Goal: Task Accomplishment & Management: Manage account settings

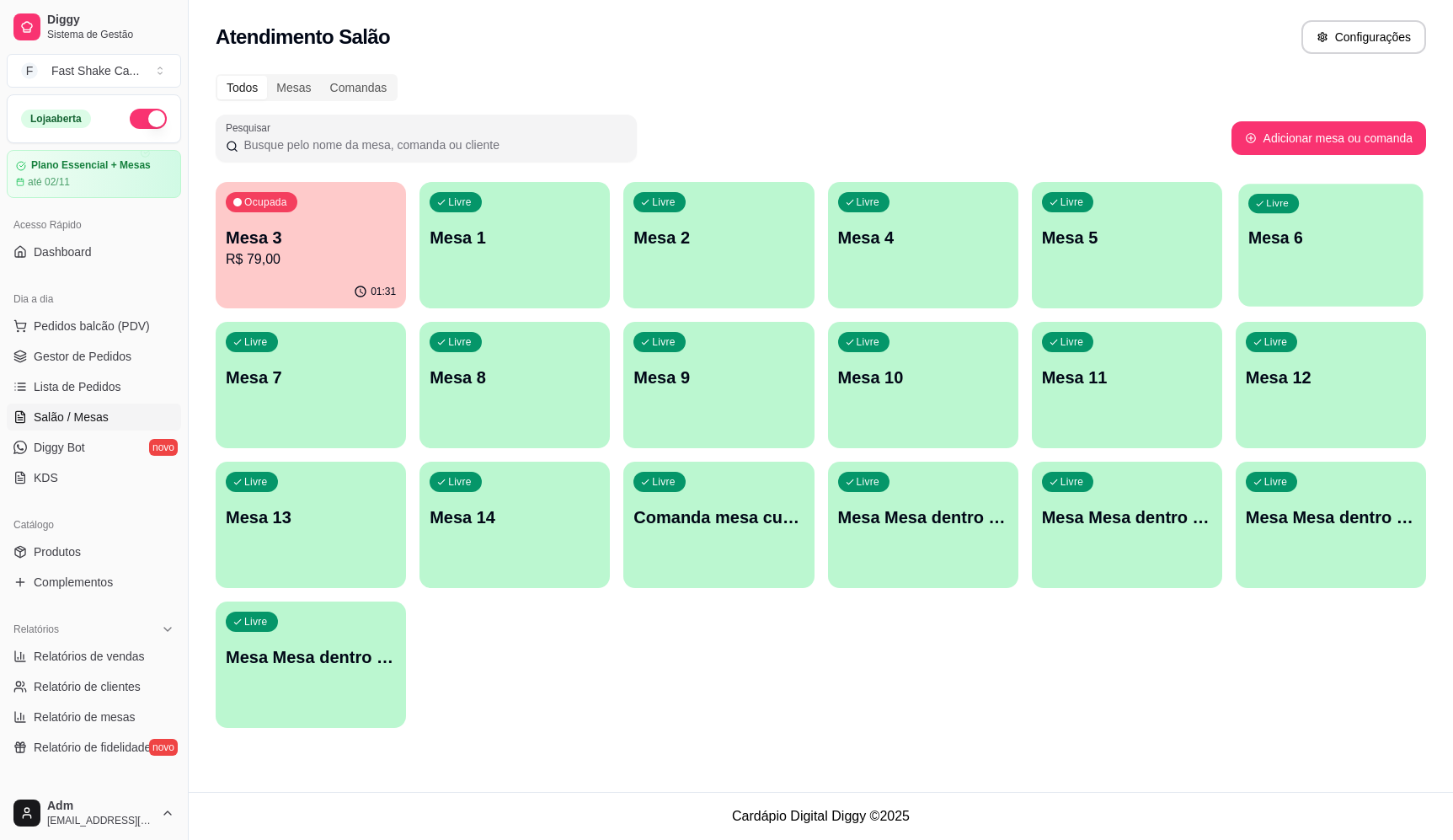
click at [1340, 293] on div "button" at bounding box center [1330, 296] width 184 height 19
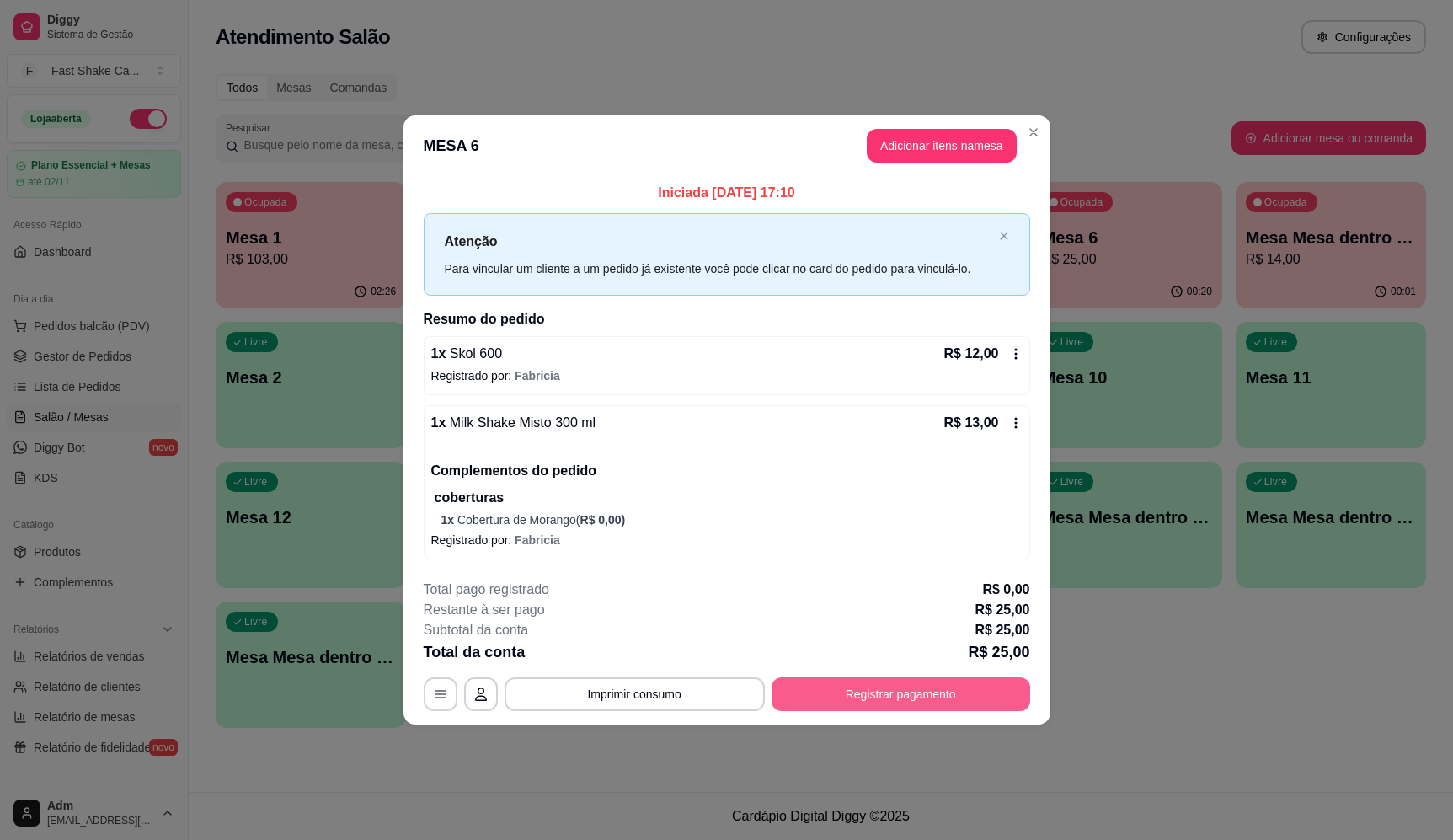
click at [891, 683] on button "Registrar pagamento" at bounding box center [901, 694] width 259 height 34
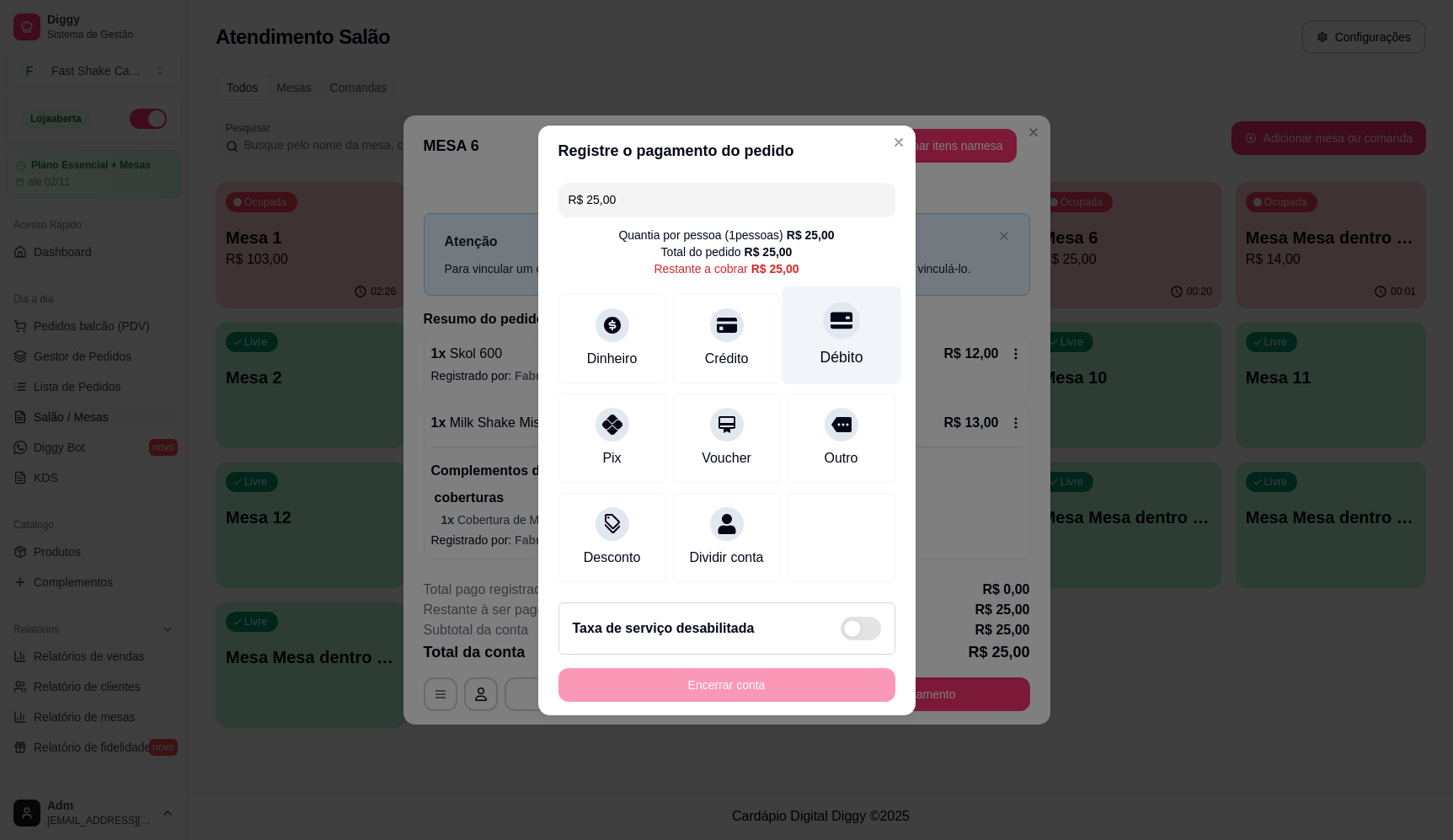
click at [829, 327] on div at bounding box center [841, 320] width 37 height 37
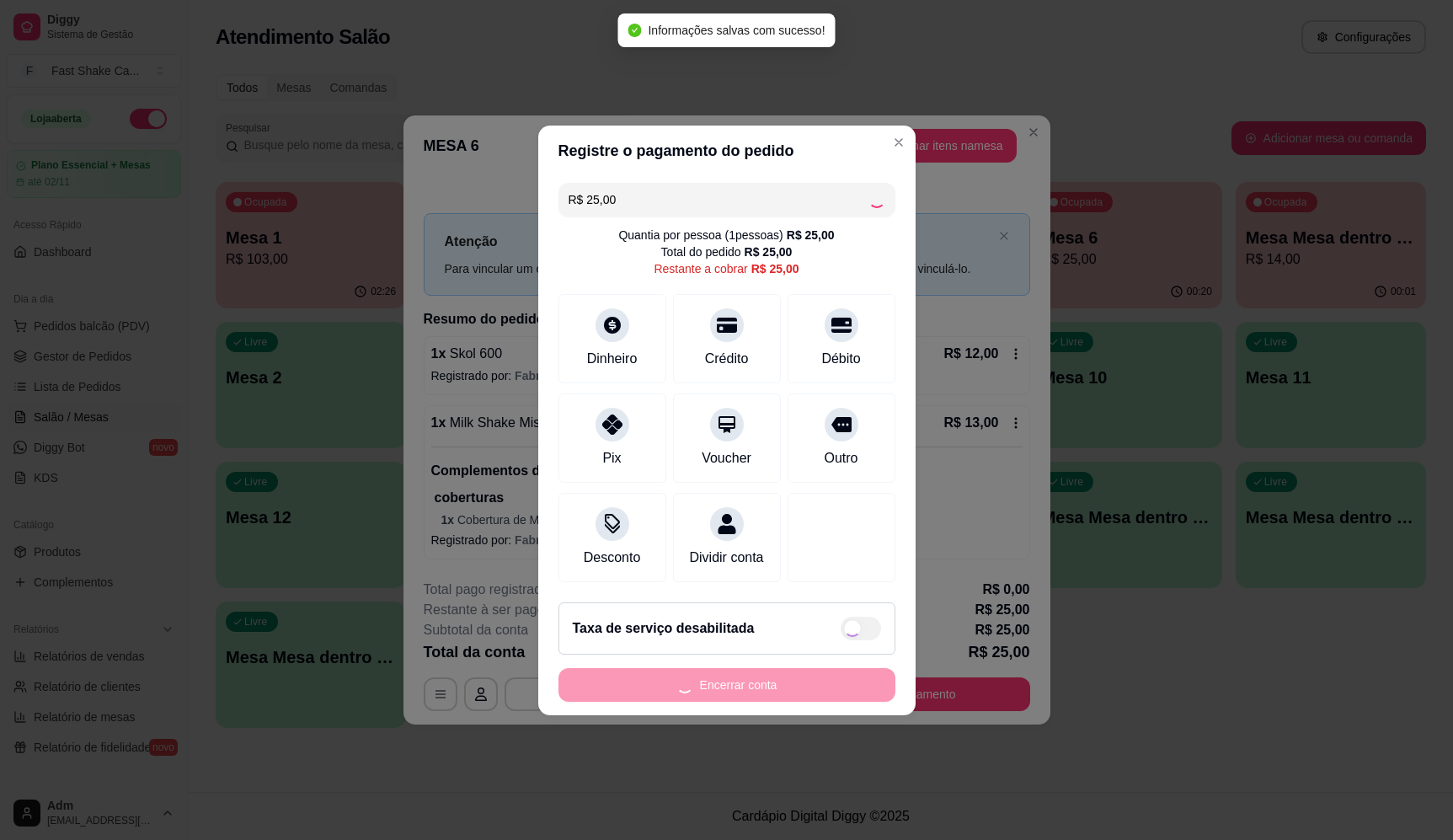
type input "R$ 0,00"
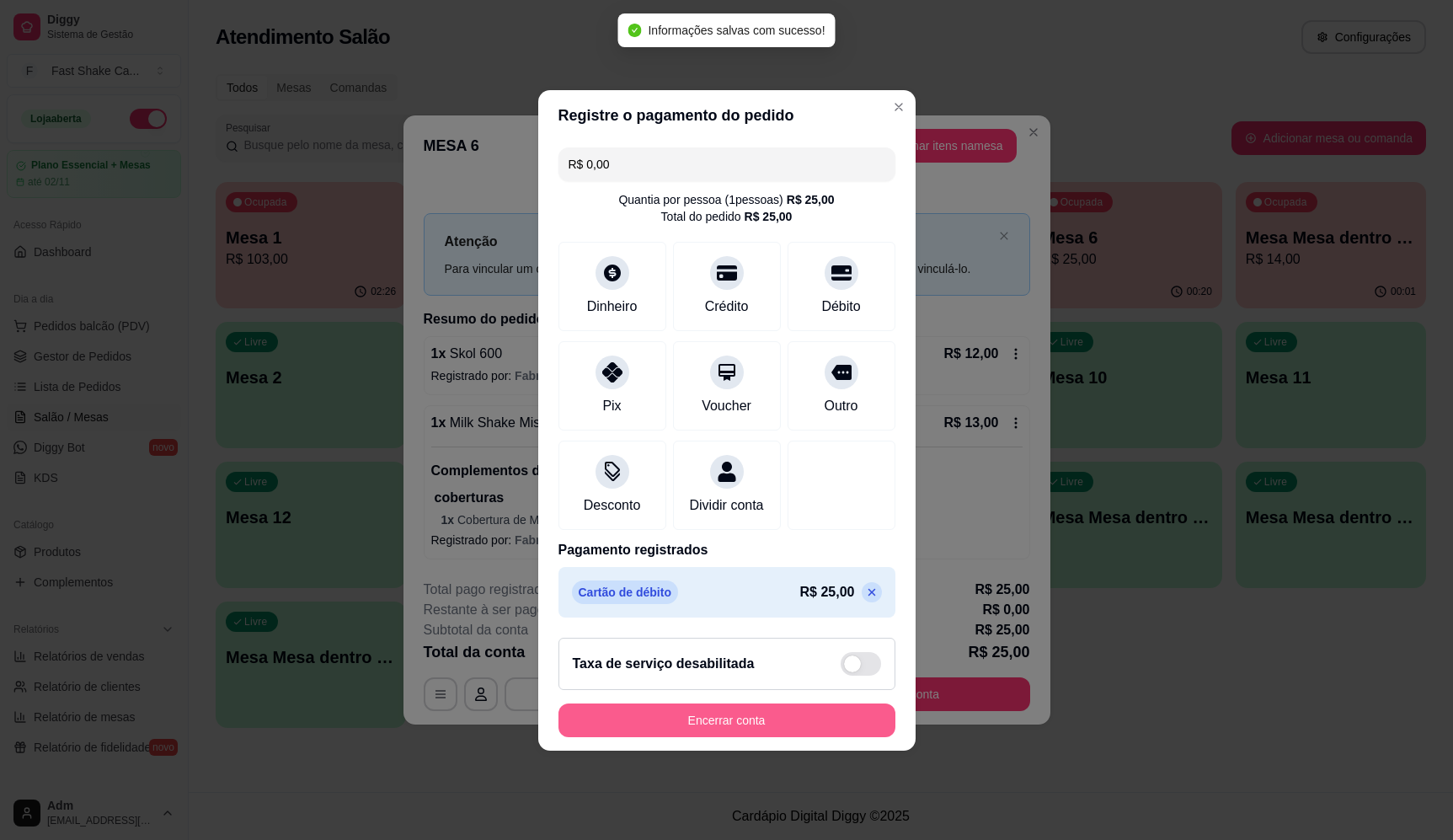
click at [779, 722] on button "Encerrar conta" at bounding box center [726, 720] width 337 height 34
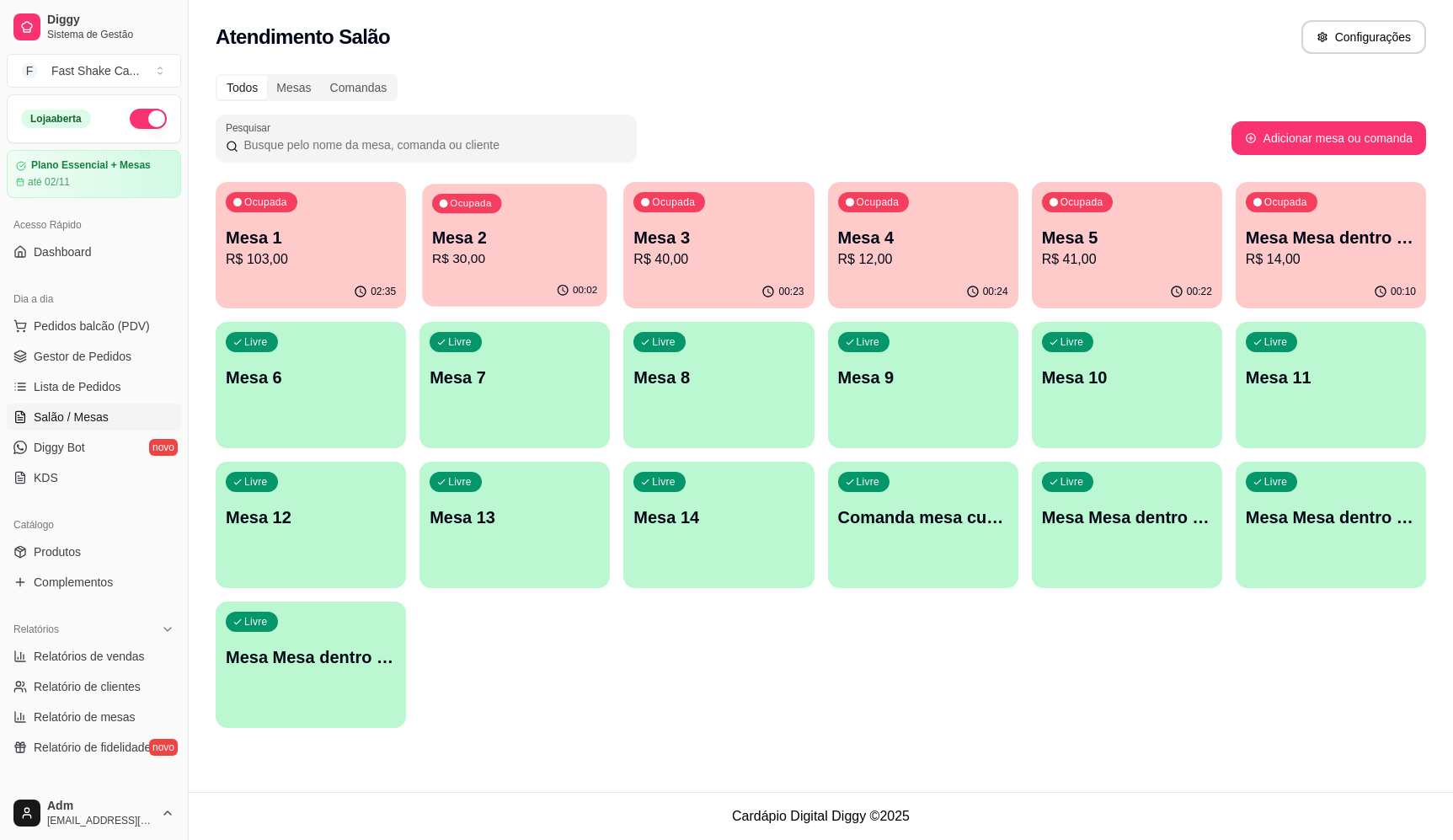
click at [522, 228] on p "Mesa 2" at bounding box center [514, 238] width 165 height 22
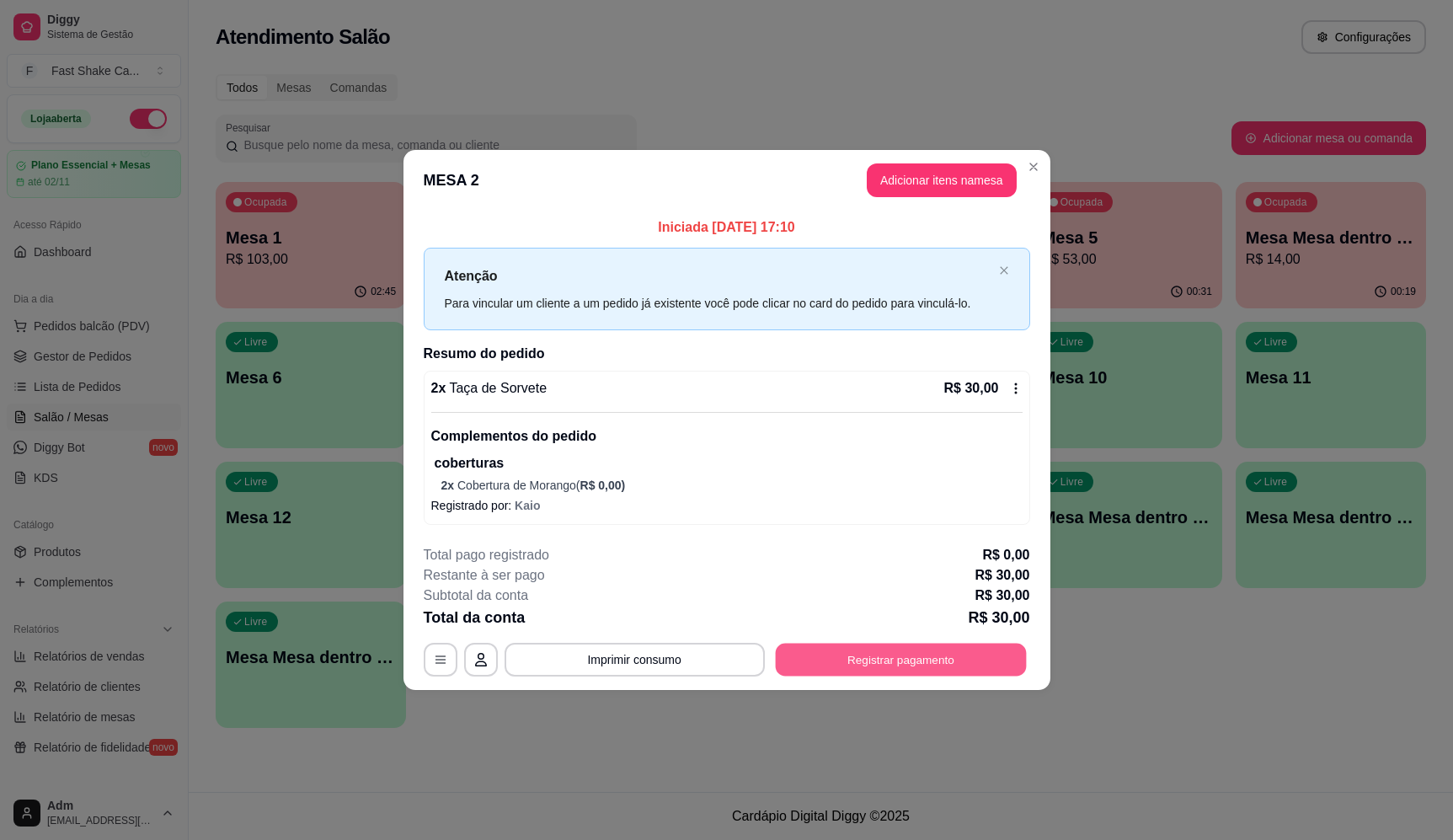
click at [985, 662] on button "Registrar pagamento" at bounding box center [901, 659] width 251 height 33
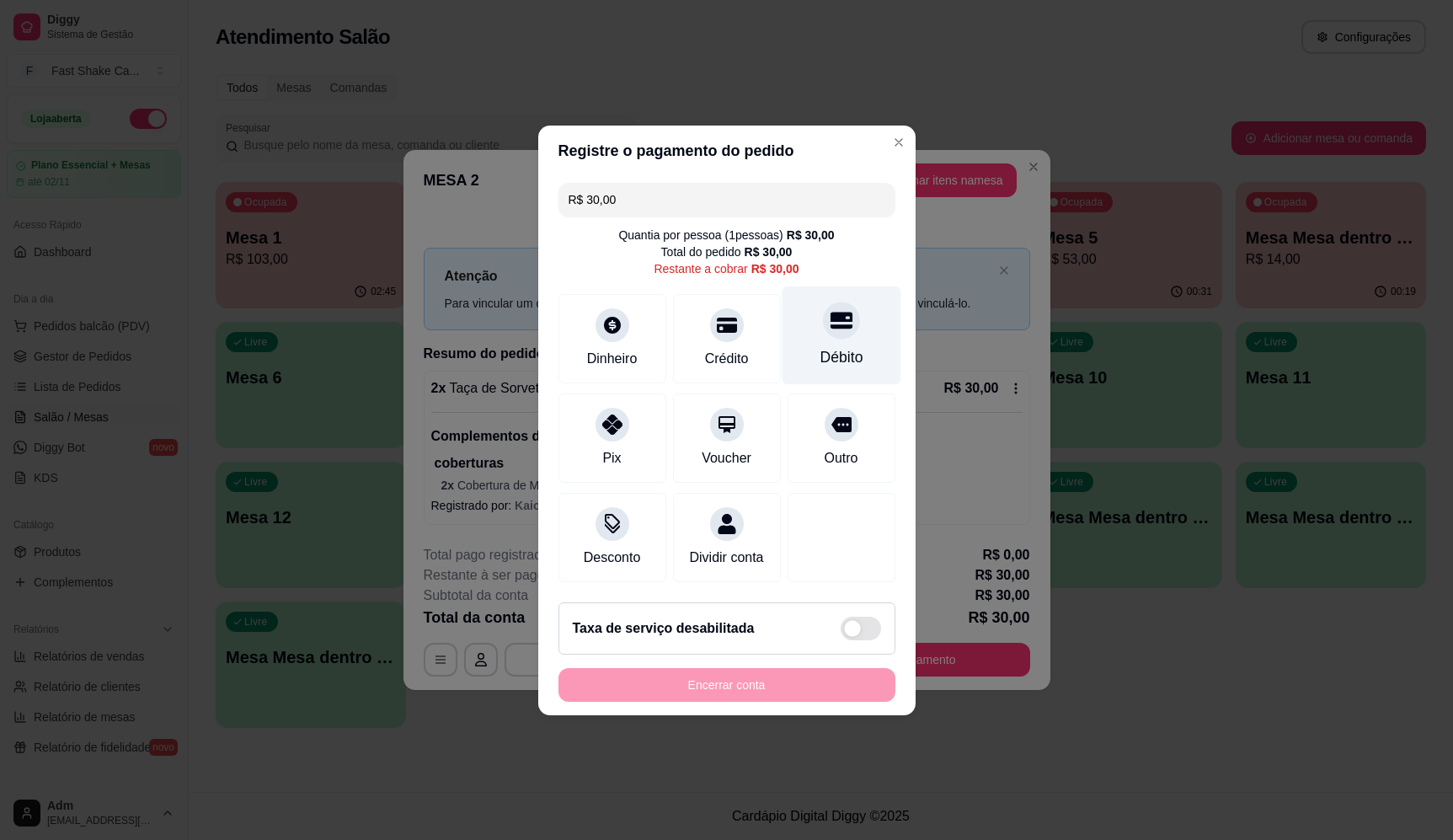
click at [845, 295] on div "Débito" at bounding box center [840, 335] width 119 height 99
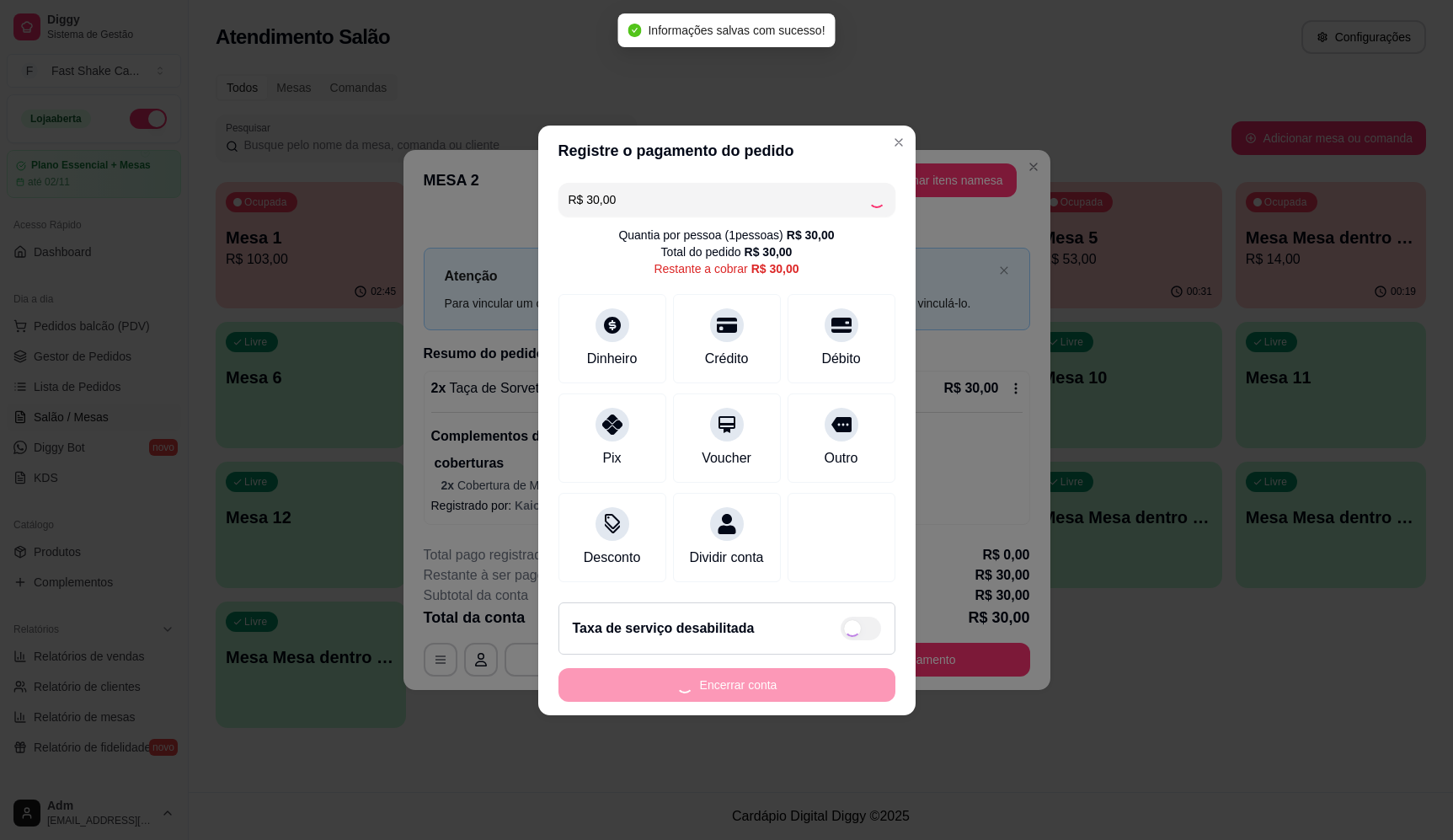
type input "R$ 0,00"
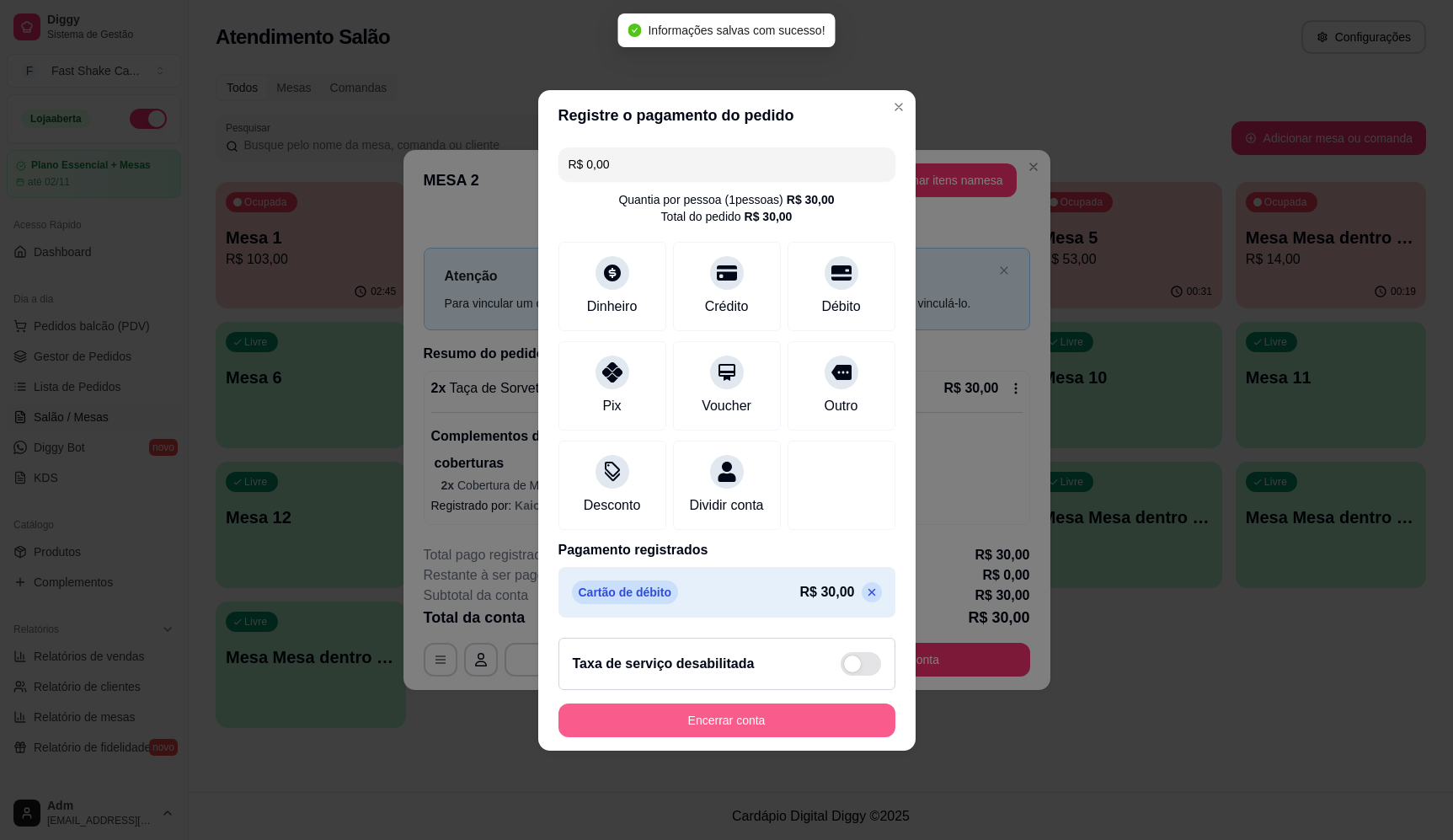
click at [733, 737] on button "Encerrar conta" at bounding box center [726, 720] width 337 height 34
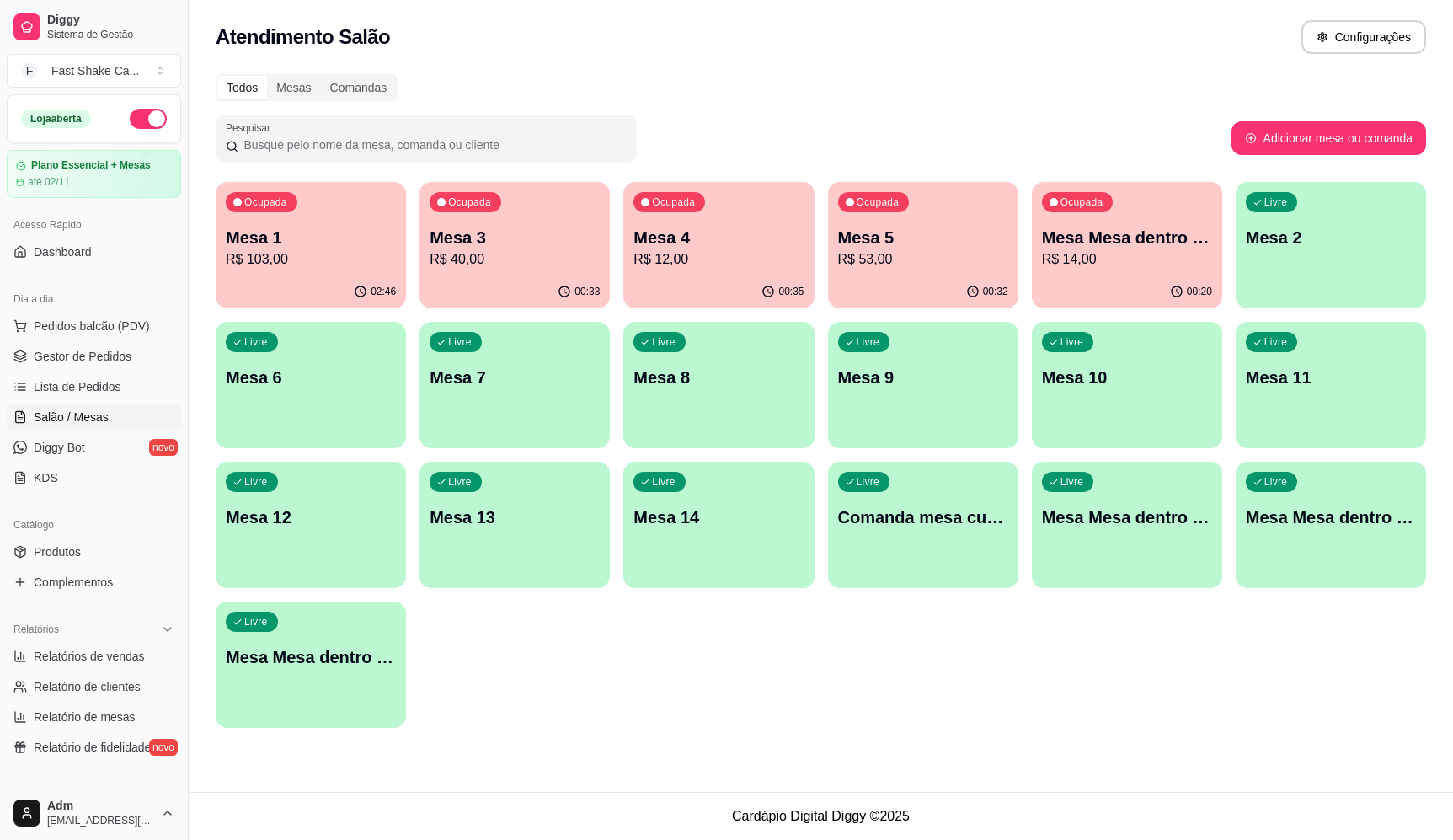
click at [553, 241] on p "Mesa 3" at bounding box center [514, 237] width 170 height 23
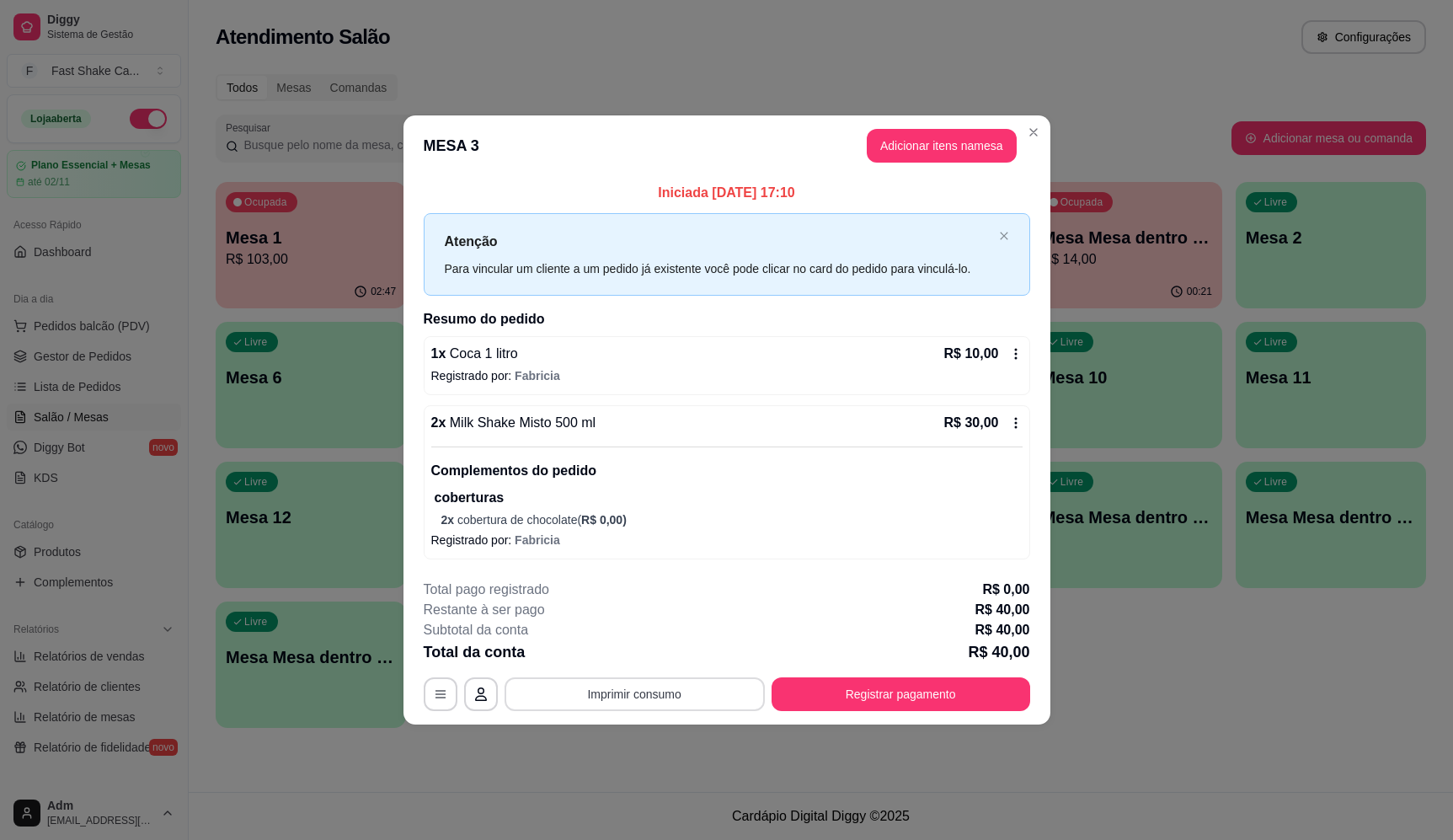
click at [658, 689] on button "Imprimir consumo" at bounding box center [634, 694] width 260 height 34
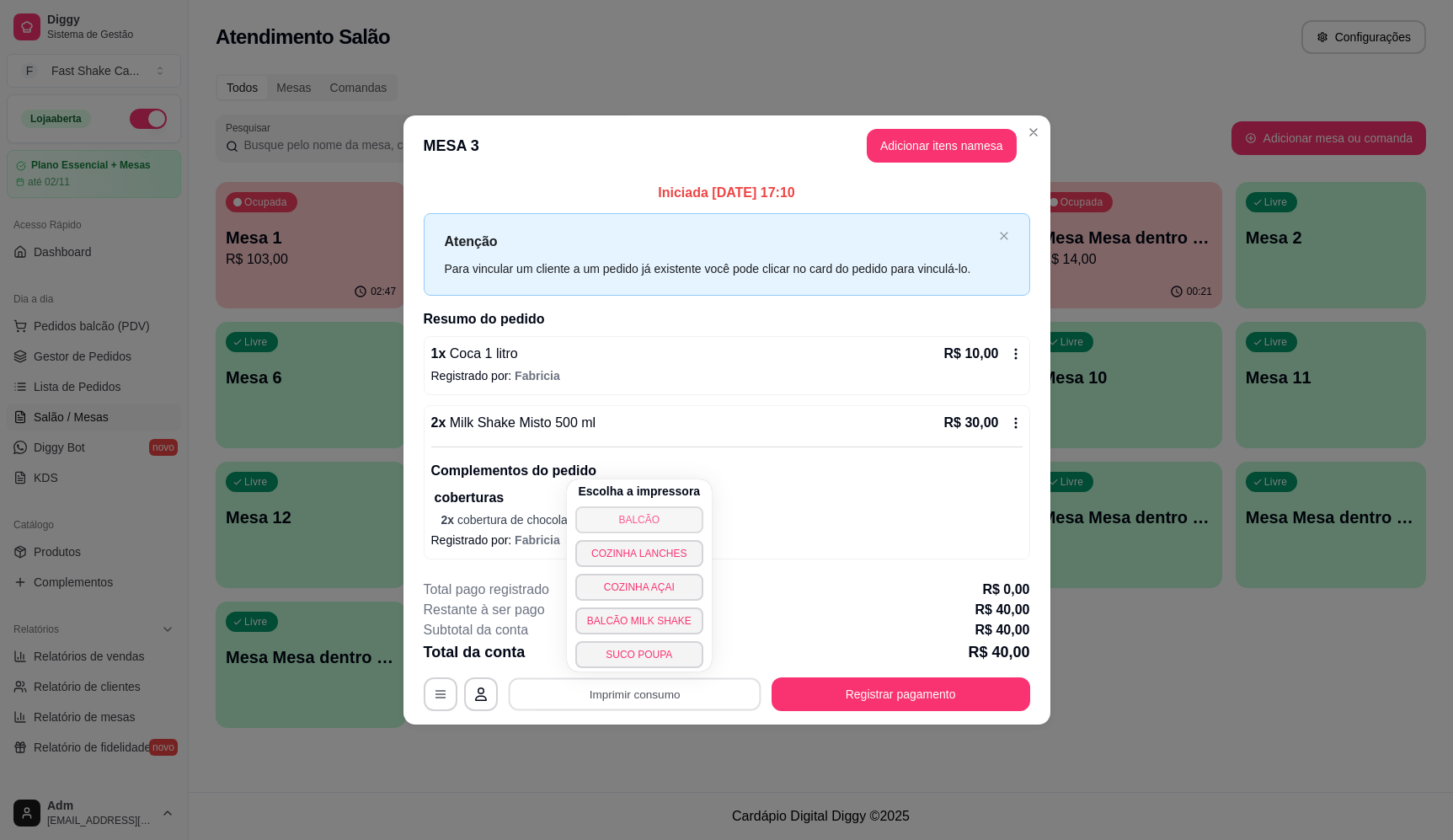
click at [633, 521] on button "BALCÃO" at bounding box center [640, 519] width 128 height 27
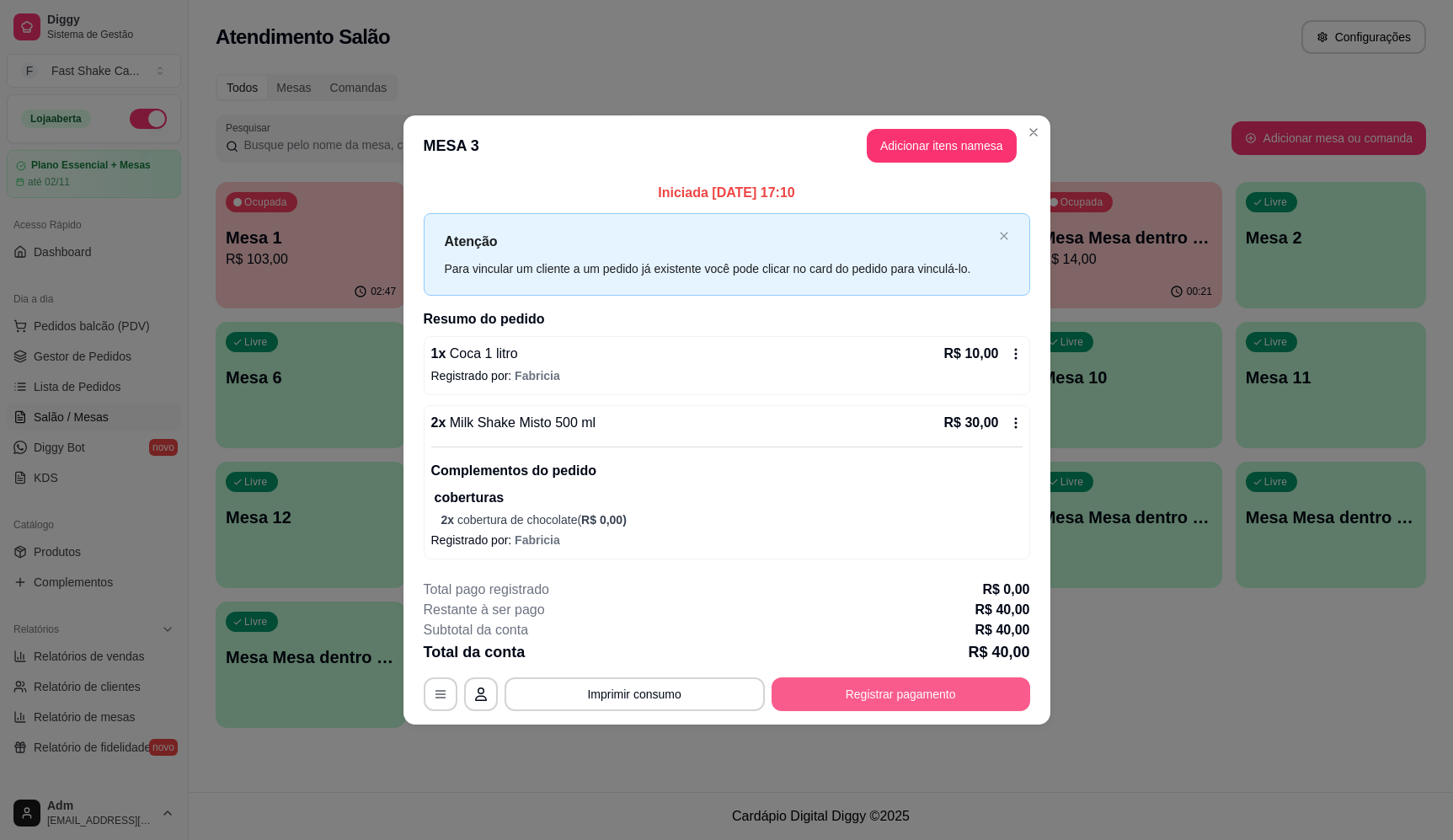
click at [839, 696] on button "Registrar pagamento" at bounding box center [901, 694] width 259 height 34
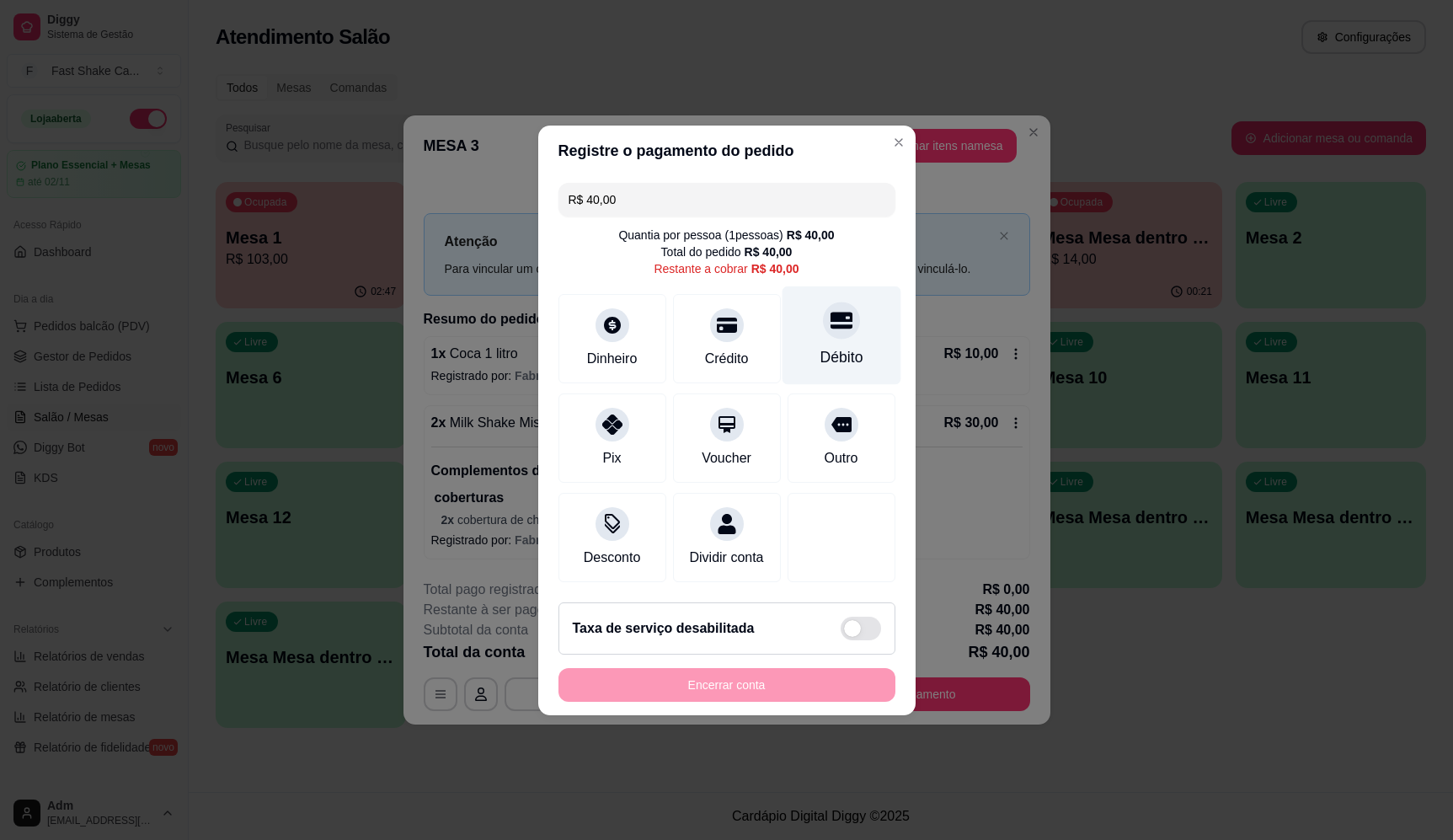
click at [834, 324] on icon at bounding box center [840, 319] width 22 height 22
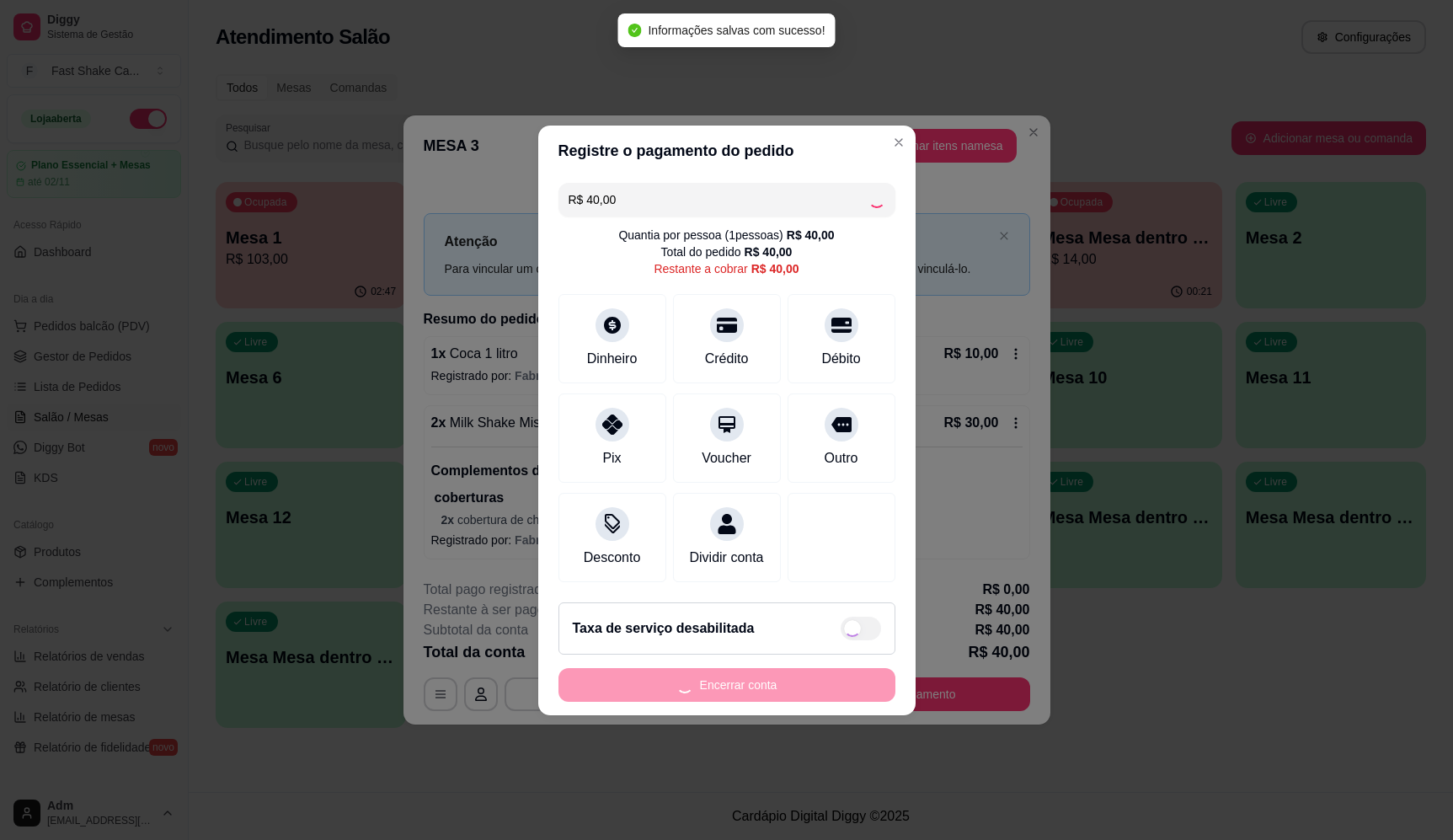
type input "R$ 0,00"
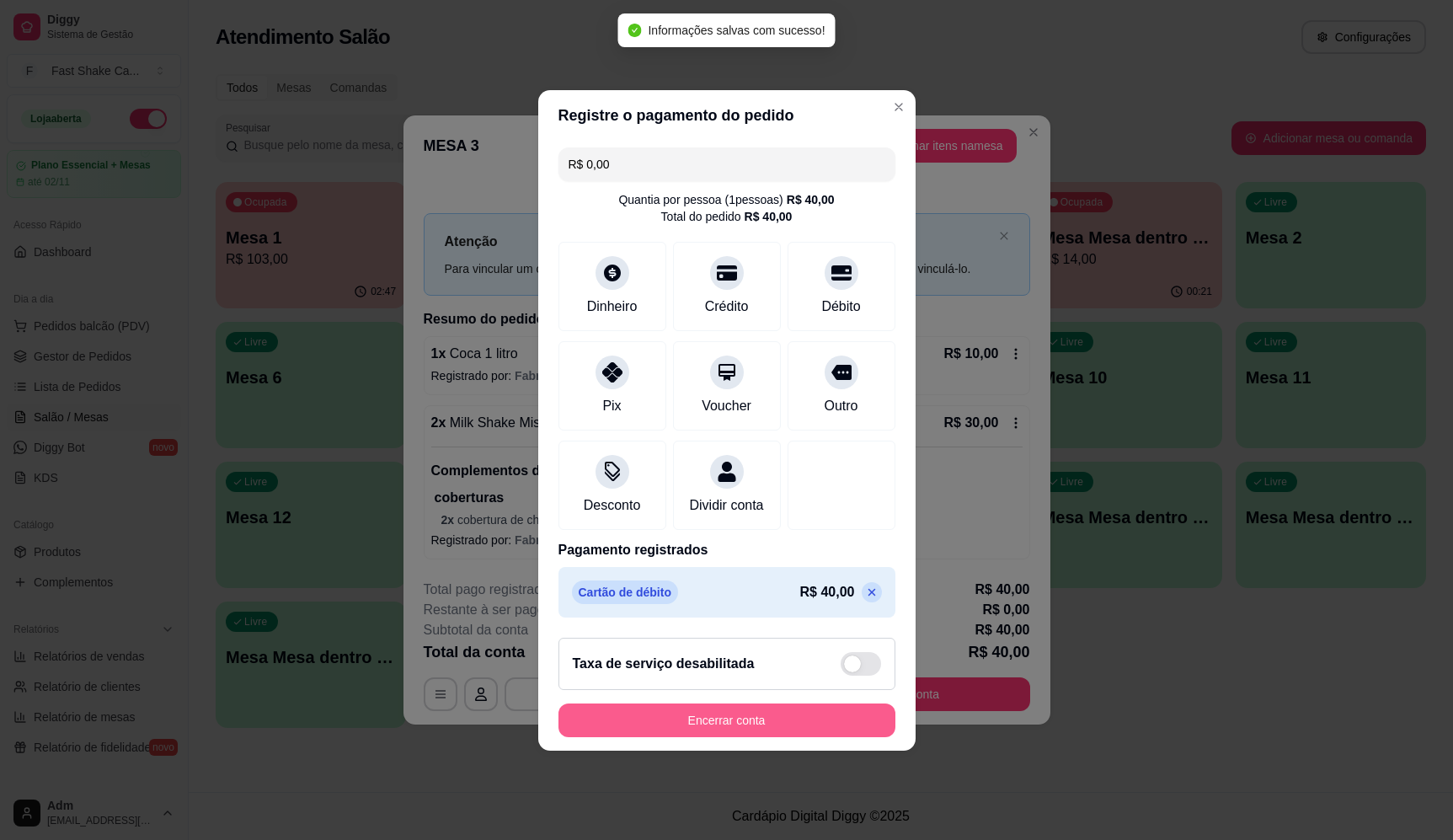
click at [779, 728] on button "Encerrar conta" at bounding box center [726, 720] width 337 height 34
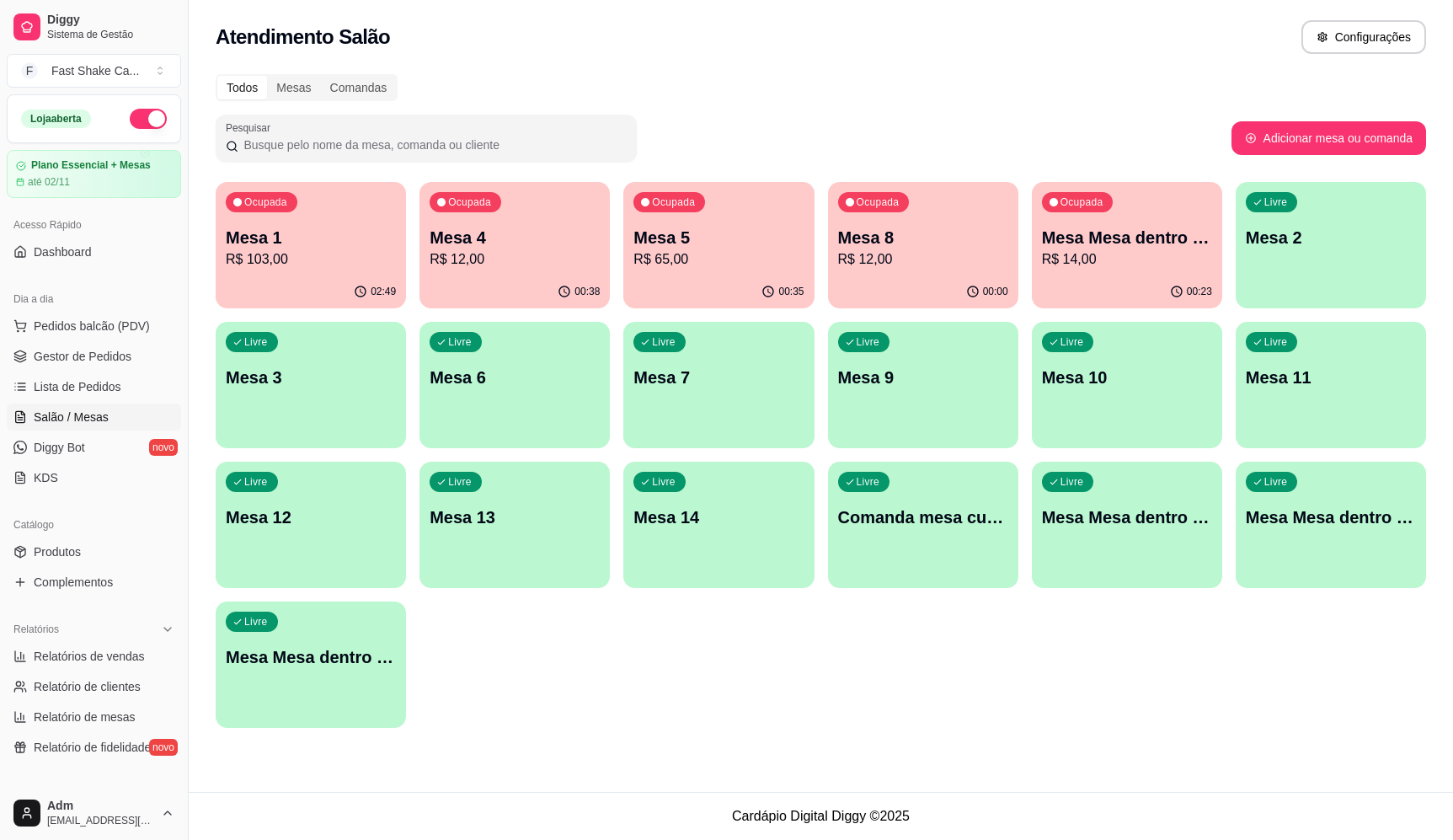
click at [729, 256] on p "R$ 65,00" at bounding box center [718, 259] width 170 height 20
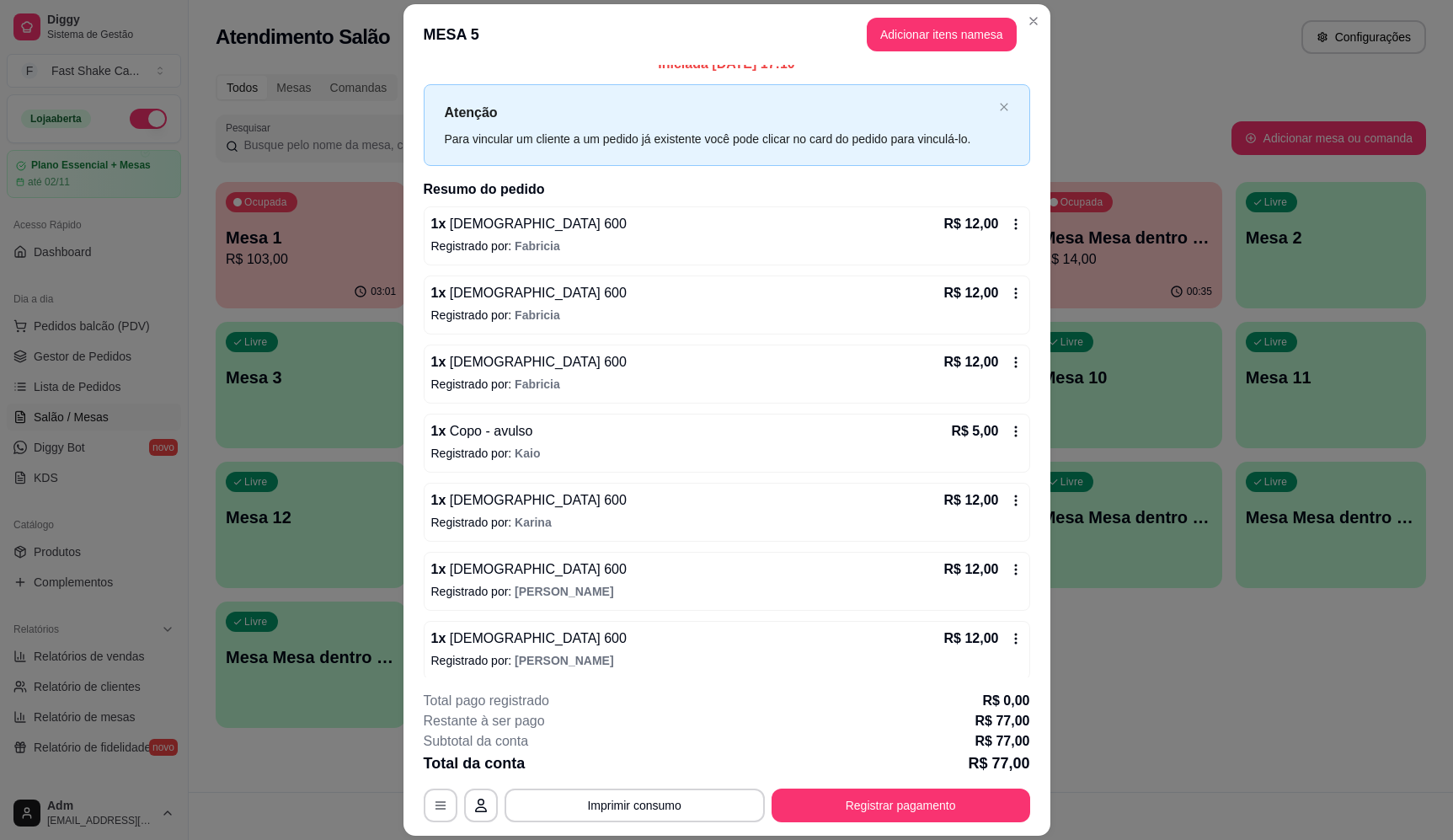
scroll to position [27, 0]
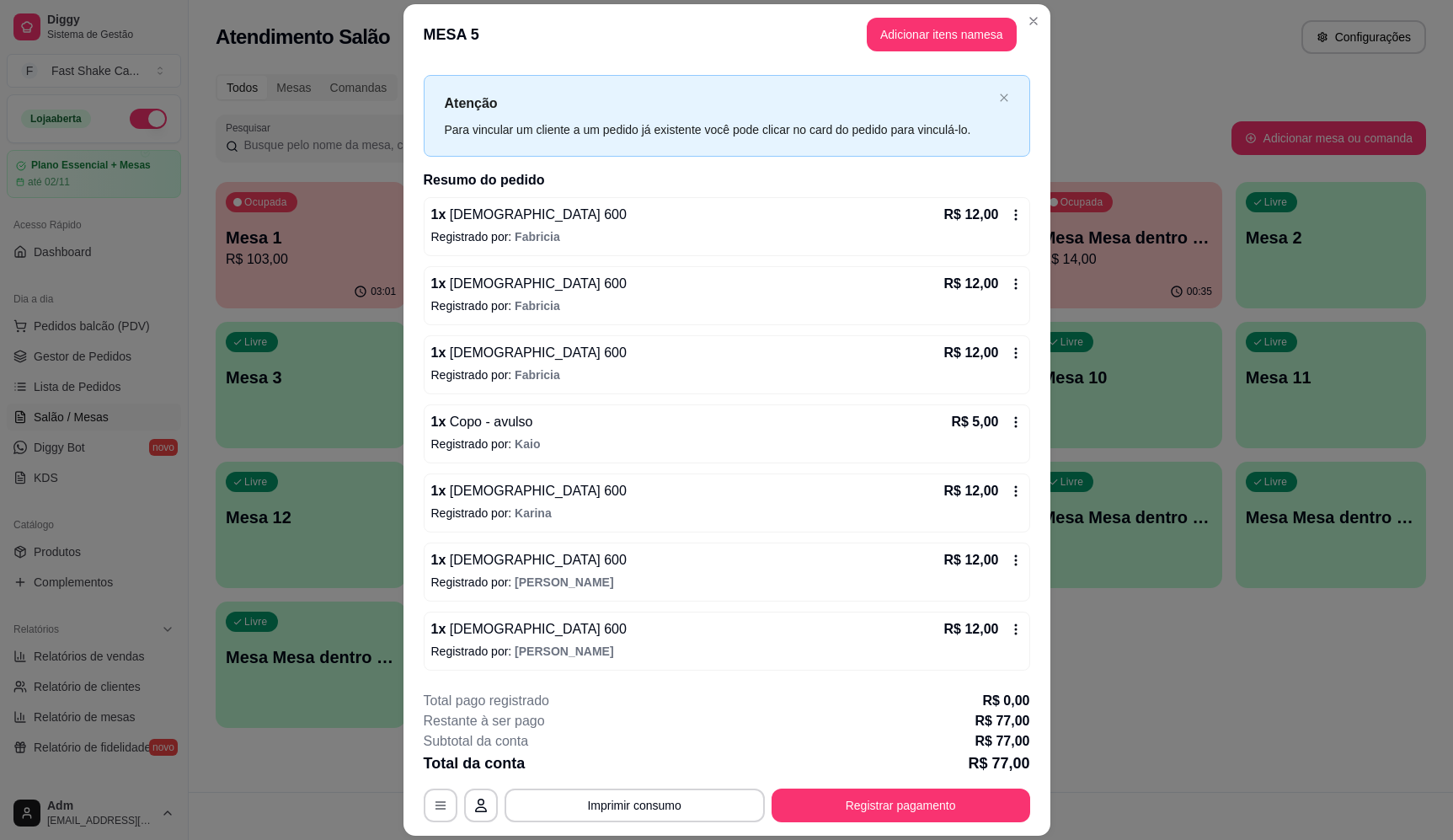
click at [627, 651] on p "Registrado por: [PERSON_NAME]" at bounding box center [726, 651] width 591 height 16
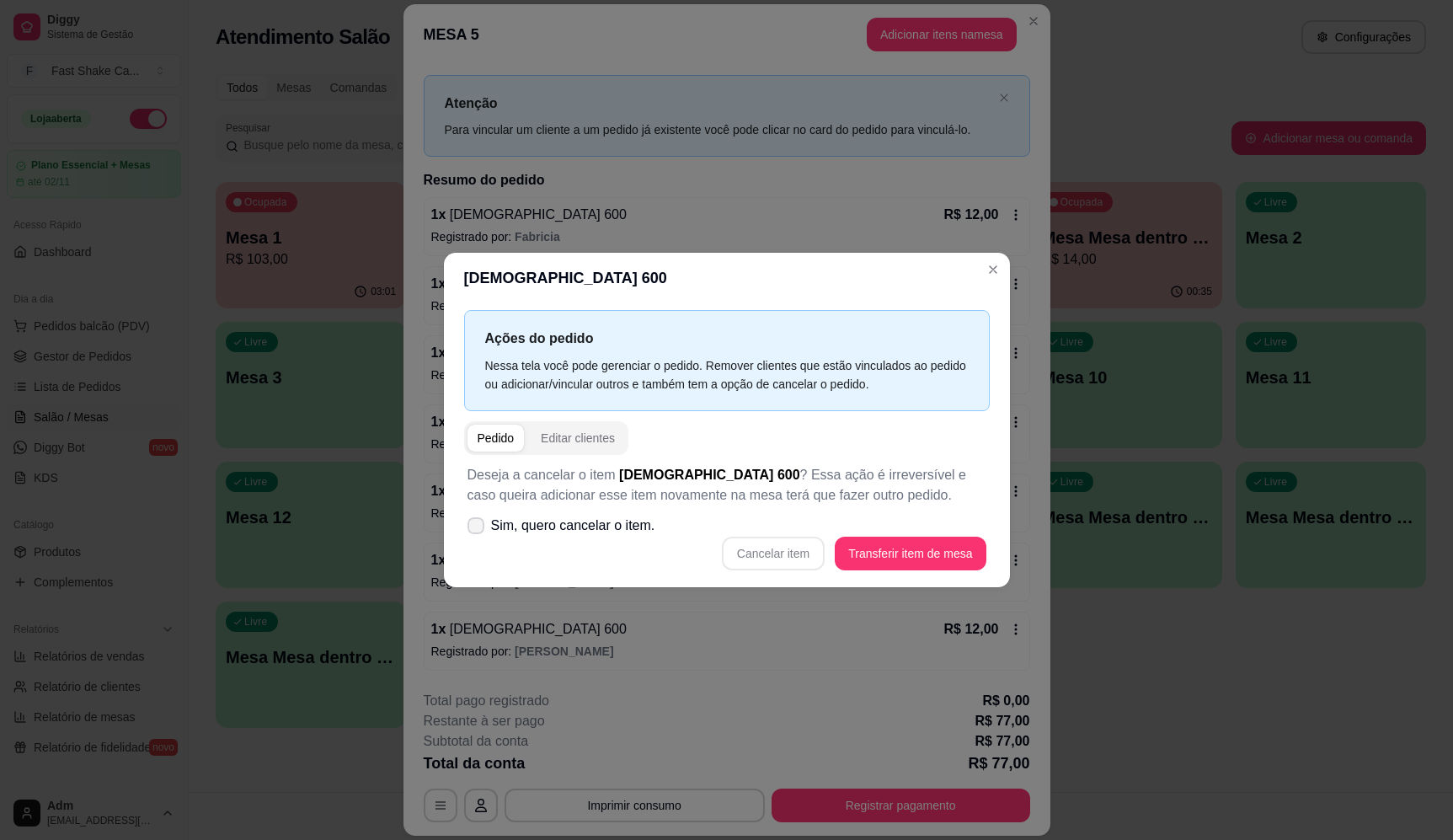
click at [587, 523] on span "Sim, quero cancelar o item." at bounding box center [574, 525] width 164 height 20
click at [478, 528] on input "Sim, quero cancelar o item." at bounding box center [472, 533] width 11 height 11
checkbox input "true"
click at [751, 556] on button "Cancelar item" at bounding box center [773, 553] width 103 height 34
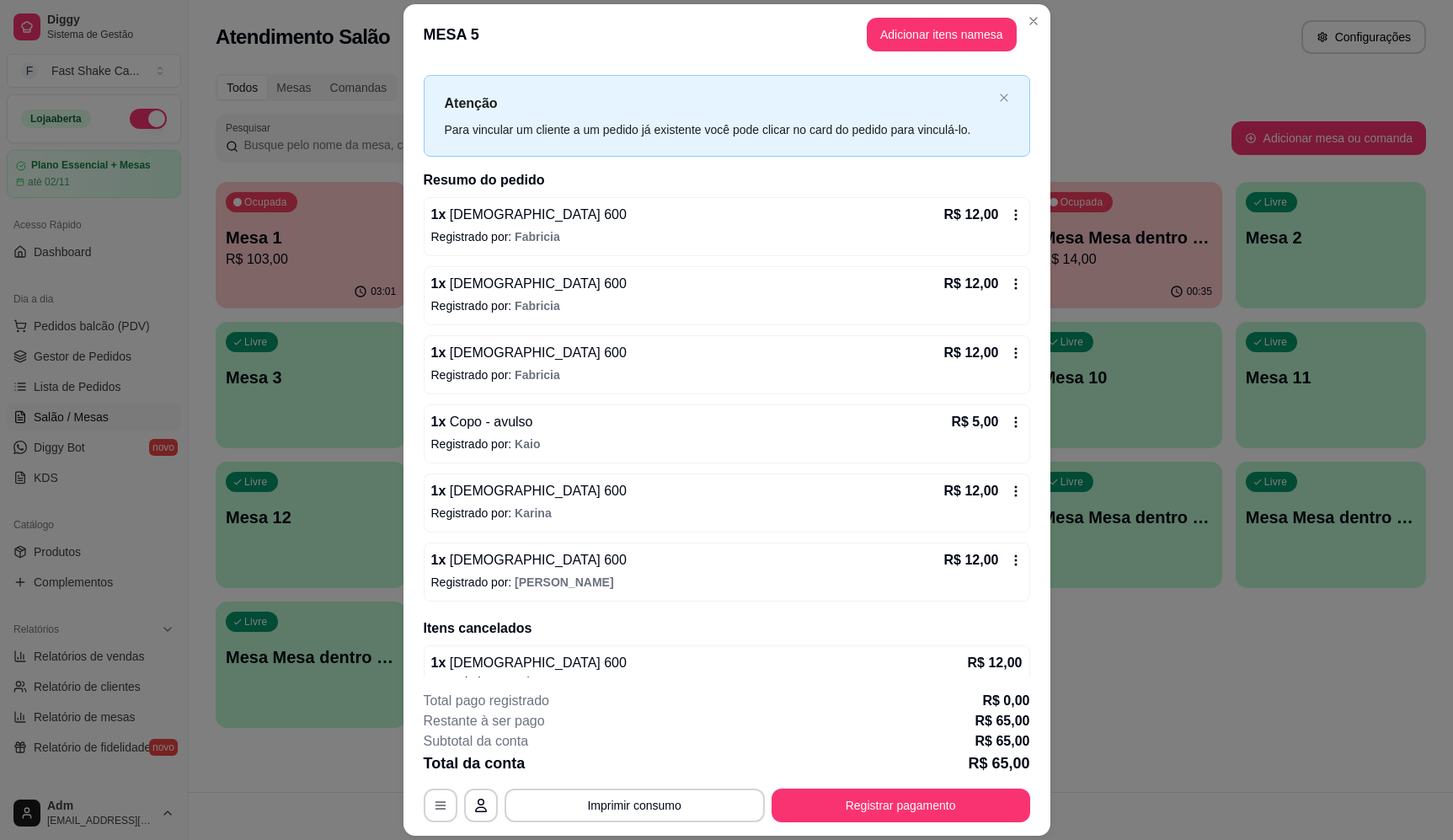
click at [676, 498] on div "1 x Brahma 600 R$ 12,00" at bounding box center [726, 491] width 591 height 20
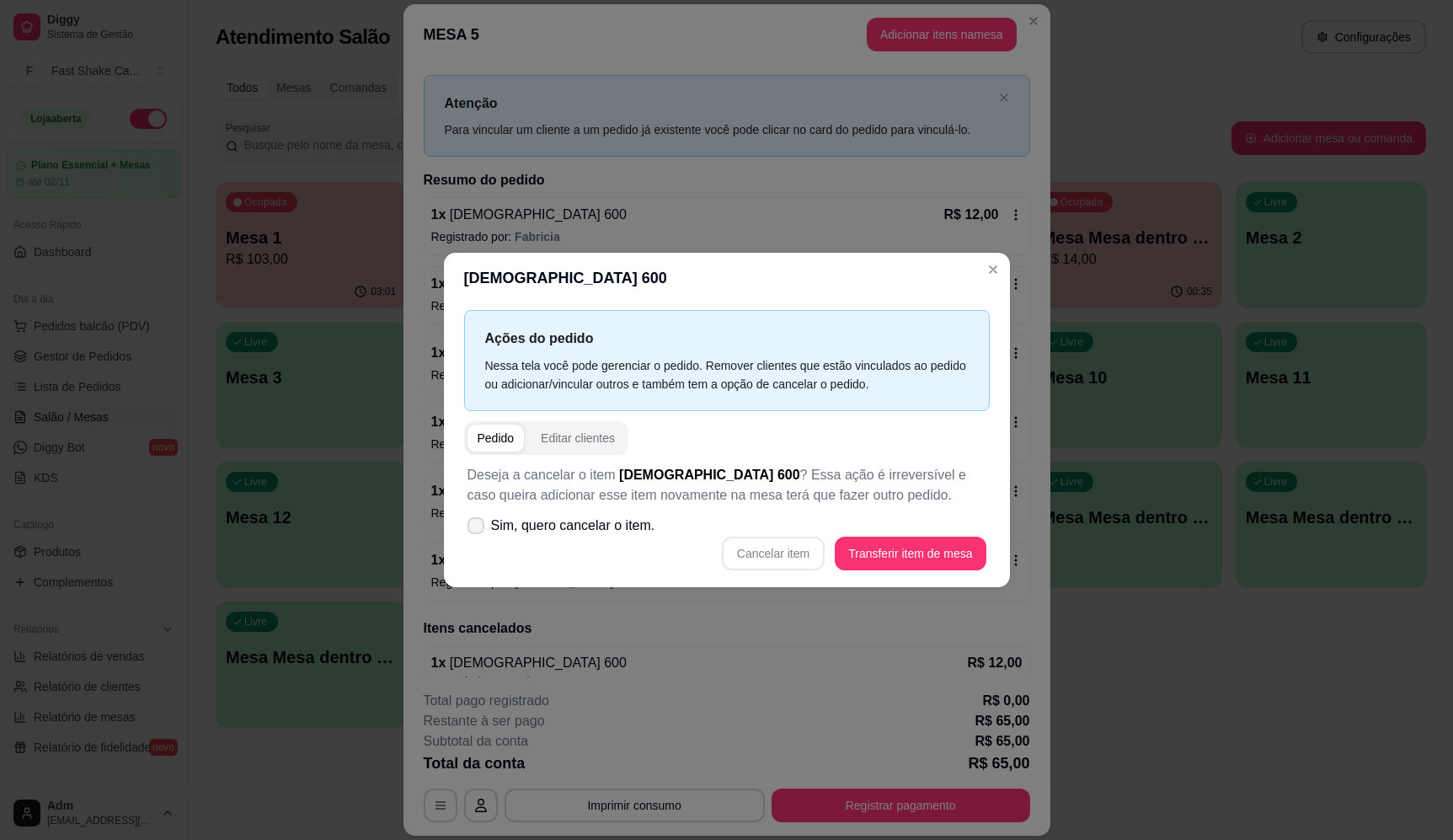
click at [556, 530] on span "Sim, quero cancelar o item." at bounding box center [574, 525] width 164 height 20
click at [478, 530] on input "Sim, quero cancelar o item." at bounding box center [472, 533] width 11 height 11
checkbox input "true"
click at [783, 561] on button "Cancelar item" at bounding box center [773, 553] width 103 height 34
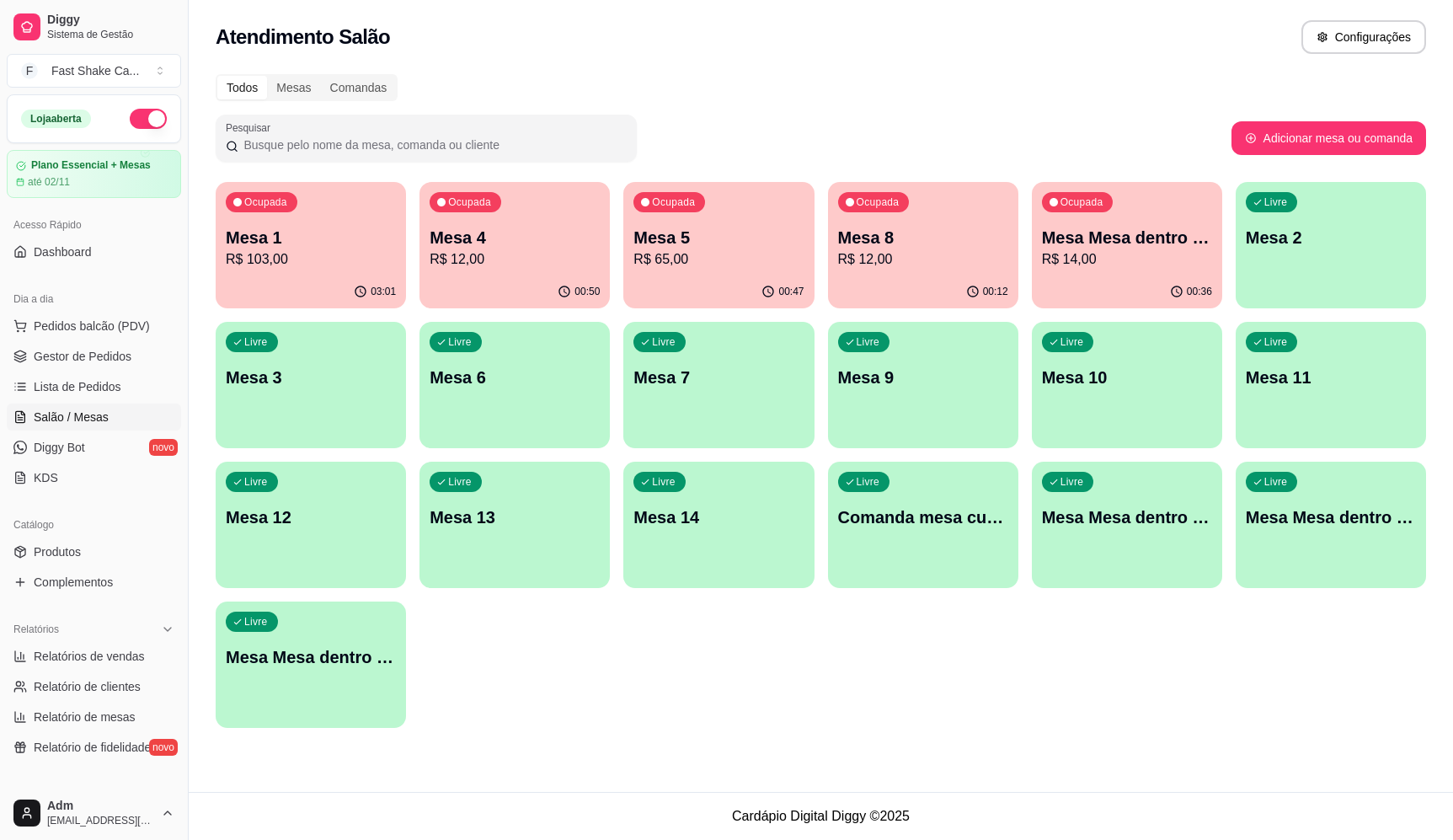
click at [1129, 258] on p "R$ 14,00" at bounding box center [1127, 259] width 170 height 20
click at [690, 268] on p "R$ 65,00" at bounding box center [718, 259] width 165 height 19
click at [336, 263] on p "R$ 103,00" at bounding box center [311, 259] width 170 height 20
click at [431, 273] on div "Ocupada Mesa 4 R$ 12,00" at bounding box center [515, 228] width 190 height 93
click at [1162, 233] on p "Mesa Mesa dentro azul" at bounding box center [1127, 237] width 170 height 23
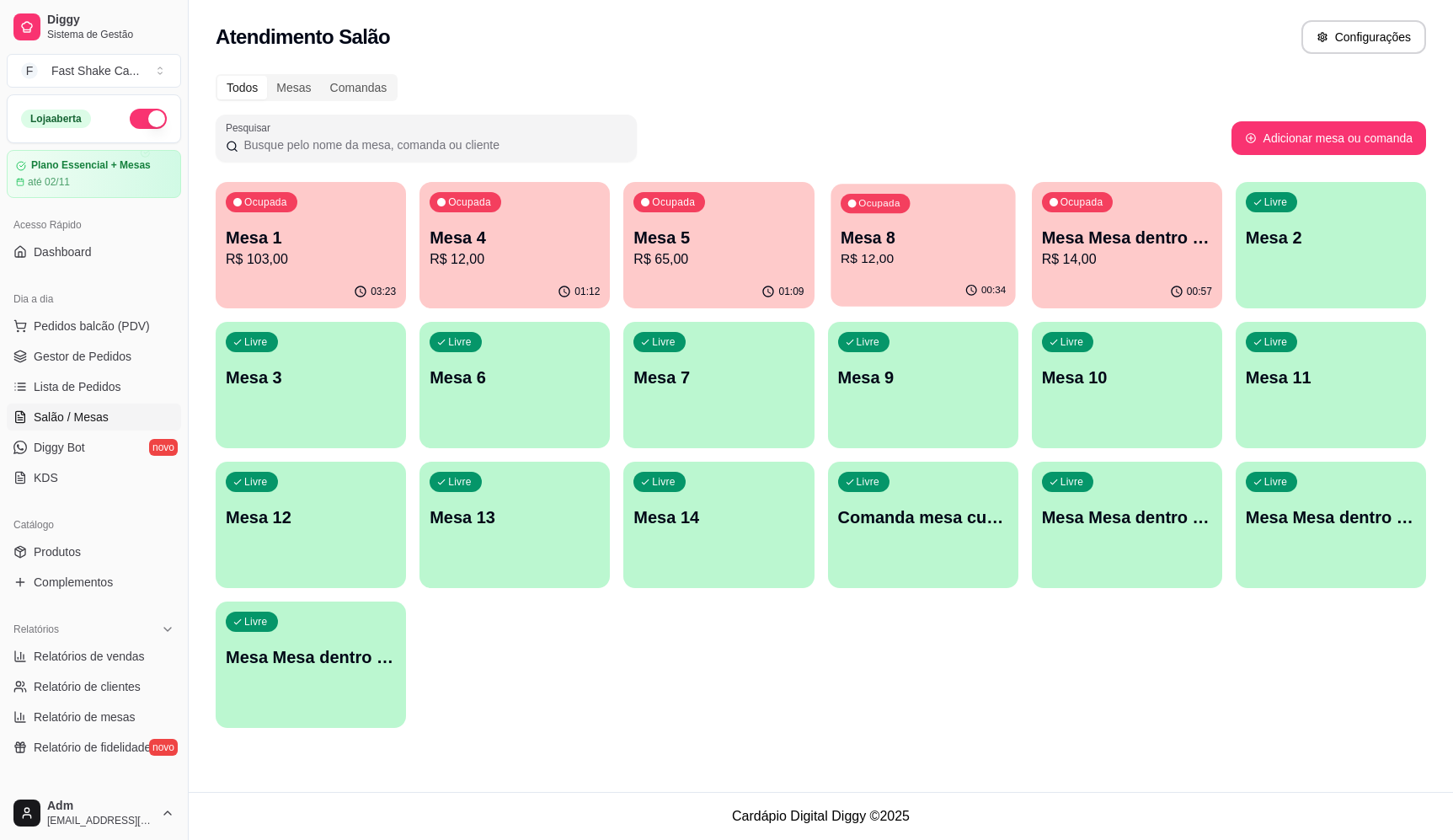
click at [897, 245] on p "Mesa 8" at bounding box center [923, 238] width 165 height 22
click at [1315, 208] on div "Livre Mesa 2" at bounding box center [1330, 234] width 184 height 103
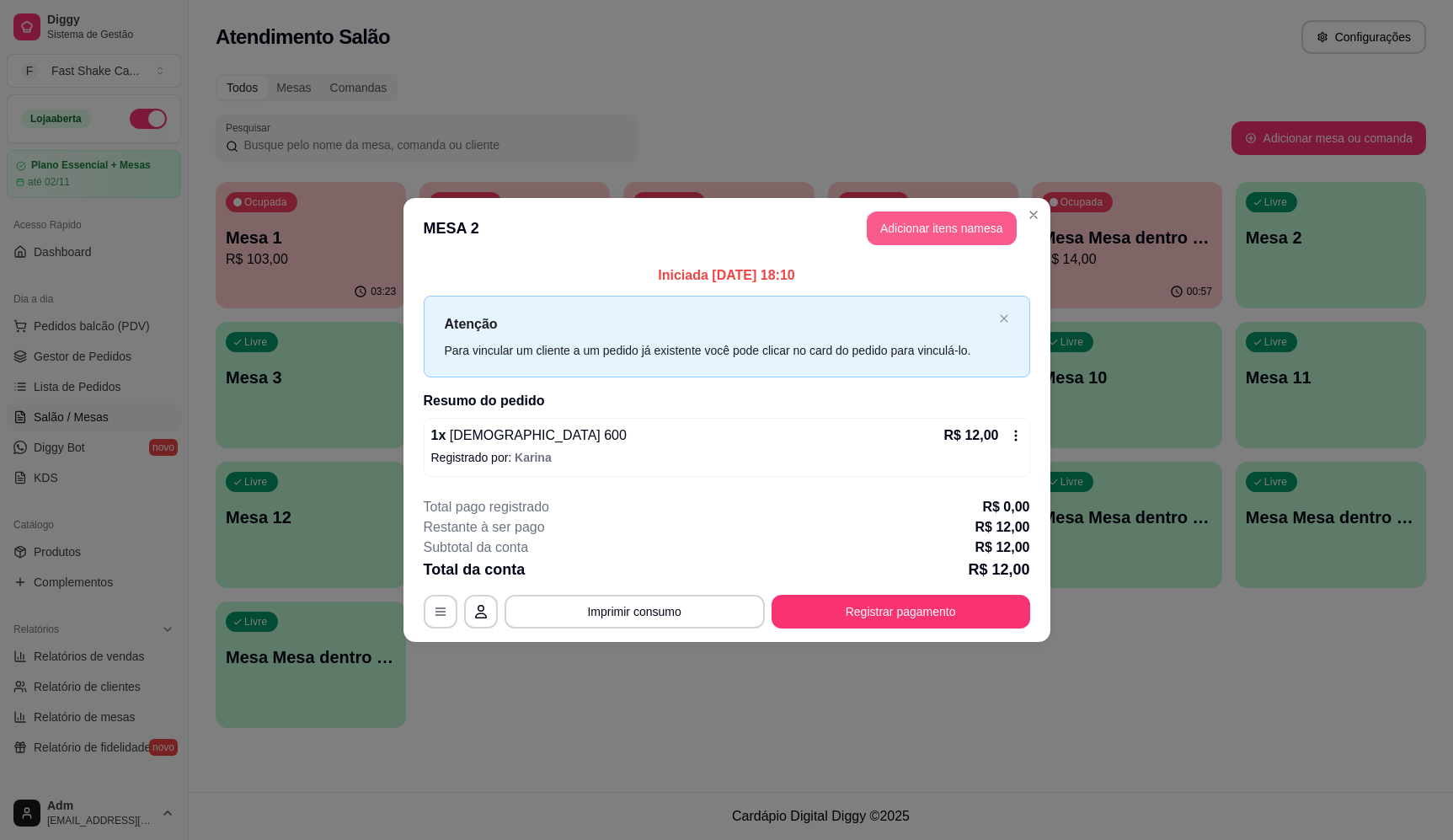
click at [923, 231] on button "Adicionar itens na mesa" at bounding box center [942, 228] width 150 height 34
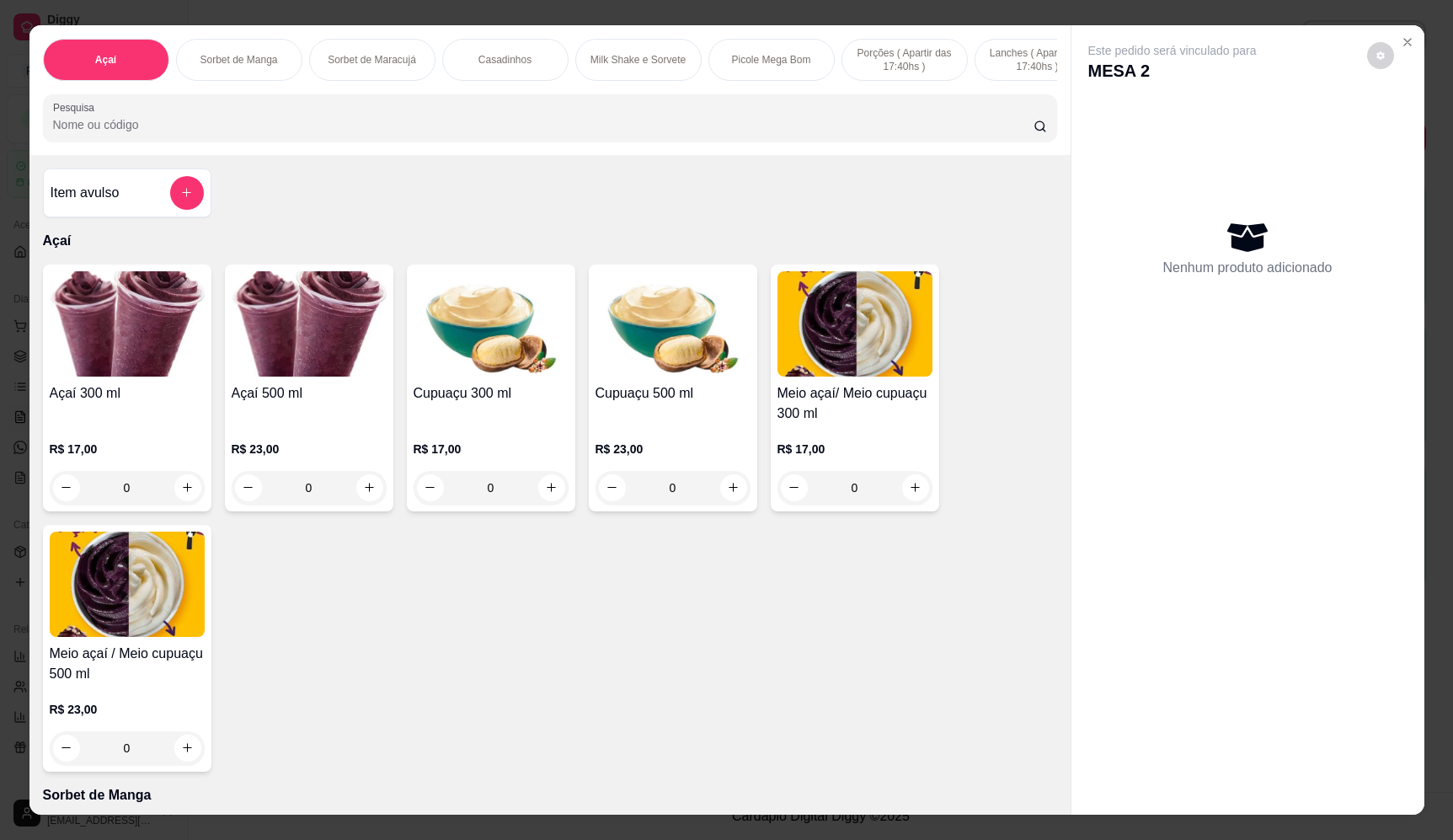
click at [157, 186] on div "Item avulso" at bounding box center [127, 193] width 169 height 48
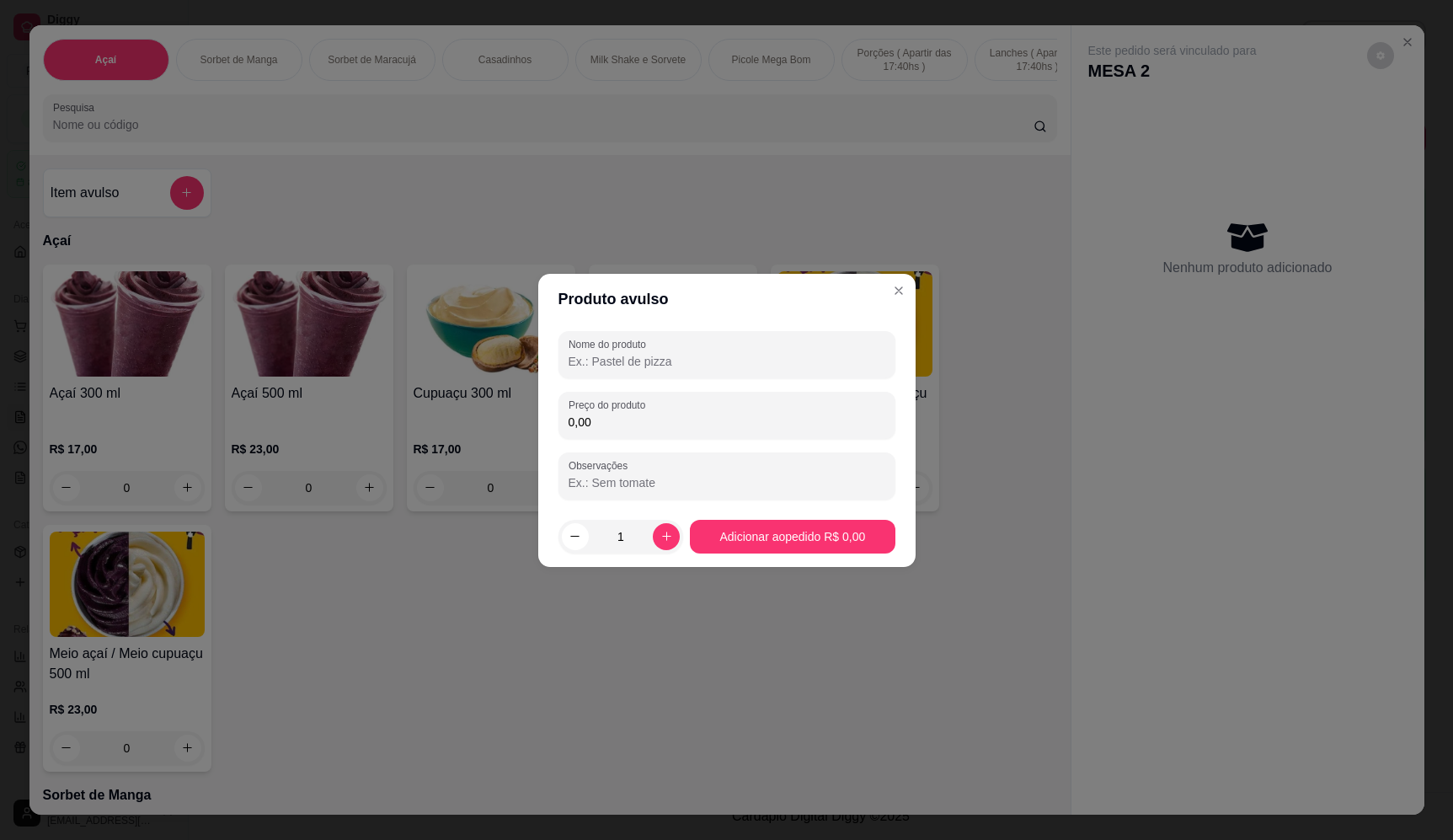
click at [684, 363] on input "Nome do produto" at bounding box center [727, 361] width 317 height 16
type input "sorvete"
click at [659, 400] on div "0,00" at bounding box center [727, 414] width 317 height 34
type input "17,68"
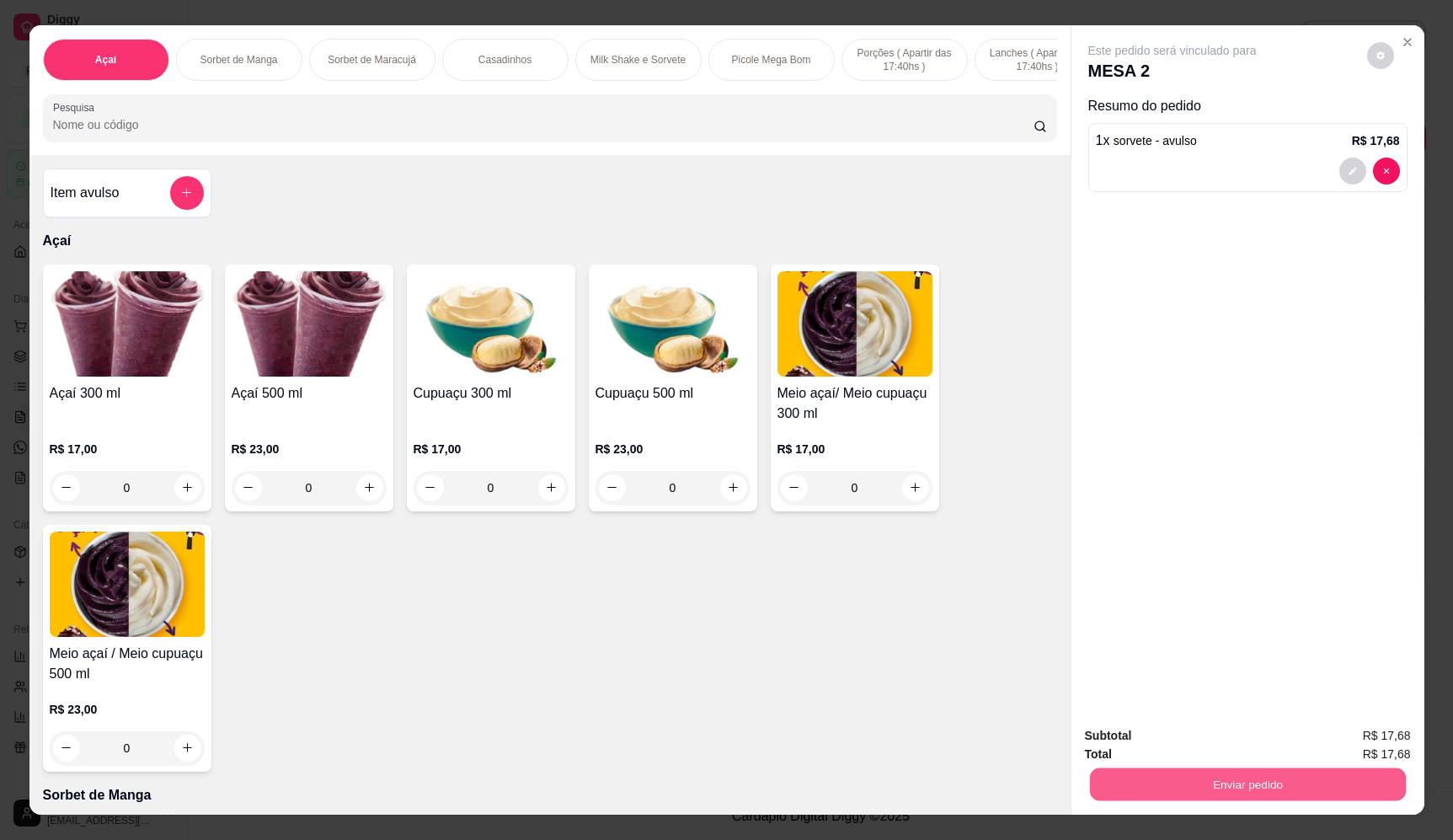
click at [1267, 798] on button "Enviar pedido" at bounding box center [1247, 785] width 316 height 33
click at [1388, 749] on button "Enviar pedido" at bounding box center [1367, 742] width 95 height 32
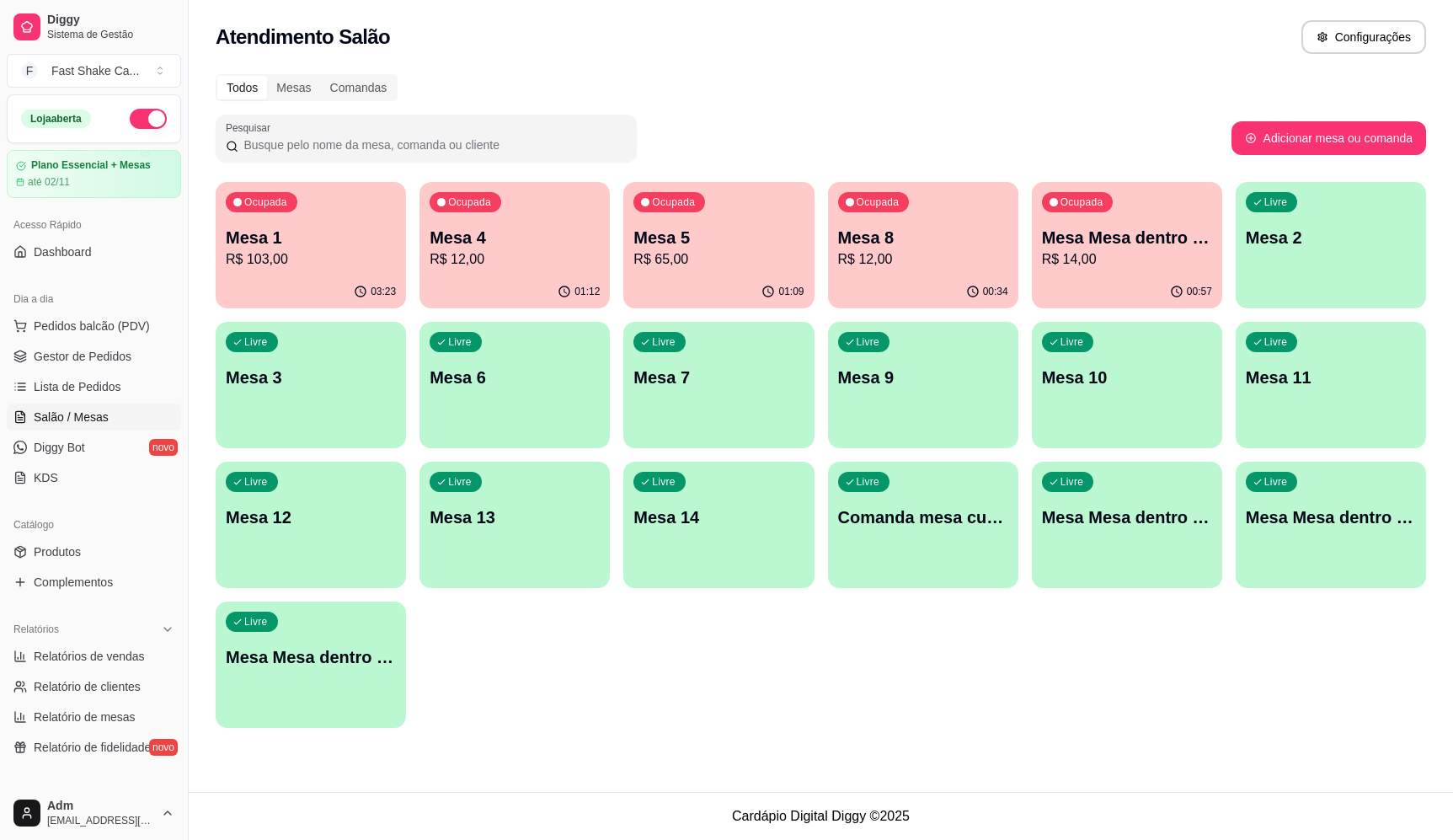
click at [531, 215] on div "Ocupada Mesa 4 R$ 12,00" at bounding box center [515, 228] width 190 height 93
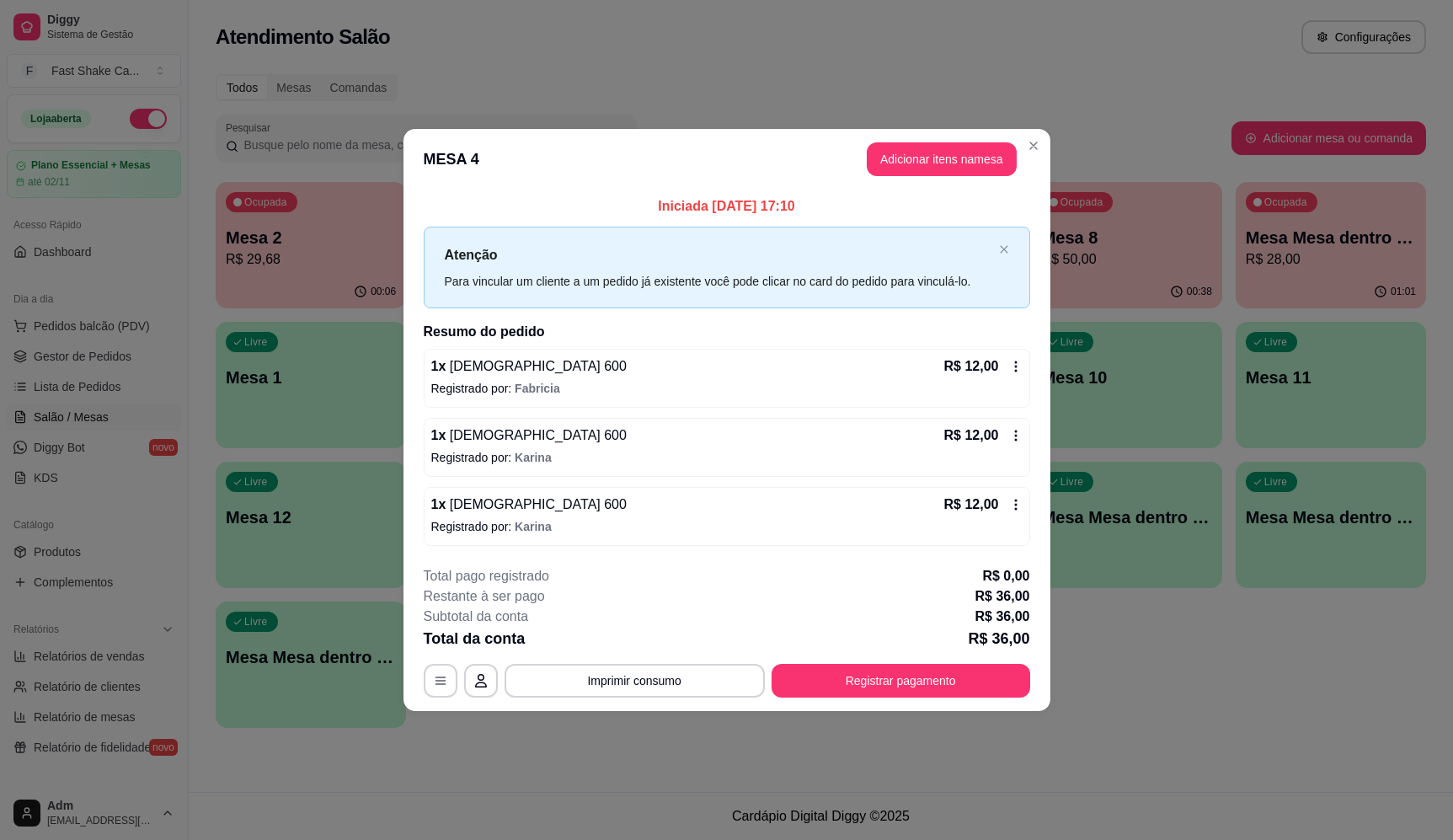
drag, startPoint x: 638, startPoint y: 377, endPoint x: 809, endPoint y: 450, distance: 185.9
click at [788, 677] on button "Registrar pagamento" at bounding box center [901, 680] width 259 height 34
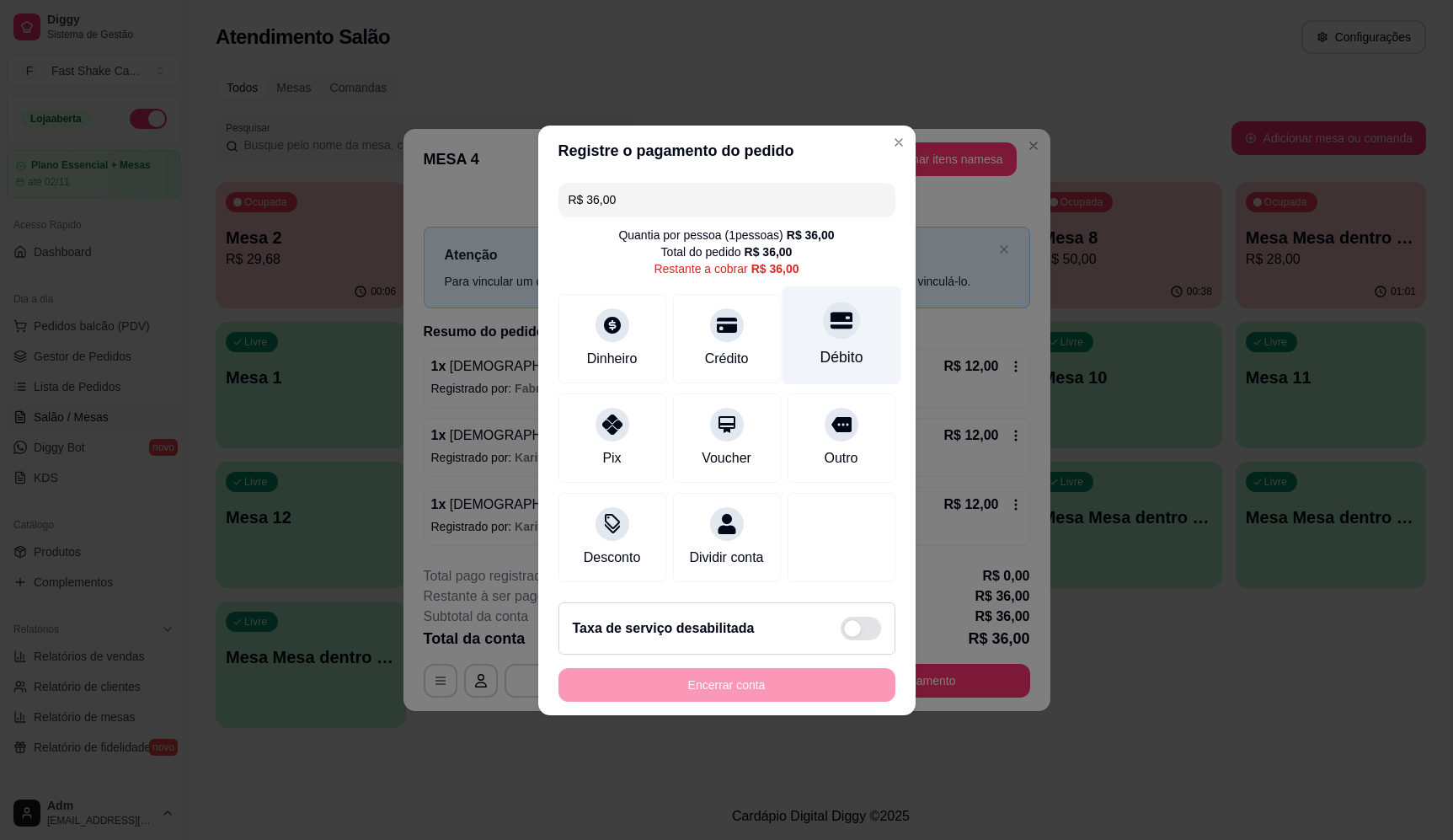
click at [858, 347] on div "Débito" at bounding box center [840, 335] width 119 height 99
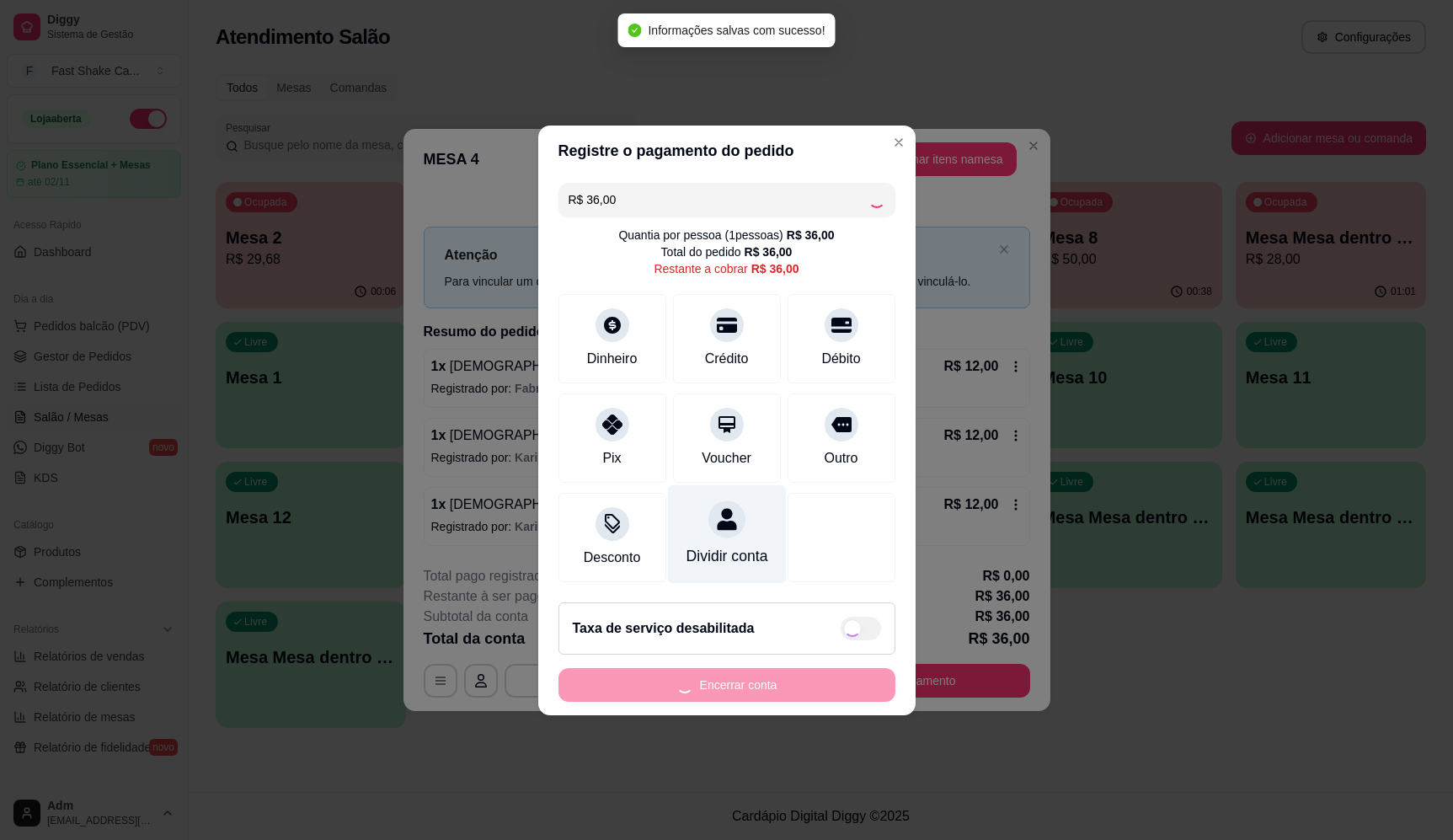
type input "R$ 0,00"
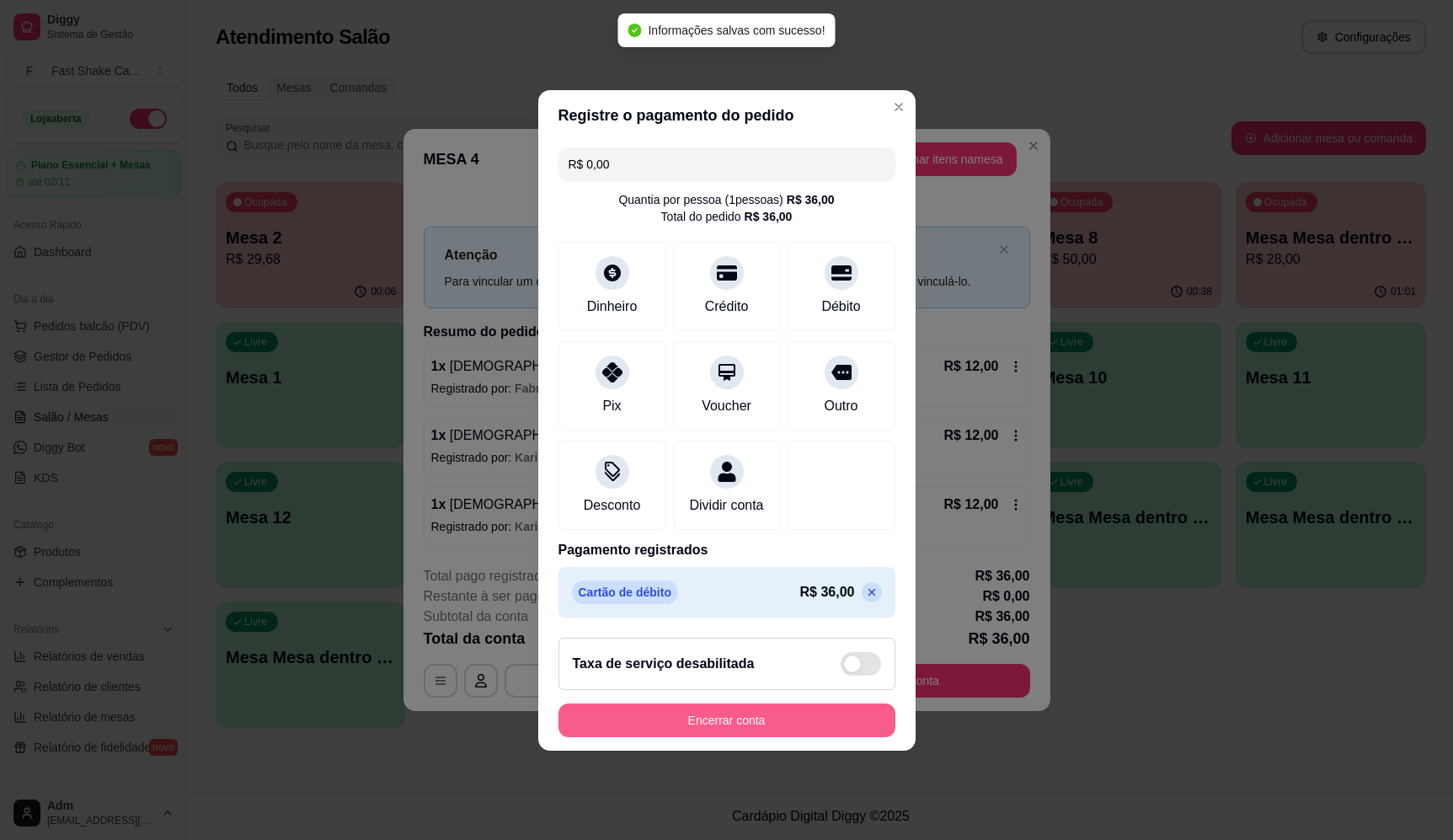
click at [765, 725] on button "Encerrar conta" at bounding box center [726, 720] width 337 height 34
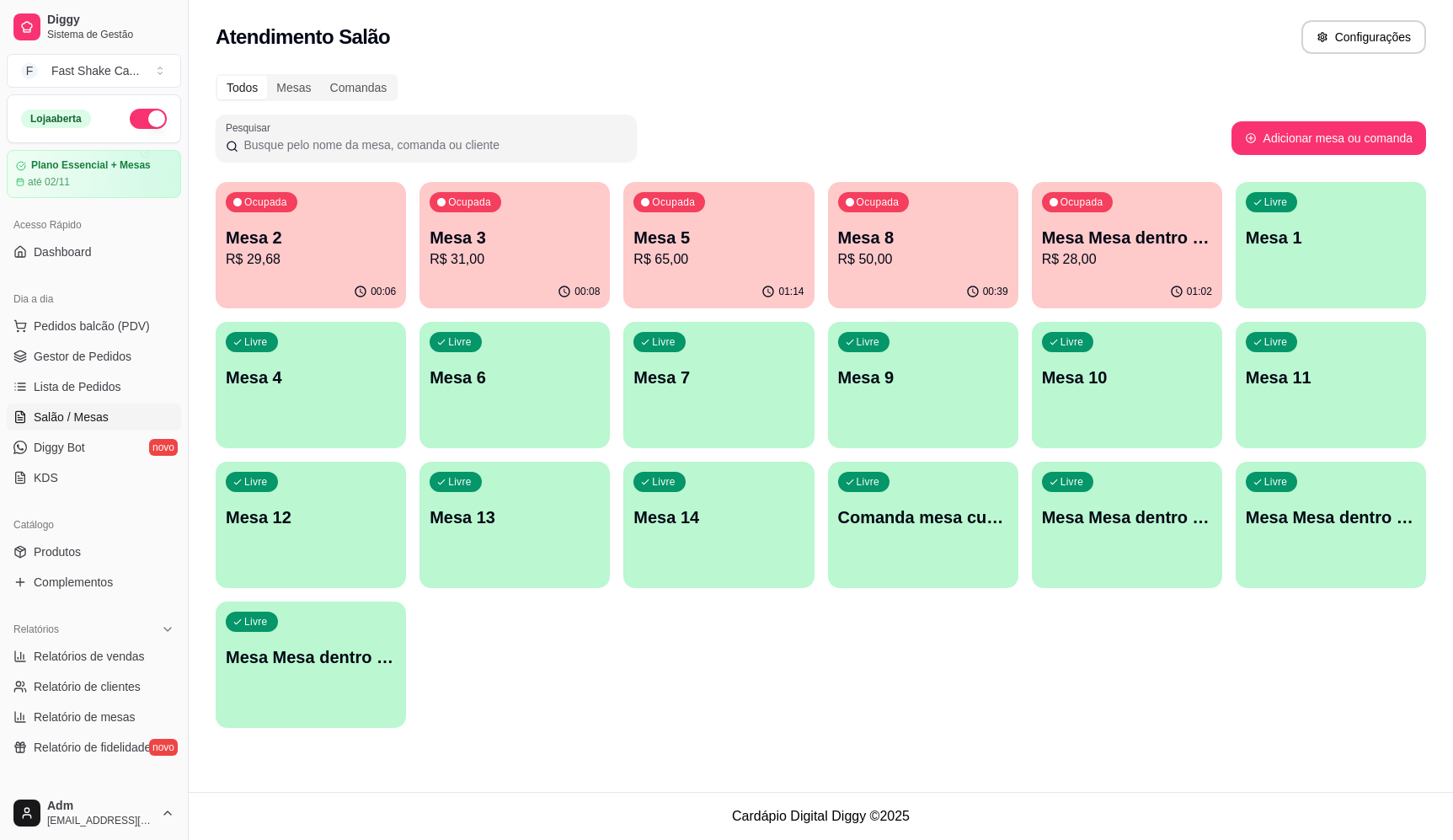
click at [918, 74] on div "Todos Mesas Comandas" at bounding box center [820, 87] width 1211 height 27
drag, startPoint x: 871, startPoint y: 94, endPoint x: 908, endPoint y: 132, distance: 53.0
click at [908, 132] on div "Todos Mesas Comandas Pesquisar Adicionar mesa ou comanda Ocupada Mesa 2 R$ 29,6…" at bounding box center [820, 406] width 1264 height 683
click at [913, 116] on div "Pesquisar" at bounding box center [723, 138] width 1016 height 48
click at [492, 306] on div "00:08" at bounding box center [515, 292] width 190 height 33
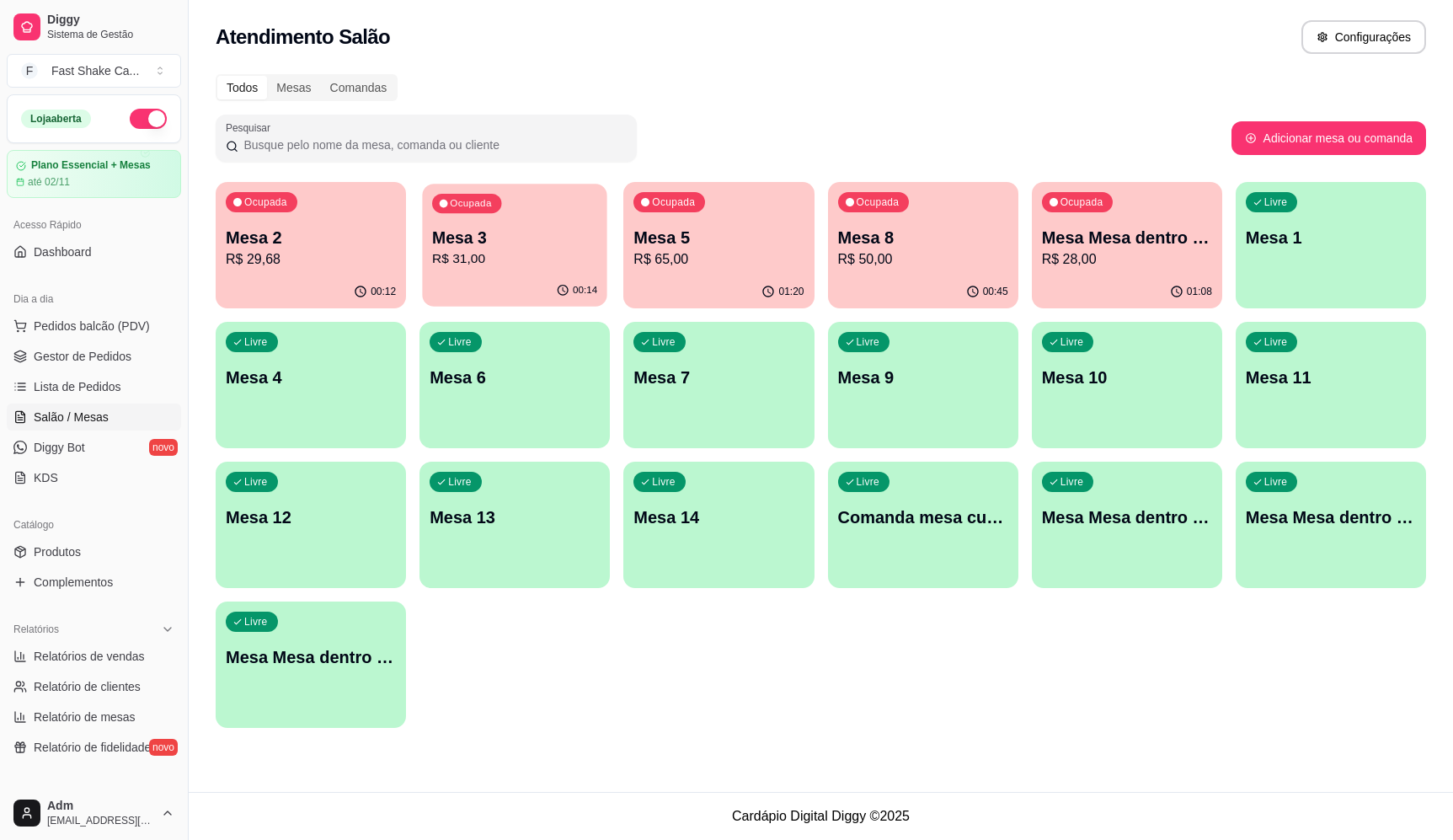
click at [503, 282] on div "00:14" at bounding box center [515, 290] width 184 height 32
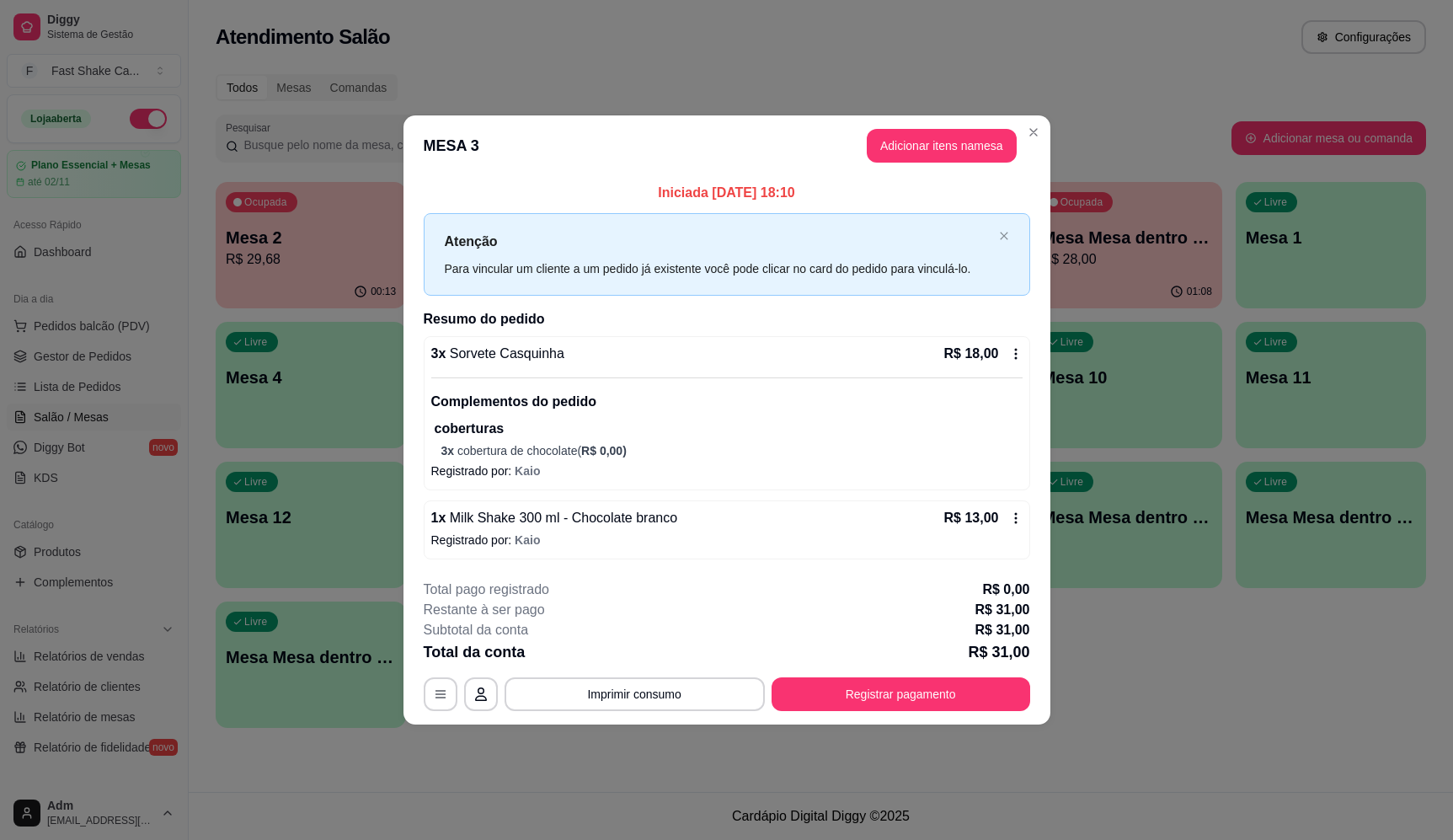
click at [910, 692] on button "Registrar pagamento" at bounding box center [901, 694] width 259 height 34
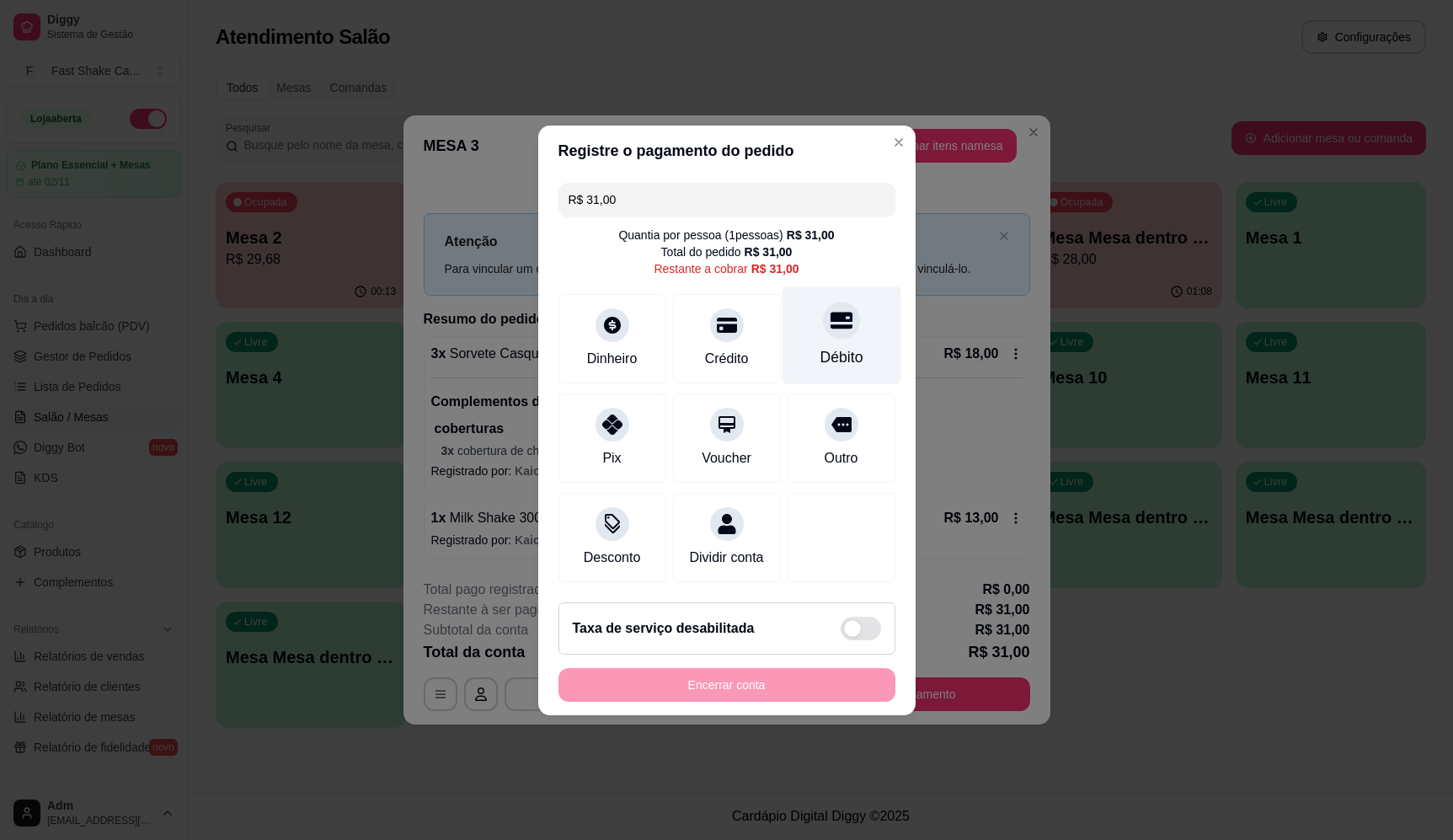
click at [830, 319] on icon at bounding box center [840, 319] width 22 height 22
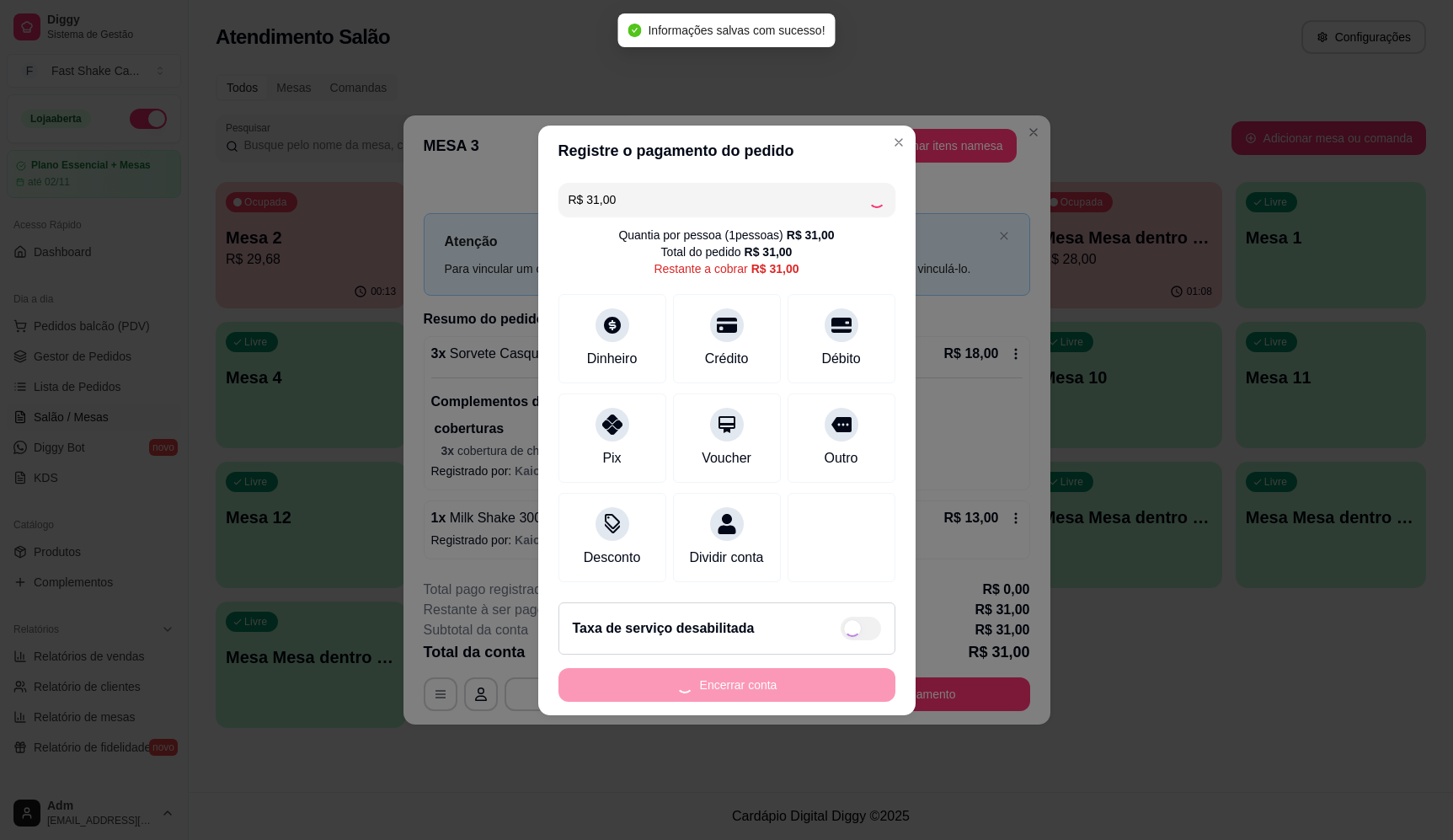
type input "R$ 0,00"
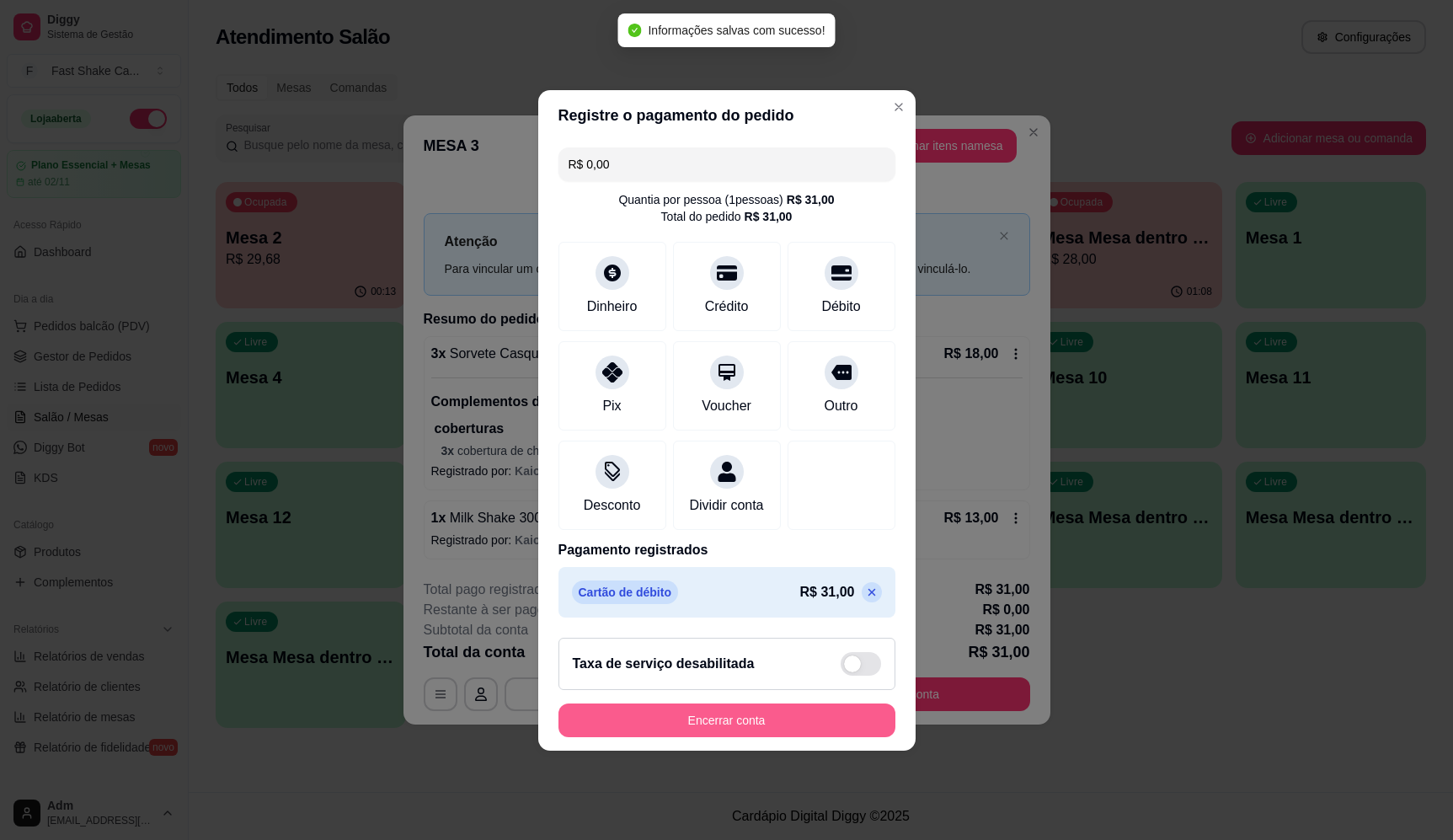
click at [704, 737] on button "Encerrar conta" at bounding box center [726, 720] width 337 height 34
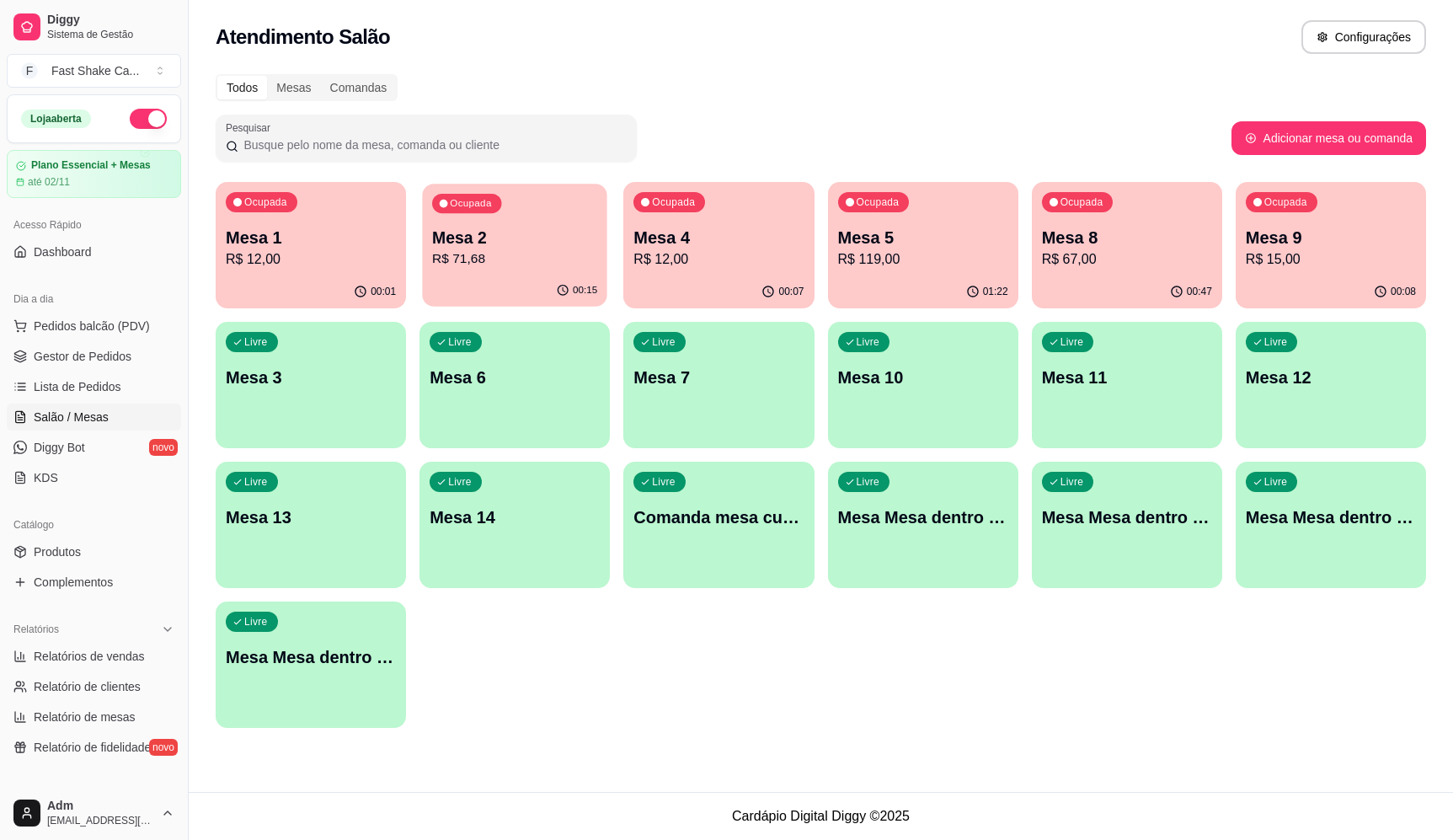
click at [483, 256] on p "R$ 71,68" at bounding box center [514, 259] width 165 height 19
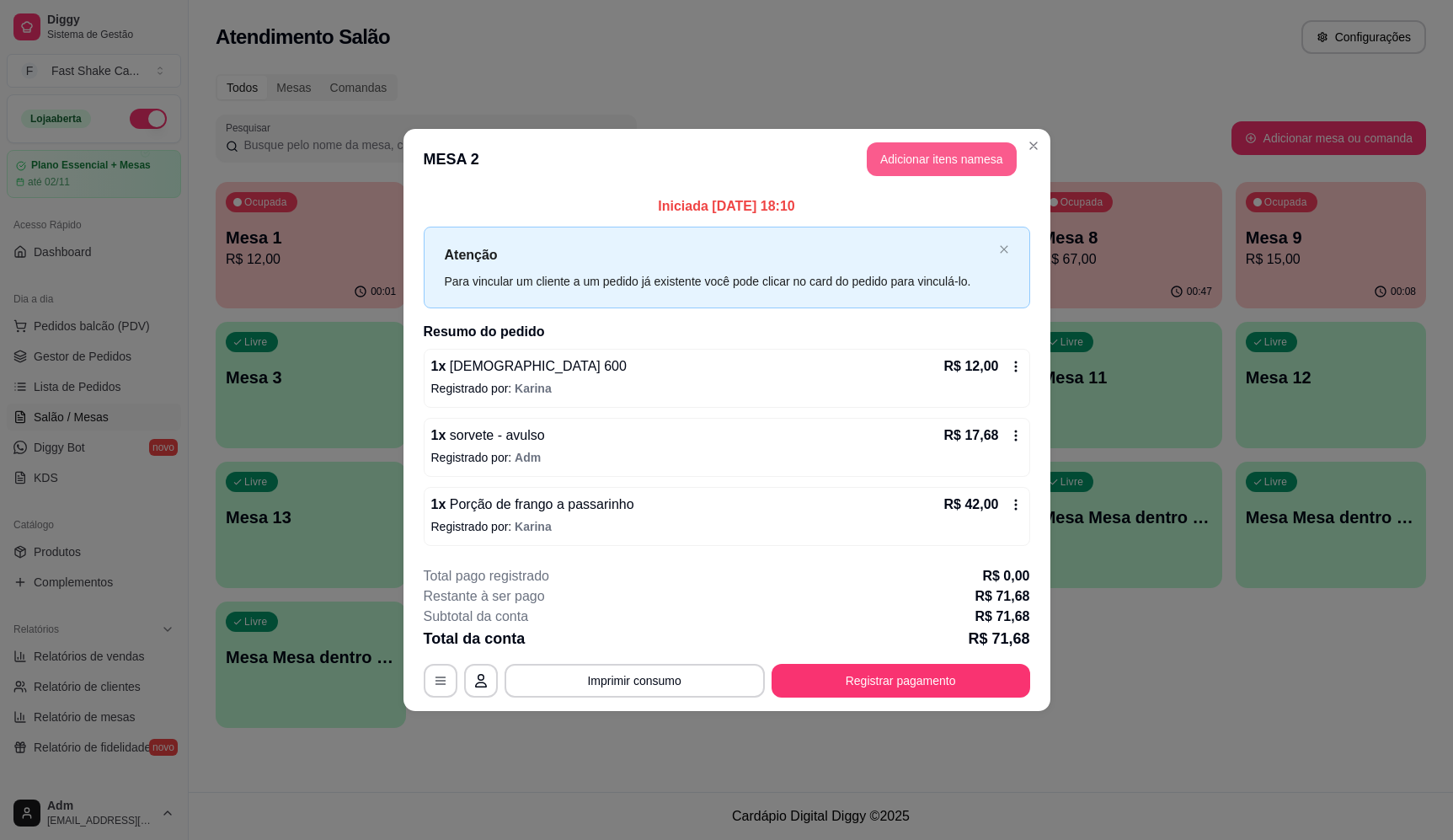
click at [912, 165] on button "Adicionar itens na mesa" at bounding box center [942, 159] width 150 height 34
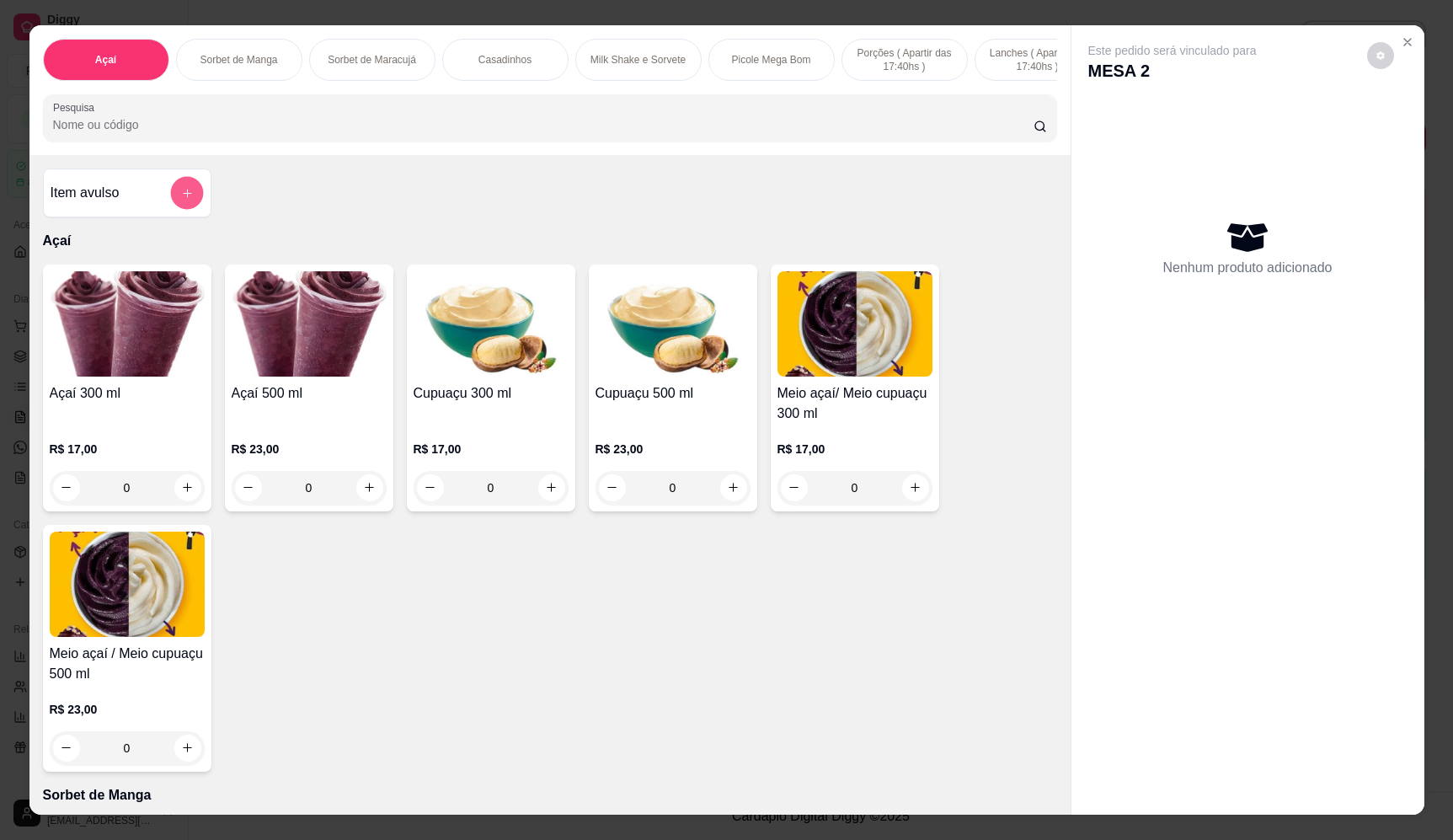
click at [182, 209] on button "add-separate-item" at bounding box center [187, 193] width 33 height 33
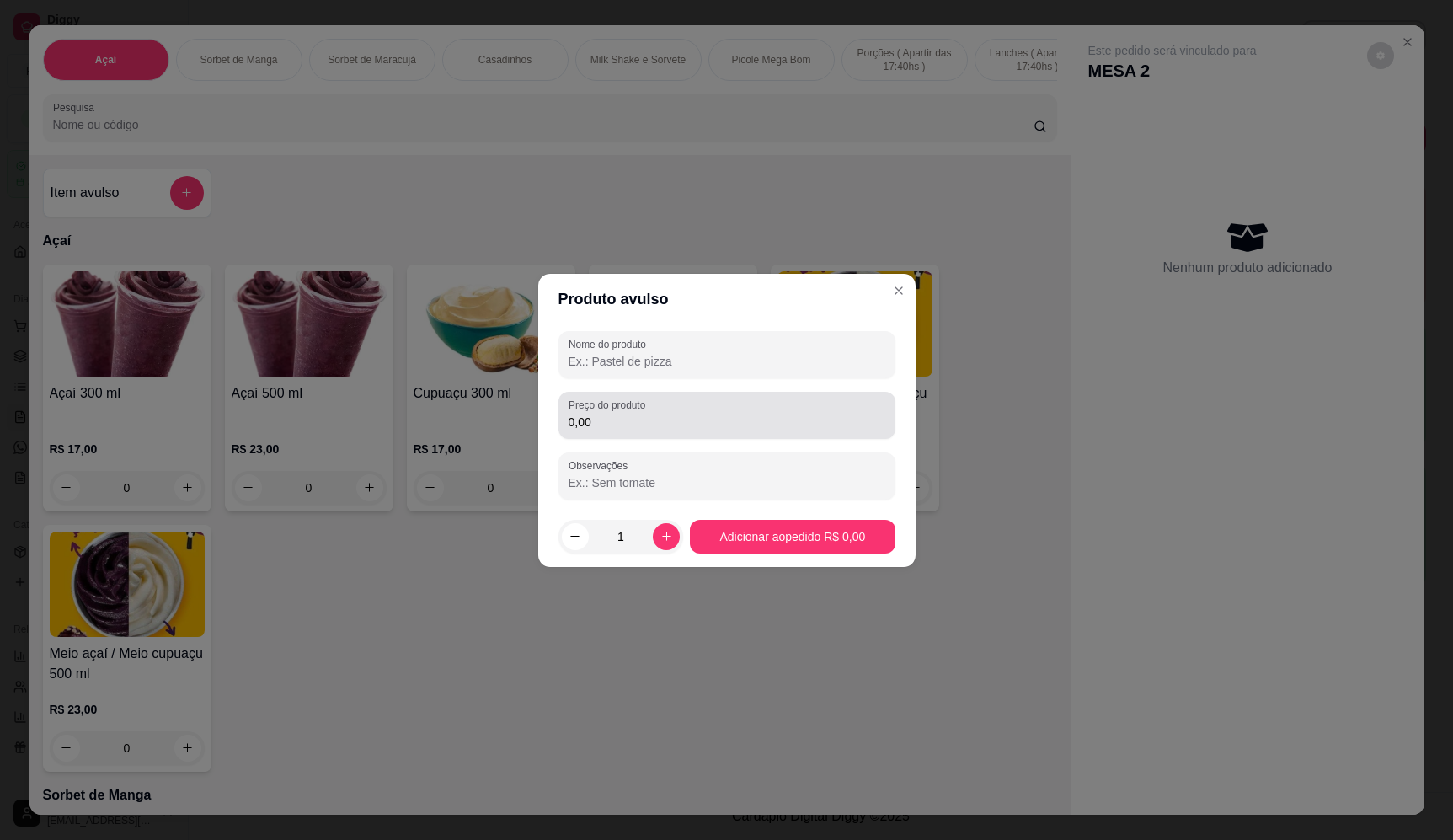
click at [657, 430] on div "Preço do produto 0,00" at bounding box center [726, 415] width 337 height 48
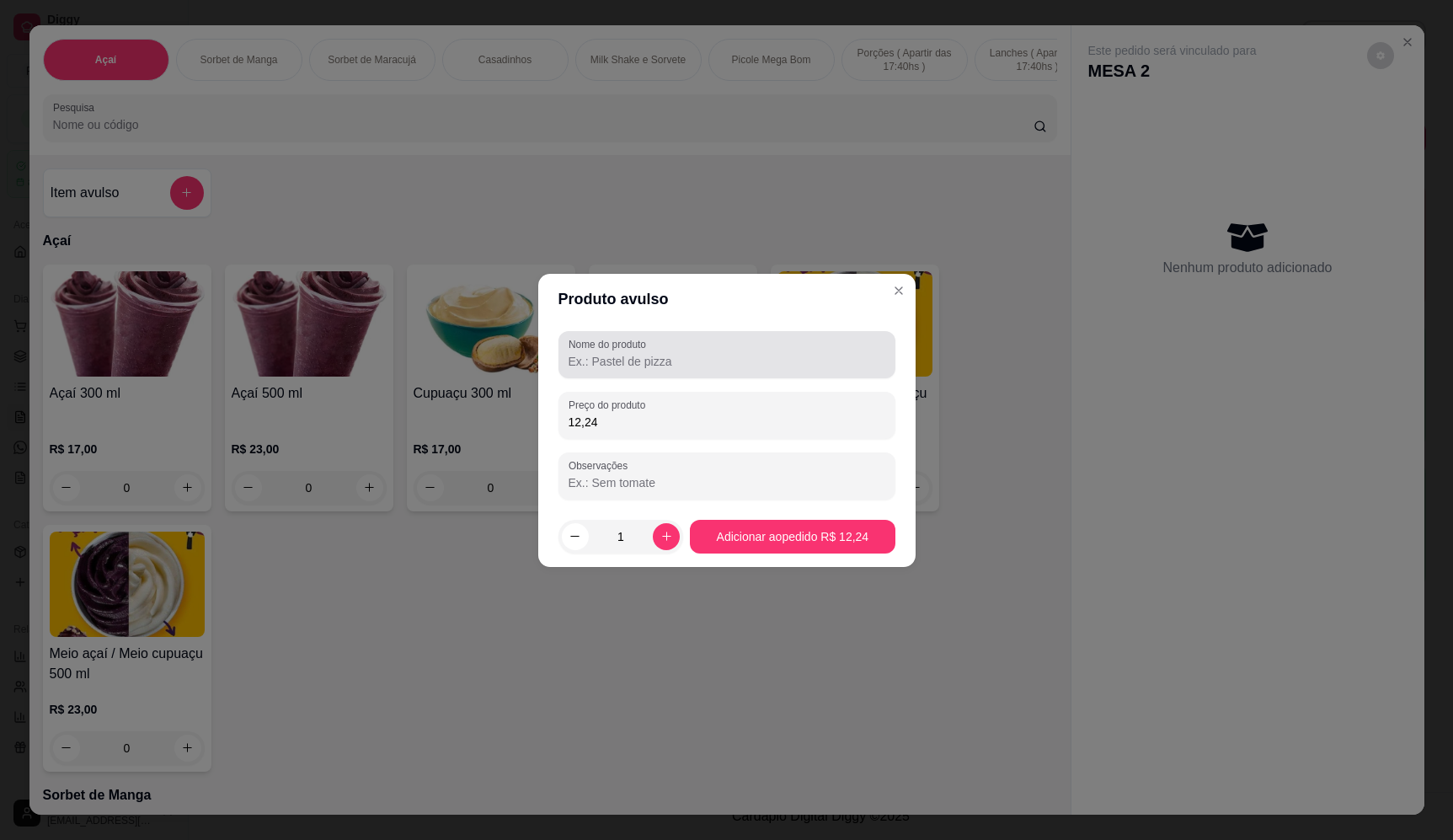
type input "12,24"
drag, startPoint x: 697, startPoint y: 368, endPoint x: 686, endPoint y: 371, distance: 11.4
click at [696, 368] on input "Nome do produto" at bounding box center [727, 361] width 317 height 16
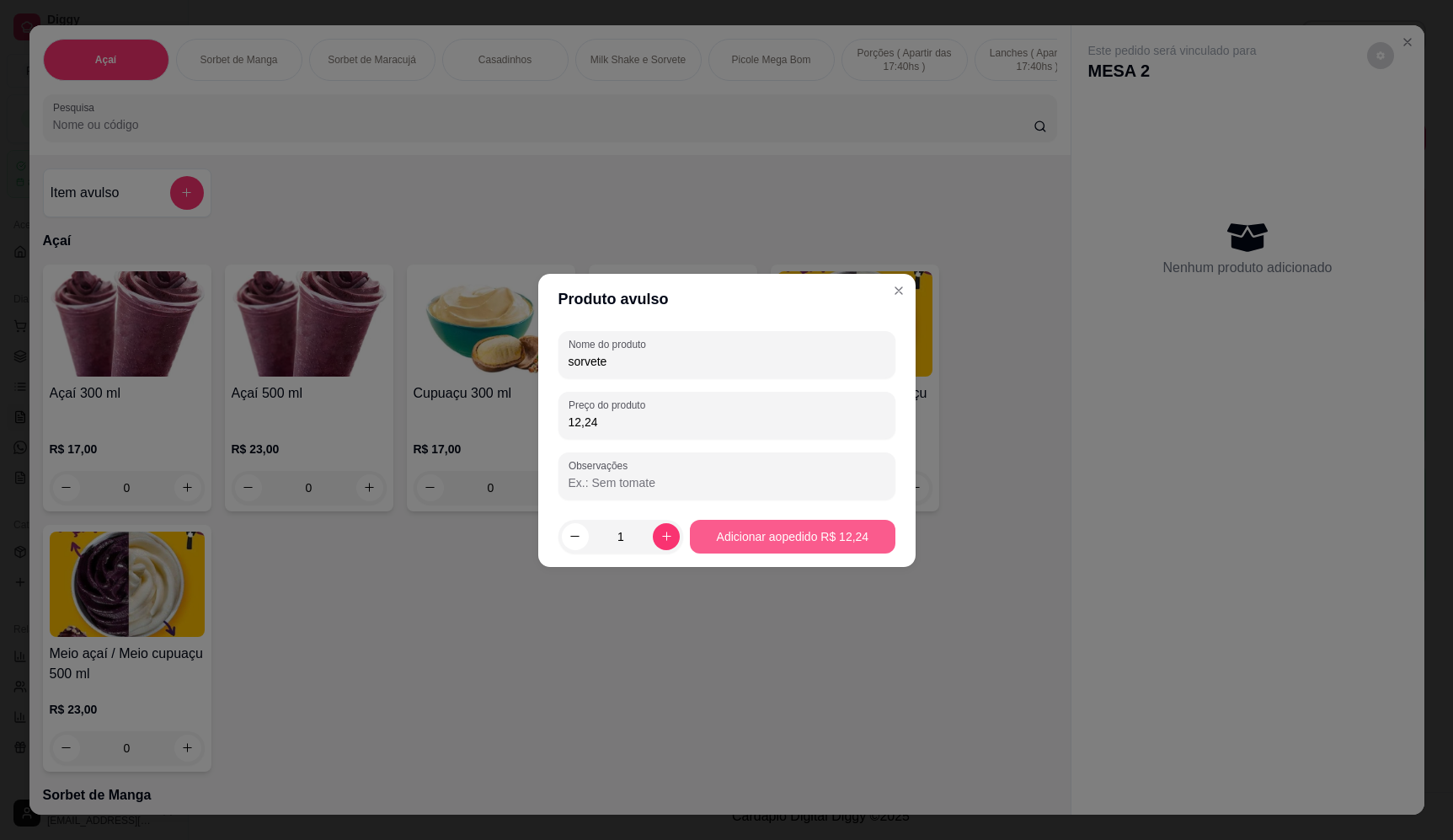
type input "sorvete"
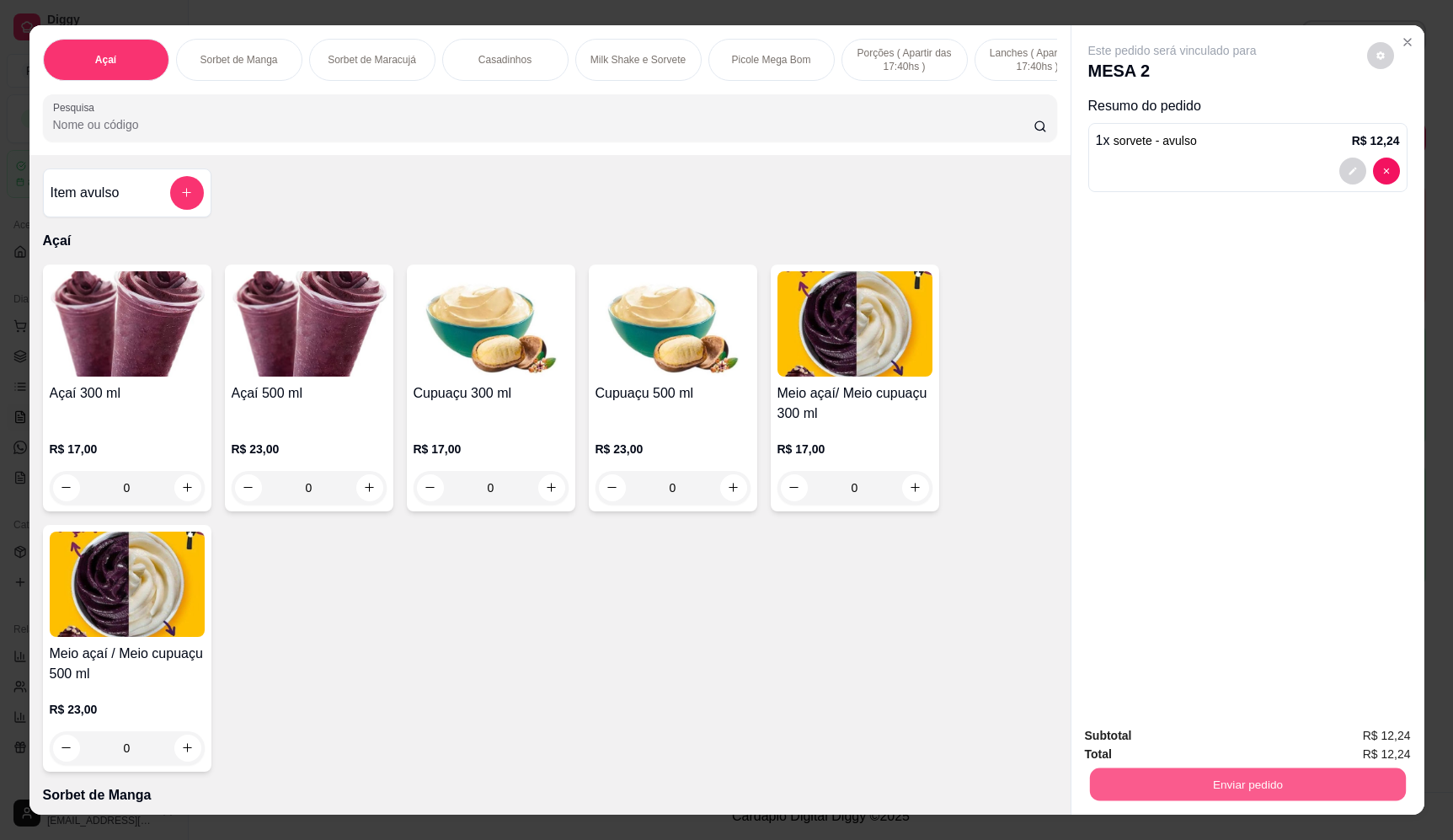
click at [1257, 776] on button "Enviar pedido" at bounding box center [1247, 785] width 316 height 33
click at [1360, 752] on button "Enviar pedido" at bounding box center [1366, 742] width 93 height 31
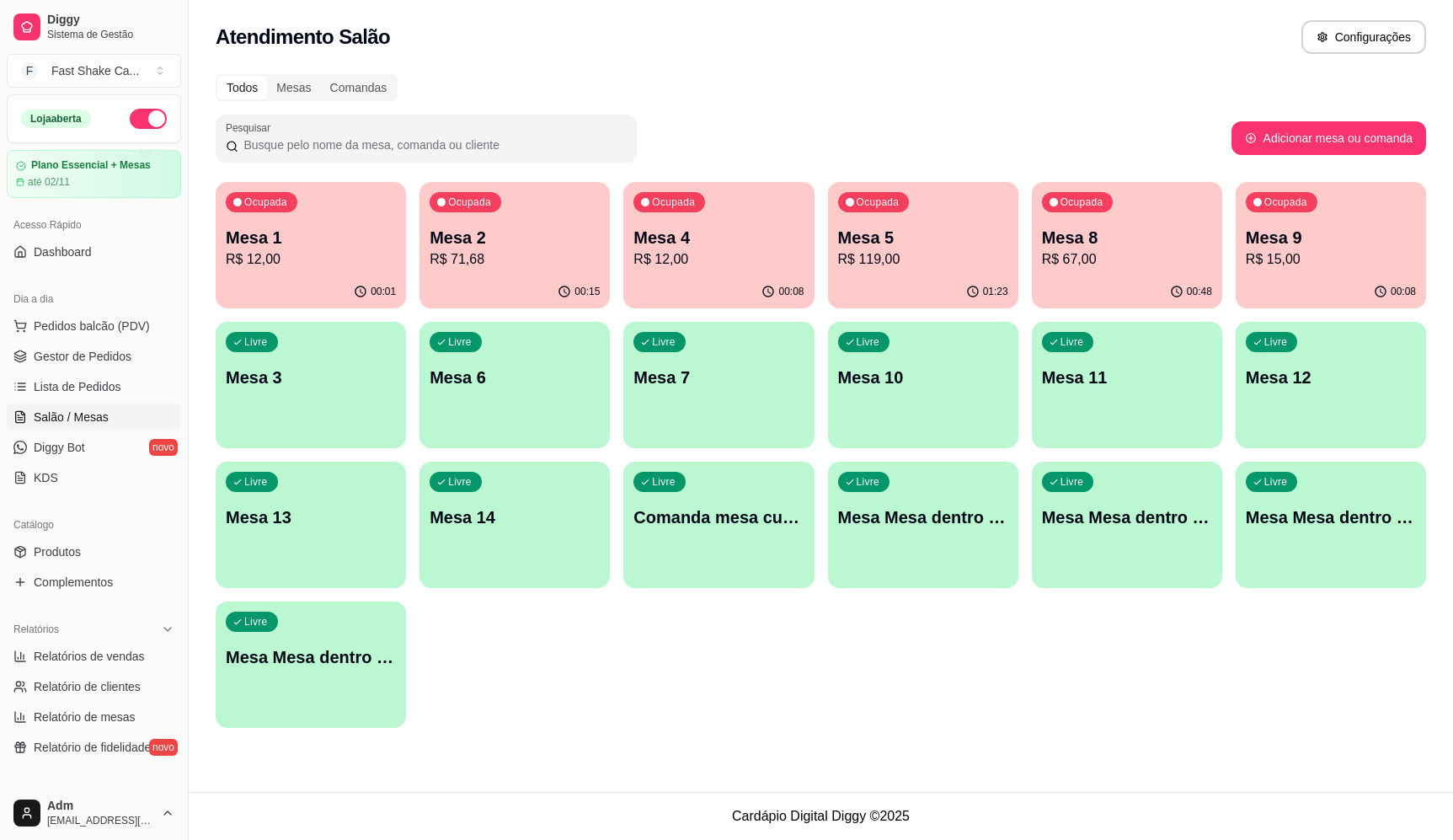
click at [308, 381] on p "Mesa 3" at bounding box center [311, 377] width 170 height 23
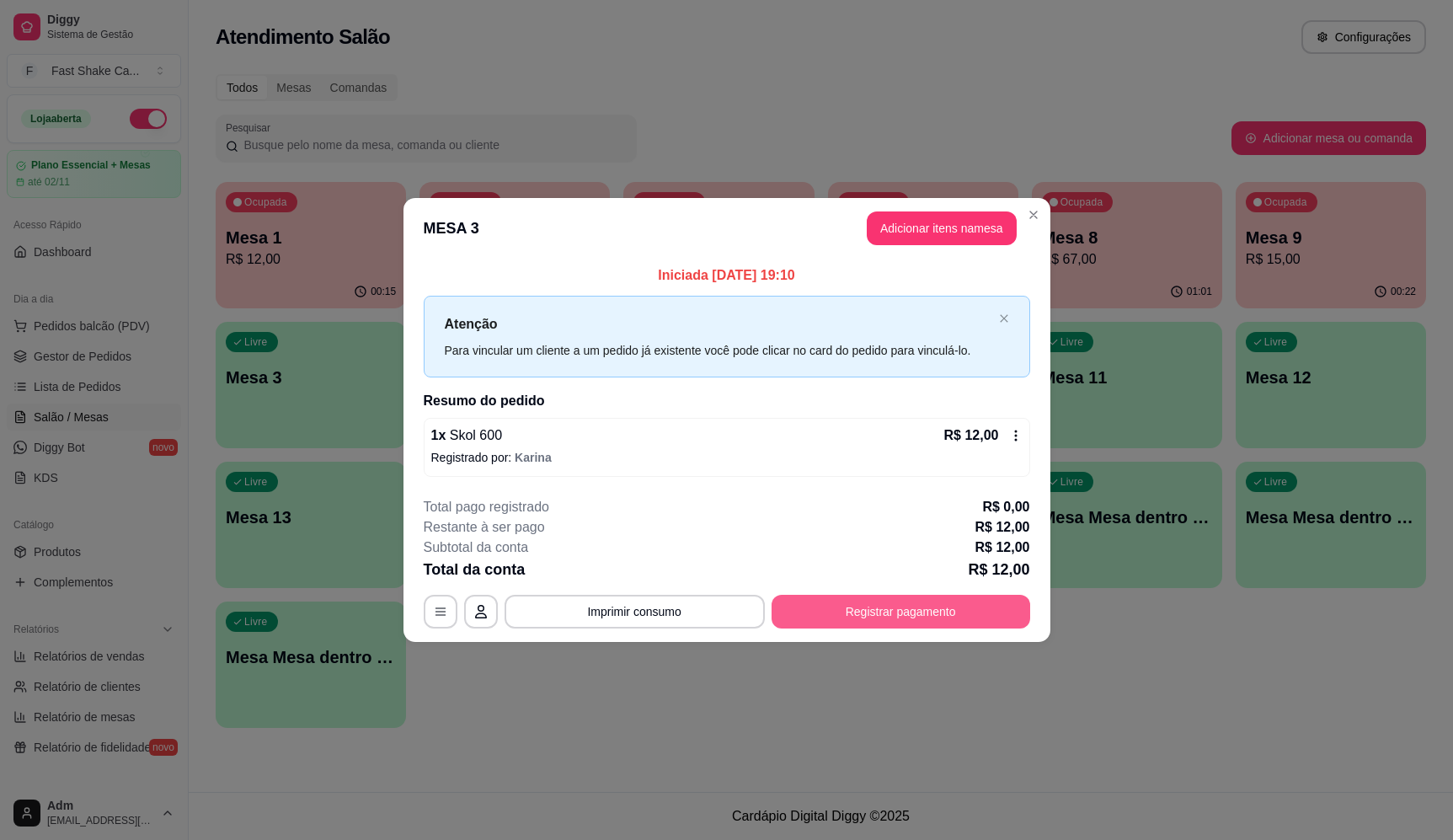
click at [917, 615] on button "Registrar pagamento" at bounding box center [901, 611] width 259 height 34
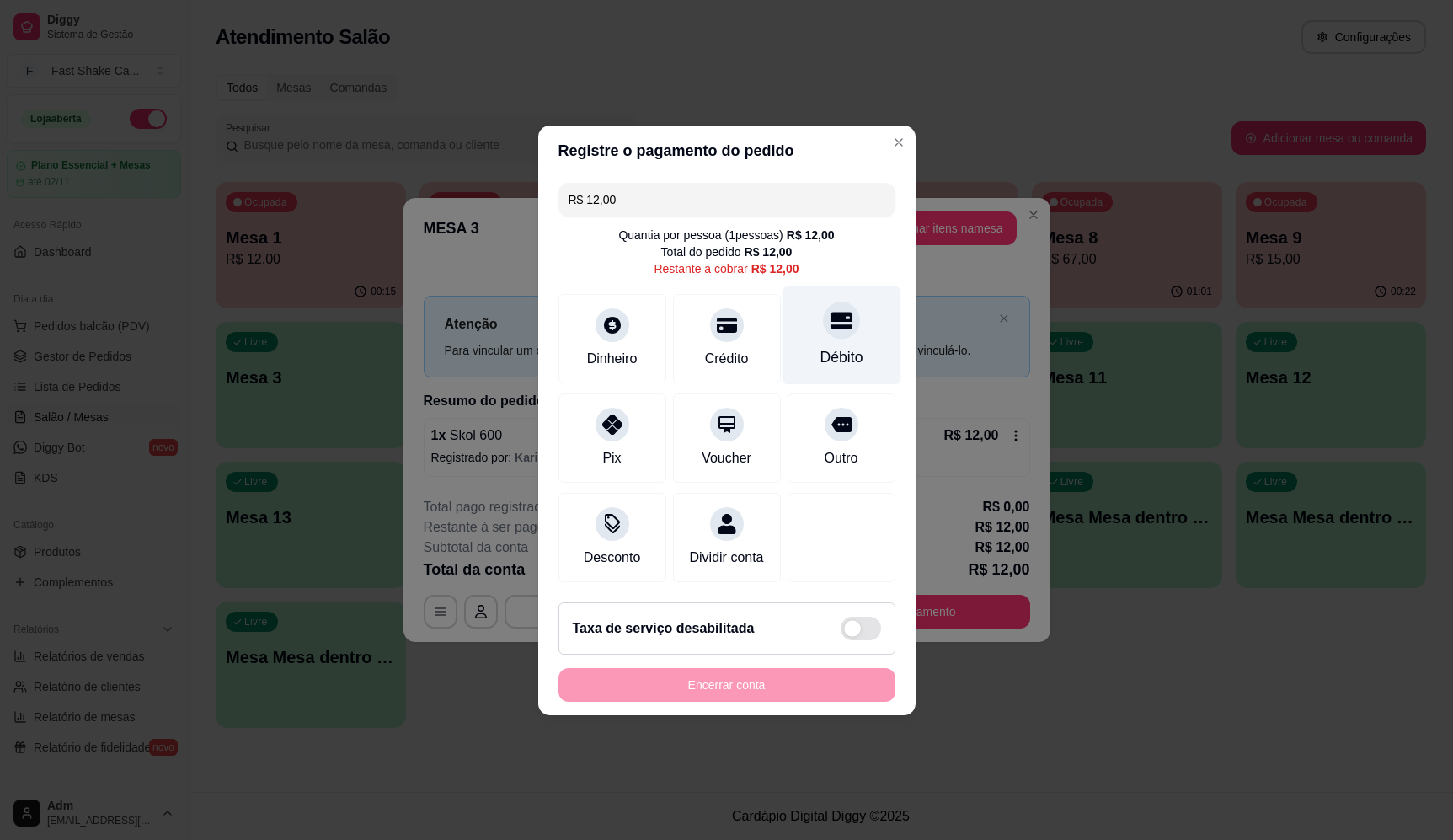
click at [830, 319] on icon at bounding box center [840, 319] width 22 height 22
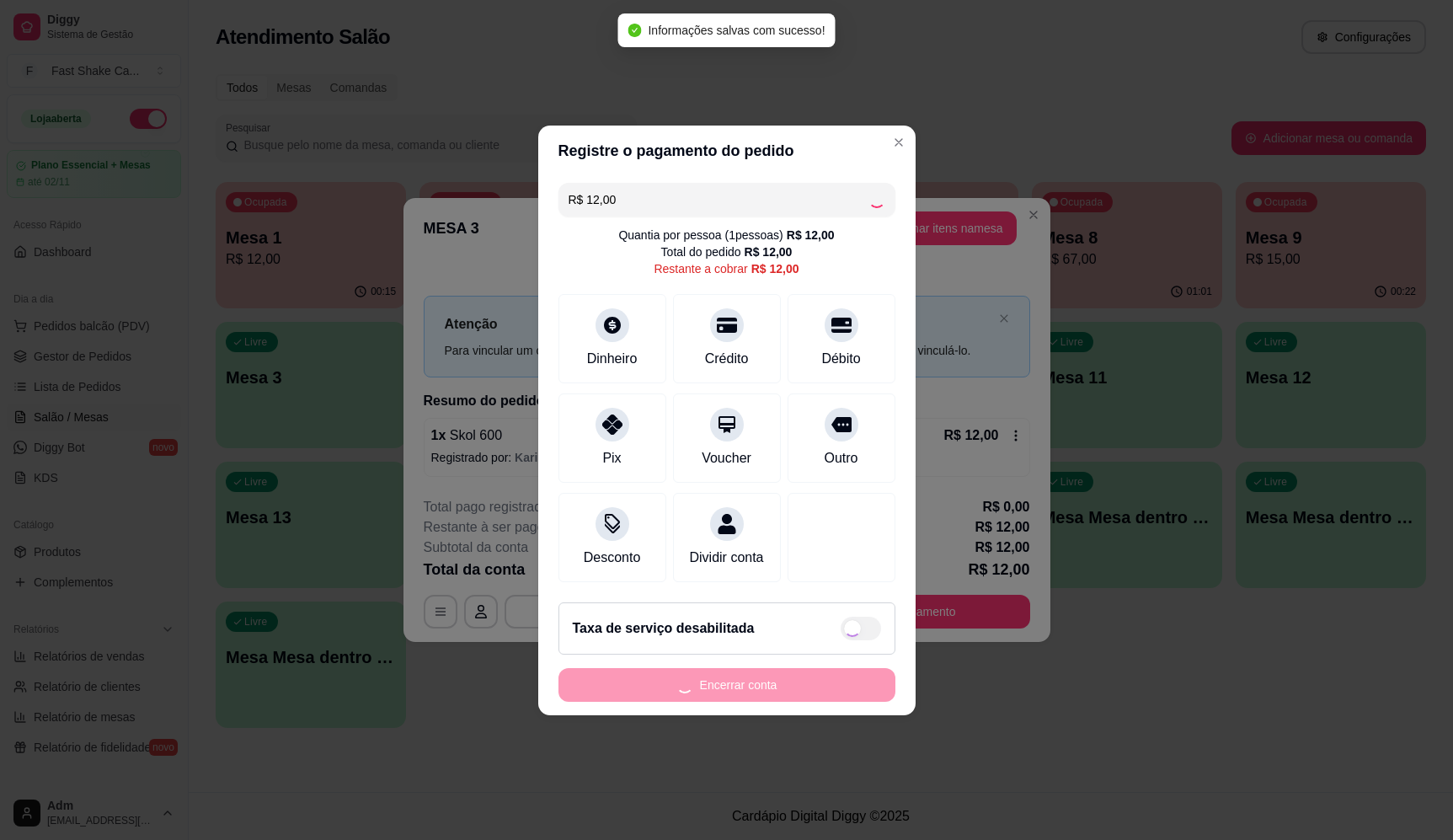
type input "R$ 0,00"
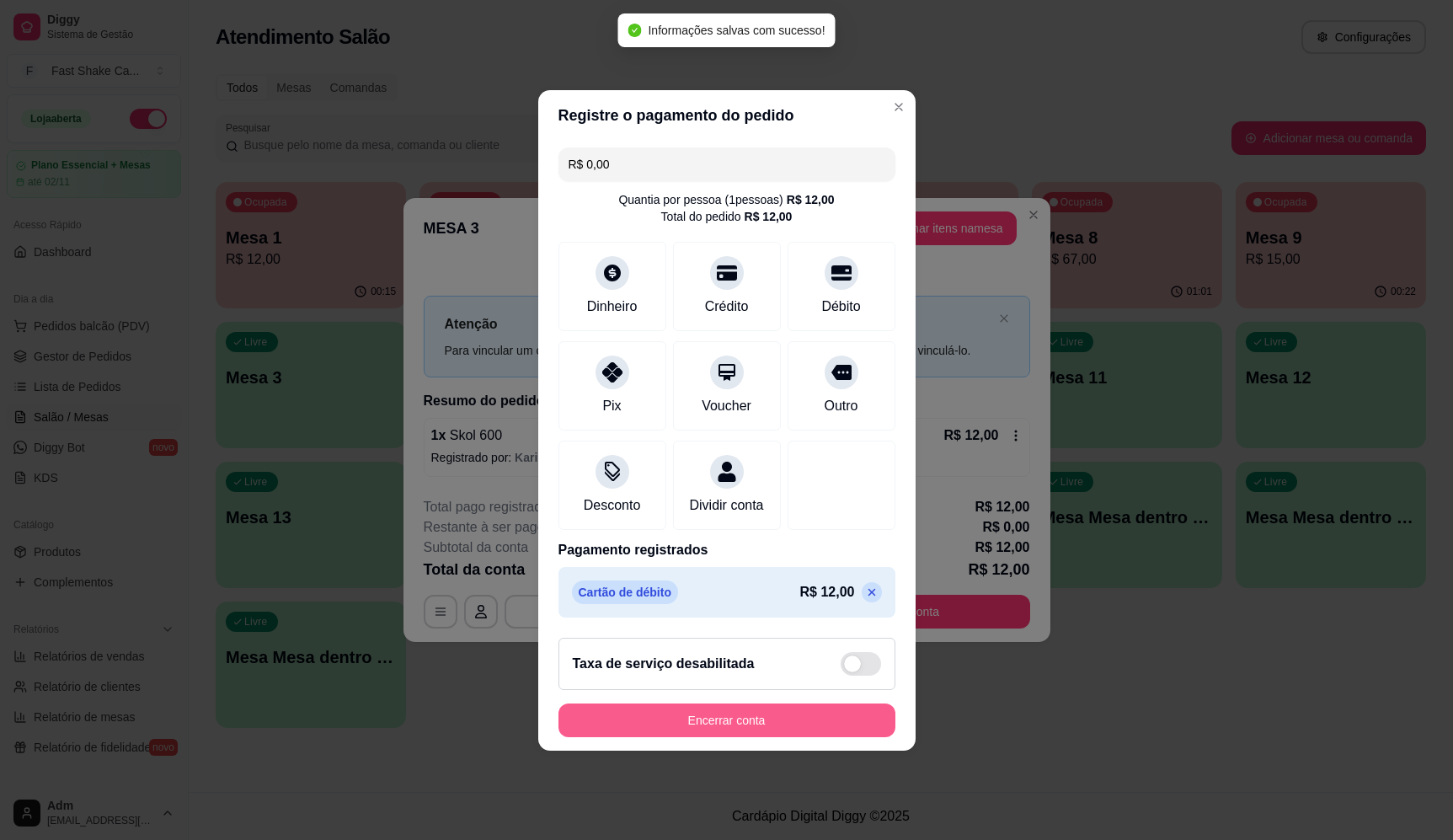
click at [764, 737] on button "Encerrar conta" at bounding box center [726, 720] width 337 height 34
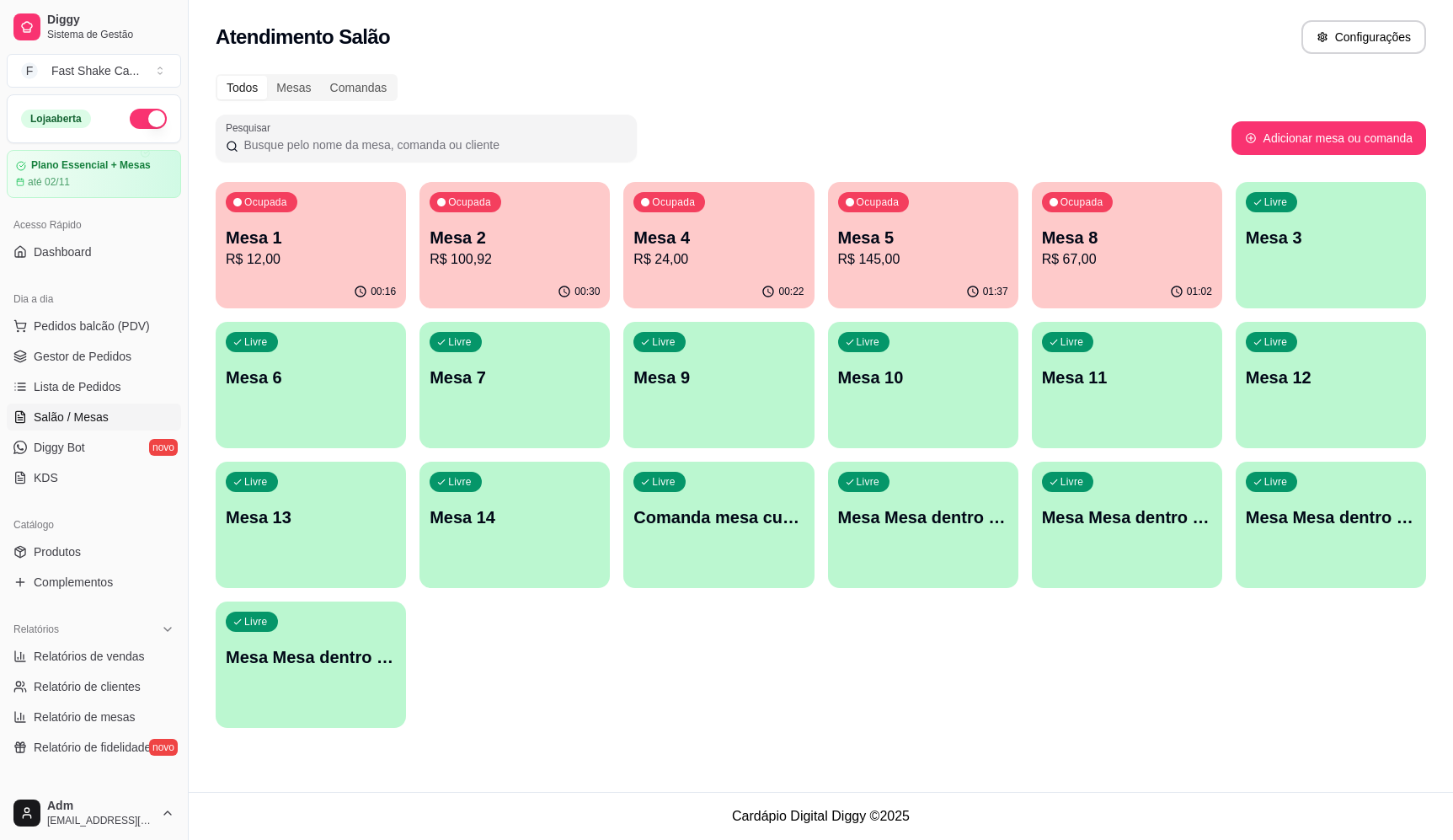
click at [759, 252] on p "R$ 24,00" at bounding box center [718, 259] width 170 height 20
click at [731, 239] on p "Mesa 4" at bounding box center [718, 237] width 170 height 23
click at [899, 222] on div "Ocupada Mesa 5 R$ 145,00" at bounding box center [923, 228] width 190 height 93
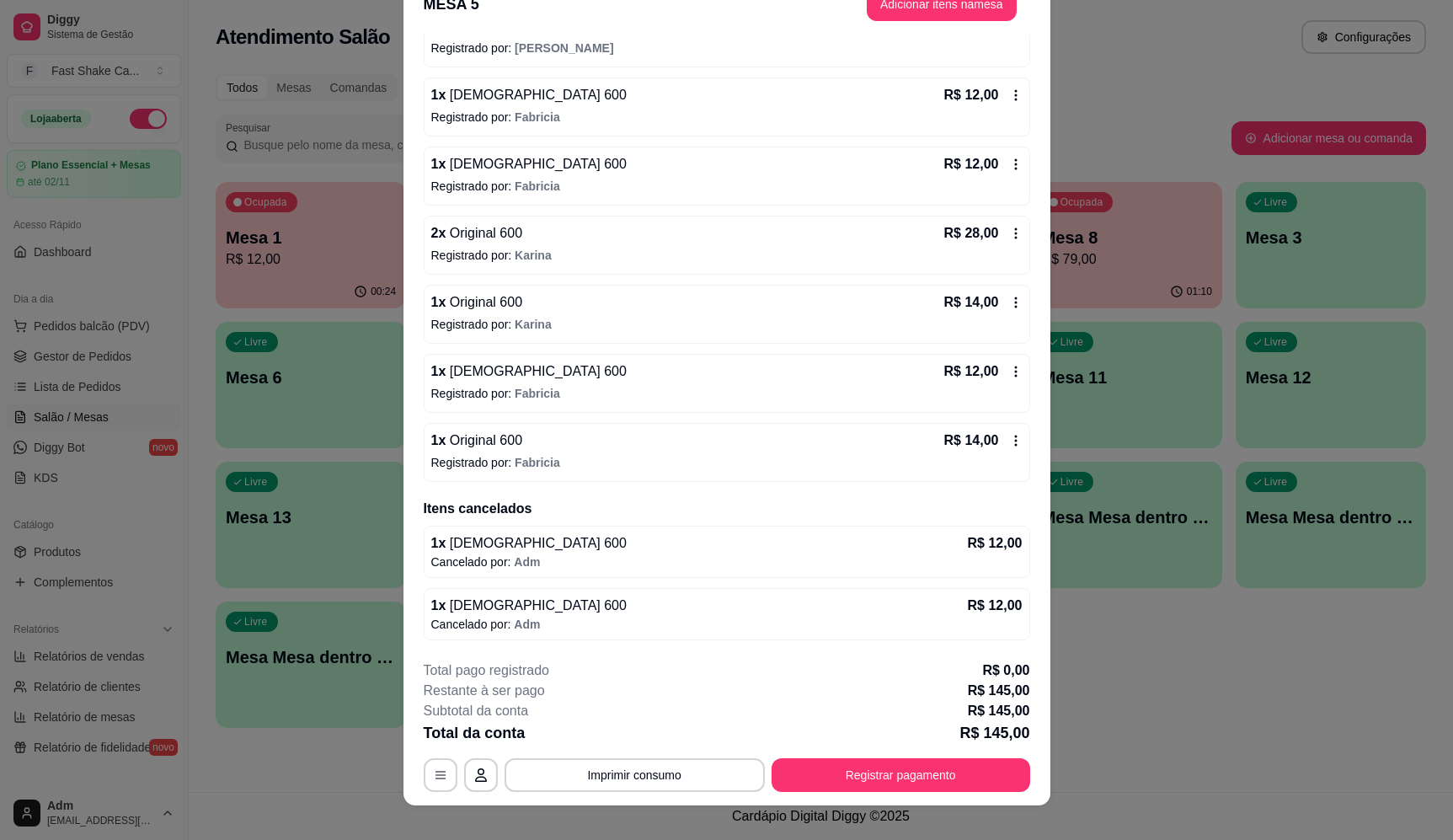
scroll to position [0, 0]
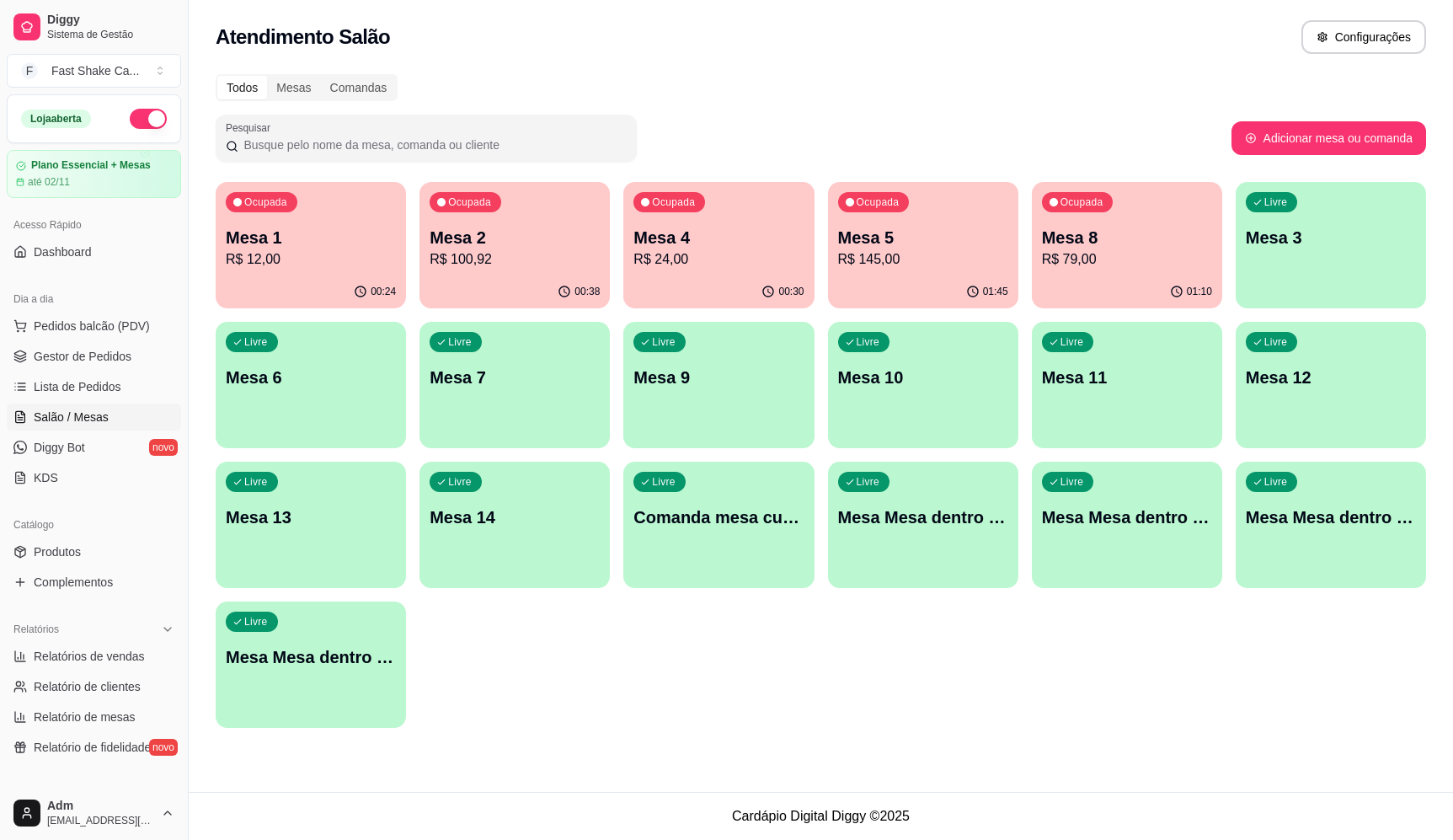
click at [936, 254] on p "R$ 145,00" at bounding box center [923, 259] width 170 height 20
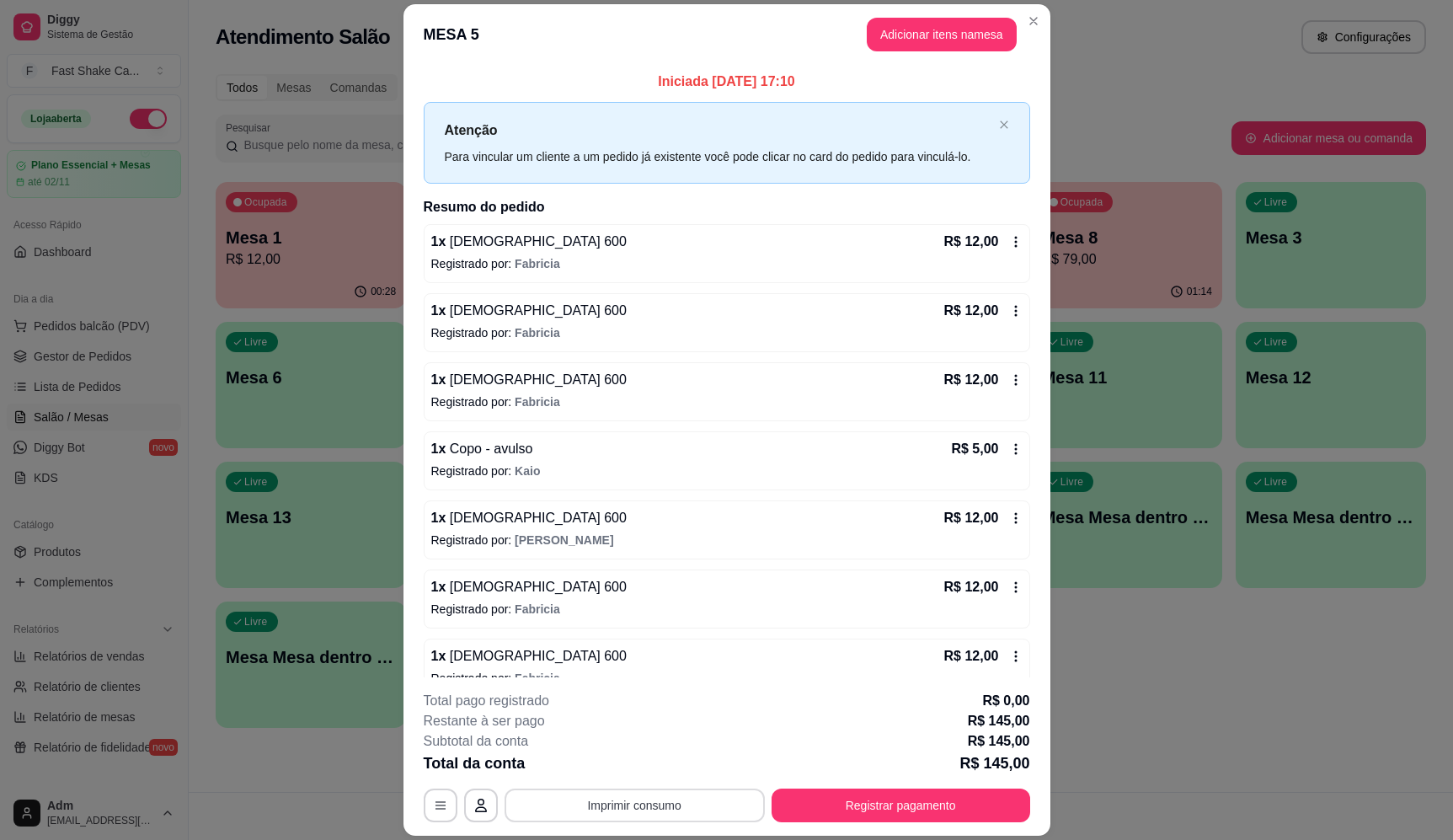
click at [608, 819] on button "Imprimir consumo" at bounding box center [634, 805] width 260 height 34
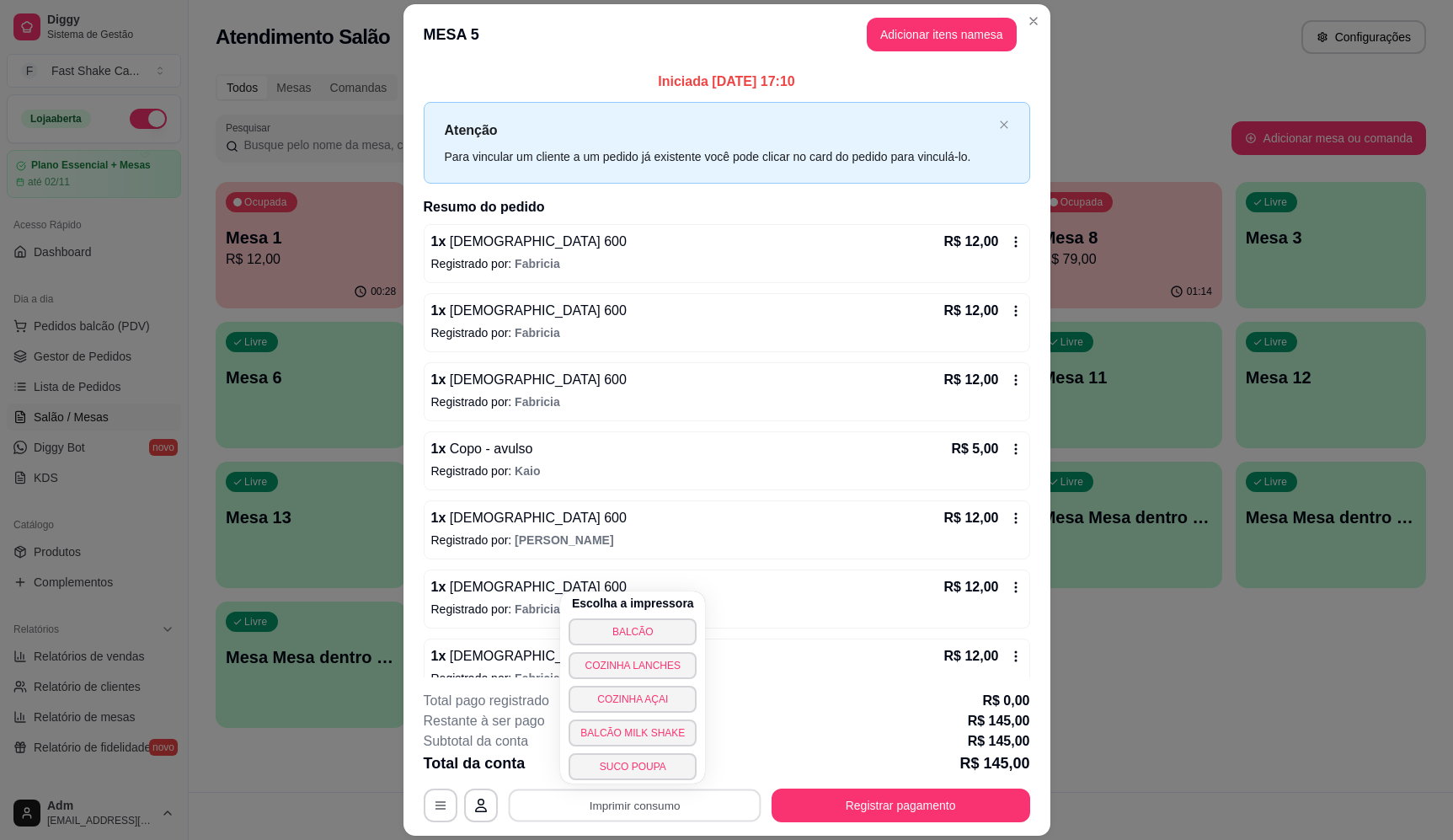
click at [651, 636] on button "BALCÃO" at bounding box center [633, 632] width 128 height 27
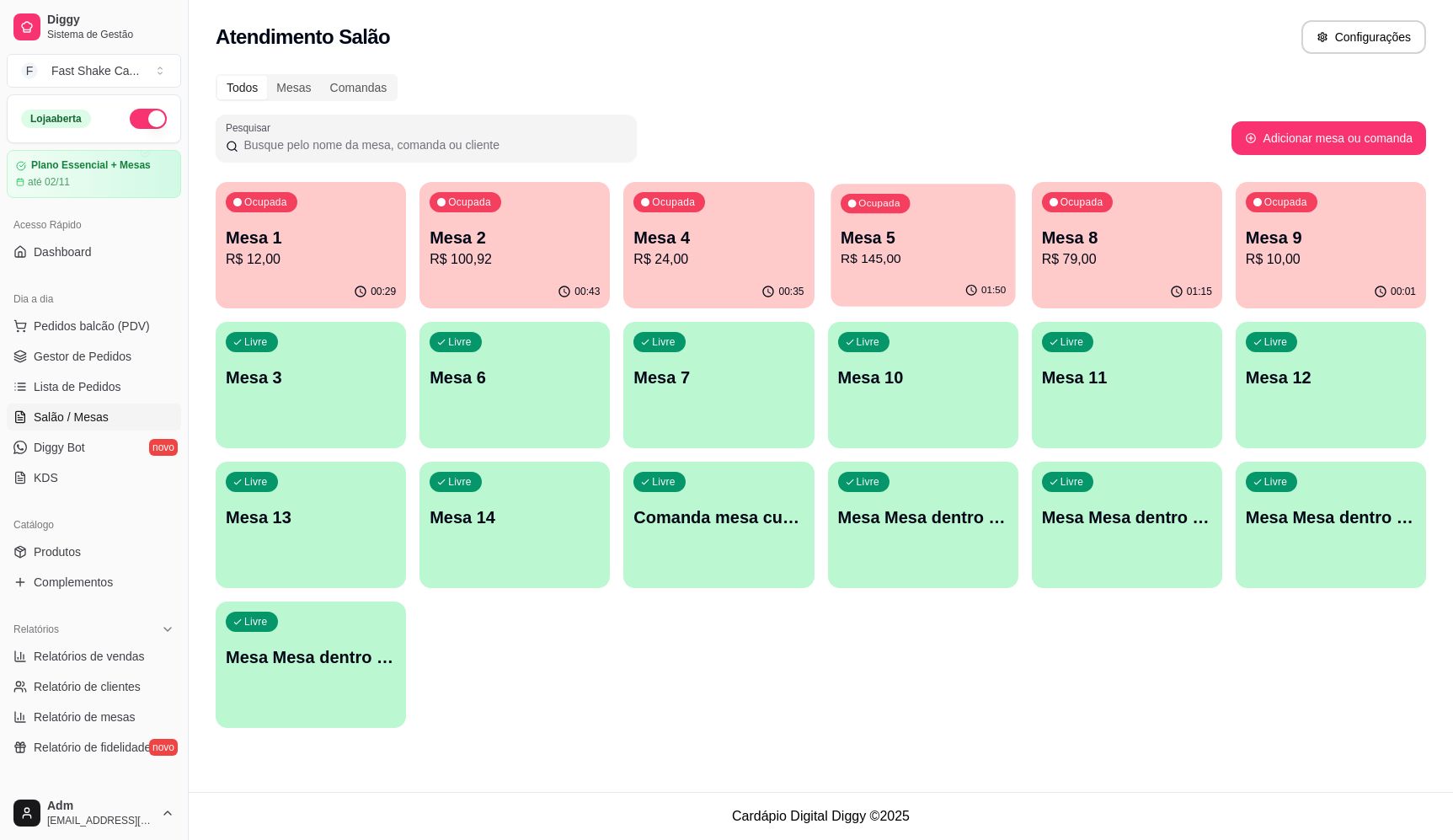
click at [884, 242] on p "Mesa 5" at bounding box center [923, 238] width 165 height 22
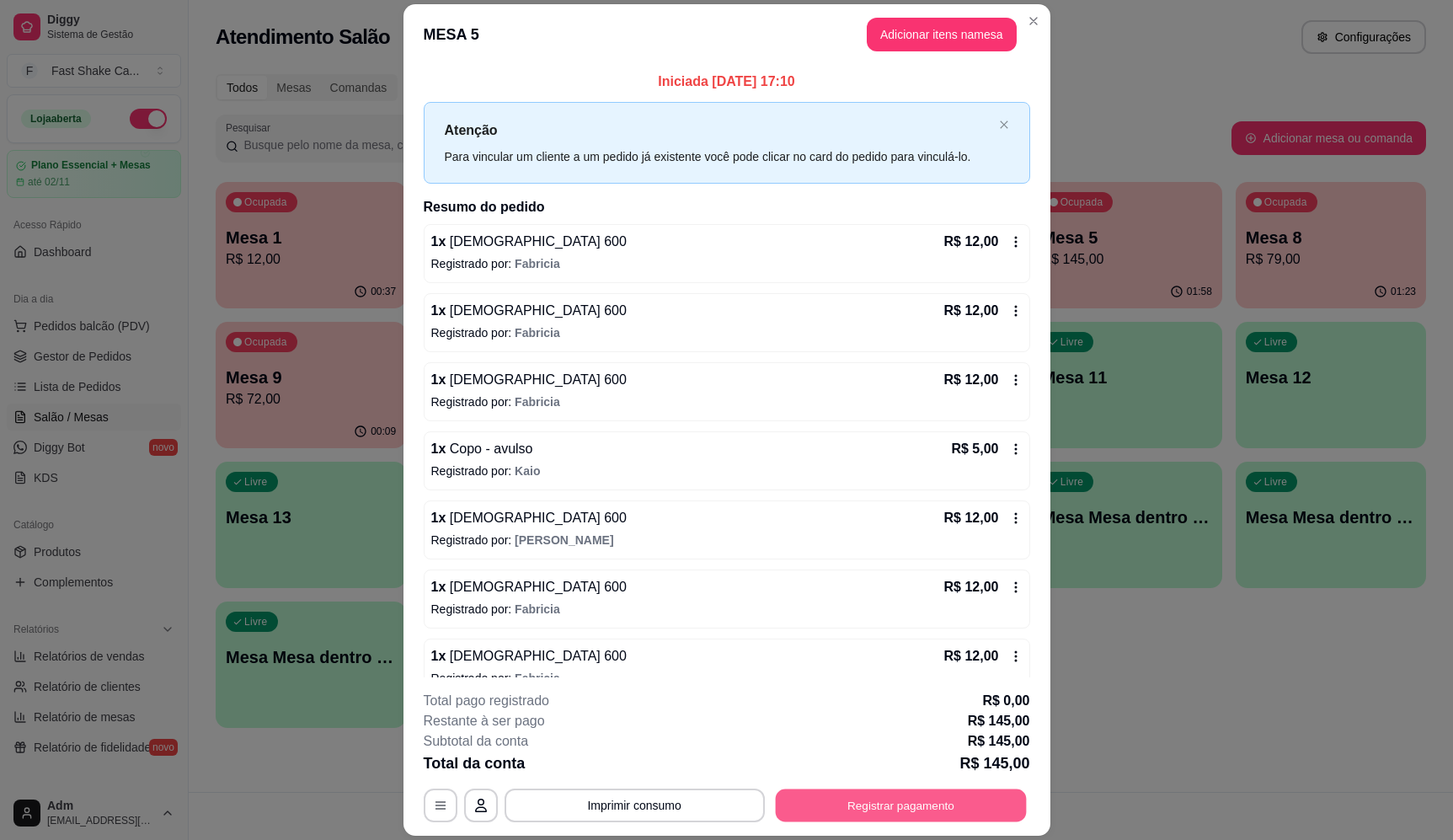
click at [874, 811] on button "Registrar pagamento" at bounding box center [901, 805] width 251 height 33
click at [858, 407] on div "Outro" at bounding box center [840, 434] width 119 height 99
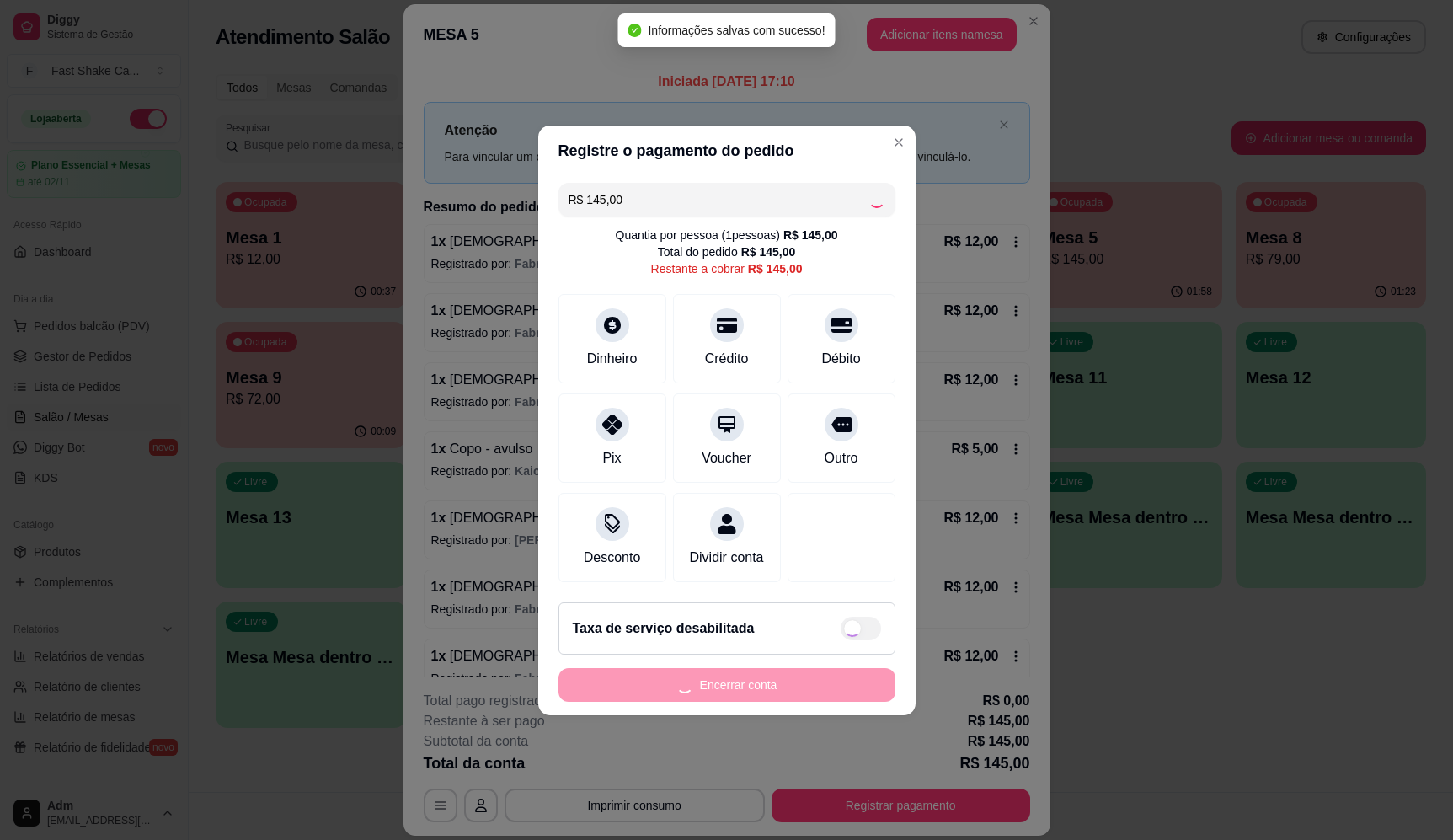
type input "R$ 0,00"
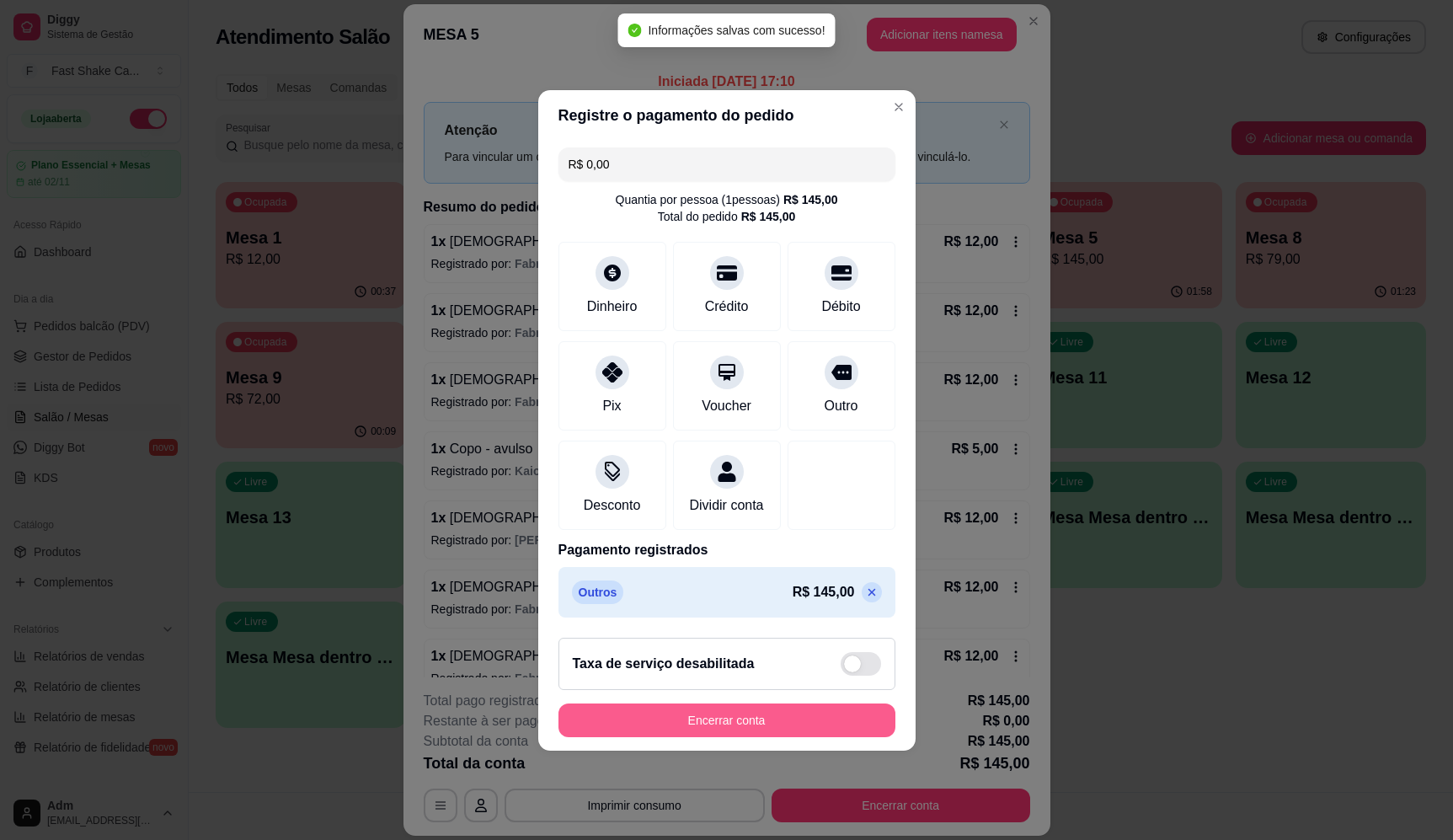
click at [772, 736] on button "Encerrar conta" at bounding box center [726, 720] width 337 height 34
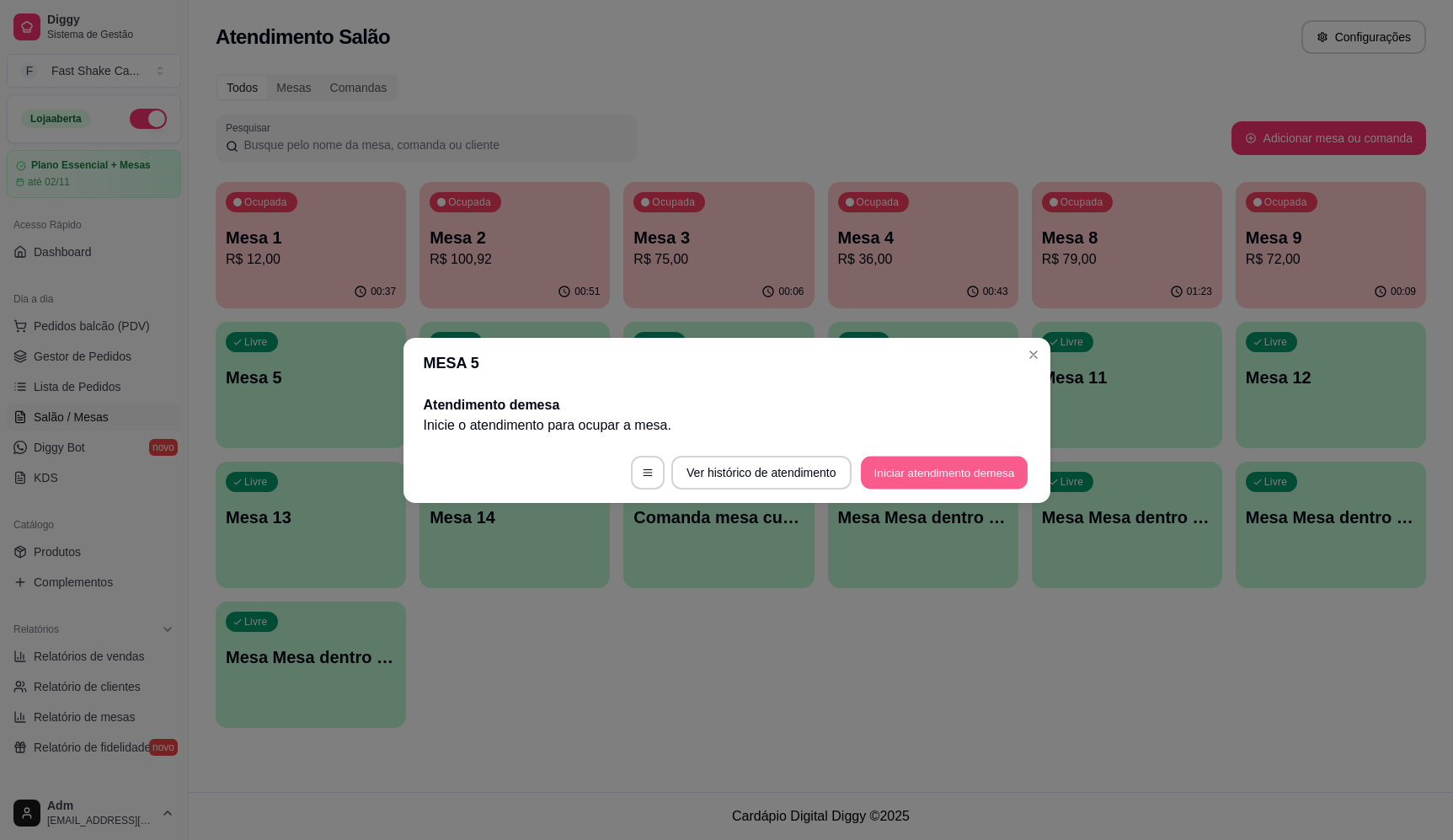
click at [952, 470] on button "Iniciar atendimento de mesa" at bounding box center [944, 472] width 167 height 33
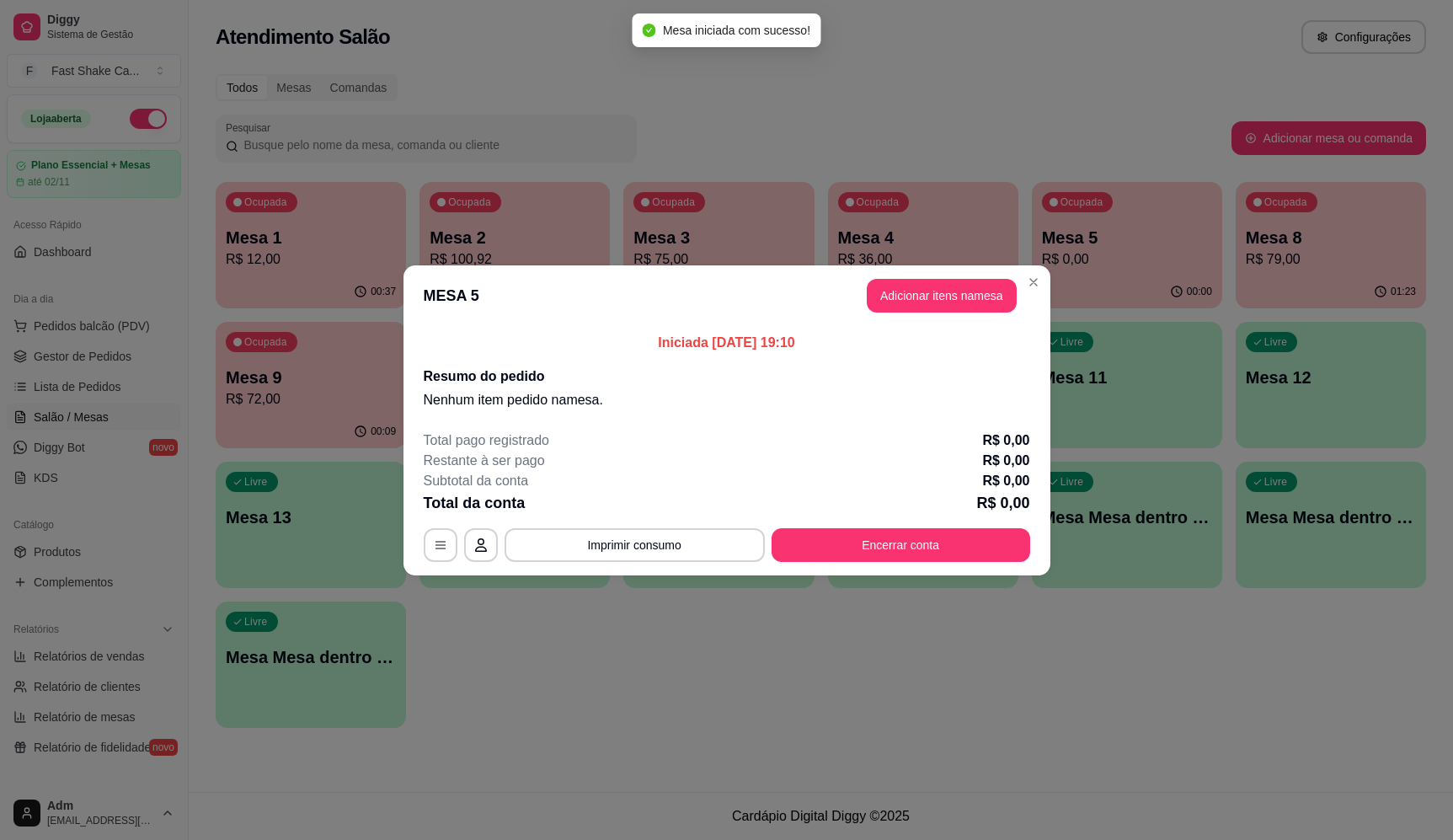
click at [912, 310] on button "Adicionar itens na mesa" at bounding box center [942, 295] width 150 height 34
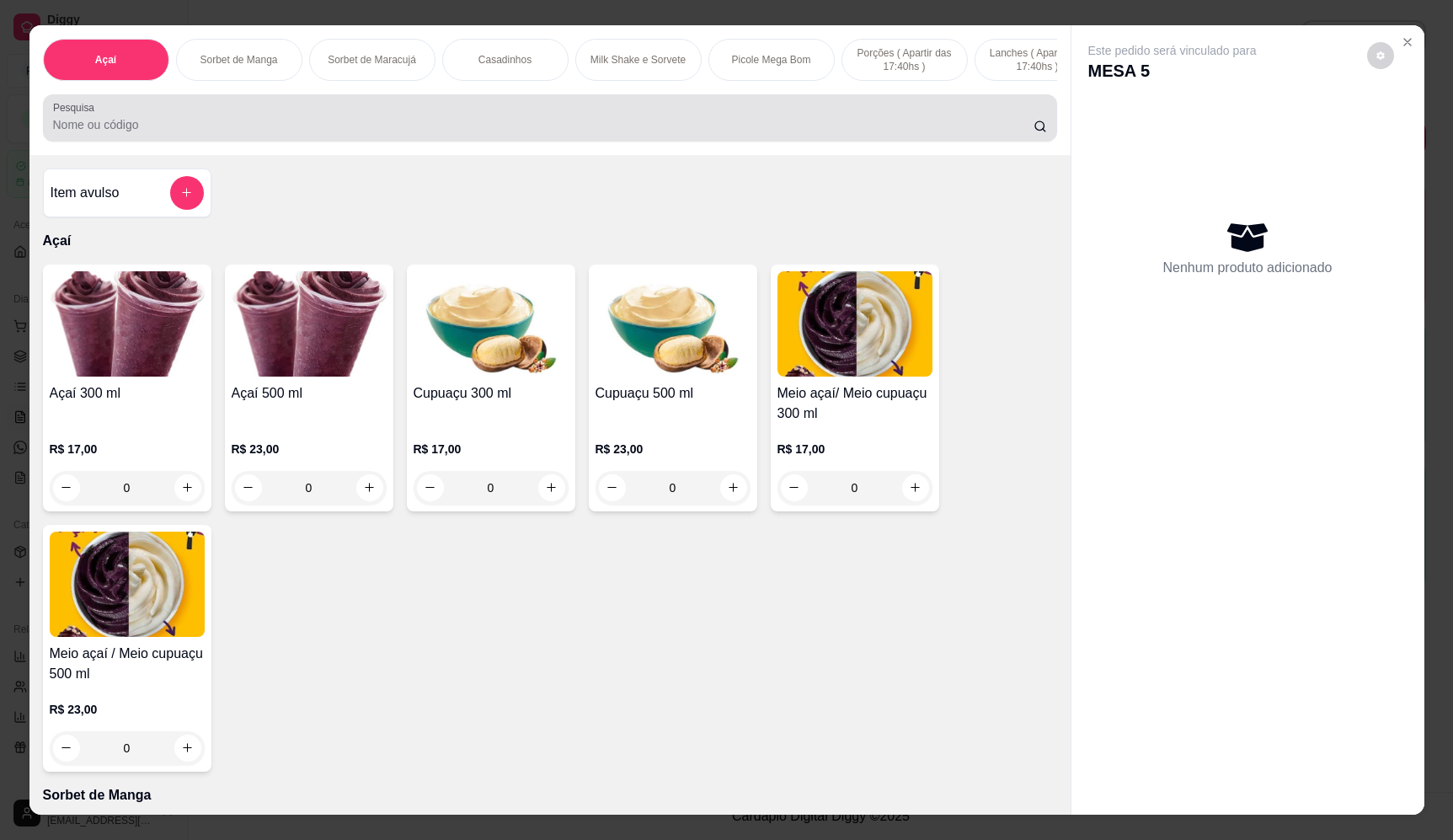
click at [599, 129] on input "Pesquisa" at bounding box center [543, 124] width 980 height 16
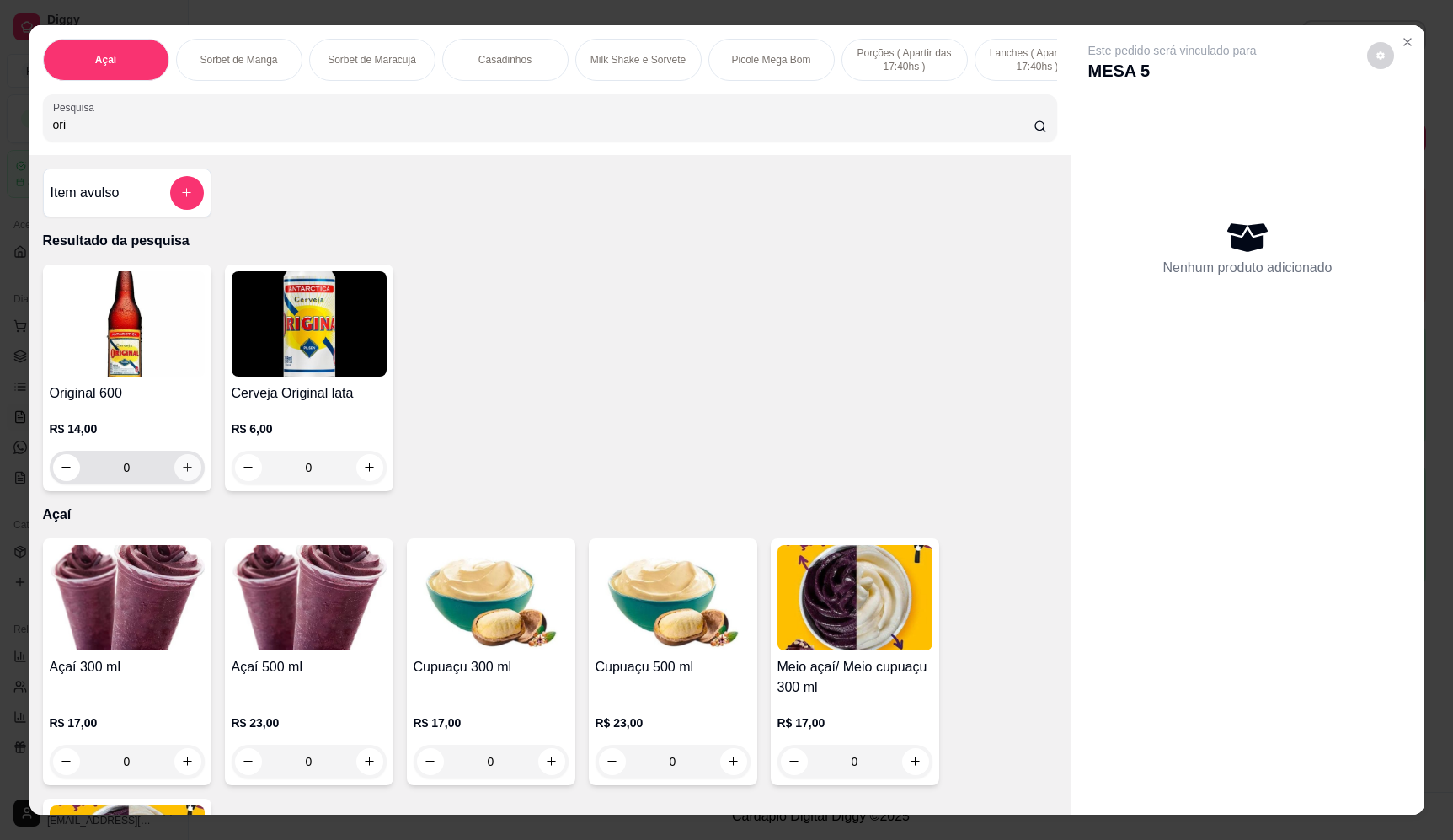
type input "ori"
click at [181, 473] on icon "increase-product-quantity" at bounding box center [187, 467] width 13 height 13
type input "1"
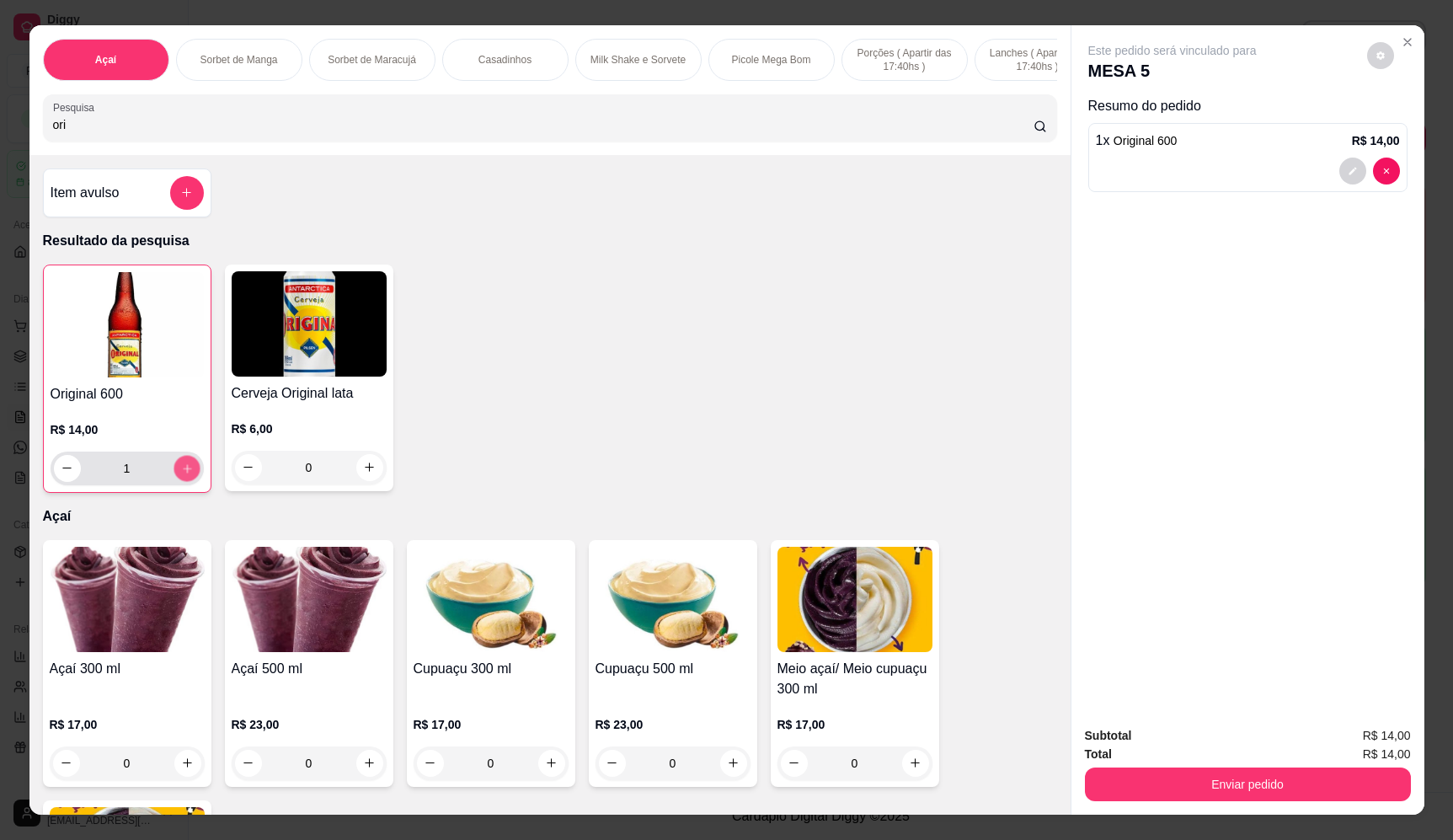
click at [180, 475] on icon "increase-product-quantity" at bounding box center [186, 468] width 13 height 13
type input "2"
click at [180, 475] on icon "increase-product-quantity" at bounding box center [186, 468] width 13 height 13
type input "3"
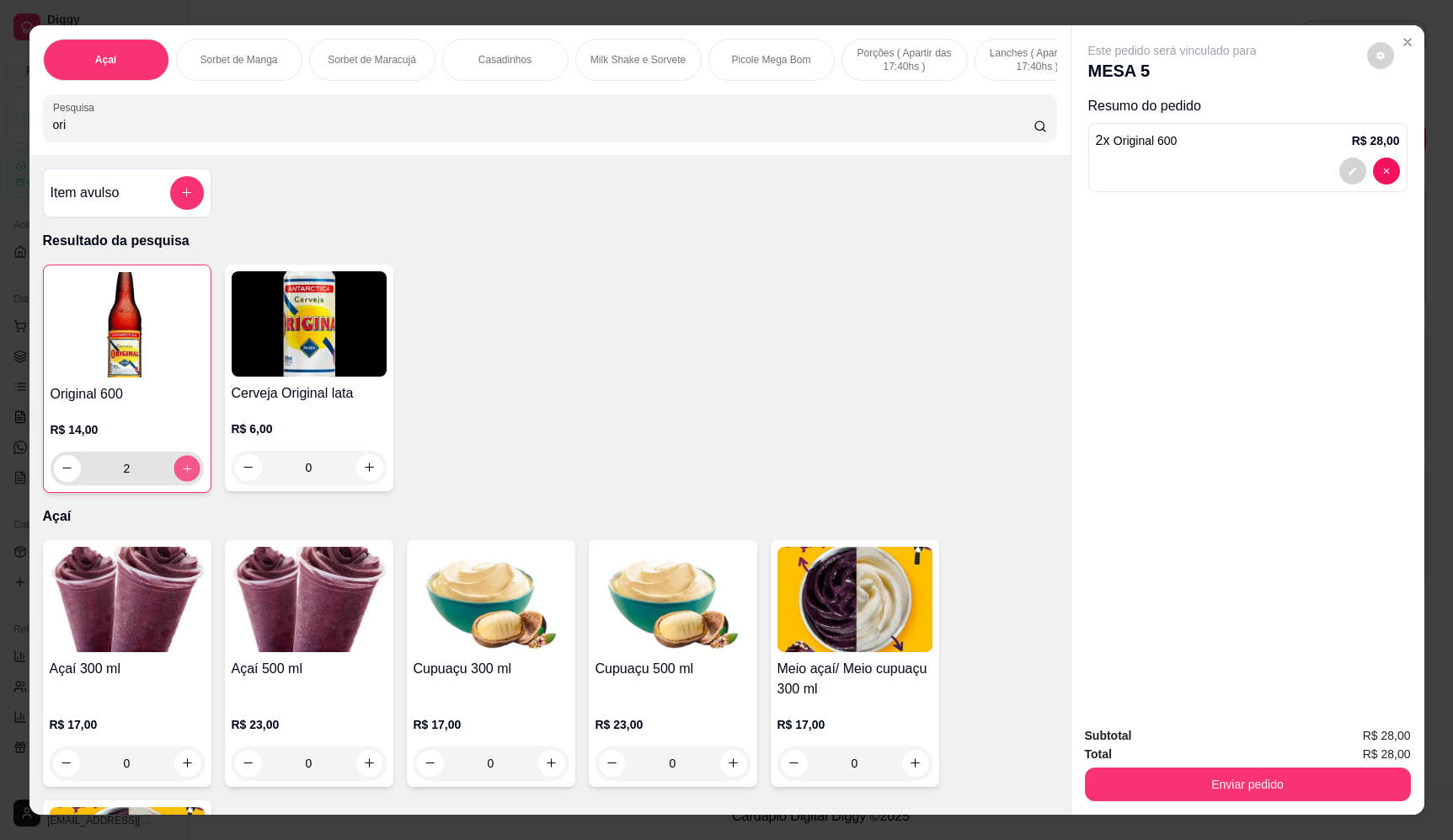
type input "3"
click at [180, 475] on icon "increase-product-quantity" at bounding box center [186, 468] width 13 height 13
type input "4"
drag, startPoint x: 110, startPoint y: 139, endPoint x: -80, endPoint y: 154, distance: 190.6
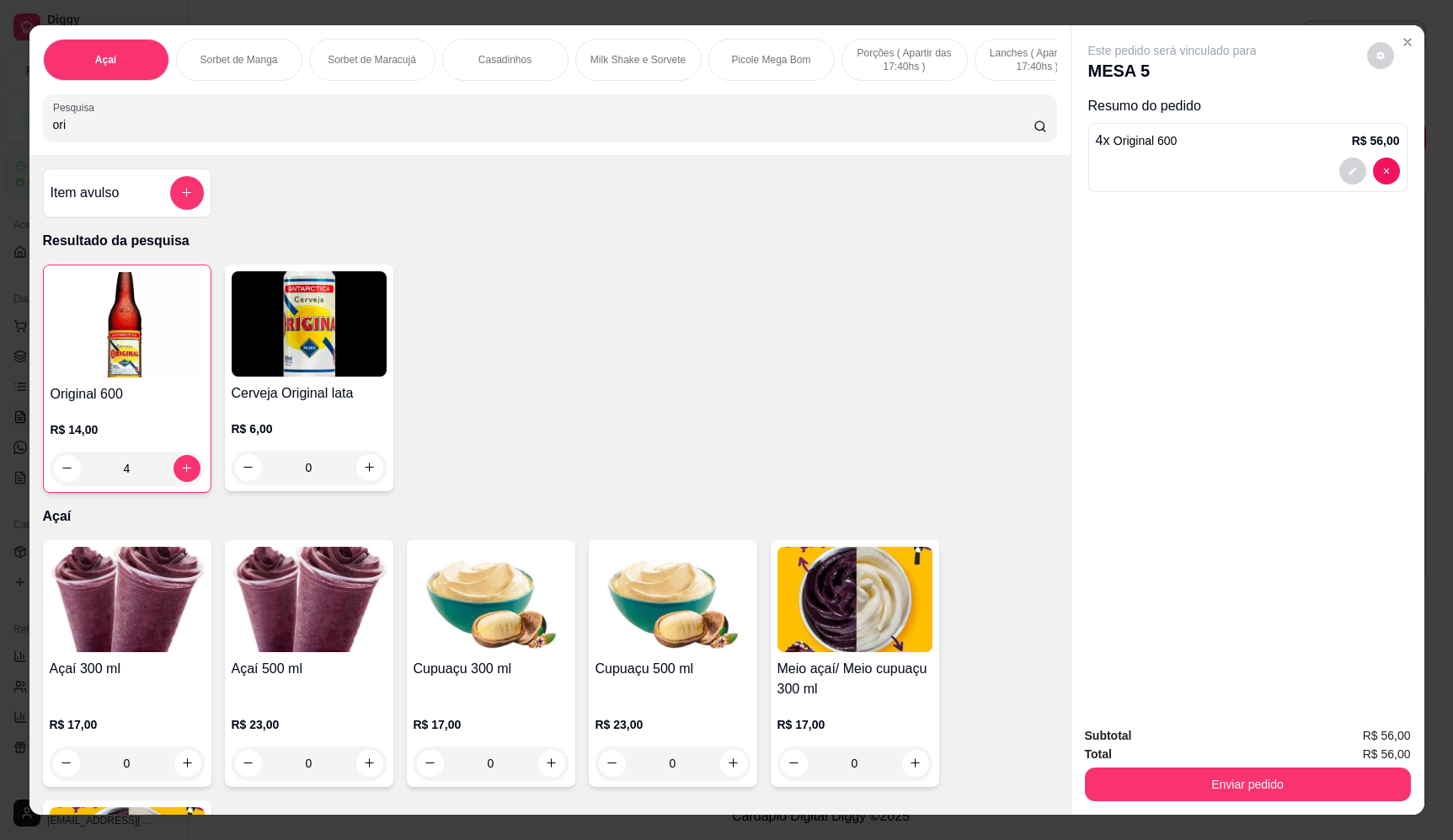
click at [0, 154] on html "Diggy Sistema de Gestão F Fast Shake Ca ... Loja aberta Plano Essencial + Mesas…" at bounding box center [726, 420] width 1453 height 840
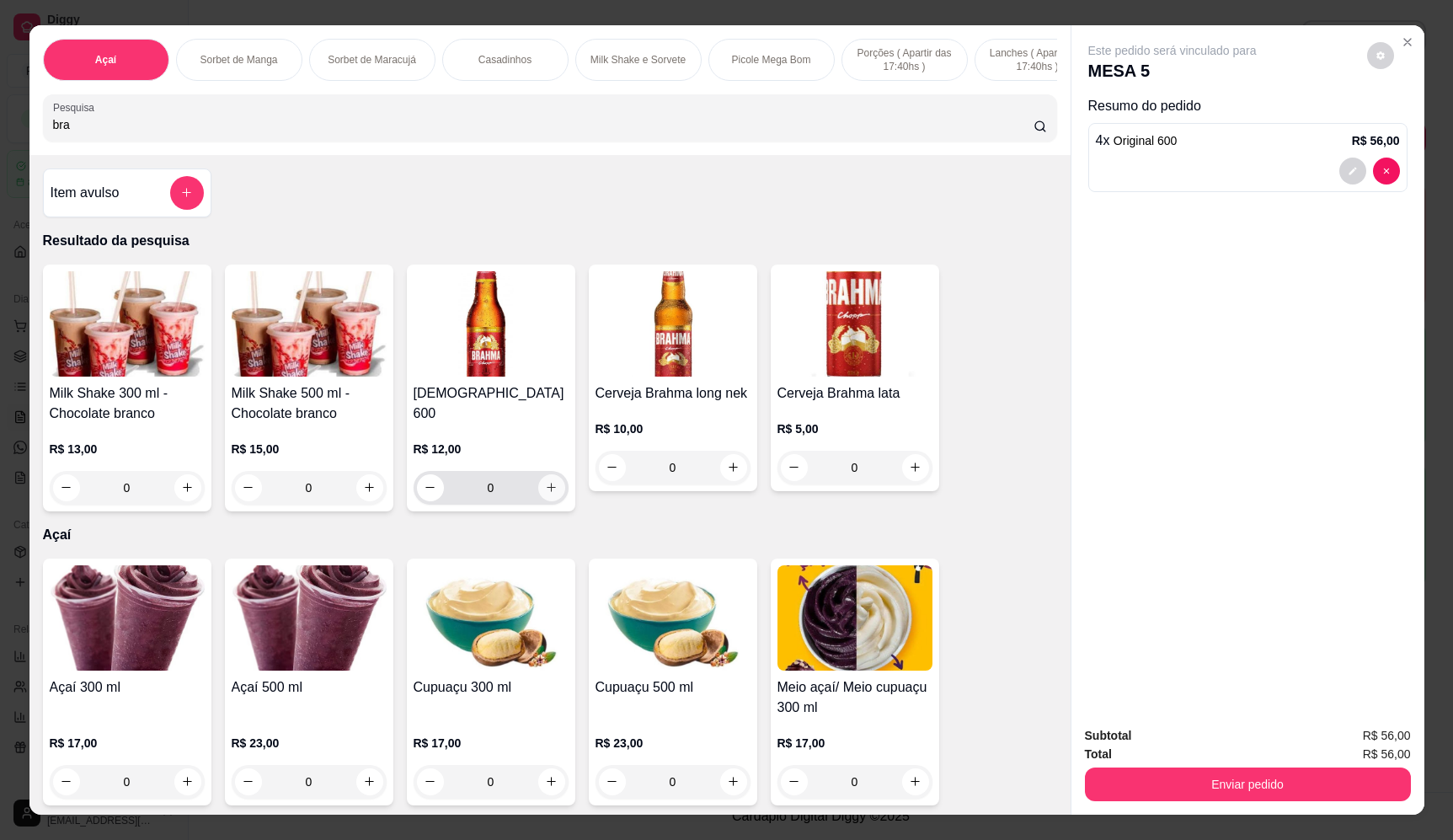
type input "bra"
click at [551, 481] on icon "increase-product-quantity" at bounding box center [551, 487] width 13 height 13
type input "1"
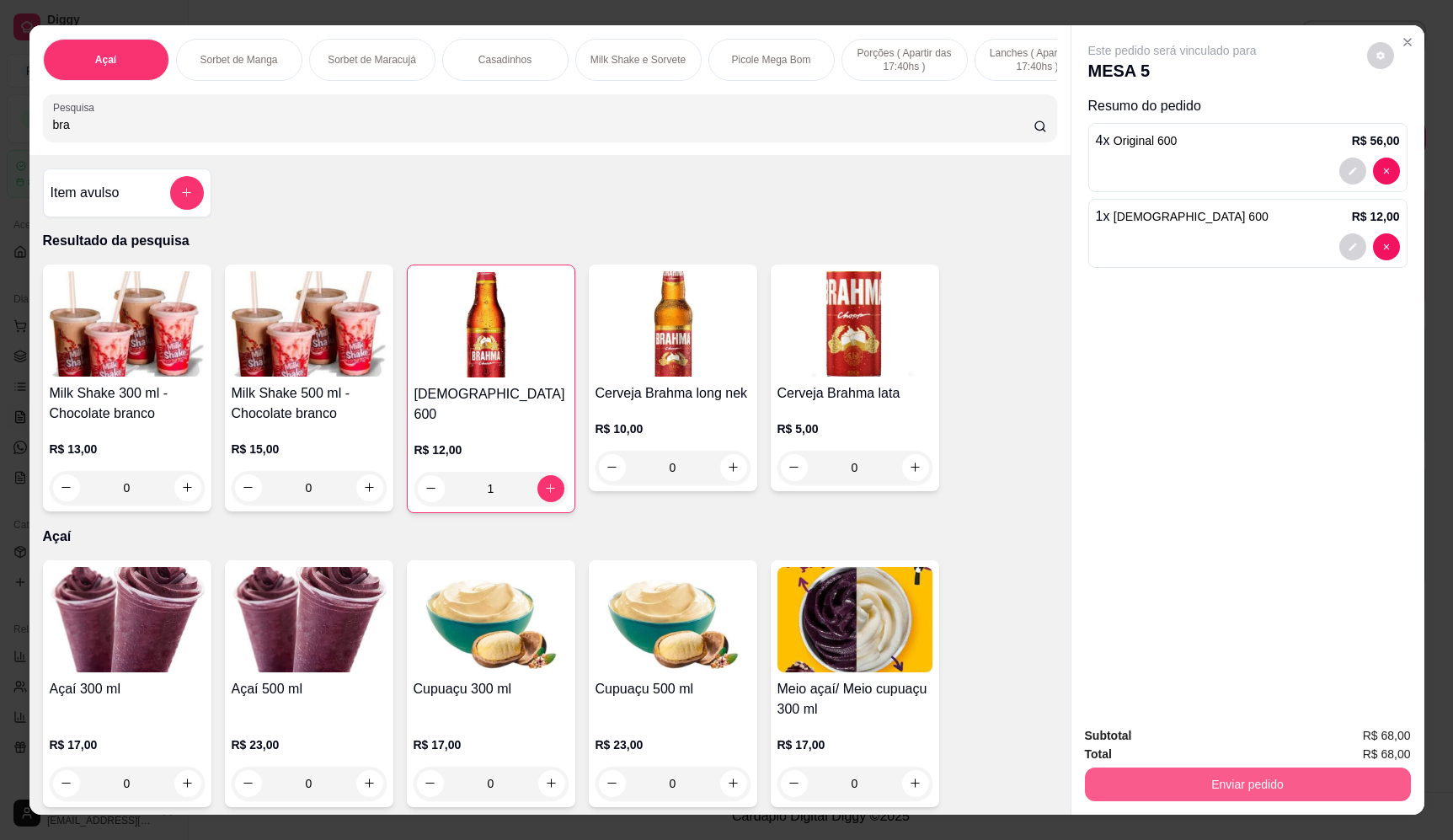
click at [1337, 779] on button "Enviar pedido" at bounding box center [1248, 784] width 326 height 34
click at [1346, 736] on button "Enviar pedido" at bounding box center [1367, 742] width 95 height 32
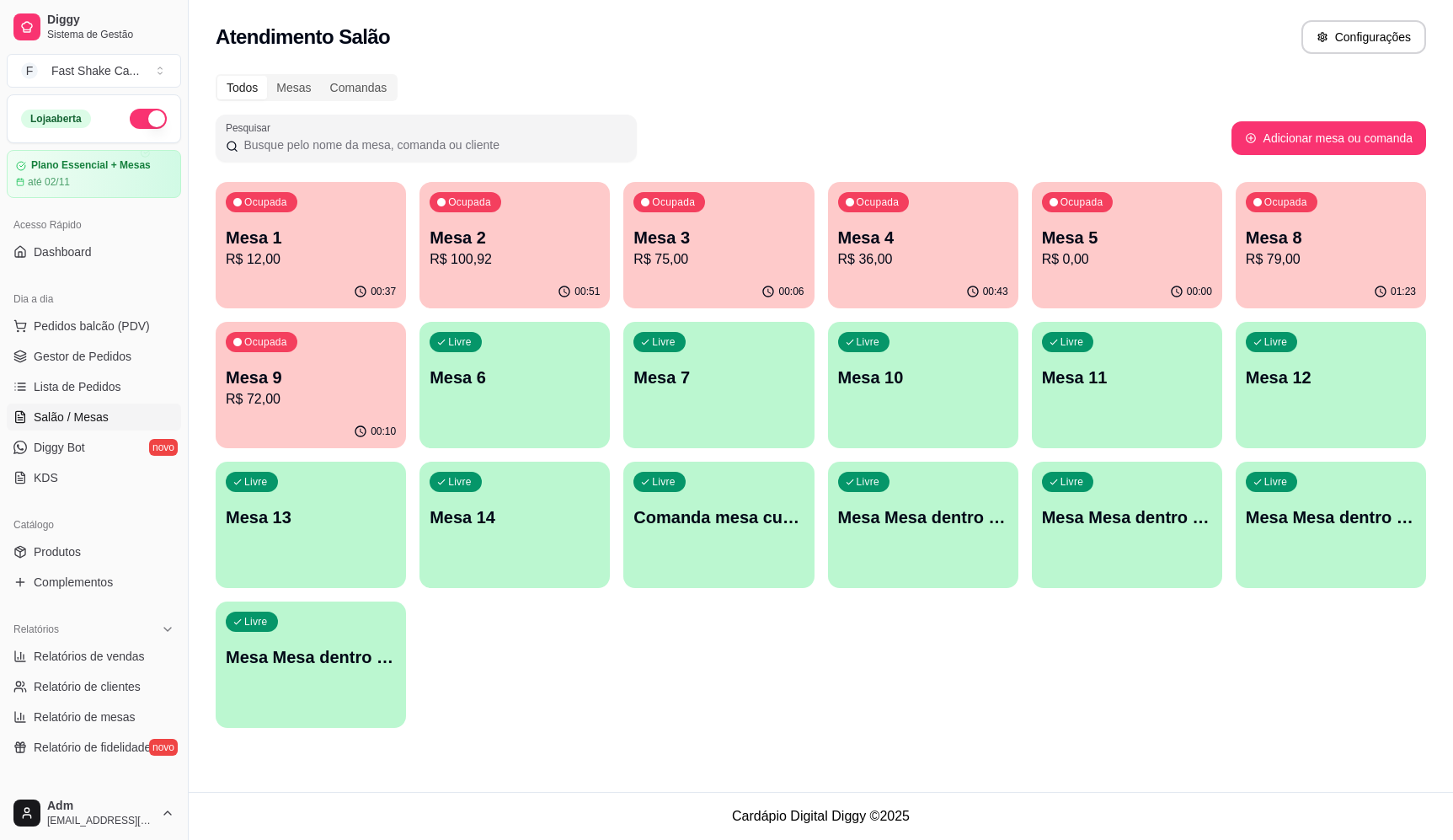
click at [490, 240] on p "Mesa 2" at bounding box center [514, 237] width 170 height 23
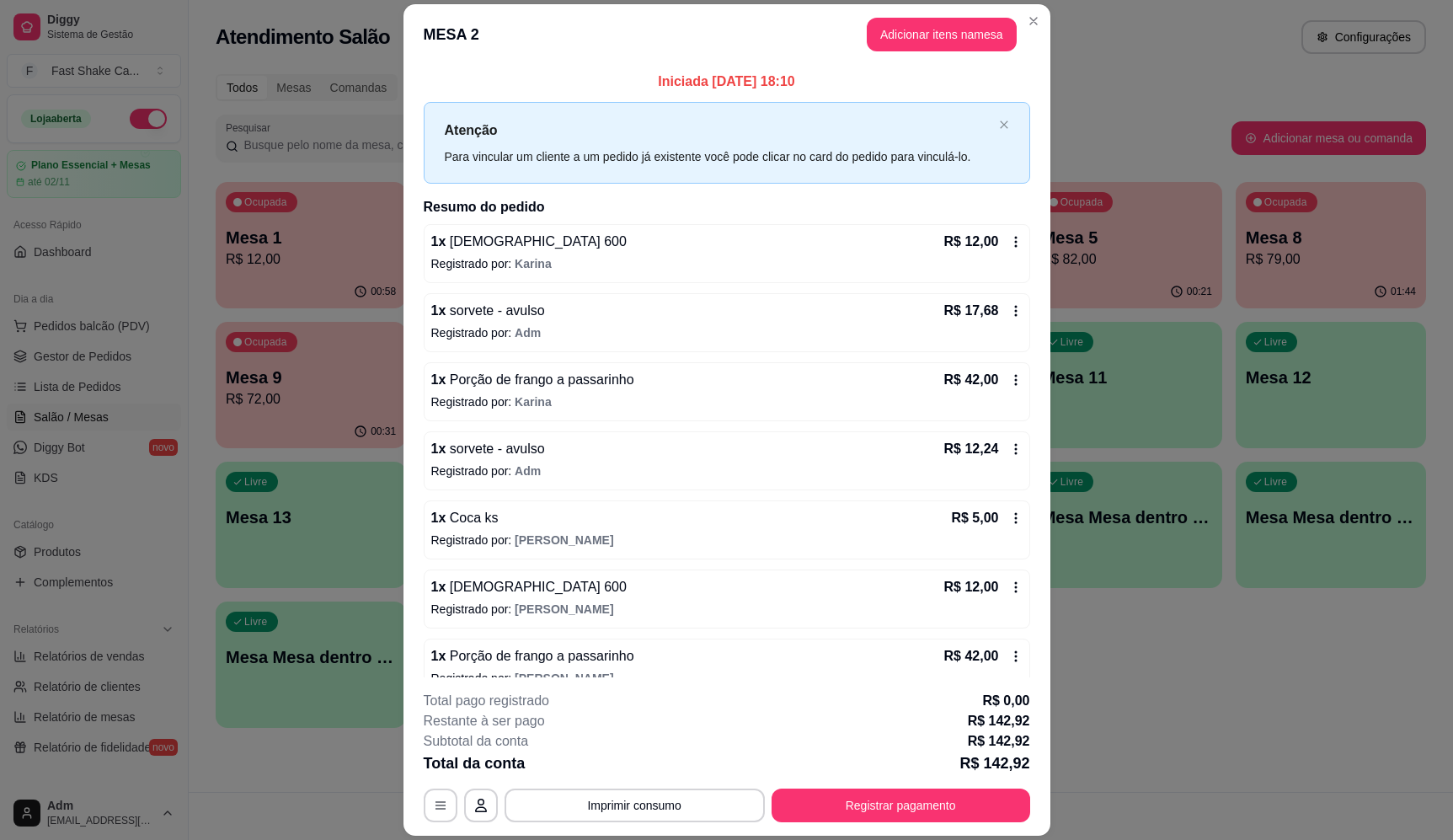
click at [944, 44] on button "Adicionar itens na mesa" at bounding box center [942, 34] width 150 height 34
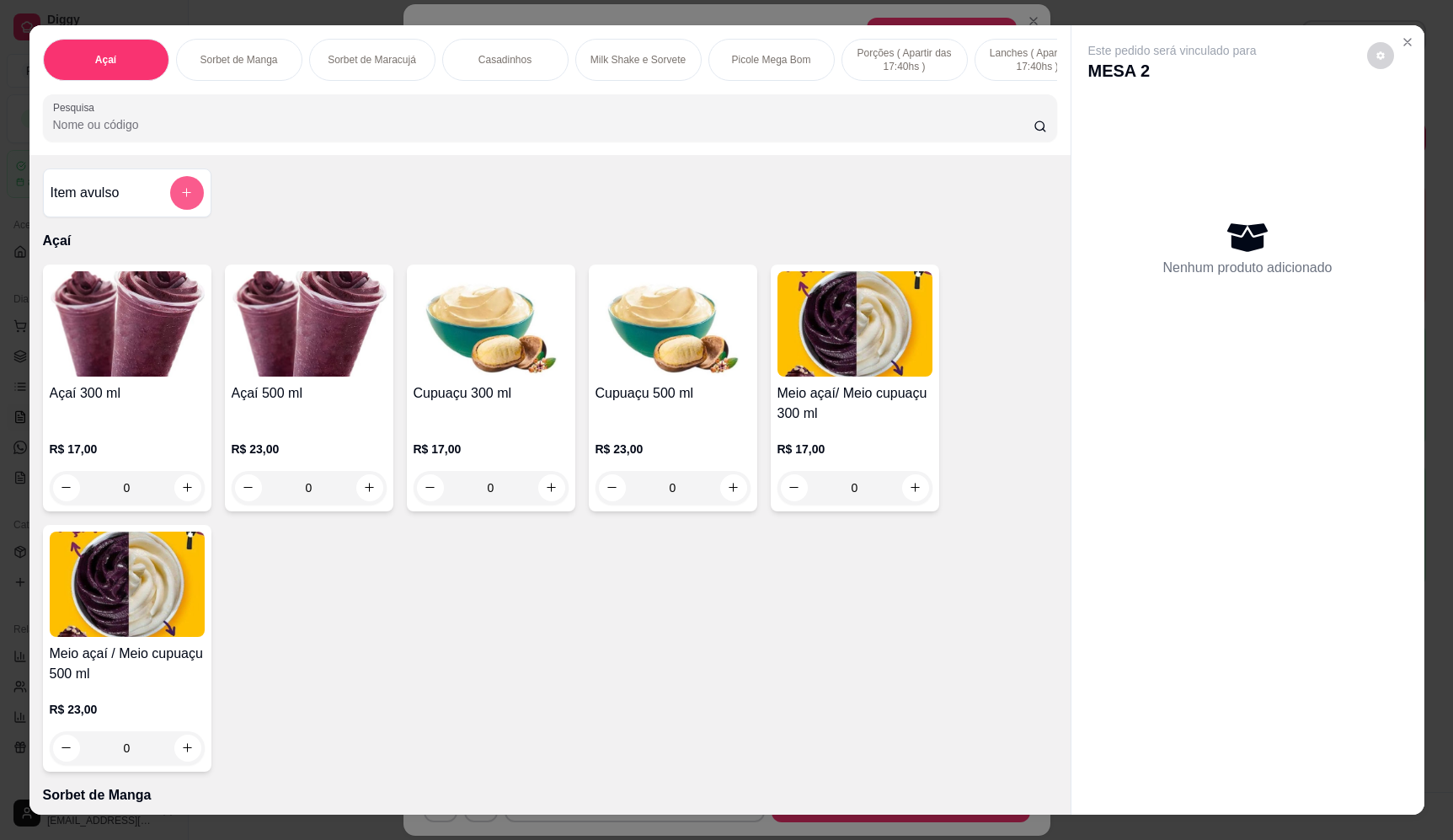
click at [183, 199] on icon "add-separate-item" at bounding box center [186, 192] width 13 height 13
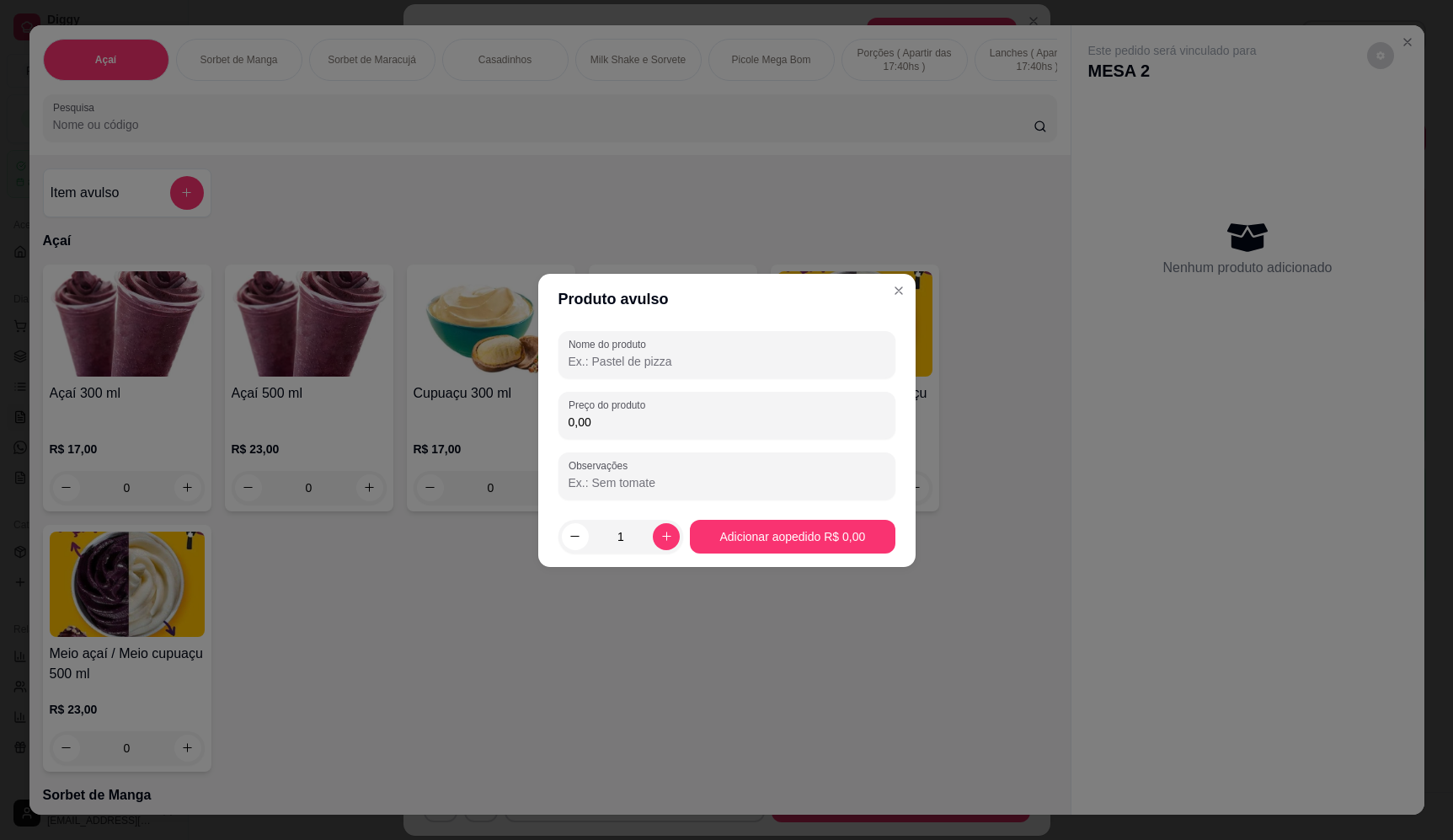
click at [698, 412] on div "0,00" at bounding box center [727, 414] width 317 height 34
type input "10,20"
click at [730, 337] on div "Nome do produto" at bounding box center [726, 355] width 337 height 48
type input "sorvete"
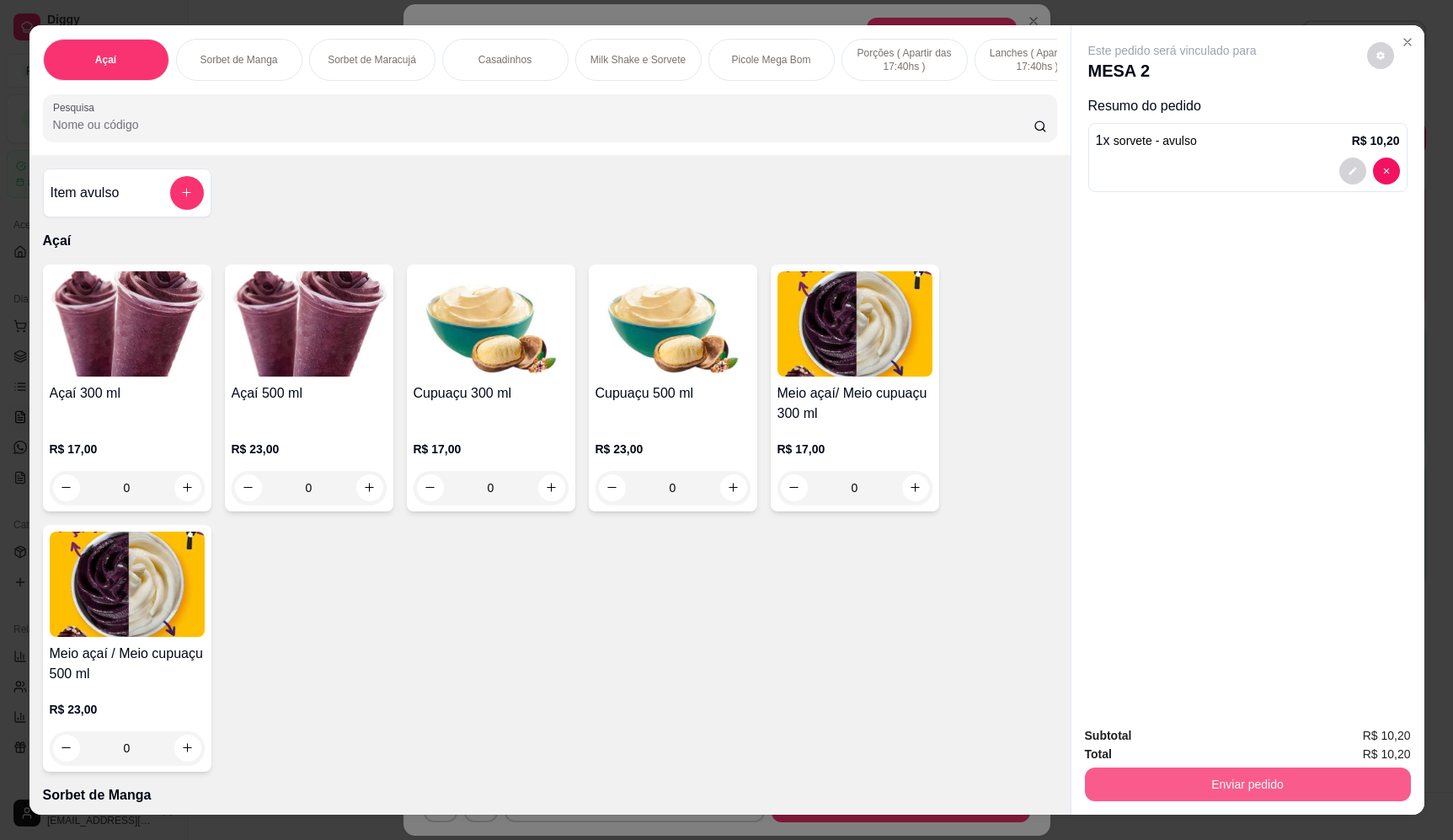
click at [1319, 781] on button "Enviar pedido" at bounding box center [1248, 784] width 326 height 34
click at [1353, 741] on button "Enviar pedido" at bounding box center [1367, 742] width 95 height 32
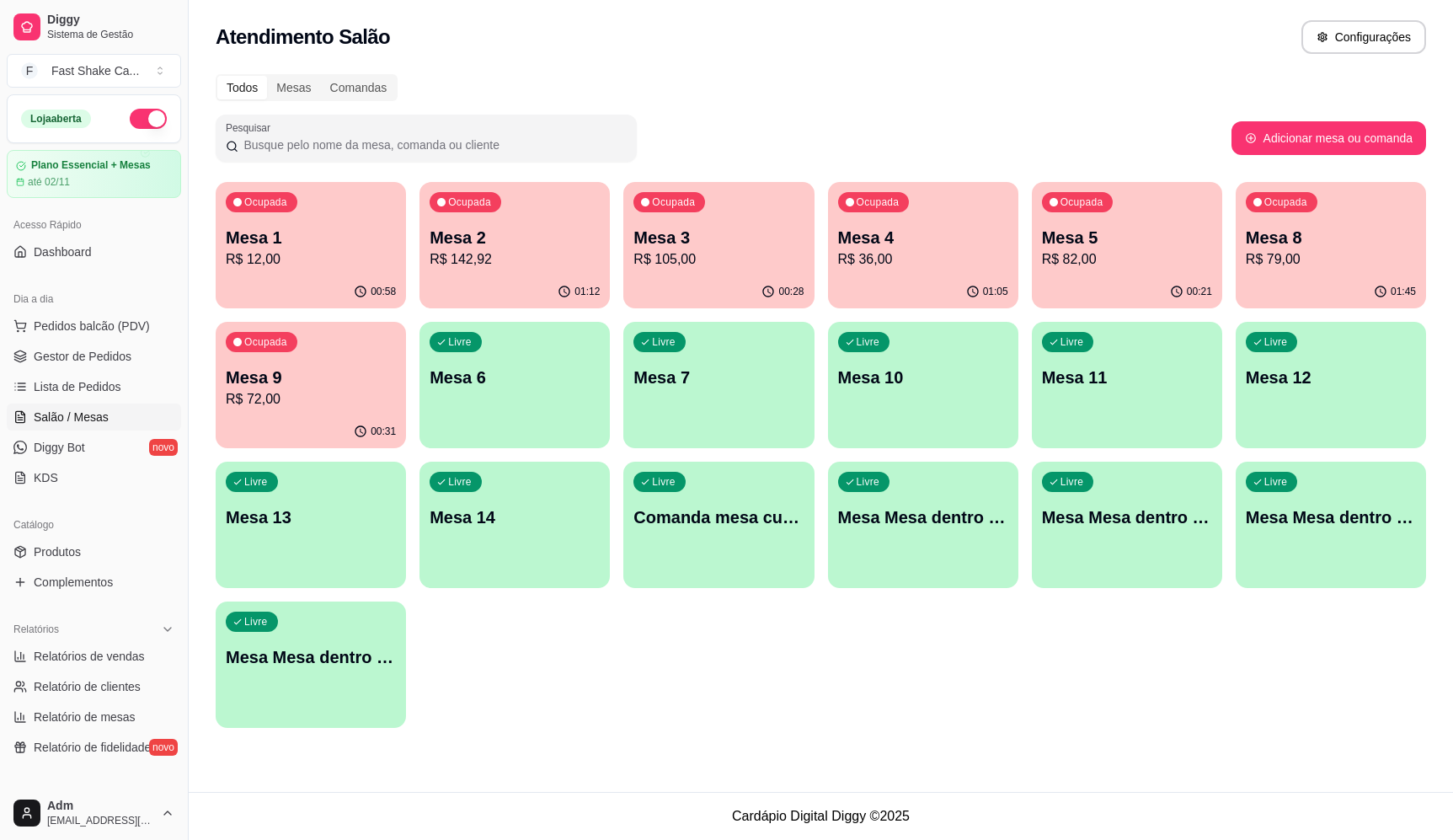
click at [741, 243] on p "Mesa 3" at bounding box center [718, 237] width 170 height 23
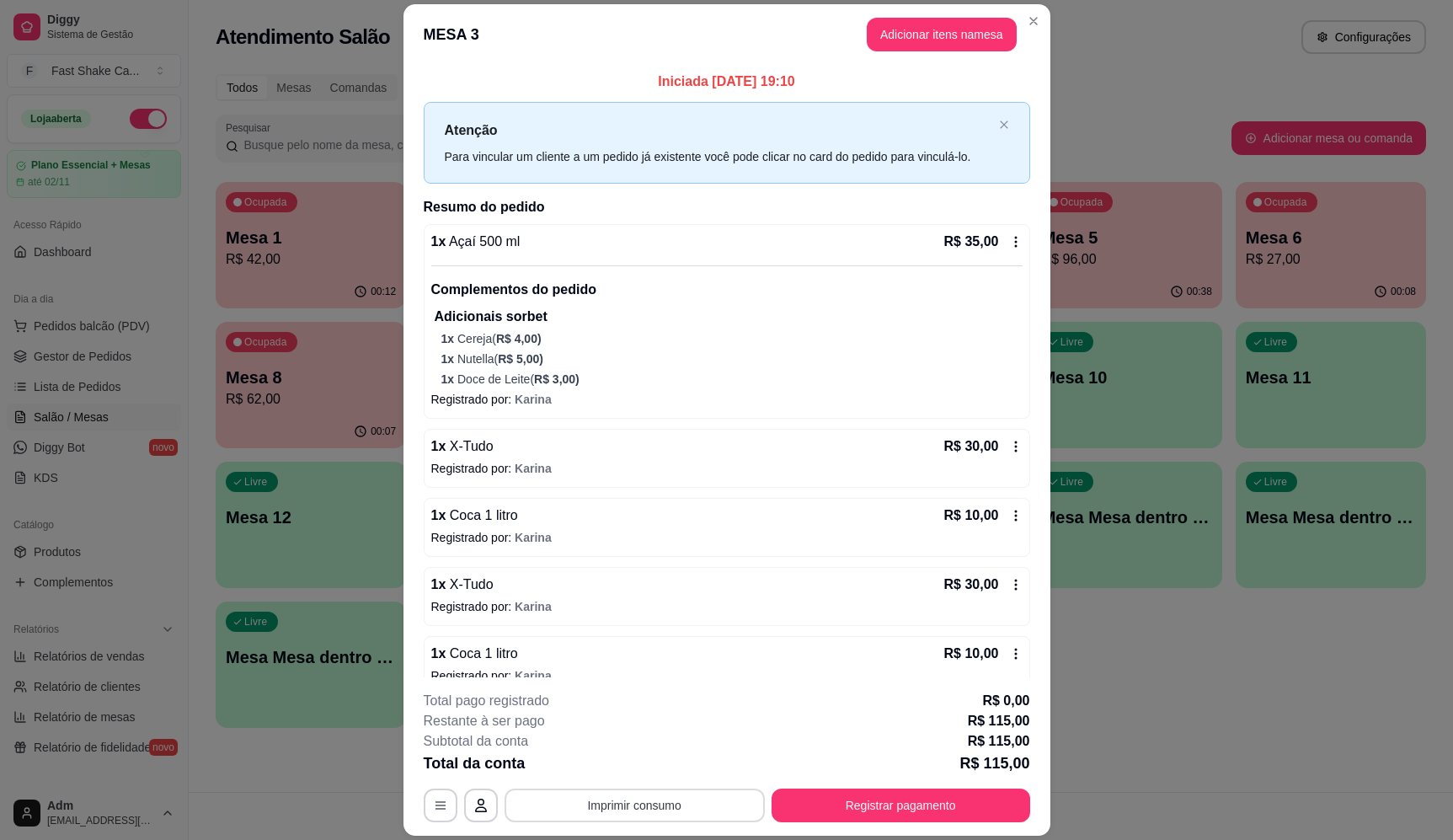
click at [641, 809] on button "Imprimir consumo" at bounding box center [634, 805] width 260 height 34
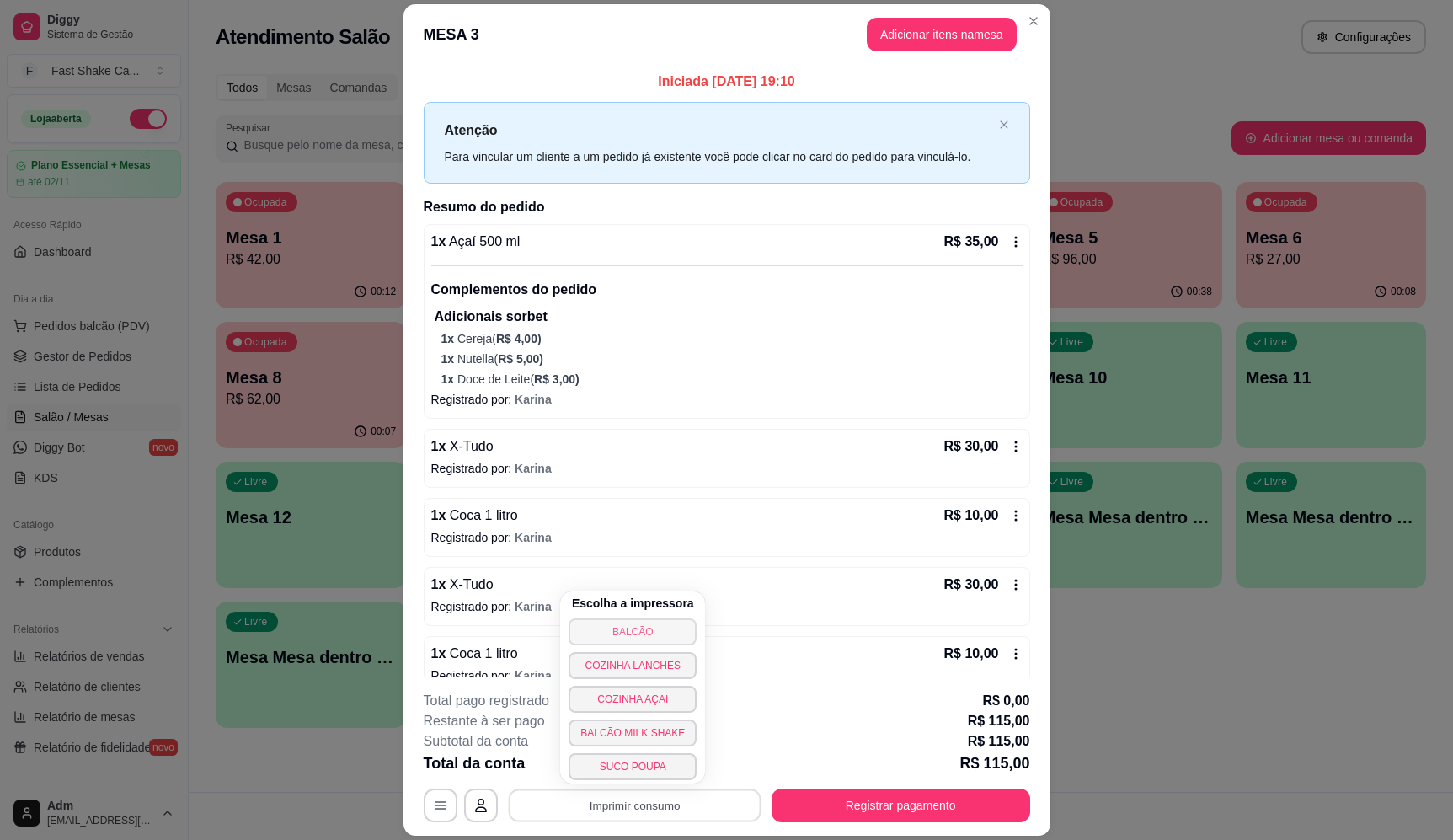
click at [637, 629] on button "BALCÃO" at bounding box center [633, 632] width 128 height 27
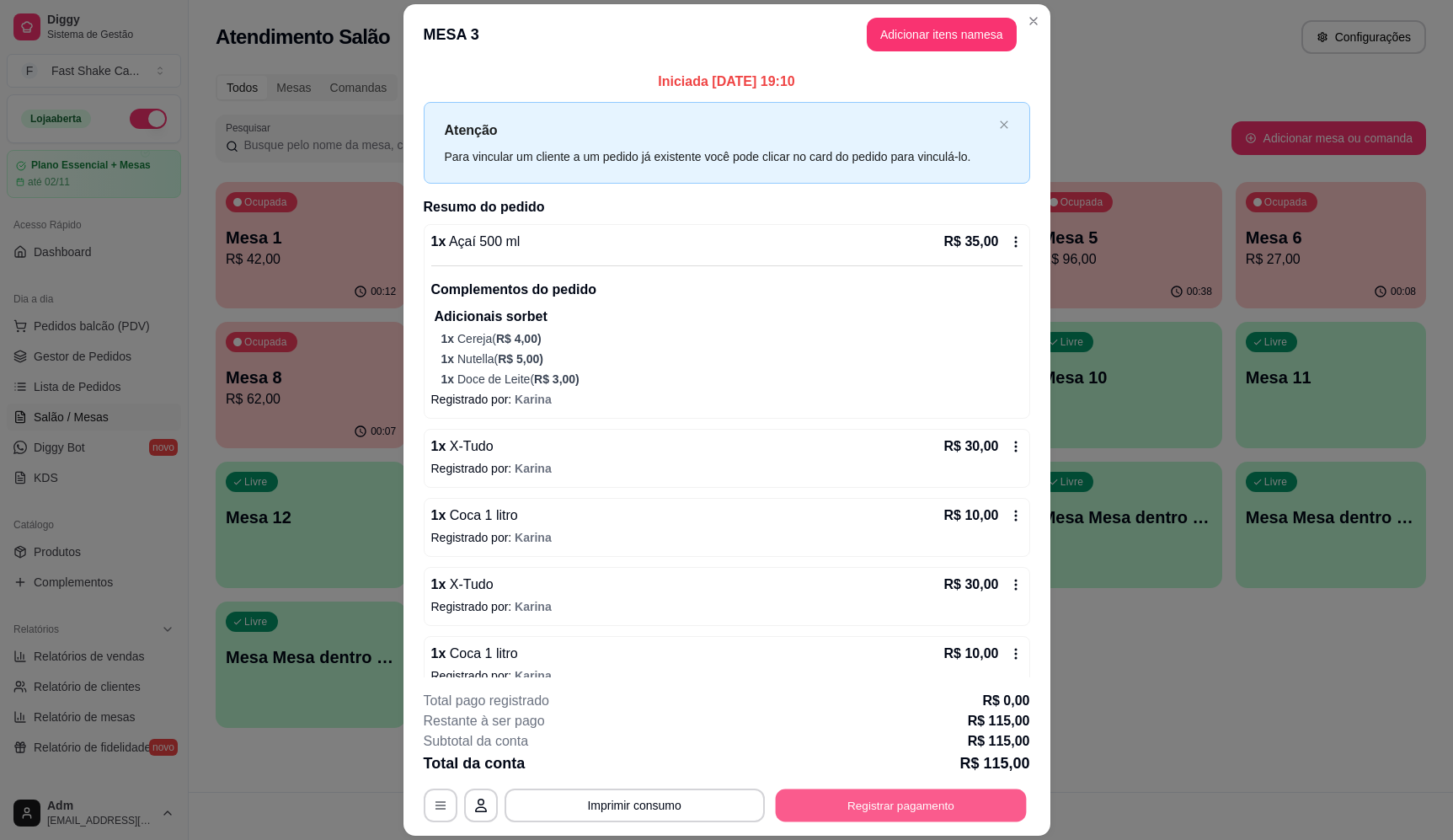
click at [922, 808] on button "Registrar pagamento" at bounding box center [901, 805] width 251 height 33
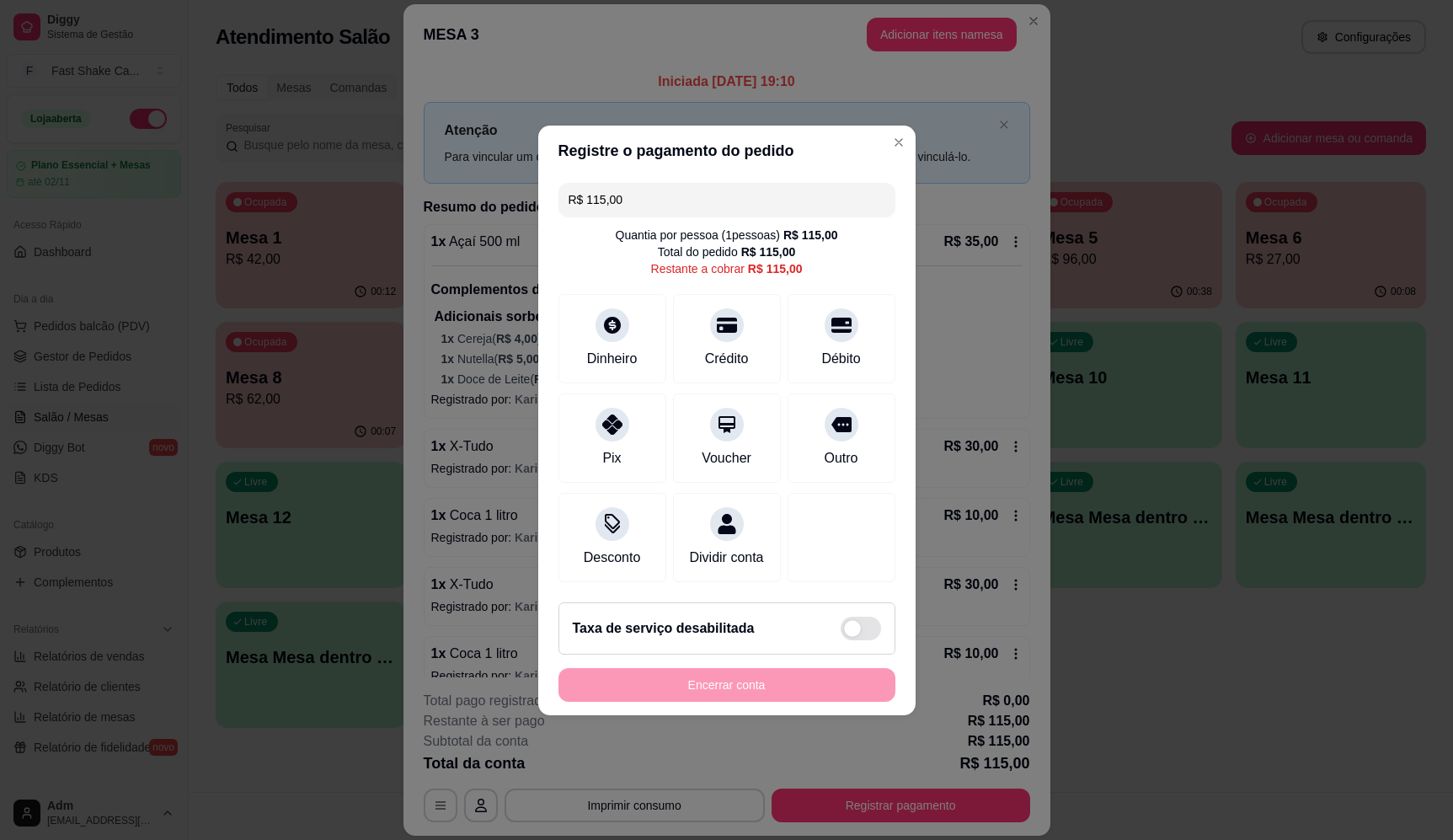
click at [823, 381] on div "R$ 115,00 Quantia por pessoa ( 1 pessoas) R$ 115,00 Total do pedido R$ 115,00 R…" at bounding box center [727, 382] width 377 height 413
drag, startPoint x: 832, startPoint y: 415, endPoint x: 832, endPoint y: 426, distance: 11.0
click at [832, 418] on icon at bounding box center [840, 419] width 22 height 16
type input "R$ 0,00"
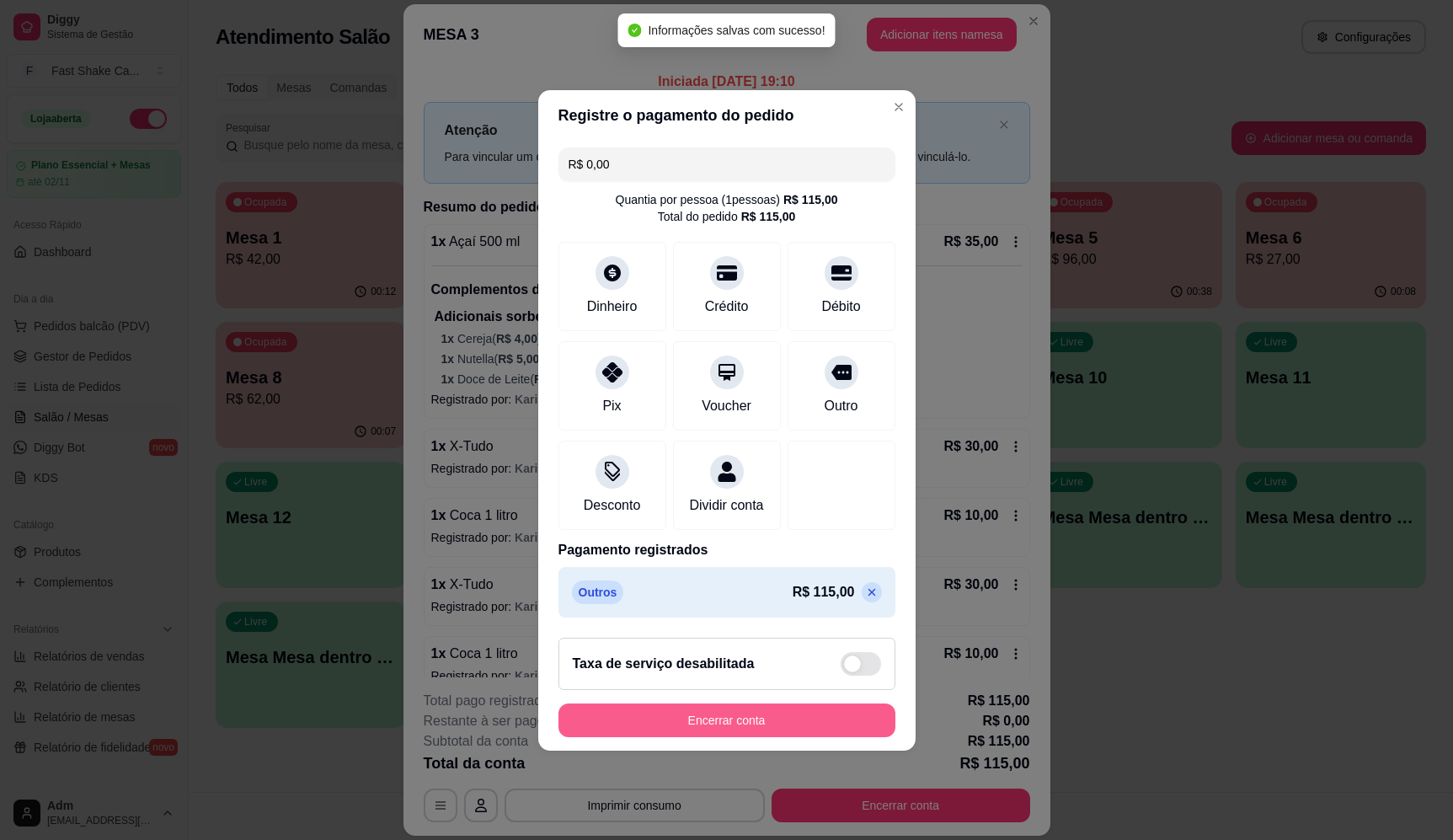
click at [761, 737] on button "Encerrar conta" at bounding box center [726, 720] width 337 height 34
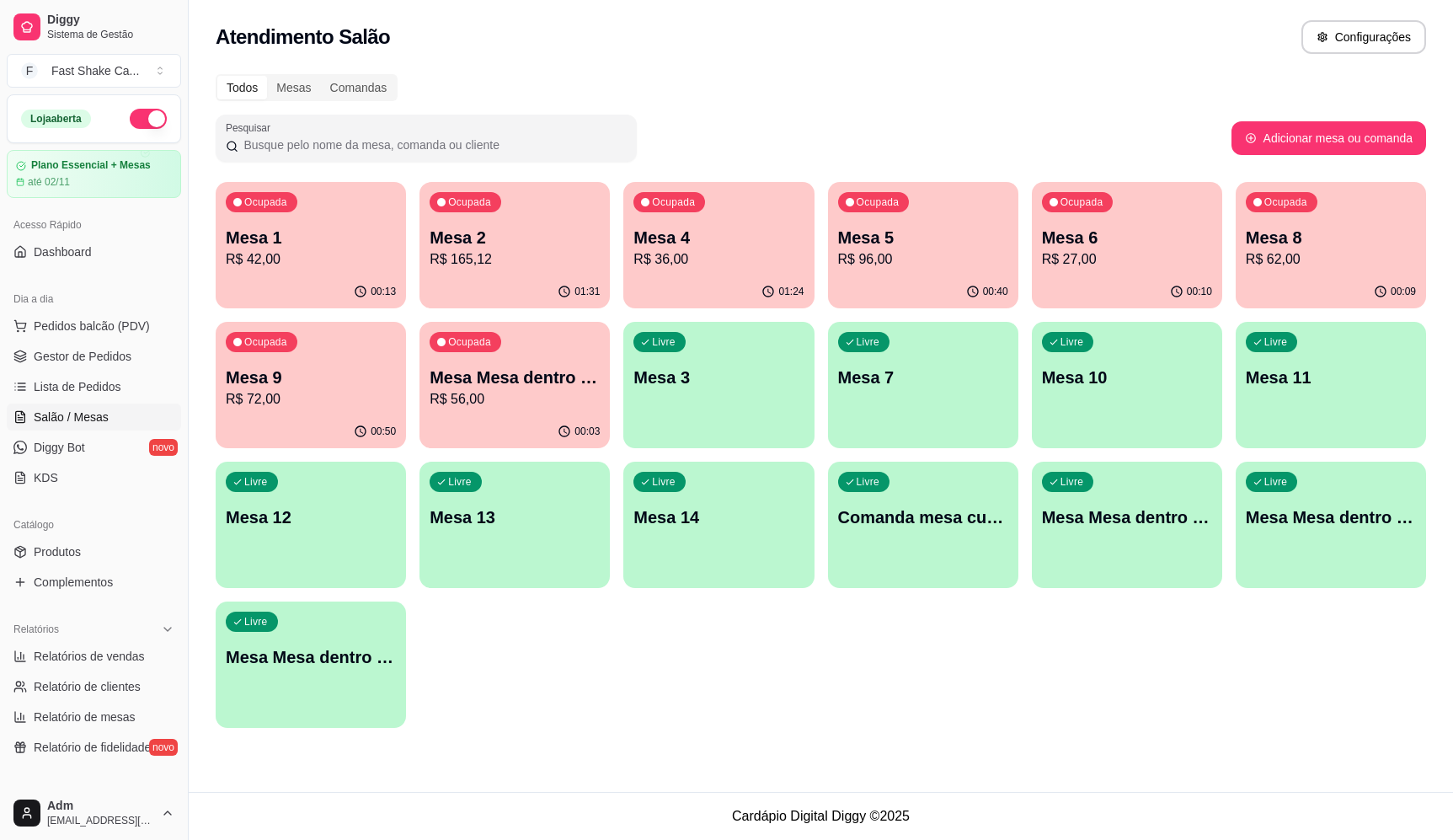
click at [502, 373] on p "Mesa Mesa dentro laranja" at bounding box center [514, 377] width 170 height 23
click at [520, 265] on p "R$ 165,12" at bounding box center [514, 259] width 170 height 20
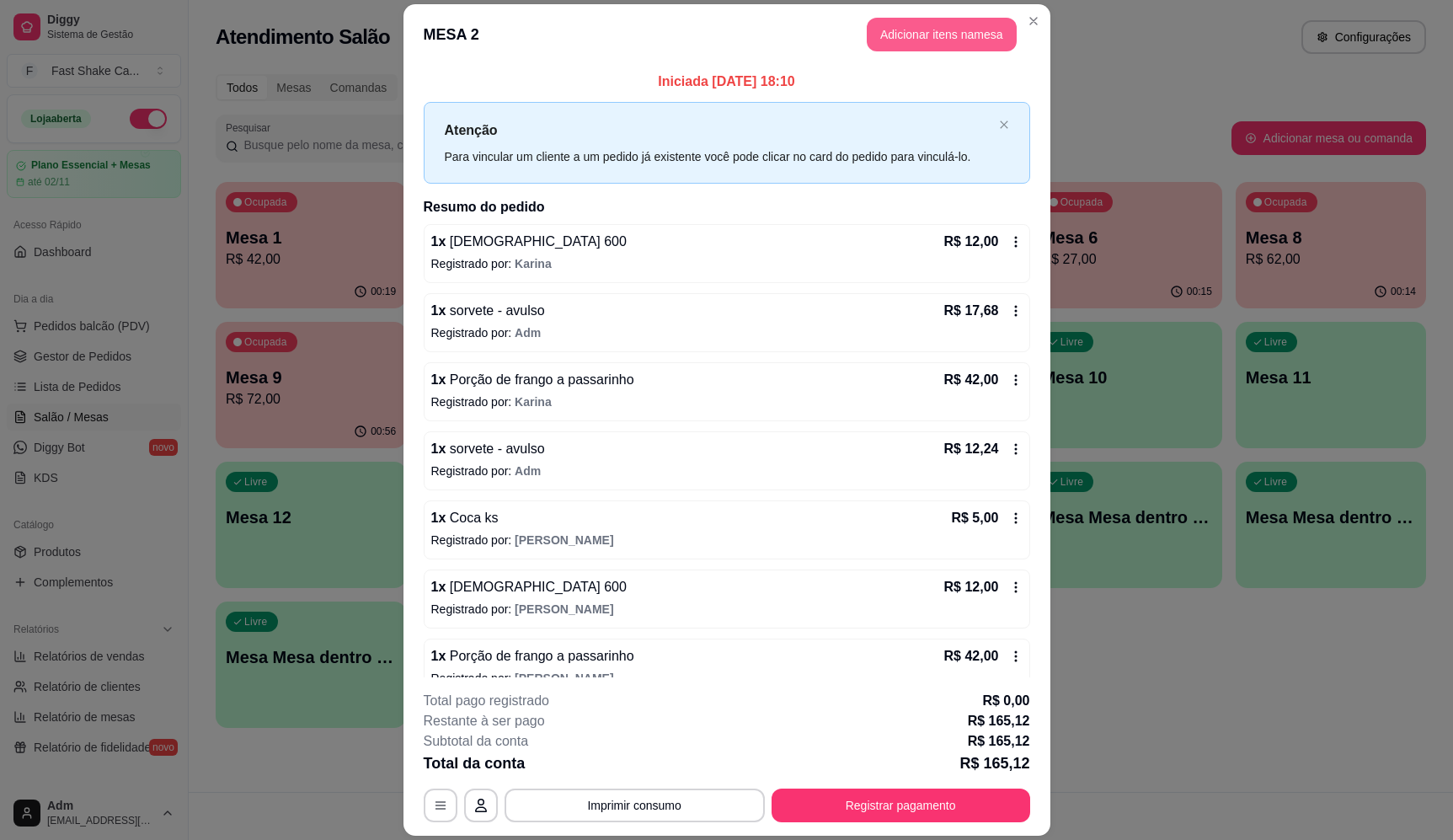
click at [917, 29] on button "Adicionar itens na mesa" at bounding box center [942, 34] width 150 height 34
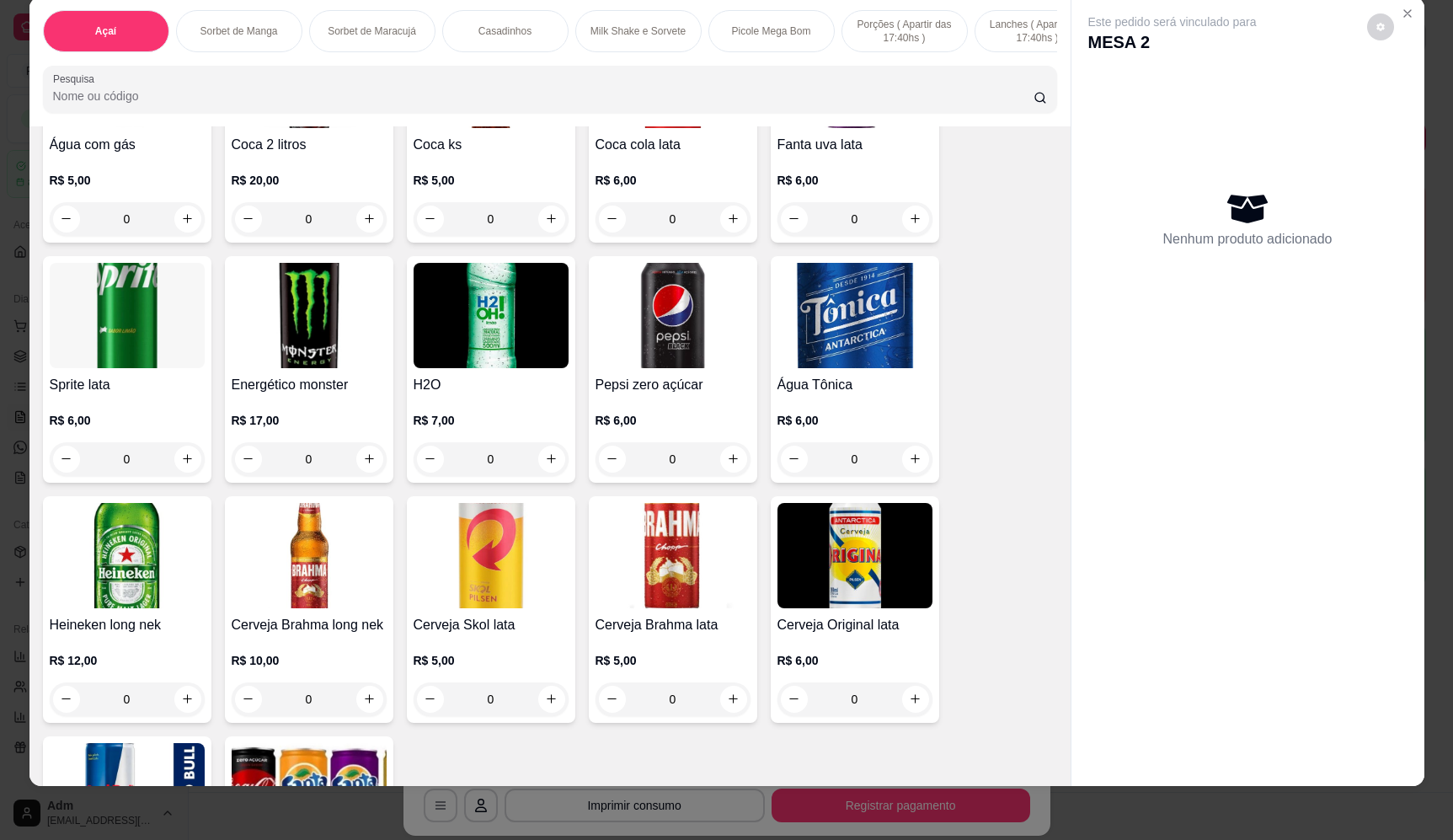
scroll to position [5488, 0]
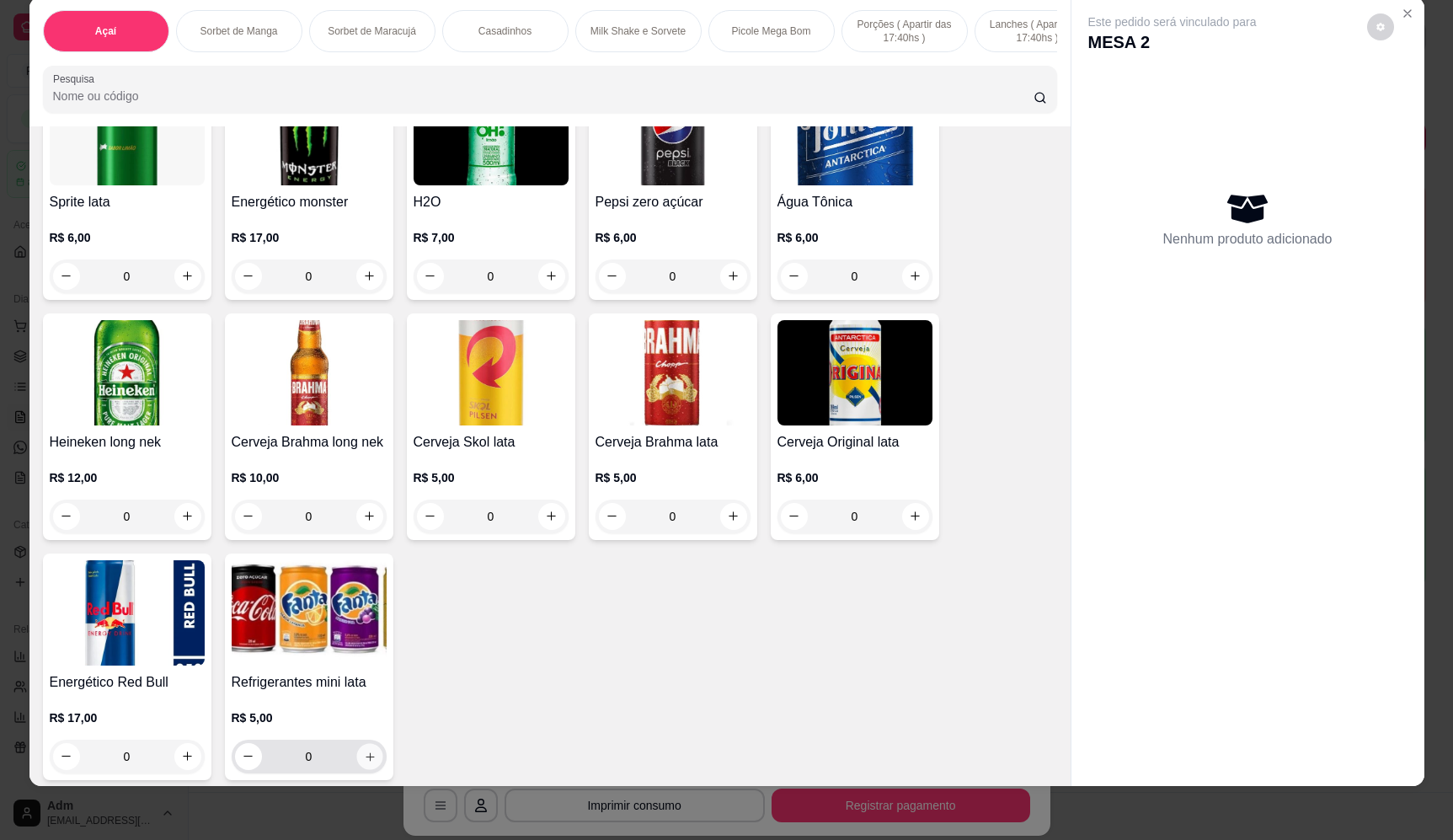
click at [363, 750] on icon "increase-product-quantity" at bounding box center [370, 756] width 13 height 13
type input "1"
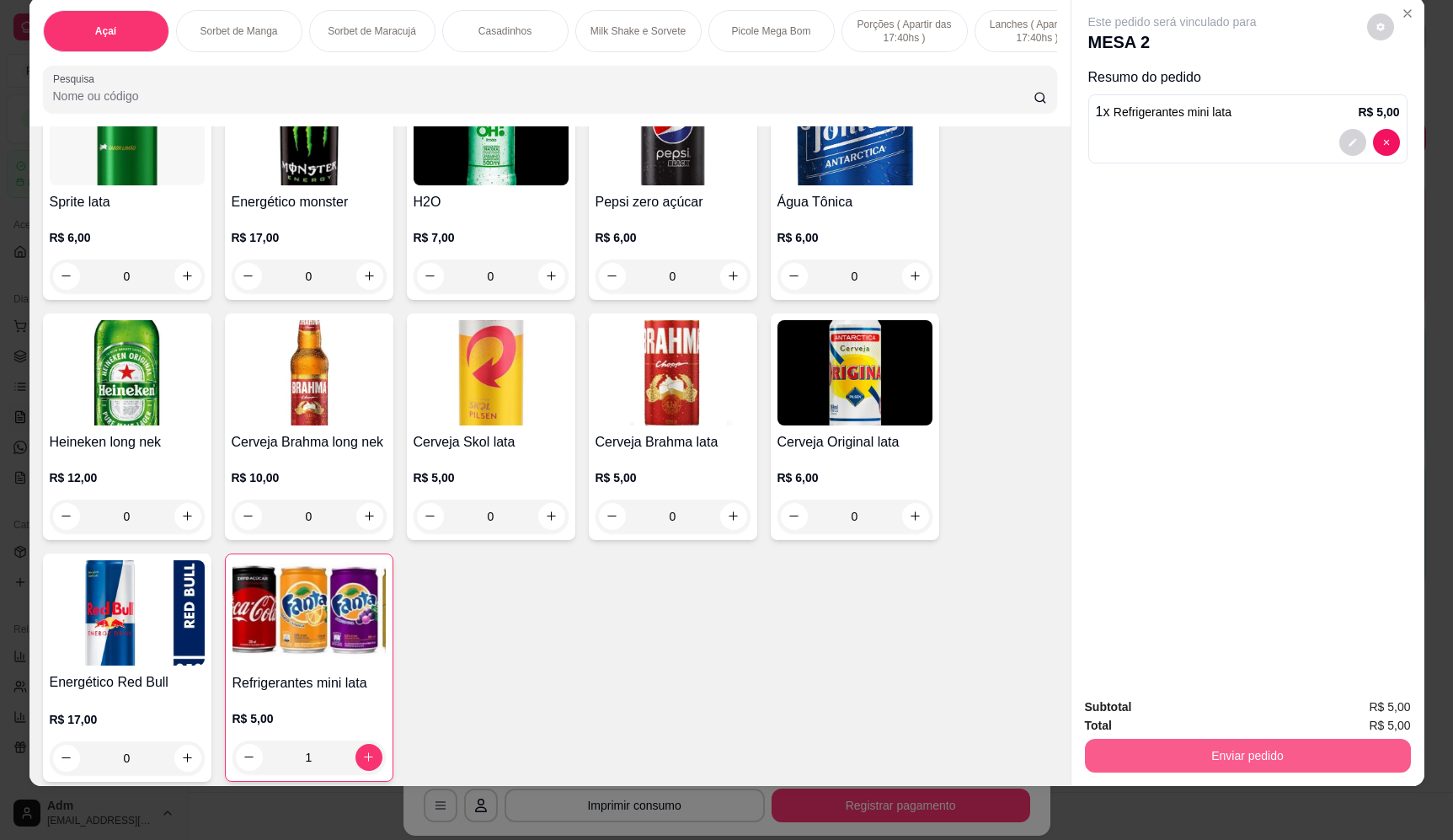
click at [1248, 756] on button "Enviar pedido" at bounding box center [1248, 755] width 326 height 34
click at [1375, 714] on button "Enviar pedido" at bounding box center [1367, 714] width 95 height 32
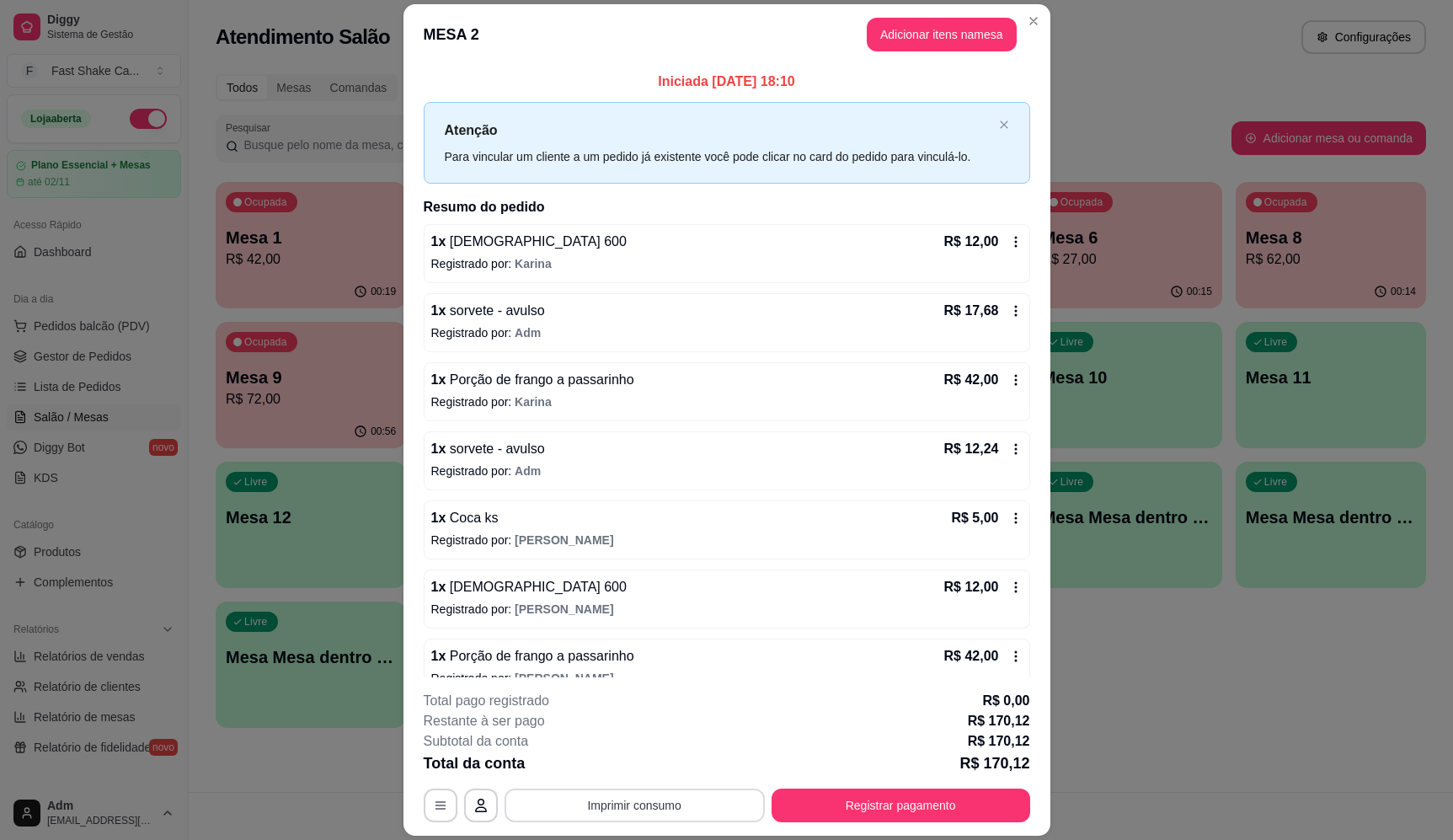
click at [652, 805] on button "Imprimir consumo" at bounding box center [634, 805] width 260 height 34
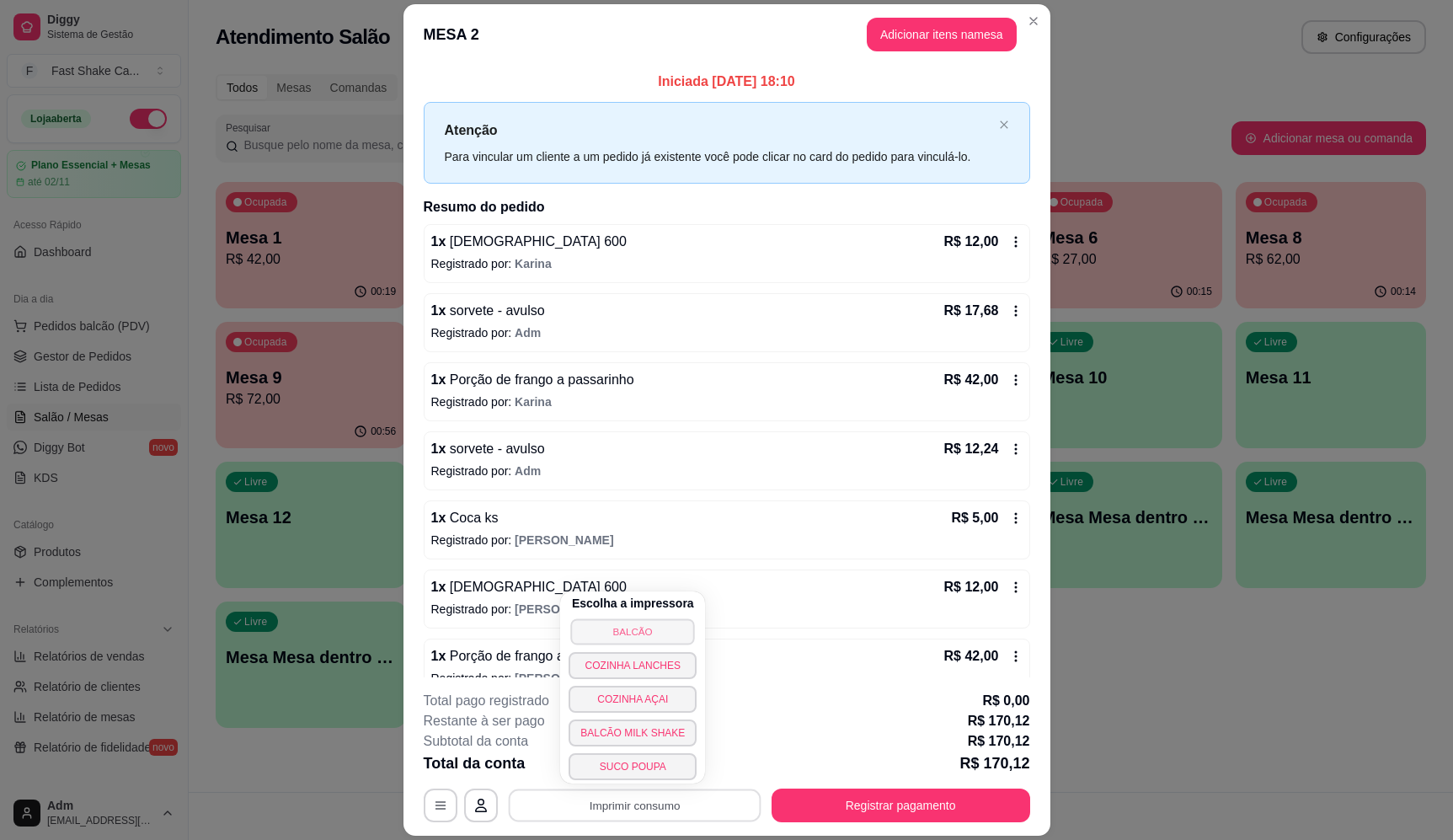
click at [661, 629] on button "BALCÃO" at bounding box center [633, 632] width 124 height 26
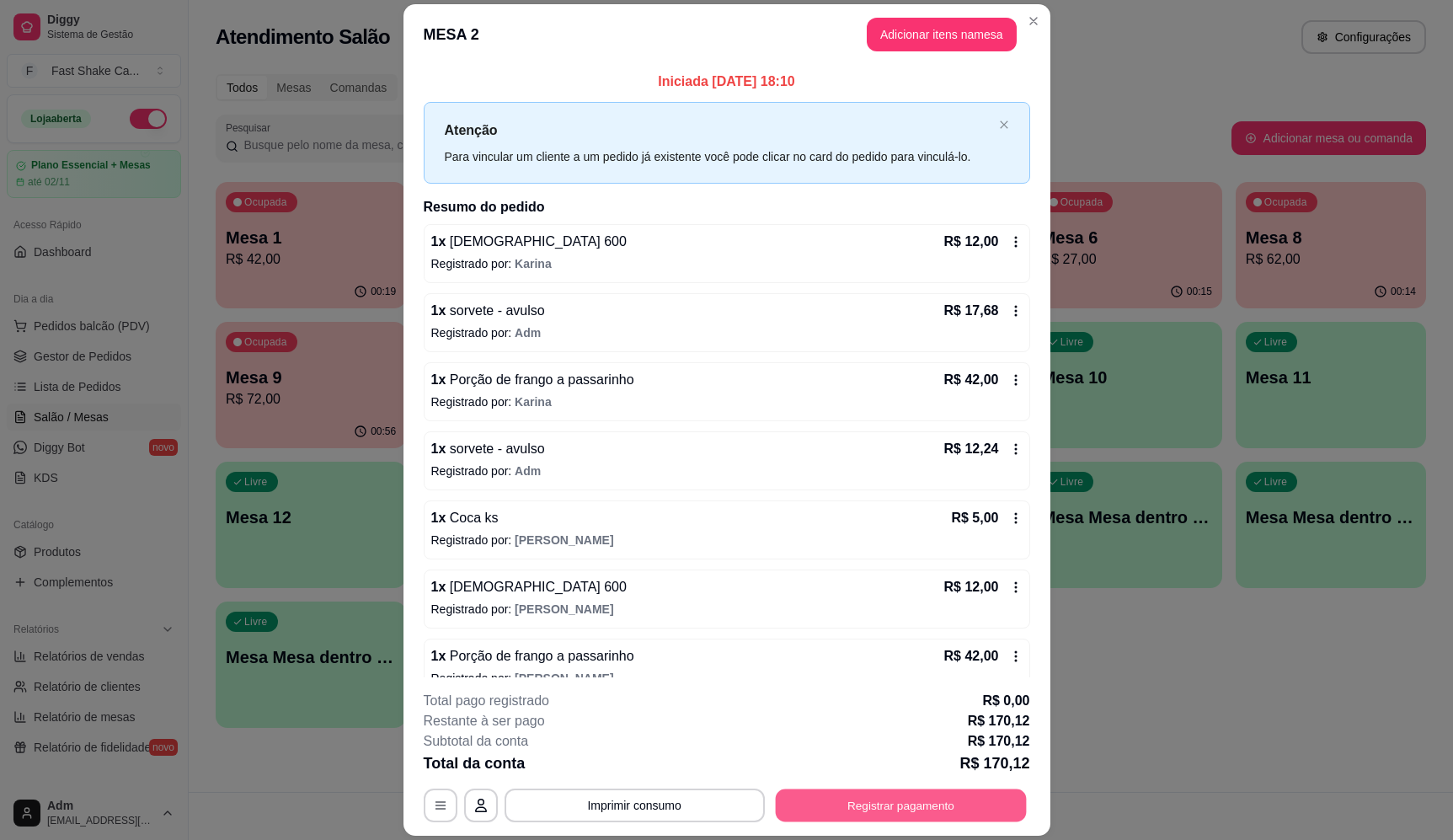
click at [973, 804] on button "Registrar pagamento" at bounding box center [901, 805] width 251 height 33
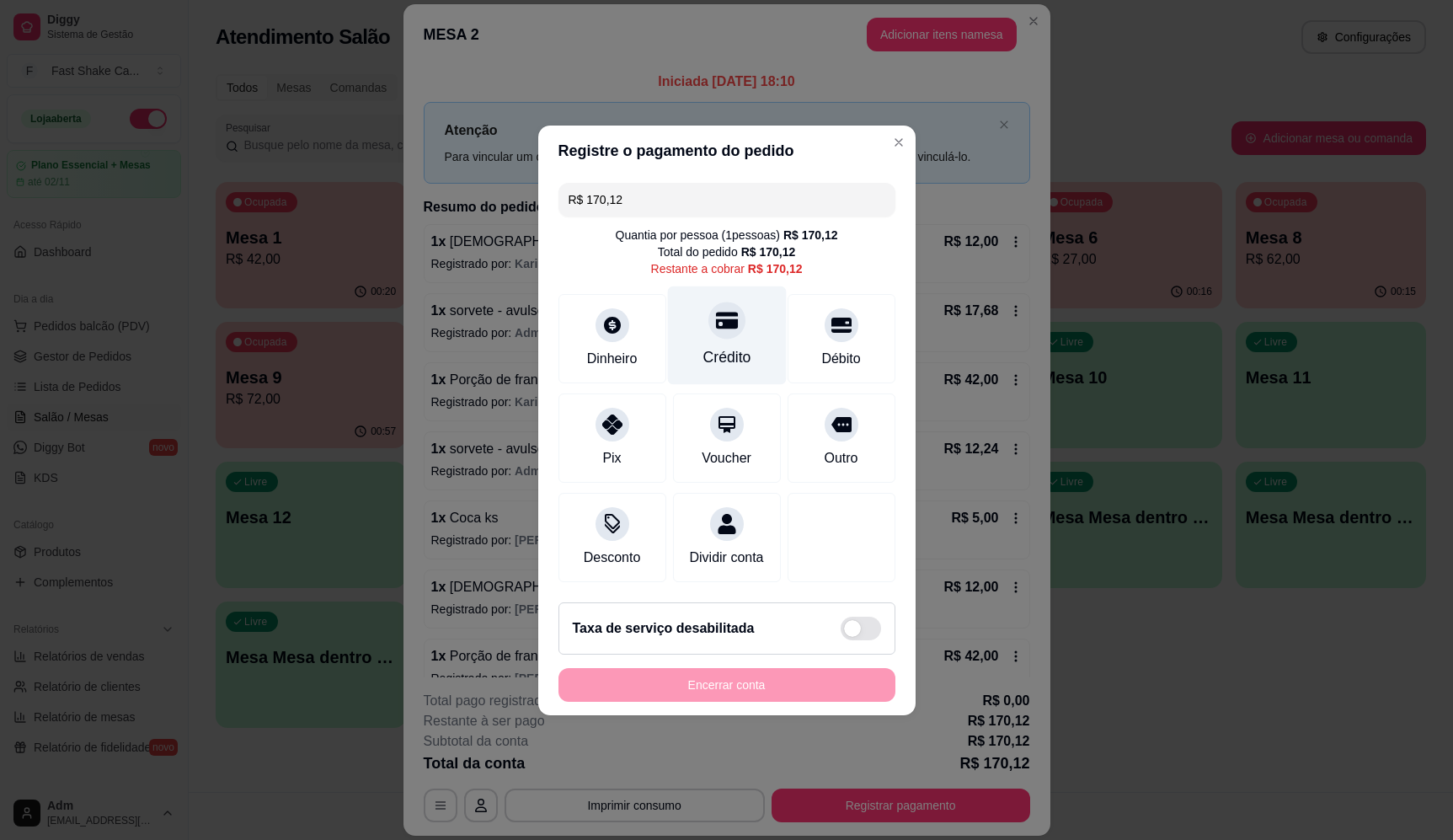
click at [734, 308] on div at bounding box center [727, 320] width 37 height 37
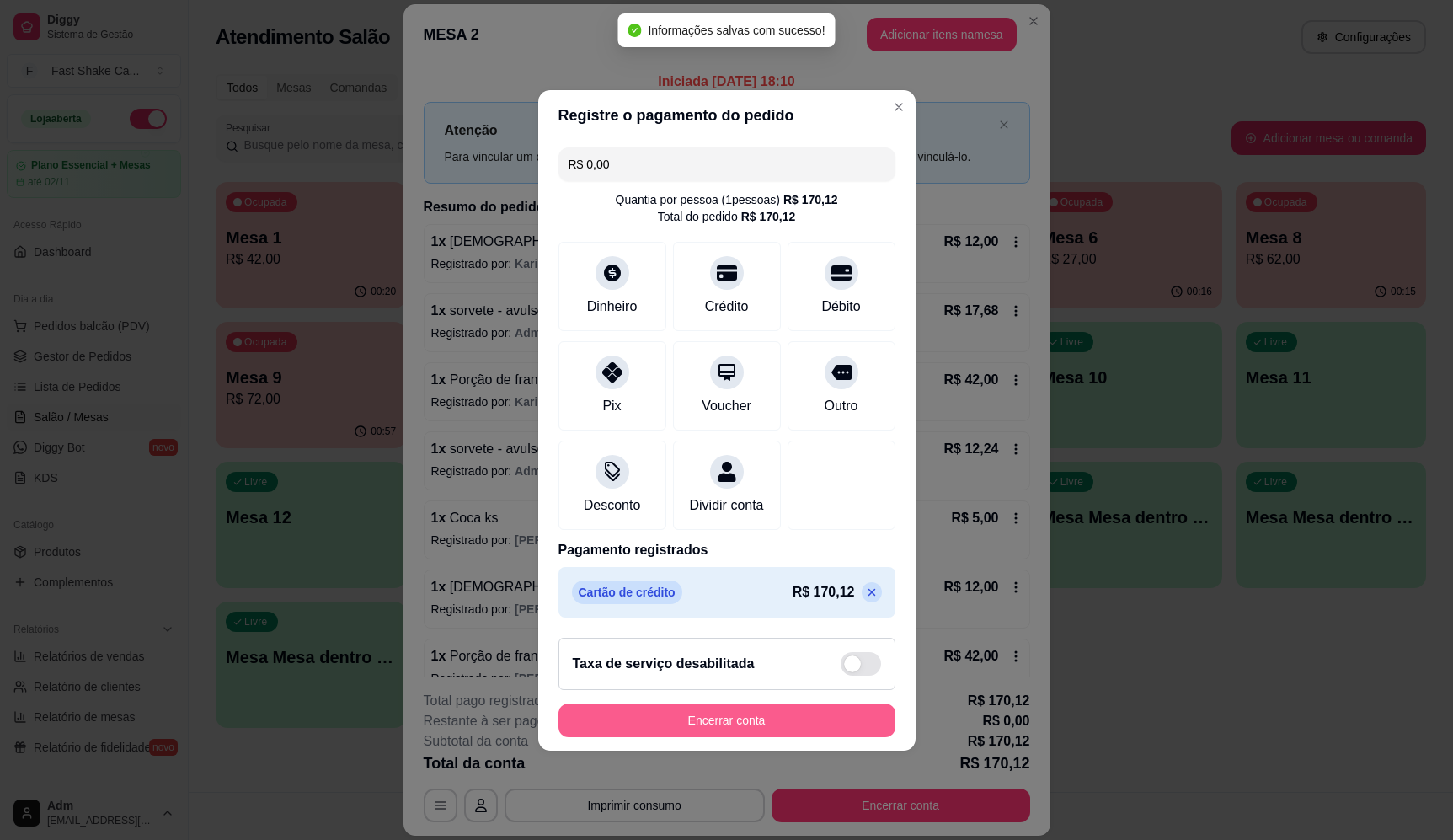
type input "R$ 0,00"
click at [858, 727] on button "Encerrar conta" at bounding box center [726, 720] width 337 height 34
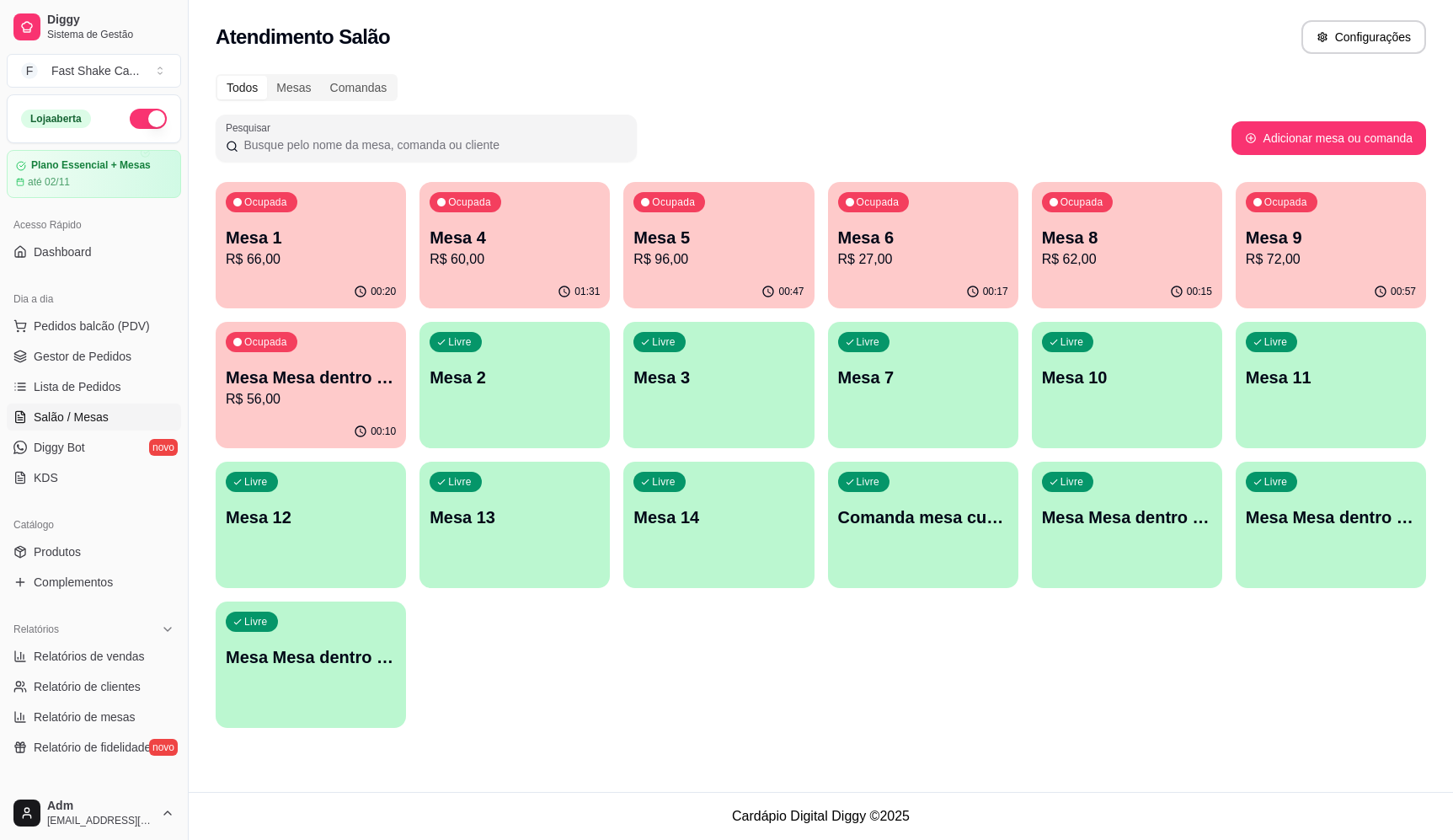
click at [823, 731] on div "Todos Mesas Comandas Pesquisar Adicionar mesa ou comanda Ocupada Mesa 1 R$ 66,0…" at bounding box center [820, 406] width 1264 height 683
click at [330, 383] on p "Mesa Mesa dentro laranja" at bounding box center [311, 377] width 170 height 23
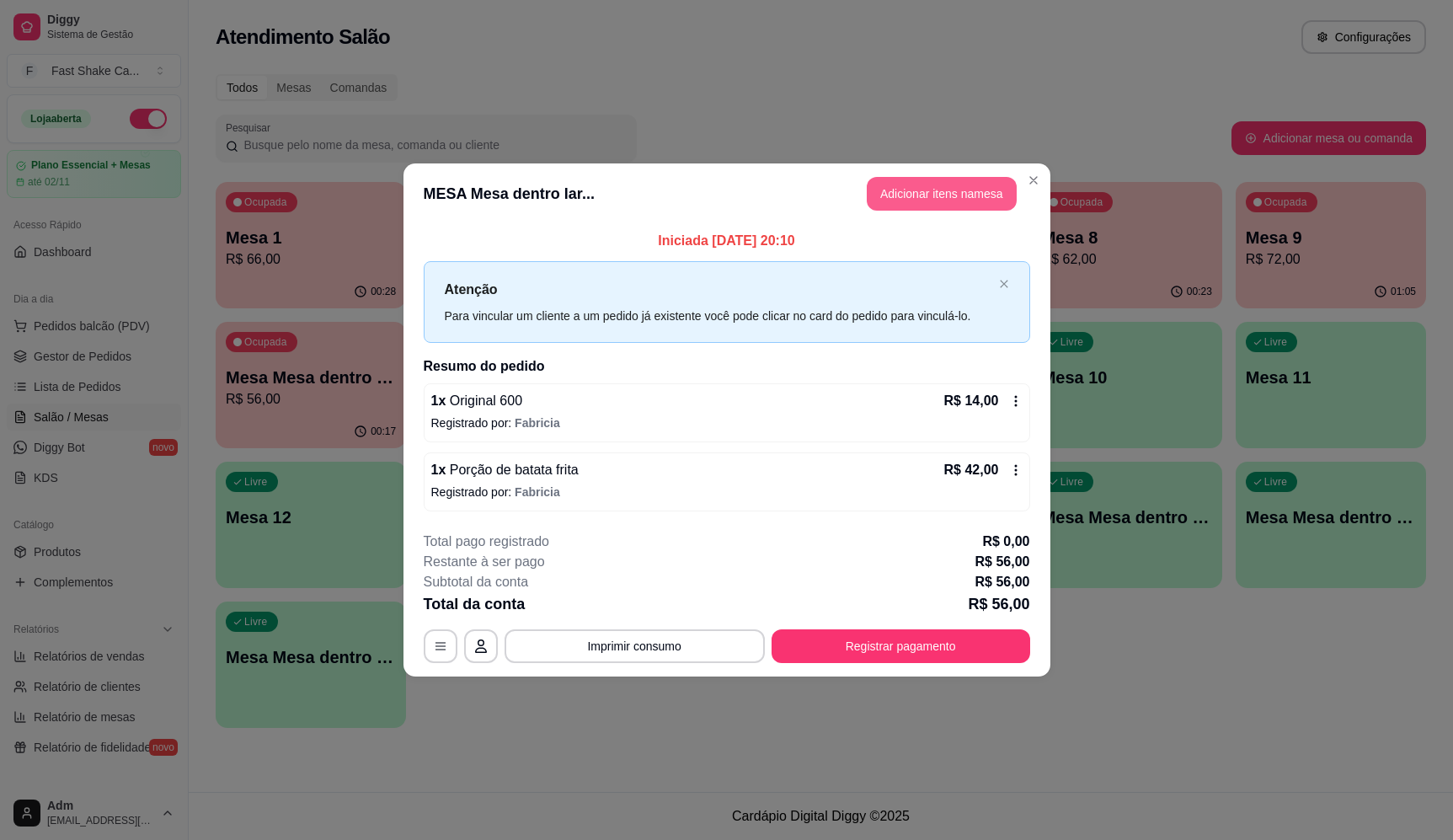
click at [895, 194] on button "Adicionar itens na mesa" at bounding box center [942, 193] width 150 height 34
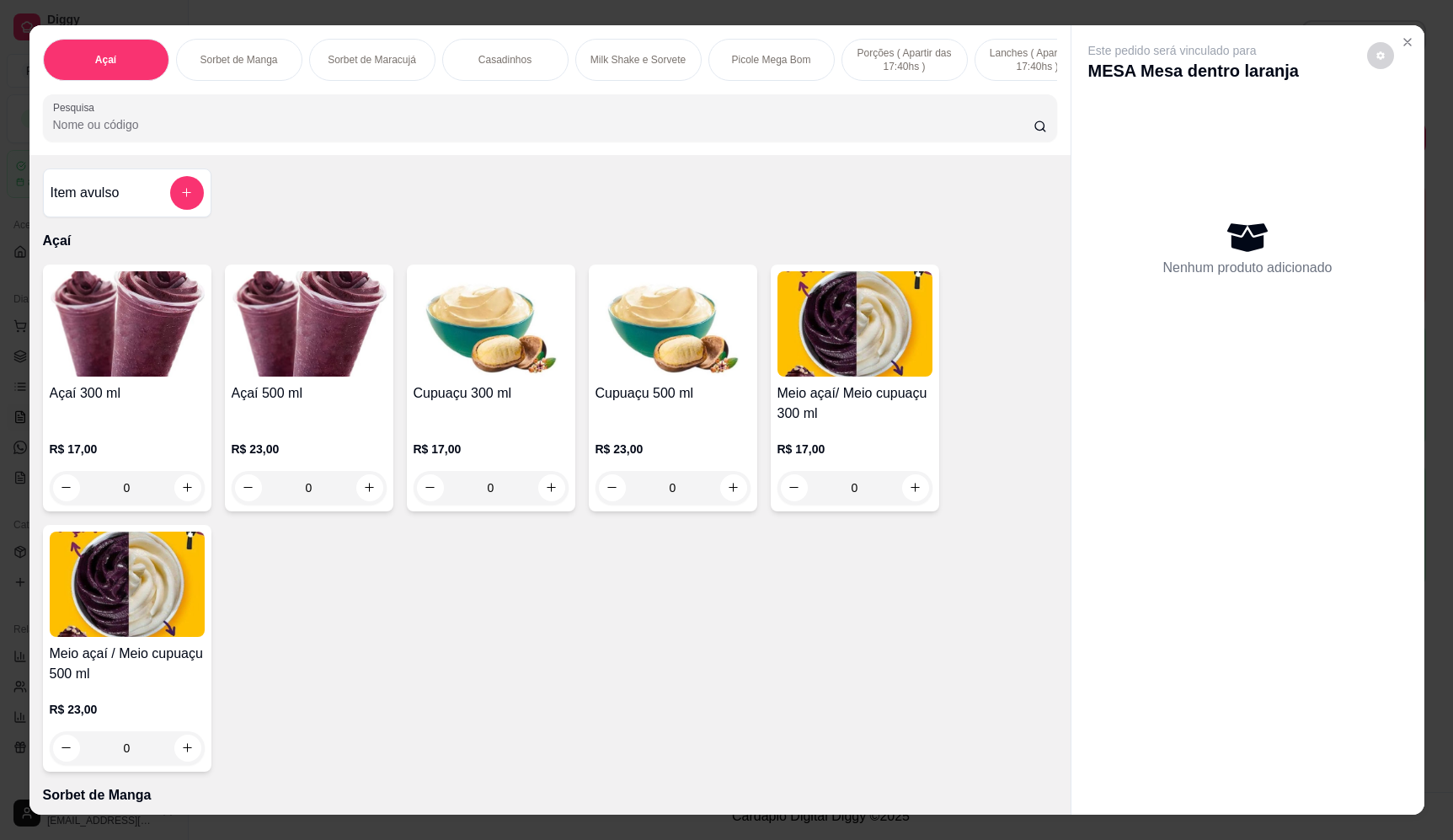
click at [440, 133] on input "Pesquisa" at bounding box center [543, 124] width 980 height 16
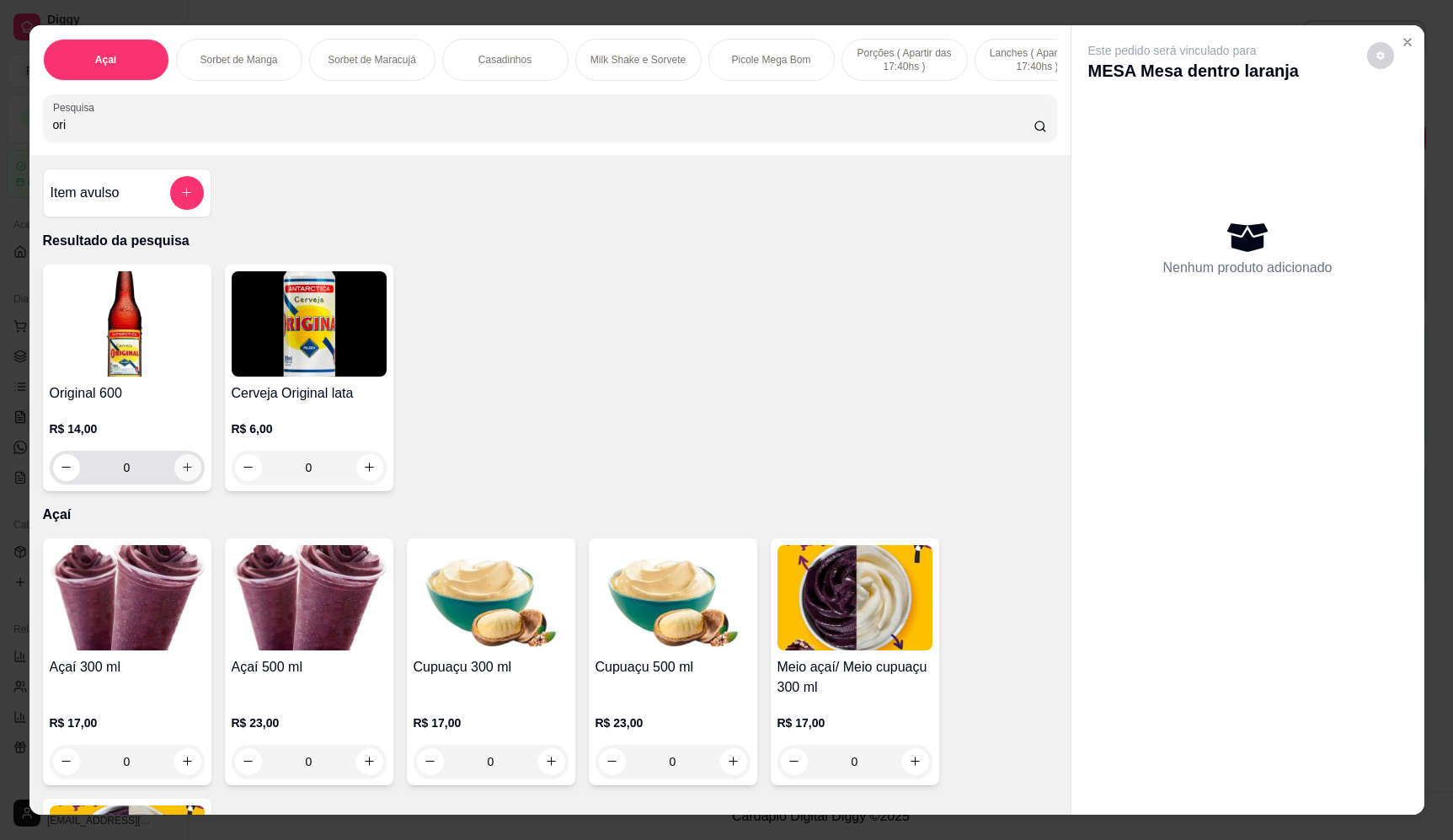
type input "ori"
click at [175, 479] on button "increase-product-quantity" at bounding box center [188, 467] width 27 height 27
type input "1"
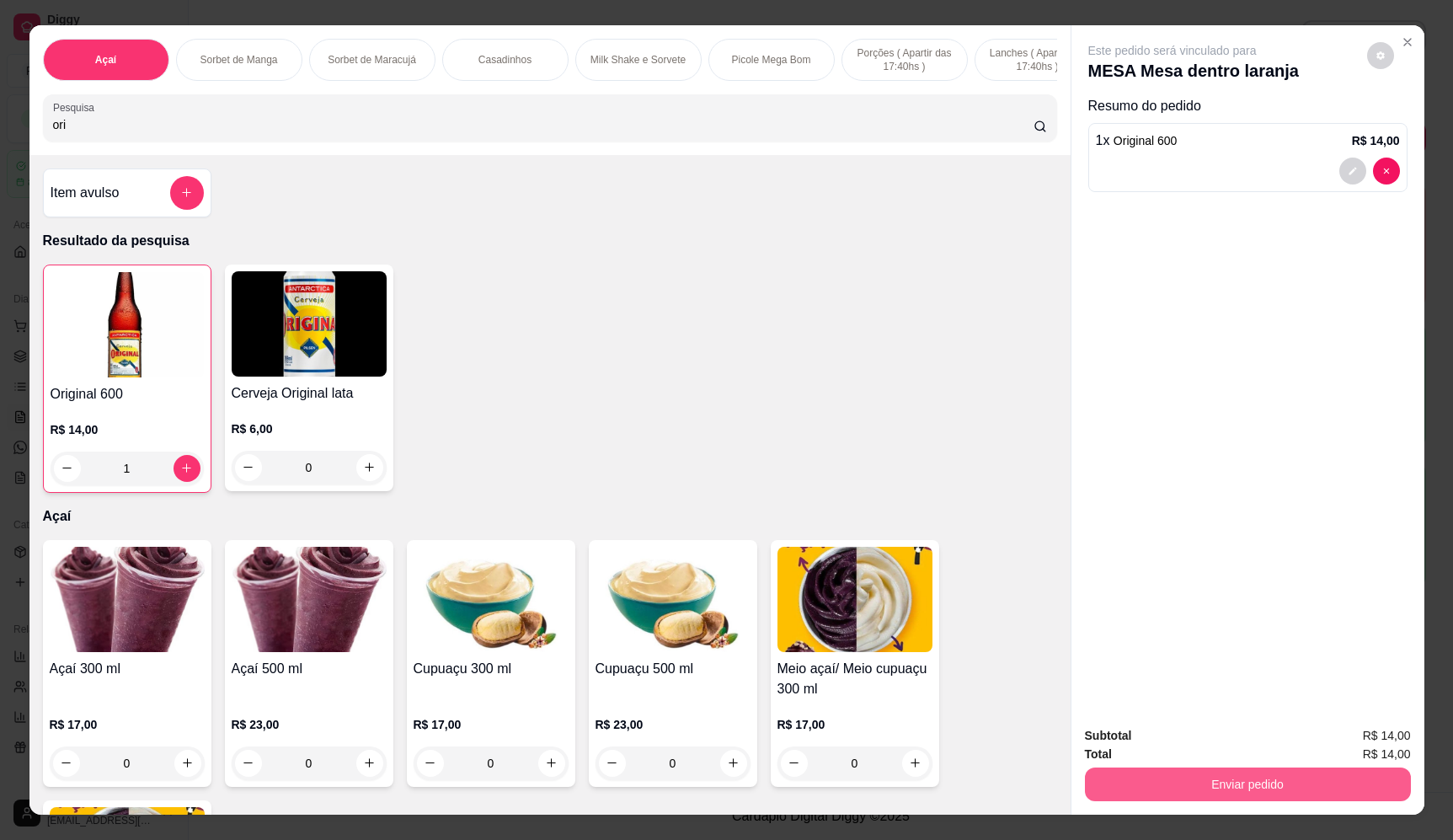
click at [1196, 779] on button "Enviar pedido" at bounding box center [1248, 784] width 326 height 34
click at [1392, 740] on button "Enviar pedido" at bounding box center [1366, 742] width 93 height 31
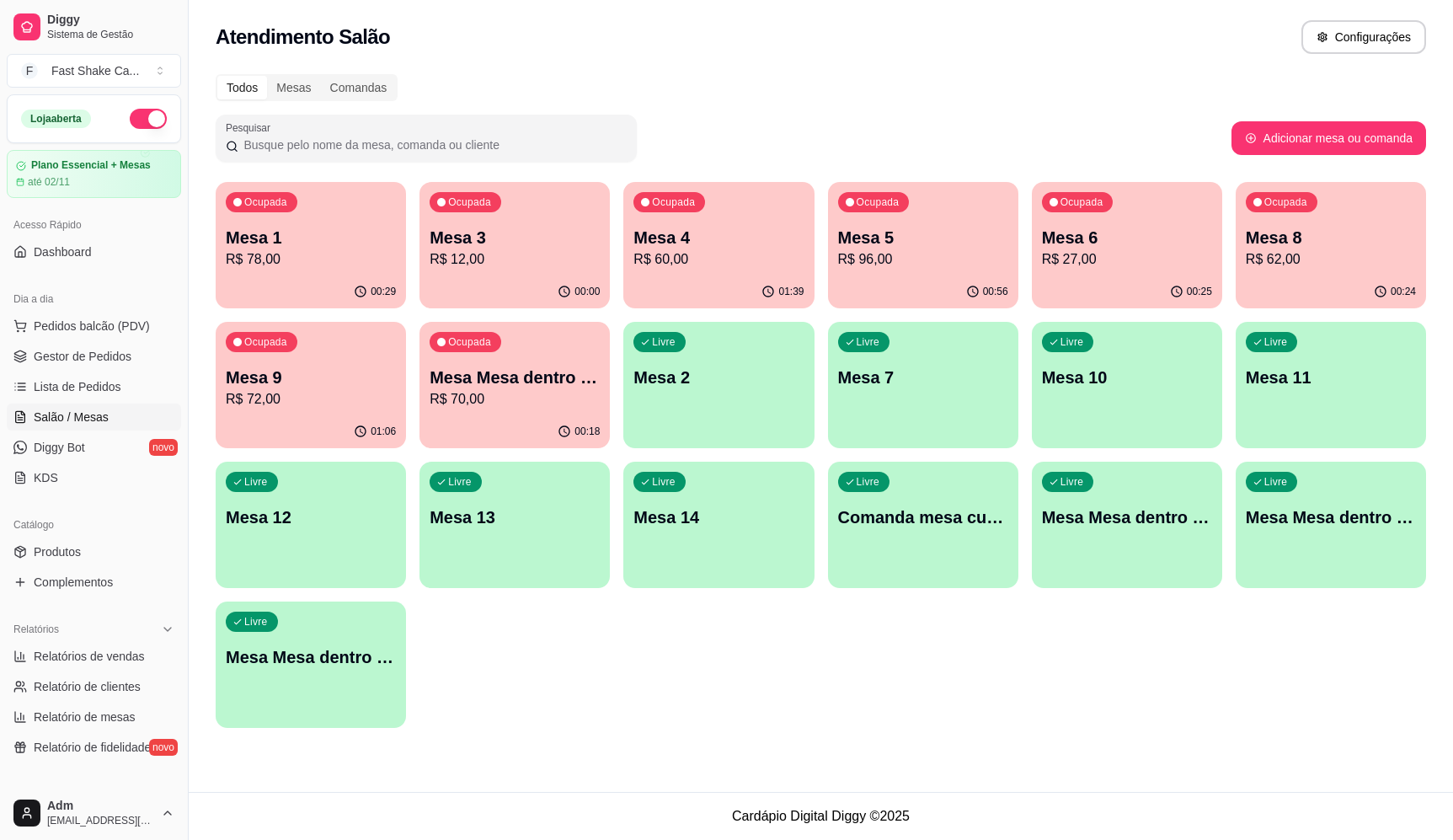
click at [312, 405] on p "R$ 72,00" at bounding box center [311, 399] width 170 height 20
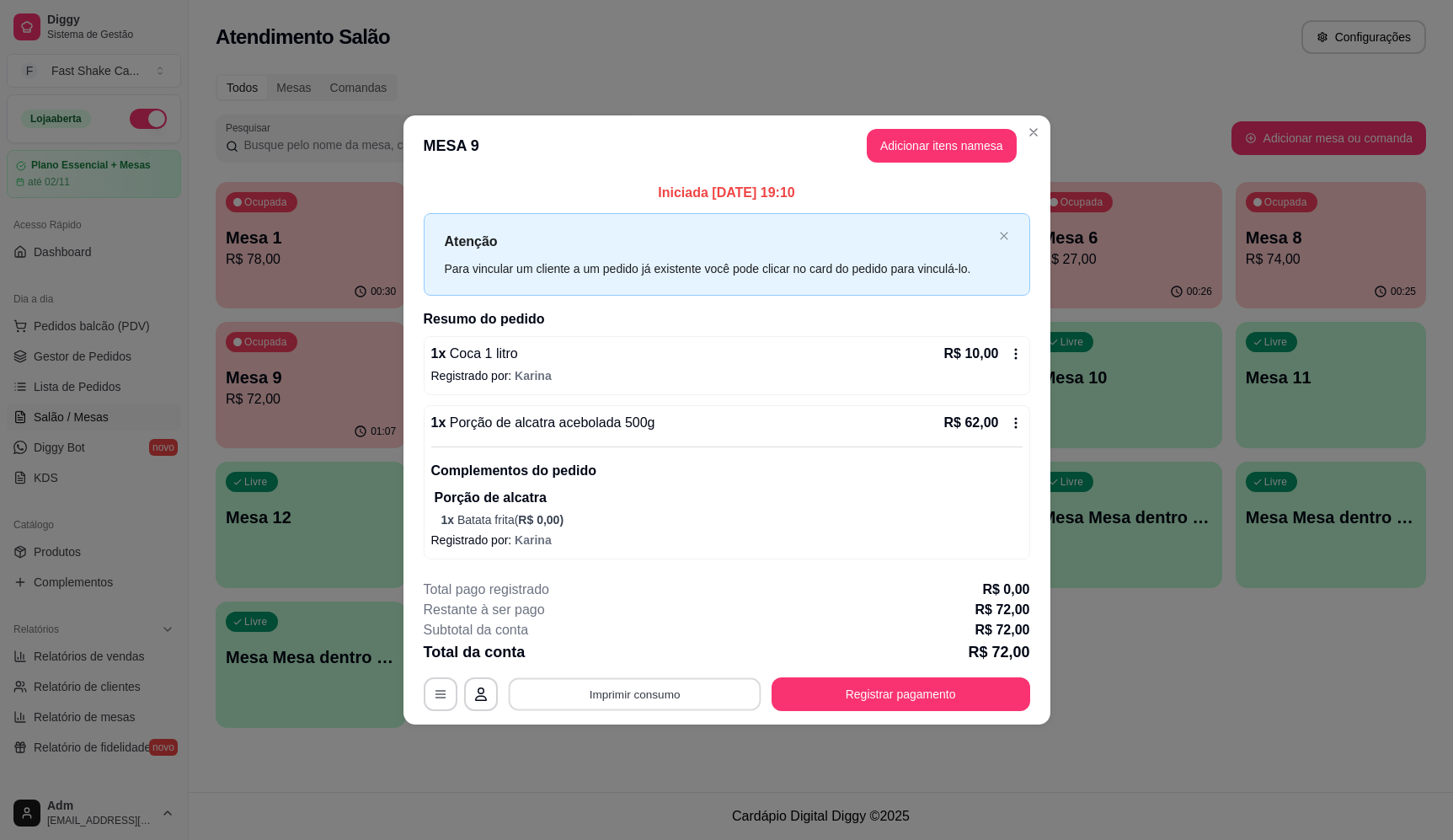
click at [645, 695] on button "Imprimir consumo" at bounding box center [634, 694] width 253 height 33
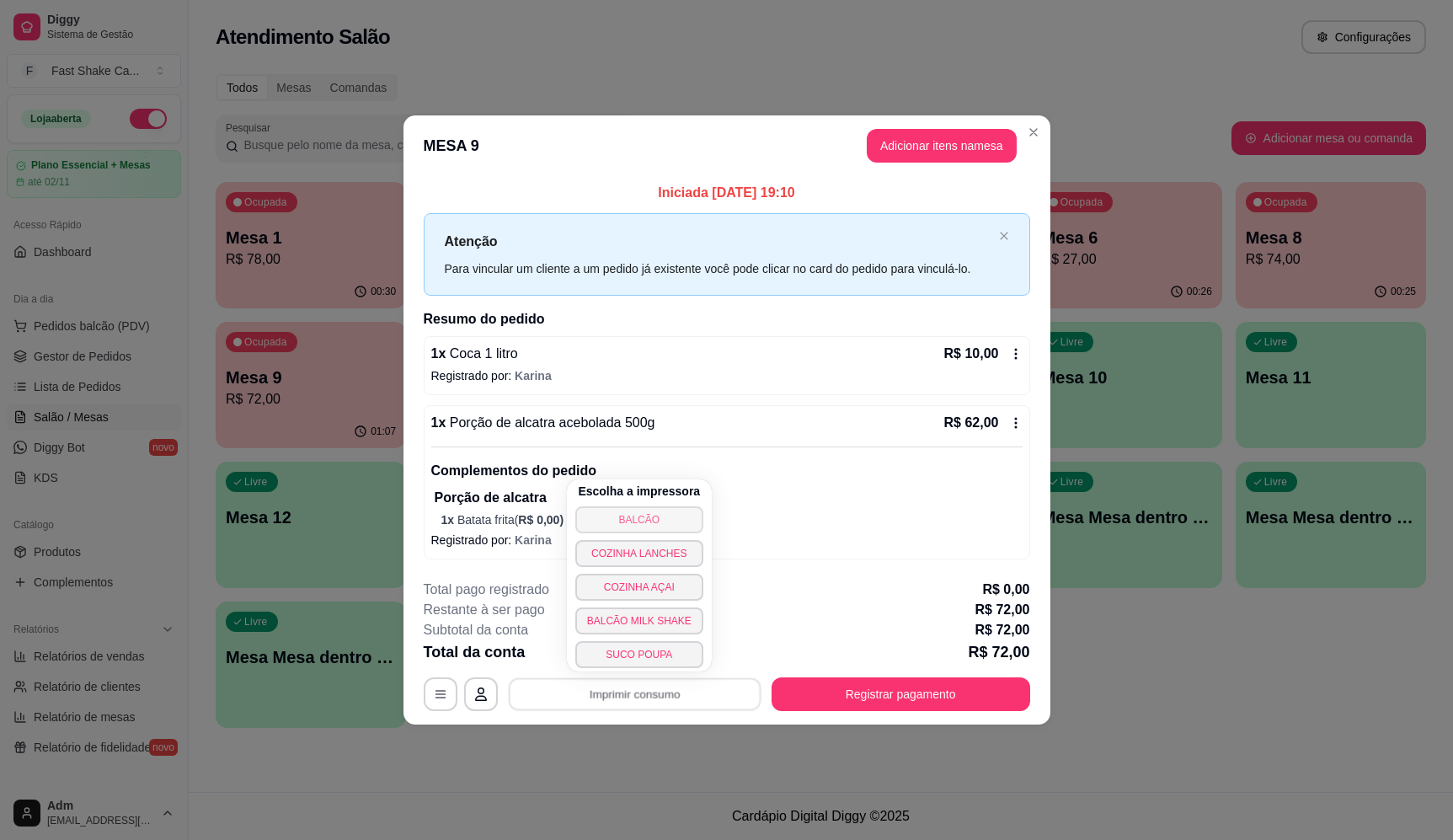
click at [664, 516] on button "BALCÃO" at bounding box center [640, 519] width 128 height 27
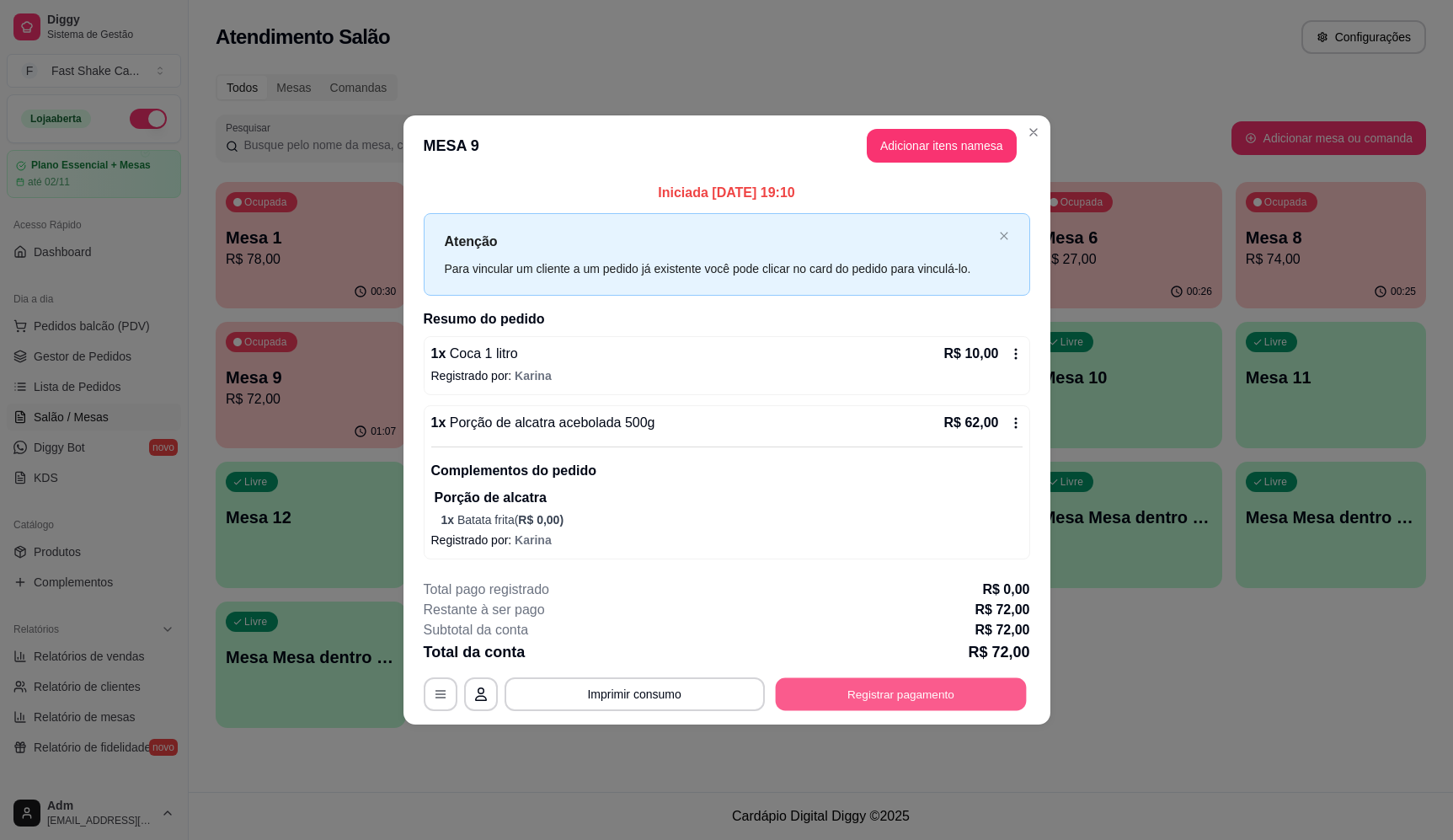
click at [983, 691] on button "Registrar pagamento" at bounding box center [901, 694] width 251 height 33
click at [845, 317] on div at bounding box center [841, 320] width 37 height 37
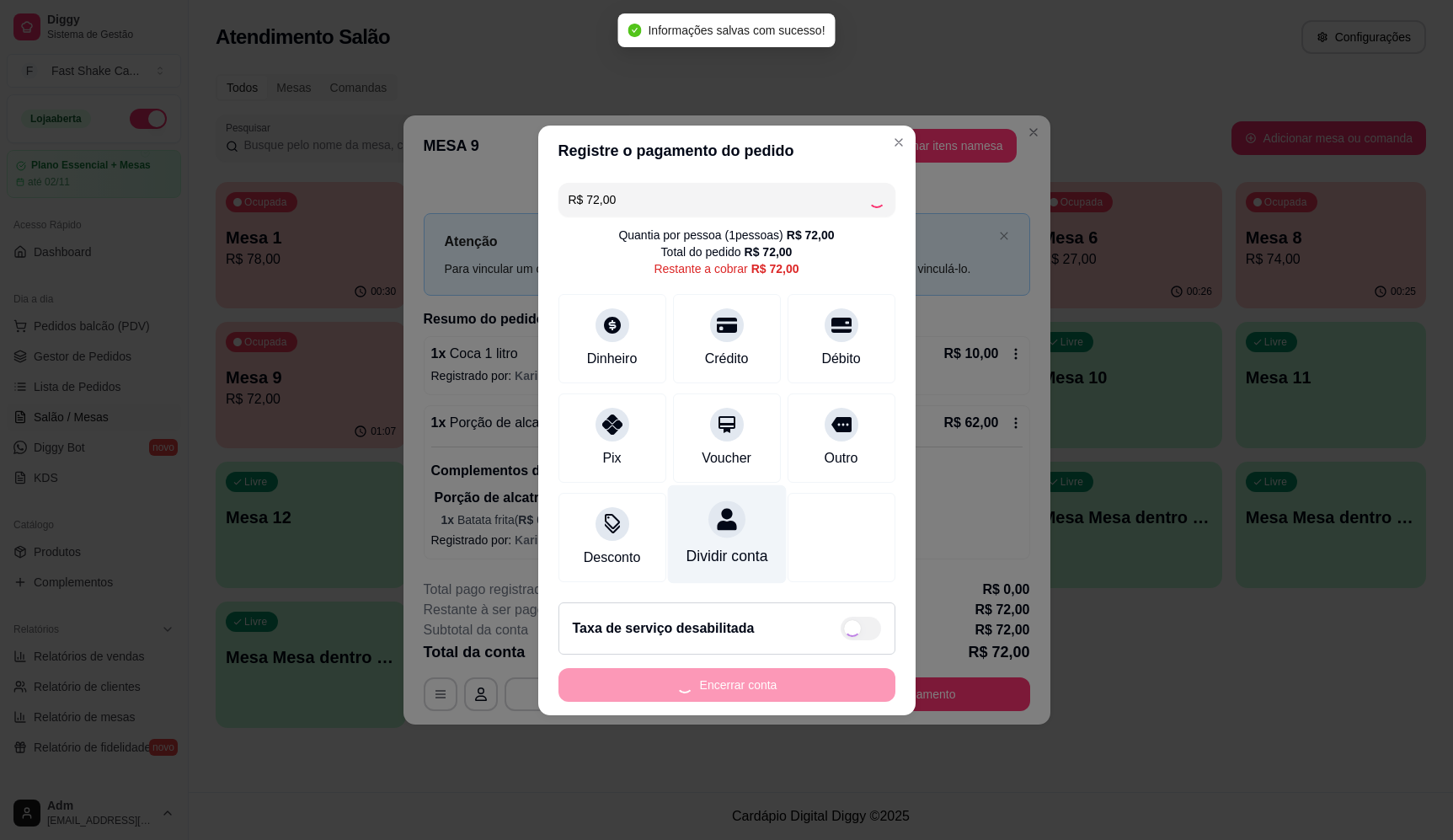
type input "R$ 0,00"
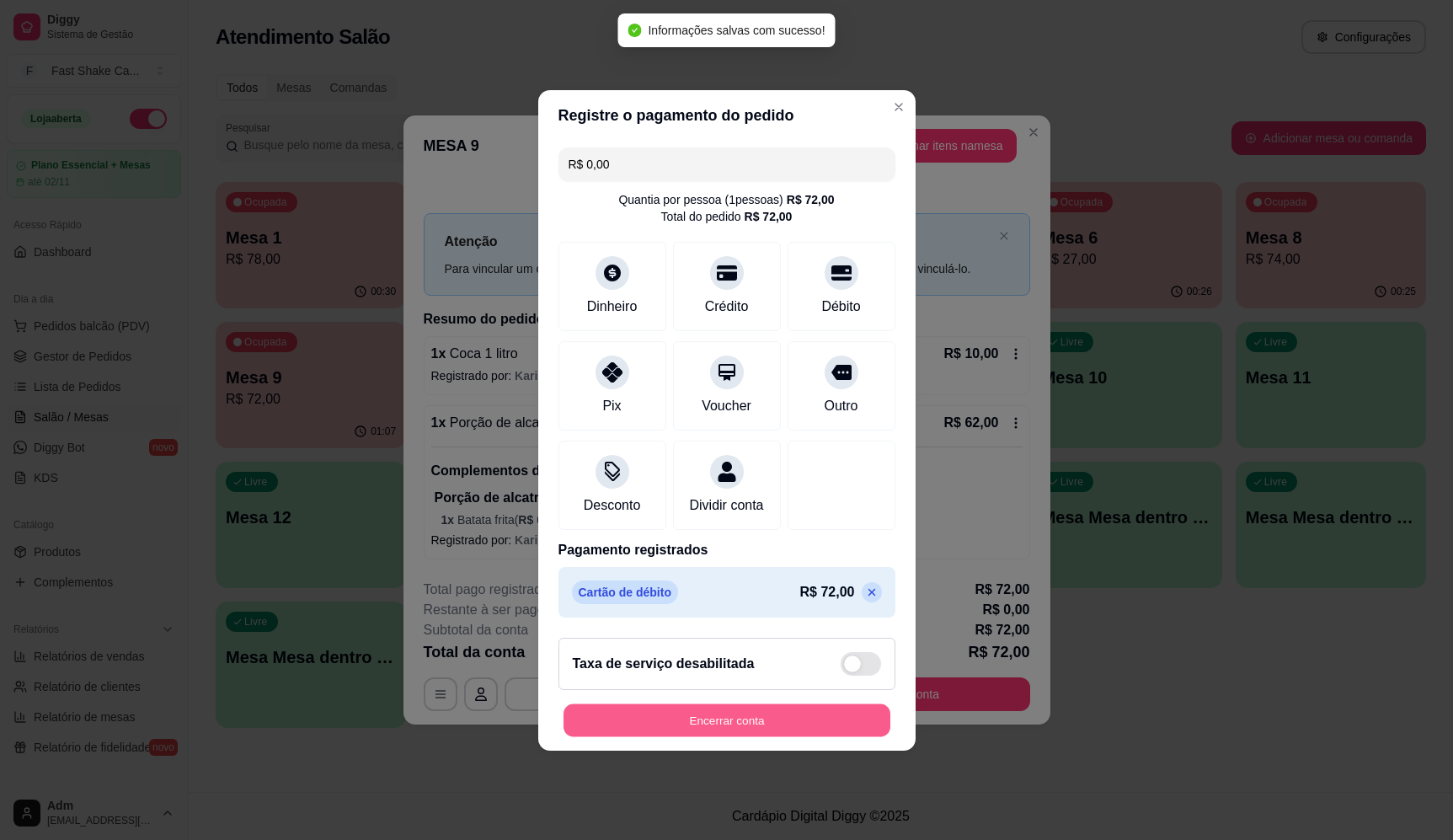
click at [741, 735] on button "Encerrar conta" at bounding box center [727, 720] width 327 height 33
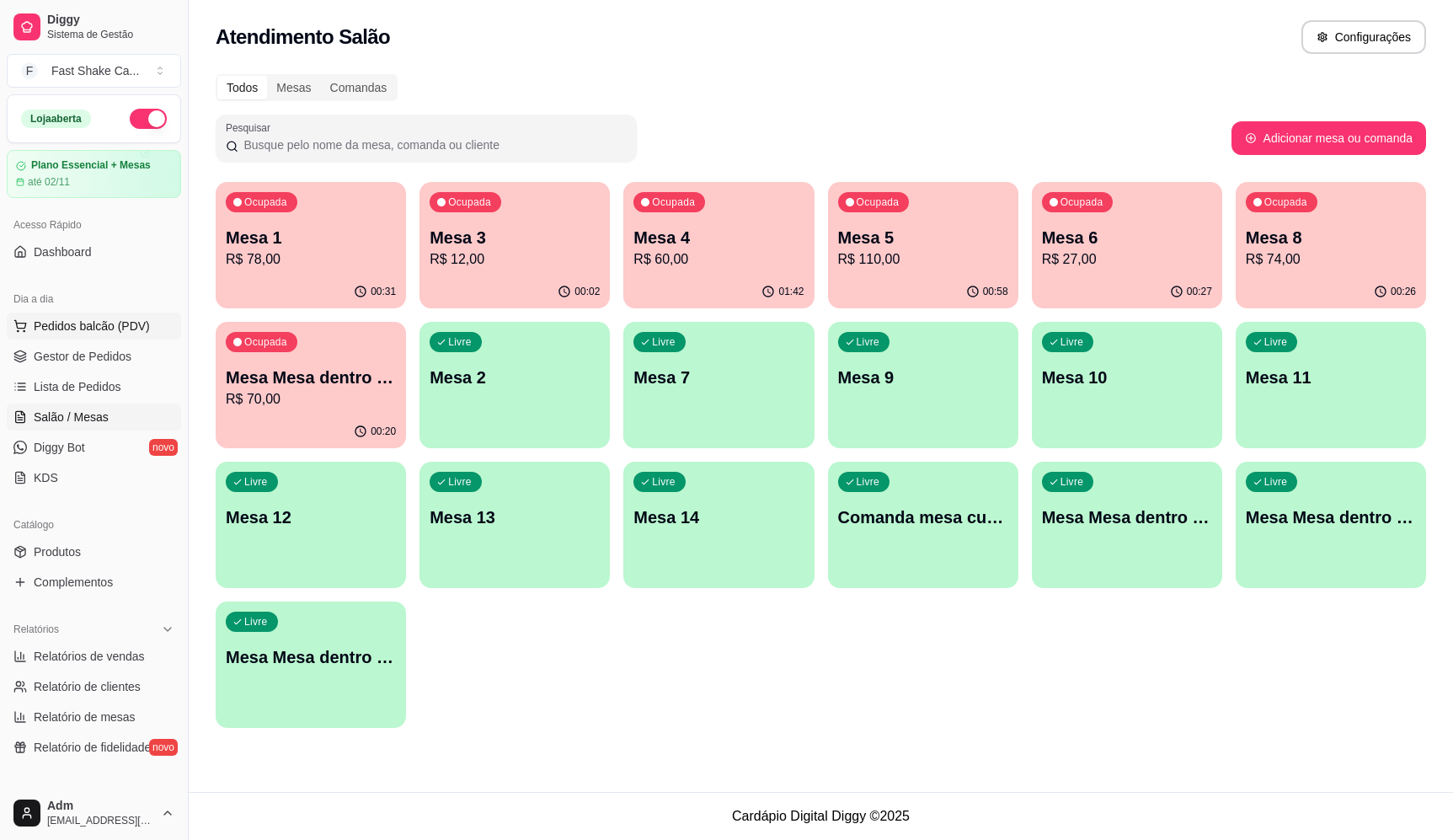
click at [156, 326] on button "Pedidos balcão (PDV)" at bounding box center [94, 325] width 175 height 27
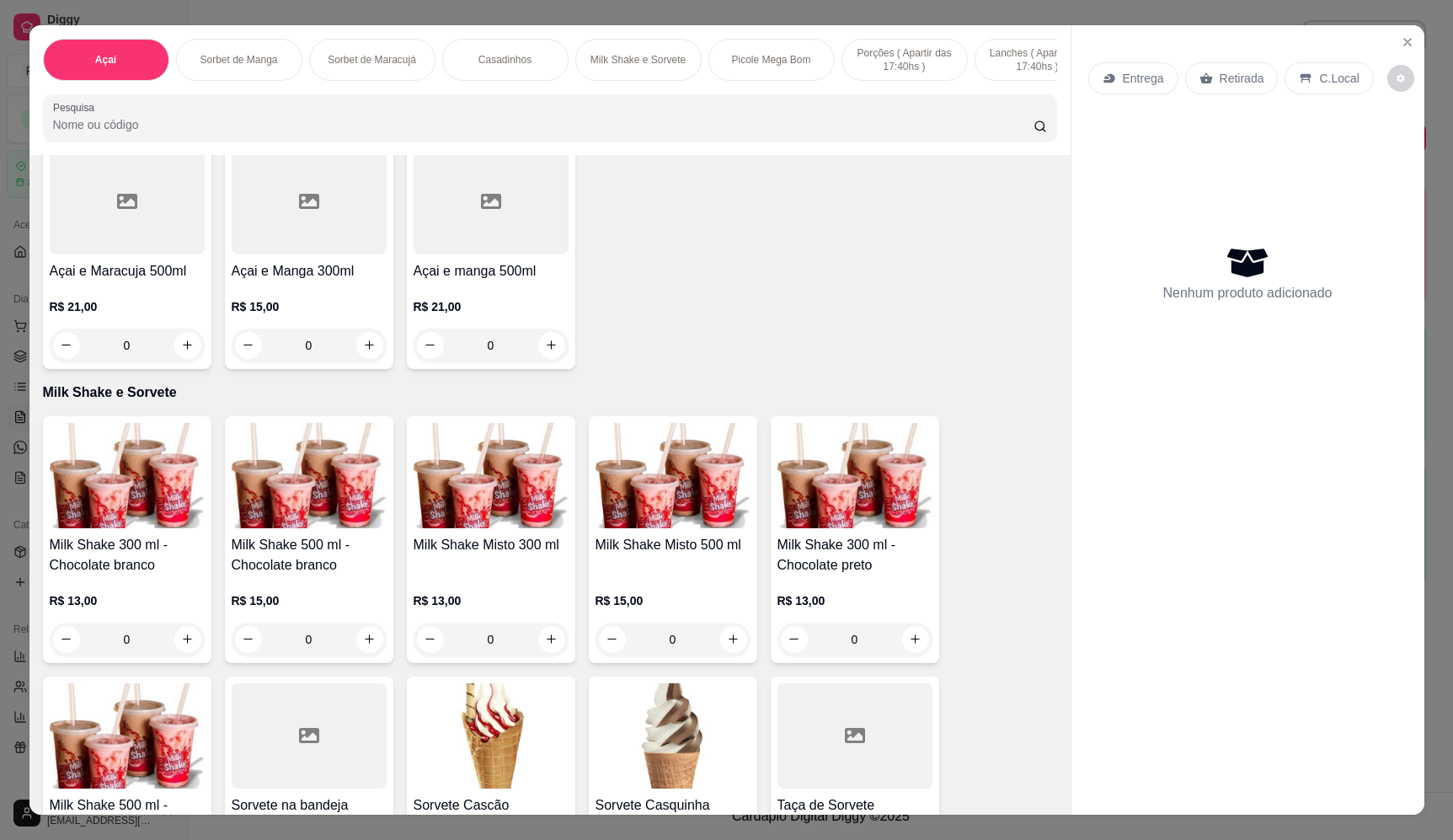
scroll to position [1768, 0]
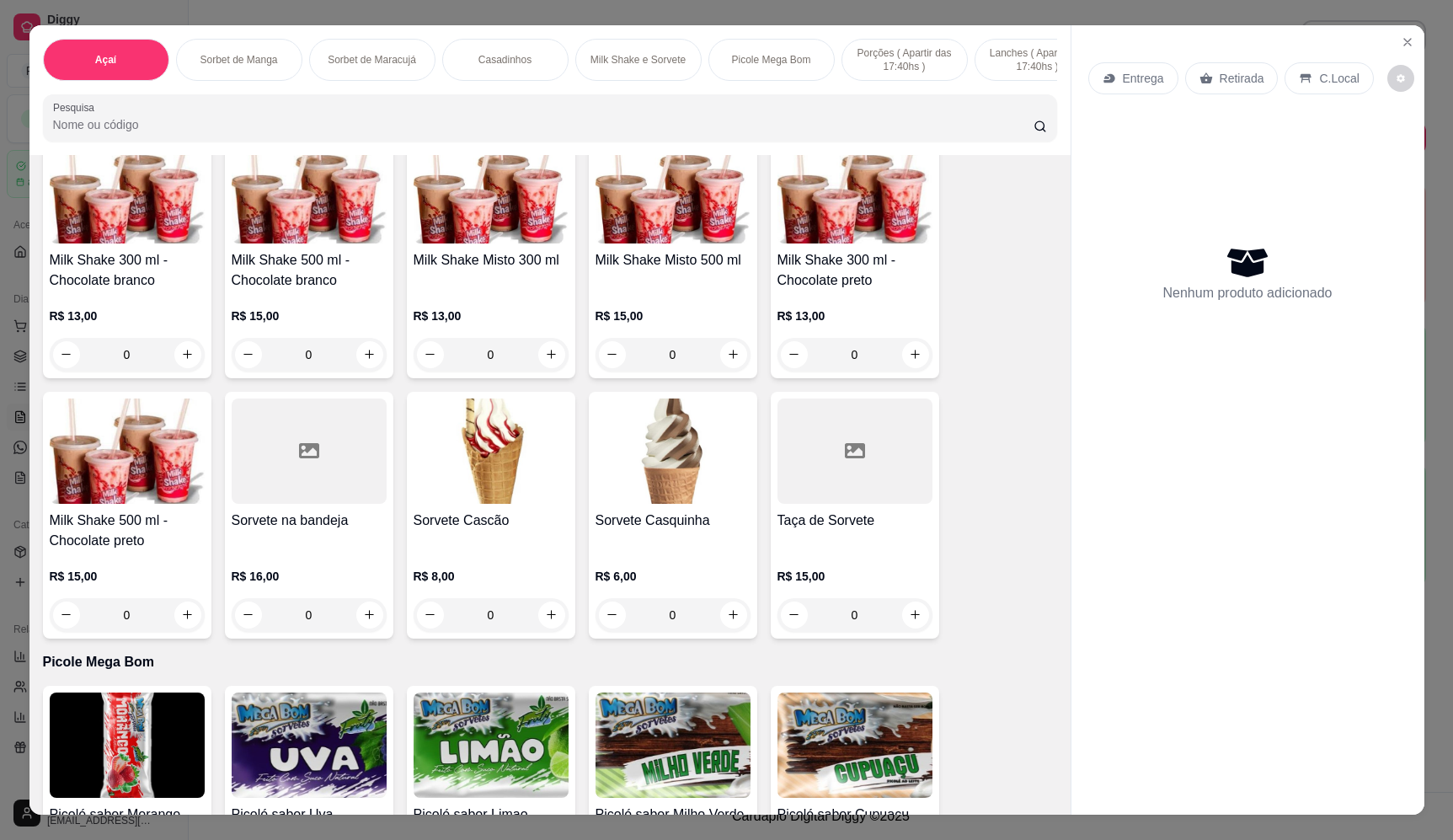
click at [183, 369] on div "0" at bounding box center [126, 354] width 155 height 34
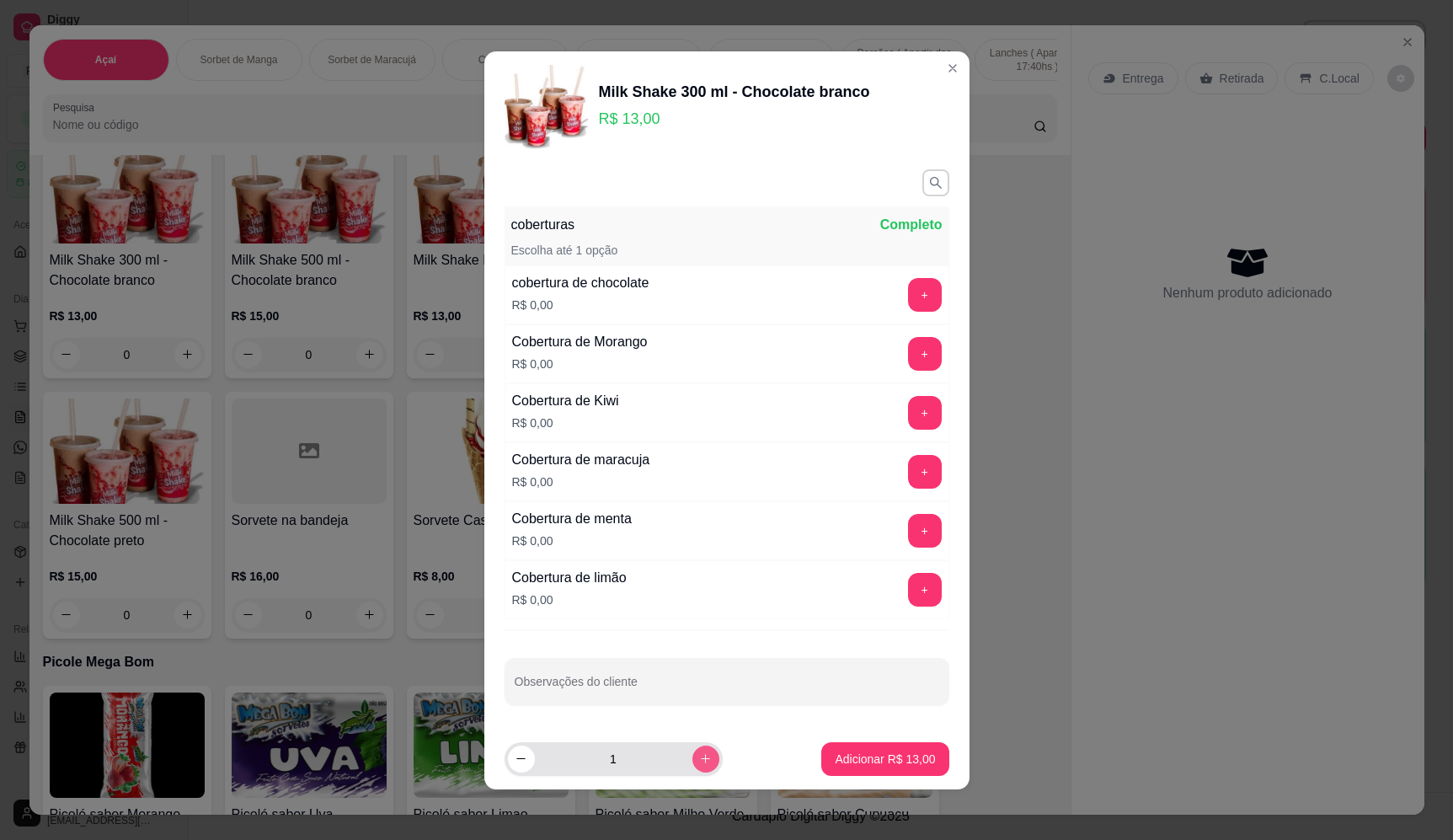
click at [699, 762] on icon "increase-product-quantity" at bounding box center [705, 758] width 13 height 13
click at [699, 761] on icon "increase-product-quantity" at bounding box center [705, 758] width 13 height 13
click at [515, 754] on icon "decrease-product-quantity" at bounding box center [521, 758] width 13 height 13
type input "3"
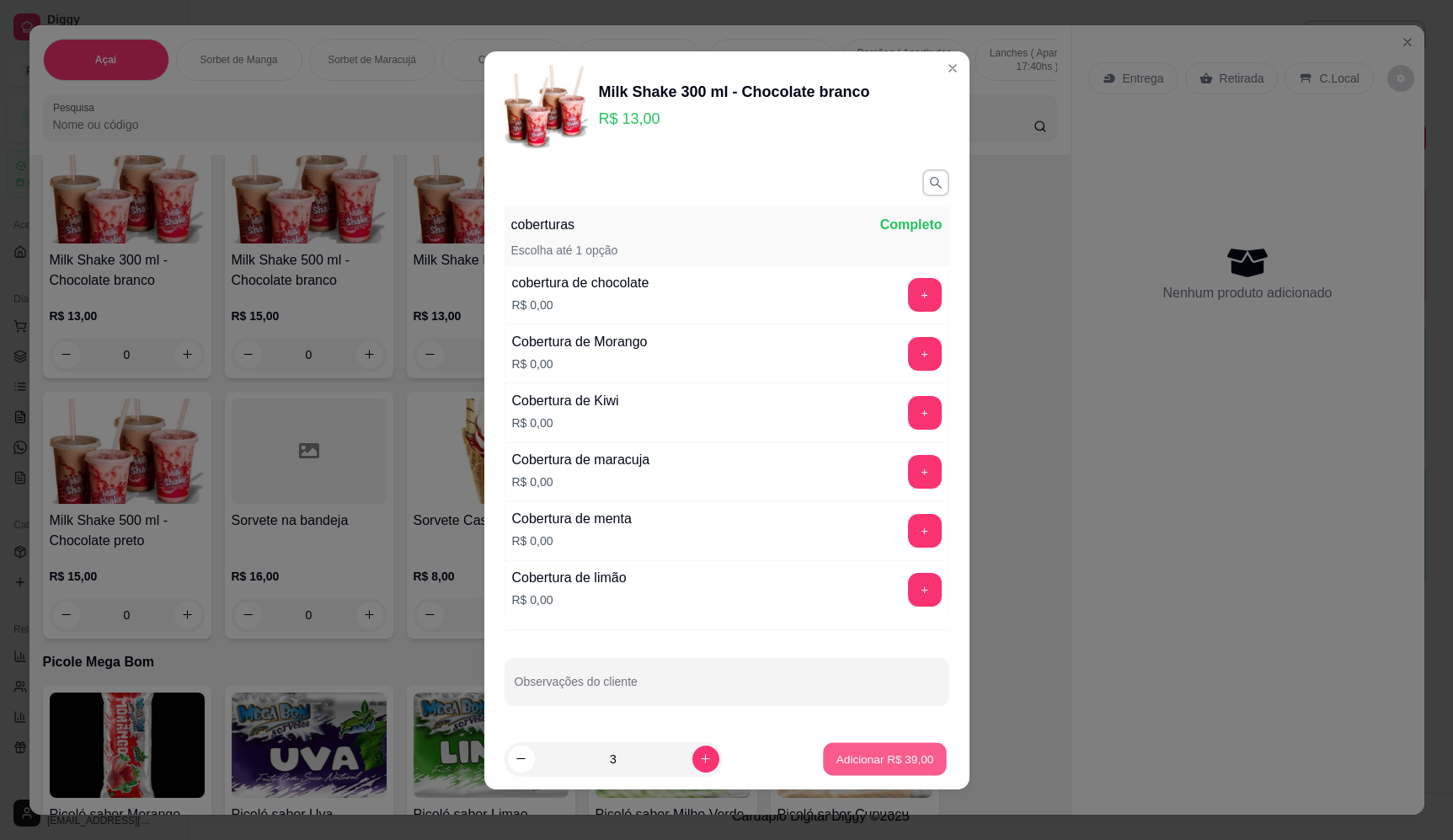
click at [890, 759] on p "Adicionar R$ 39,00" at bounding box center [885, 758] width 98 height 16
type input "3"
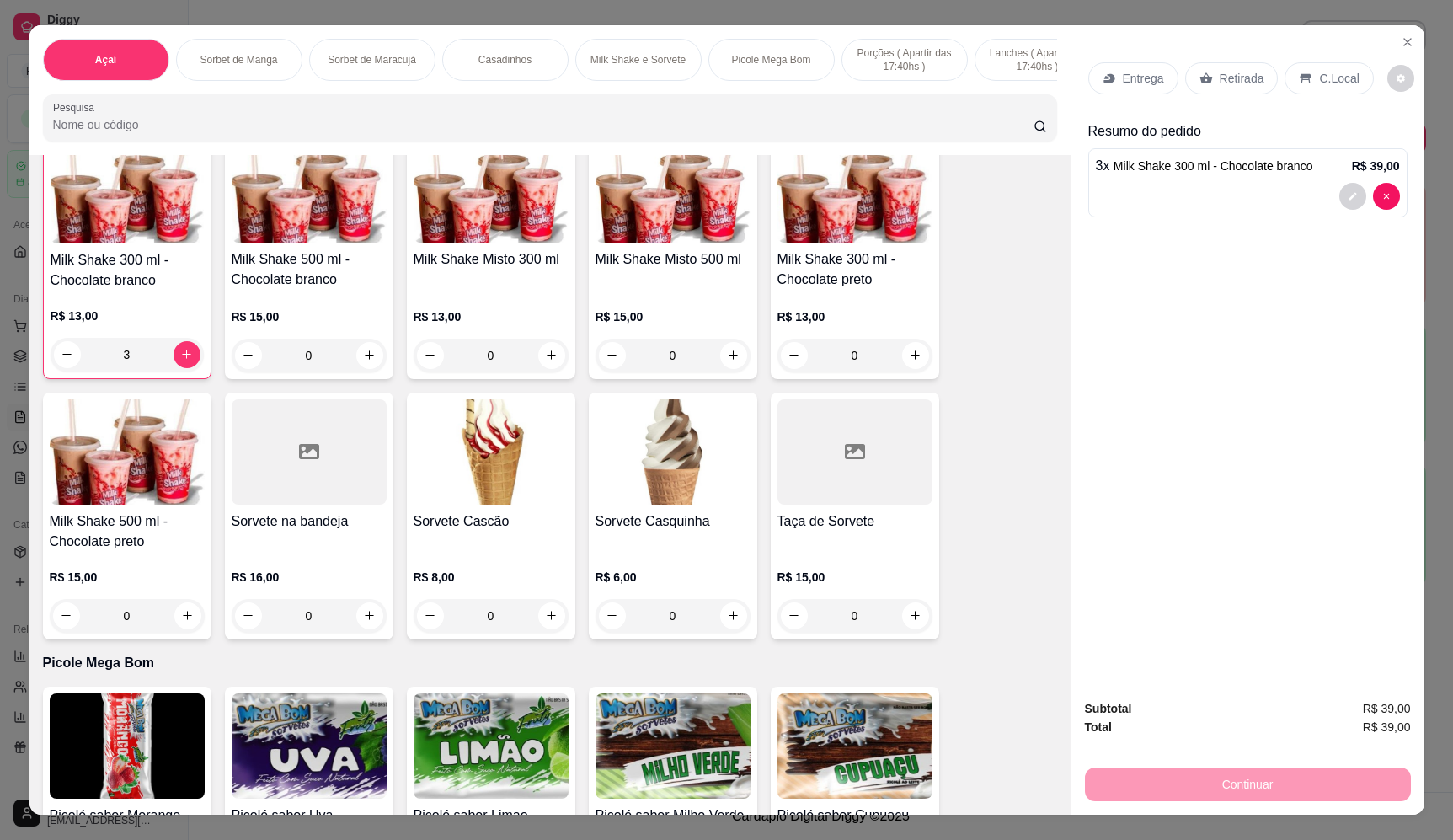
click at [1133, 71] on p "Entrega" at bounding box center [1144, 78] width 42 height 16
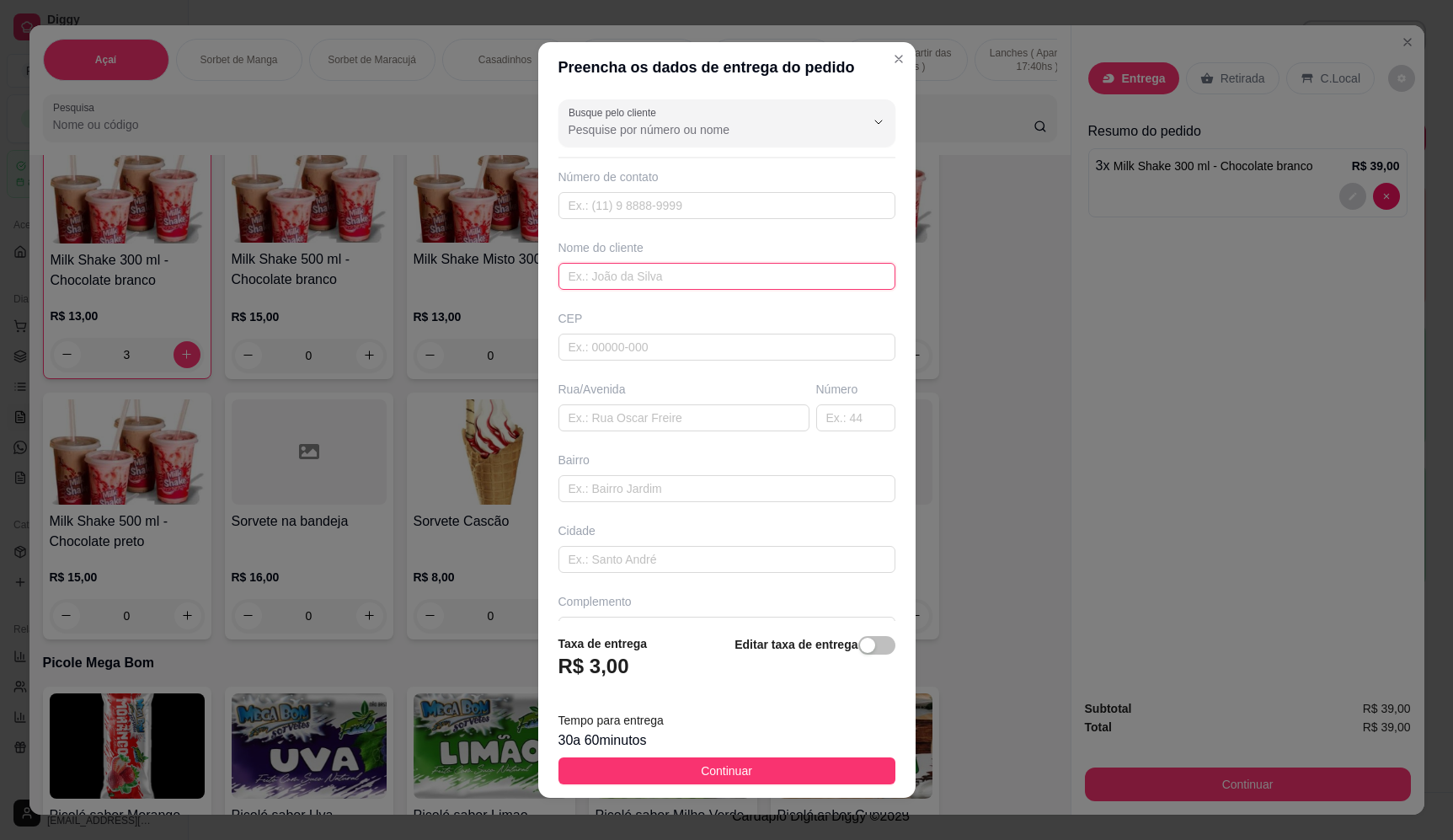
drag, startPoint x: 684, startPoint y: 273, endPoint x: 672, endPoint y: 289, distance: 20.0
click at [677, 283] on input "text" at bounding box center [726, 276] width 337 height 27
type input "donizete"
click at [738, 426] on input "text" at bounding box center [684, 417] width 251 height 27
paste input "Rua Francisco Luiz 1710"
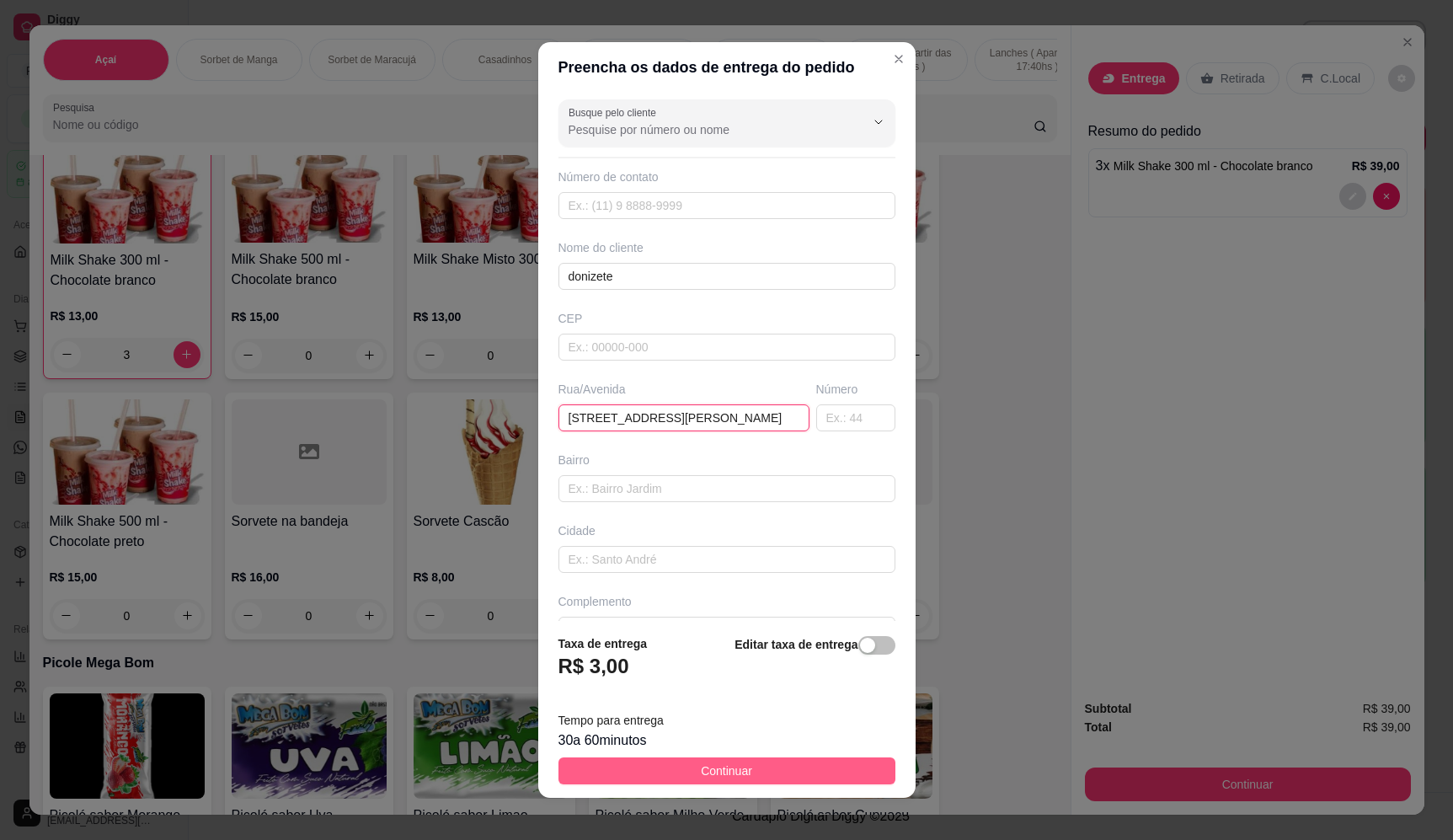
type input "Rua Francisco Luiz 1710"
click at [723, 773] on span "Continuar" at bounding box center [726, 770] width 51 height 18
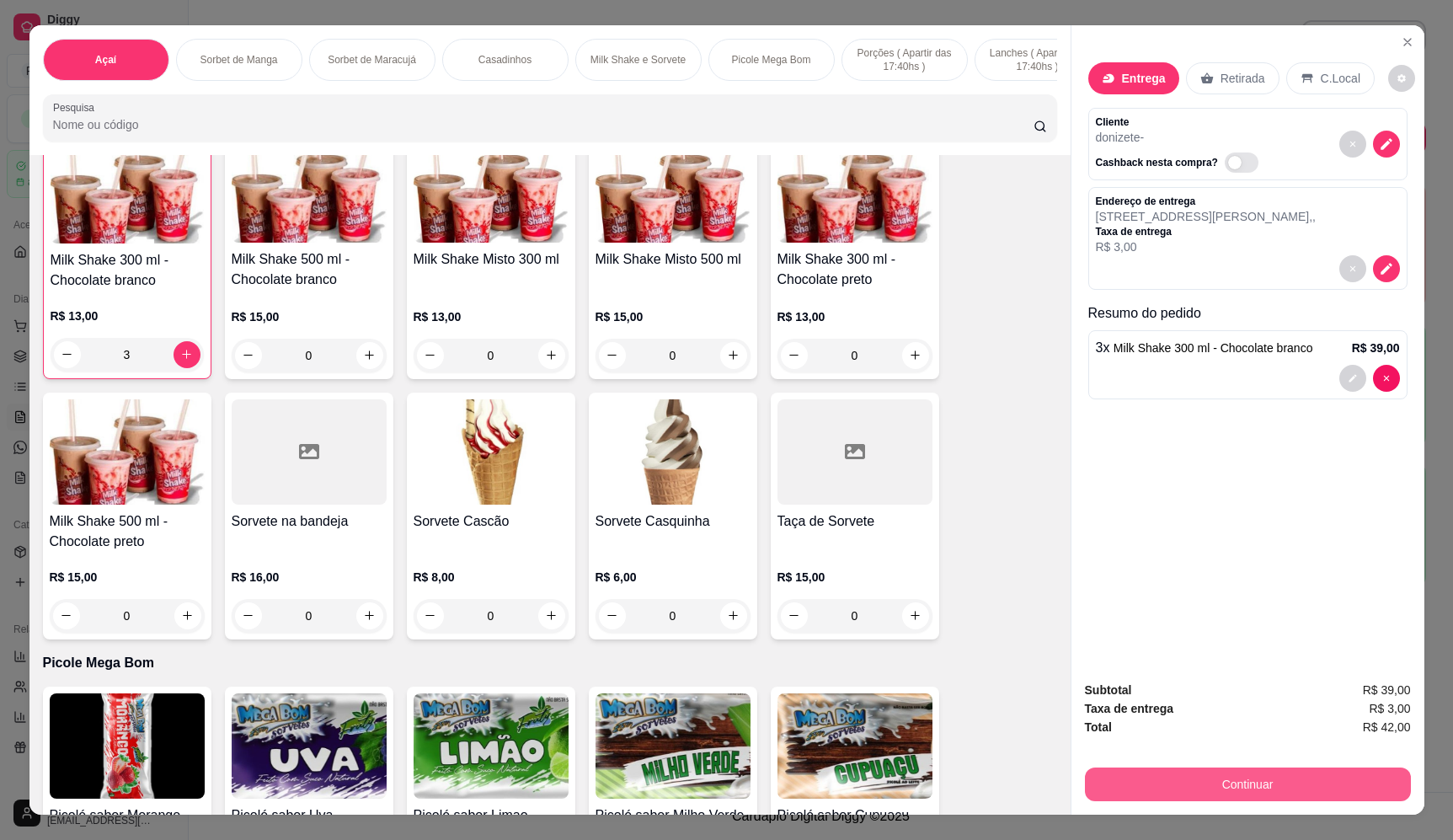
click at [1295, 786] on button "Continuar" at bounding box center [1248, 784] width 326 height 34
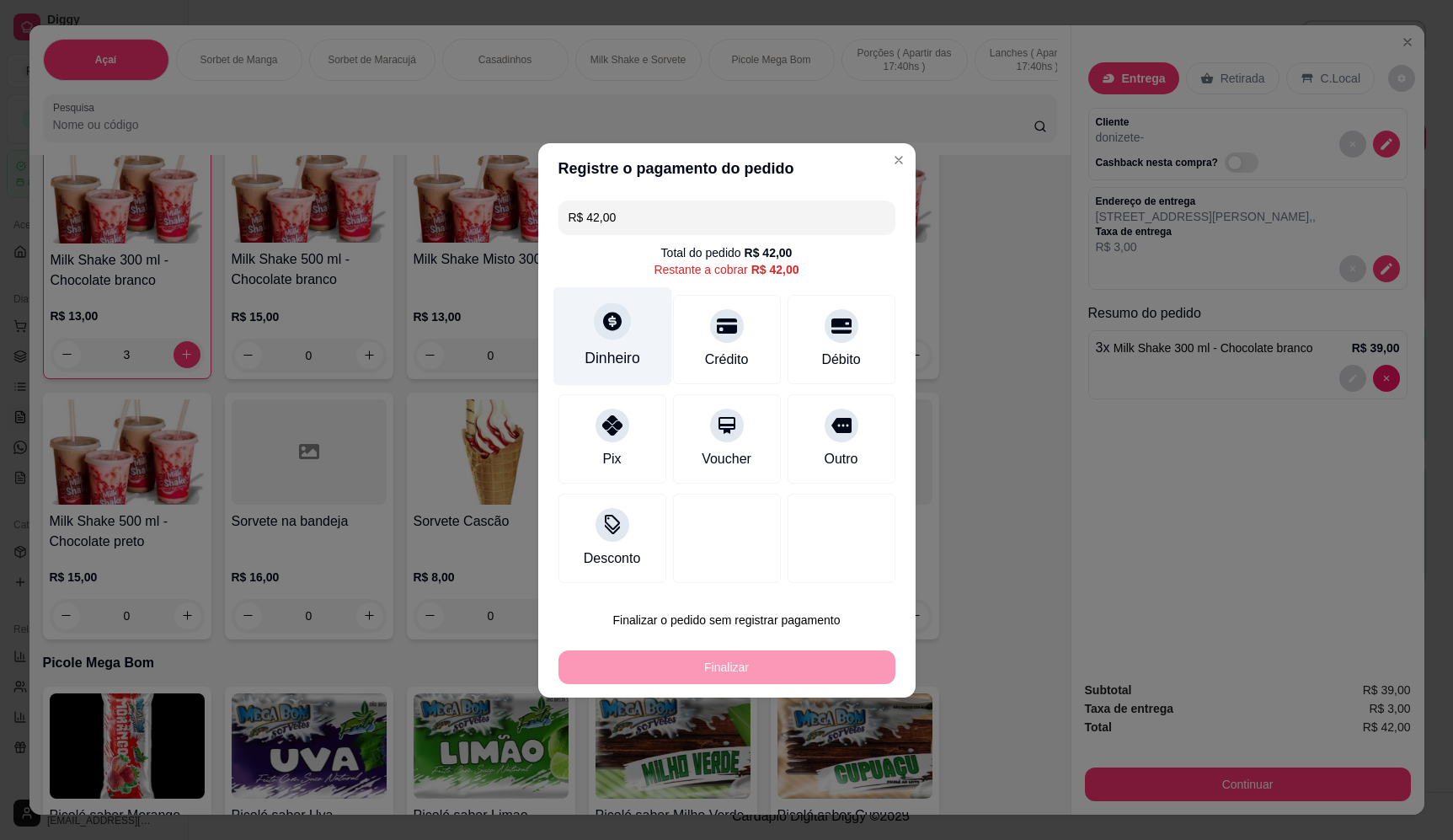
click at [601, 310] on div "Dinheiro" at bounding box center [612, 336] width 119 height 99
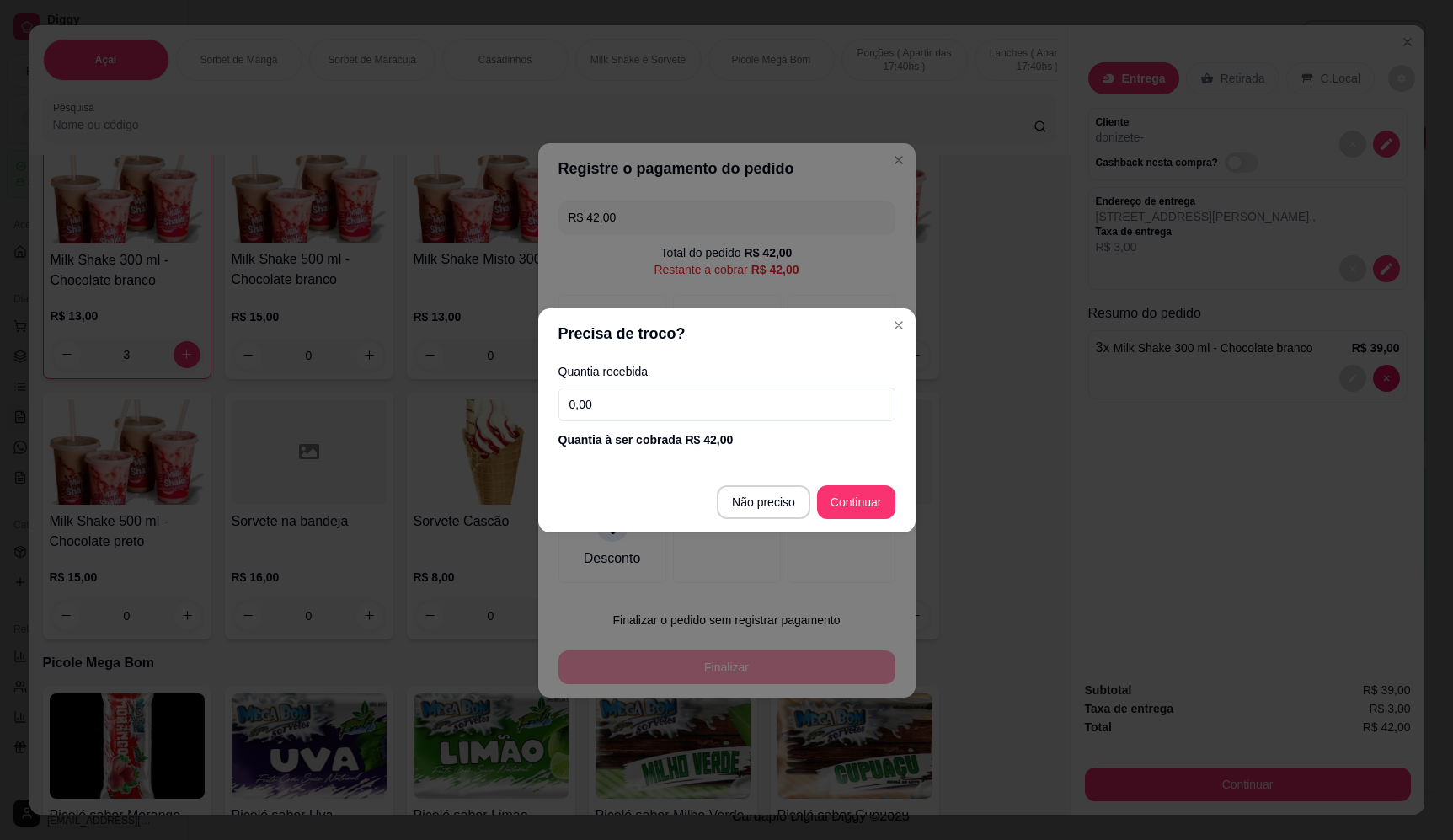
drag, startPoint x: 809, startPoint y: 410, endPoint x: 799, endPoint y: 415, distance: 11.2
click at [808, 409] on input "0,00" at bounding box center [726, 404] width 337 height 34
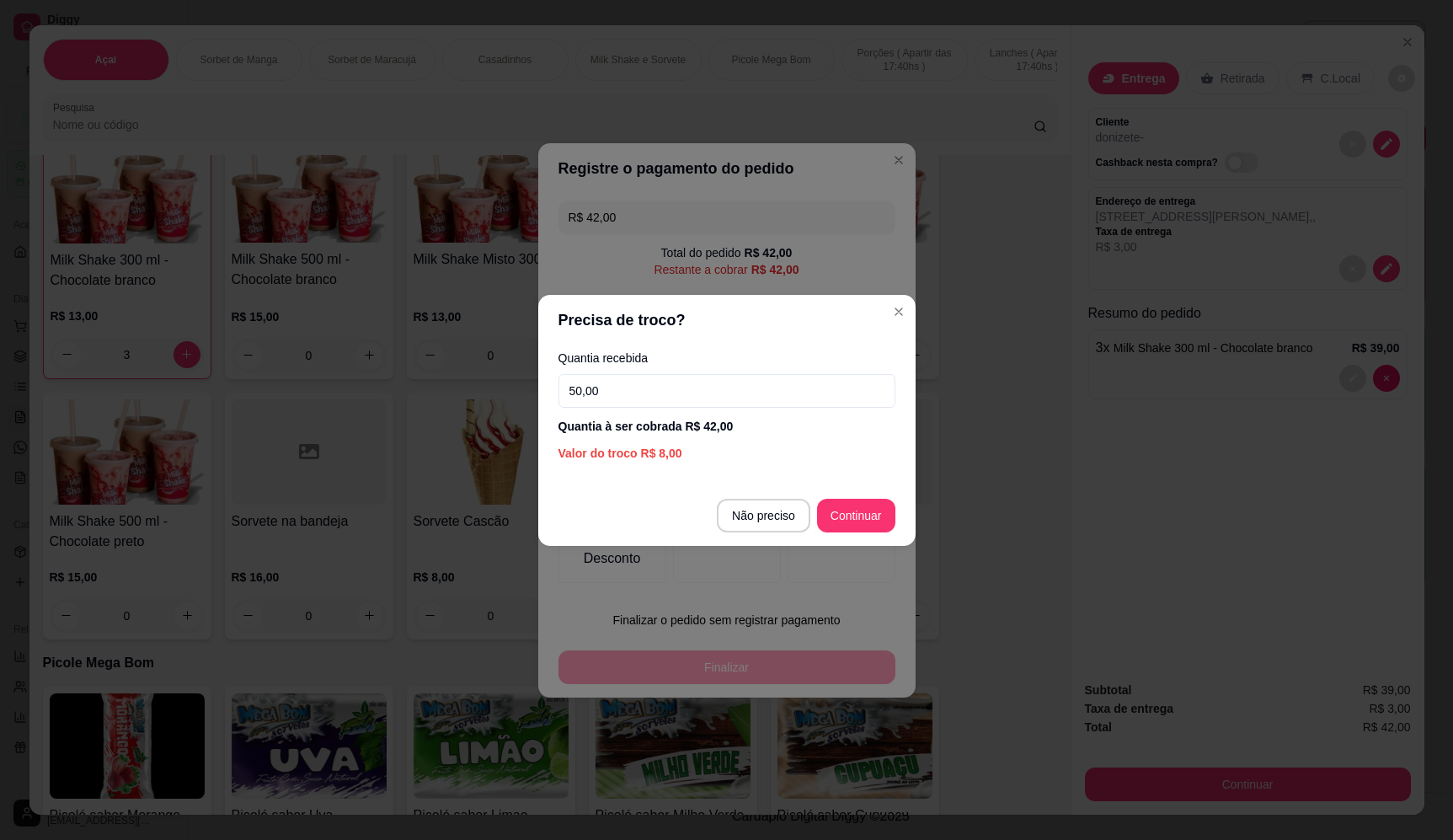
type input "50,00"
type input "R$ 0,00"
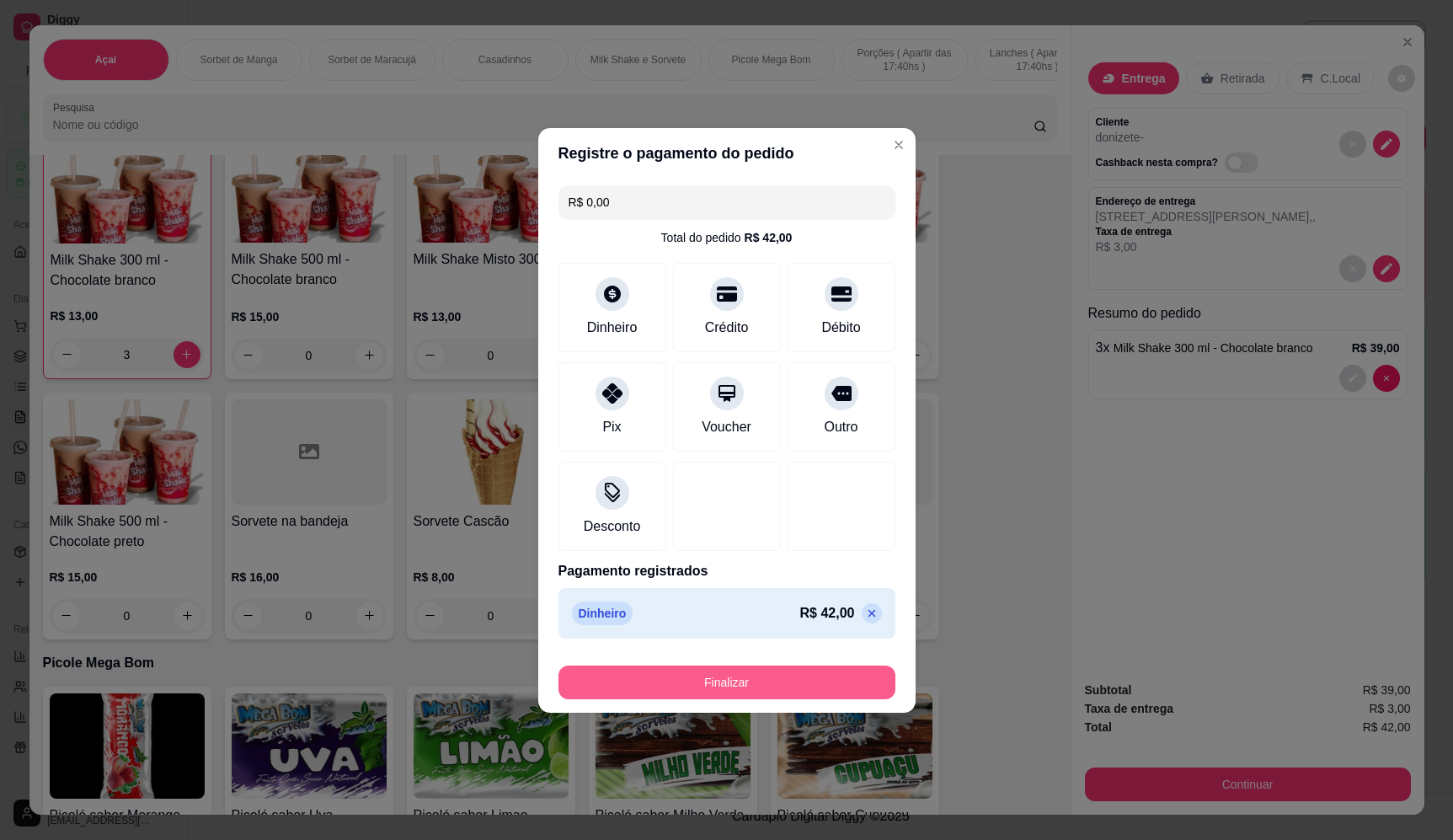
click at [797, 683] on button "Finalizar" at bounding box center [726, 682] width 337 height 34
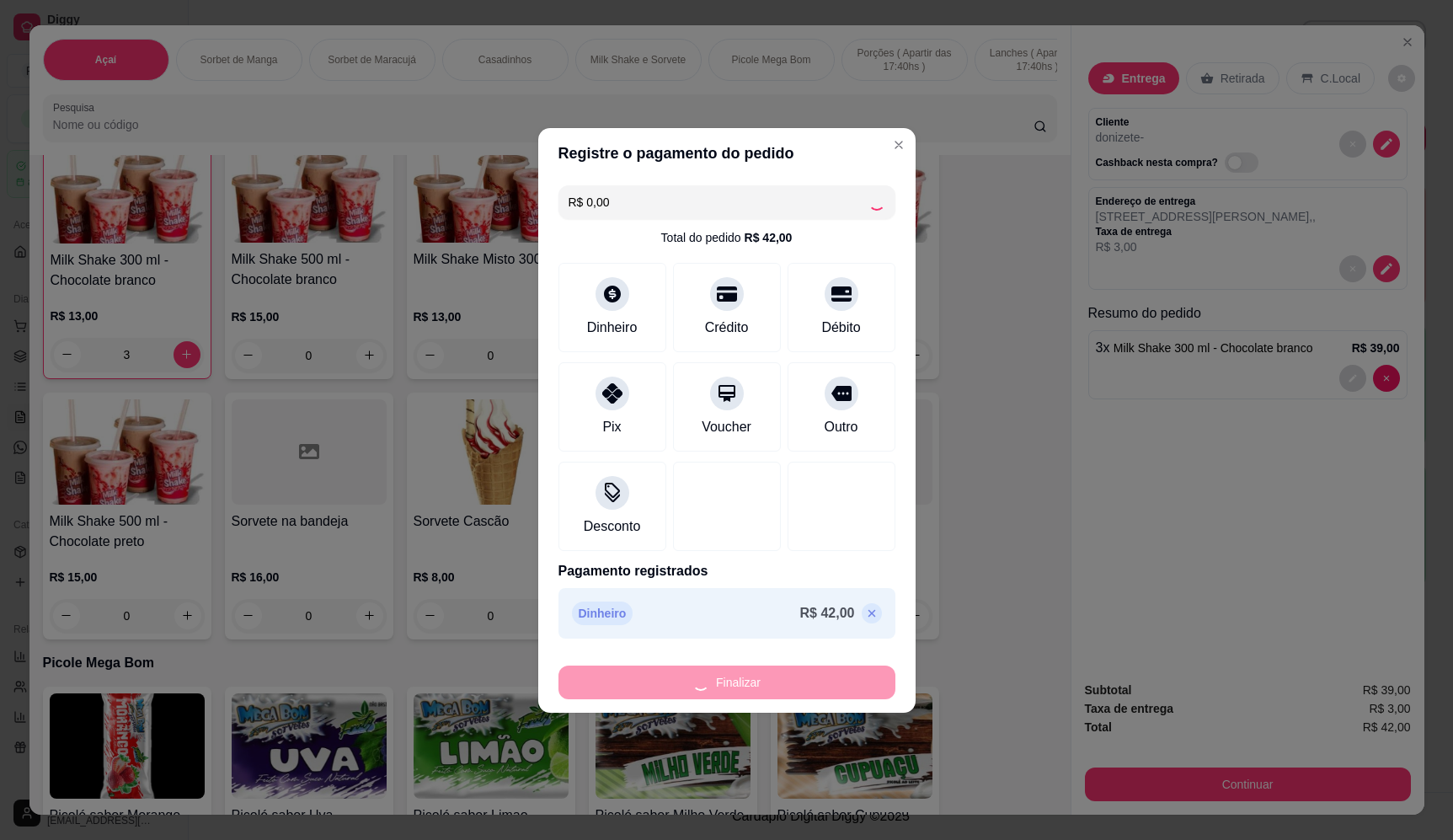
type input "0"
type input "-R$ 42,00"
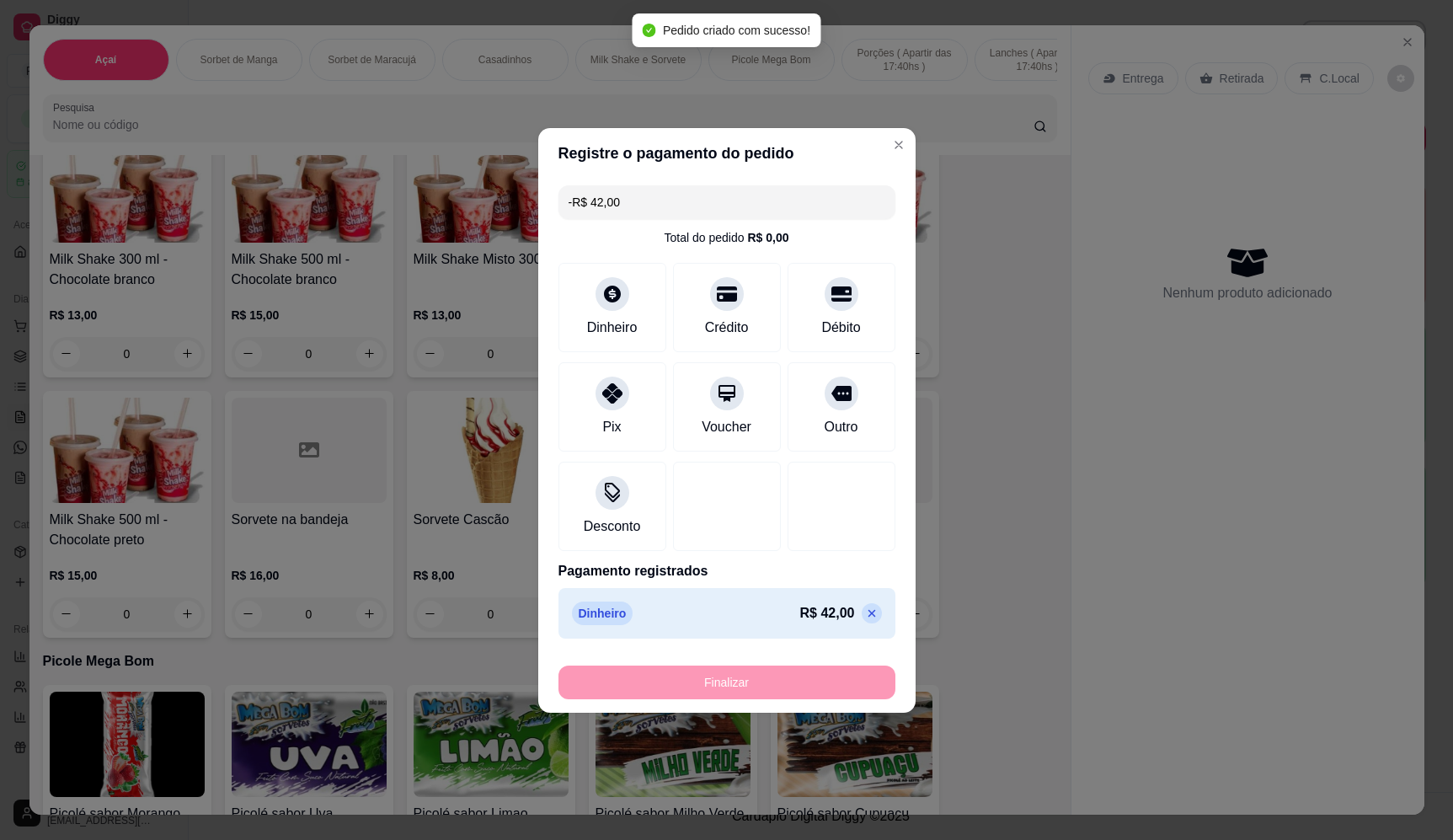
scroll to position [1768, 0]
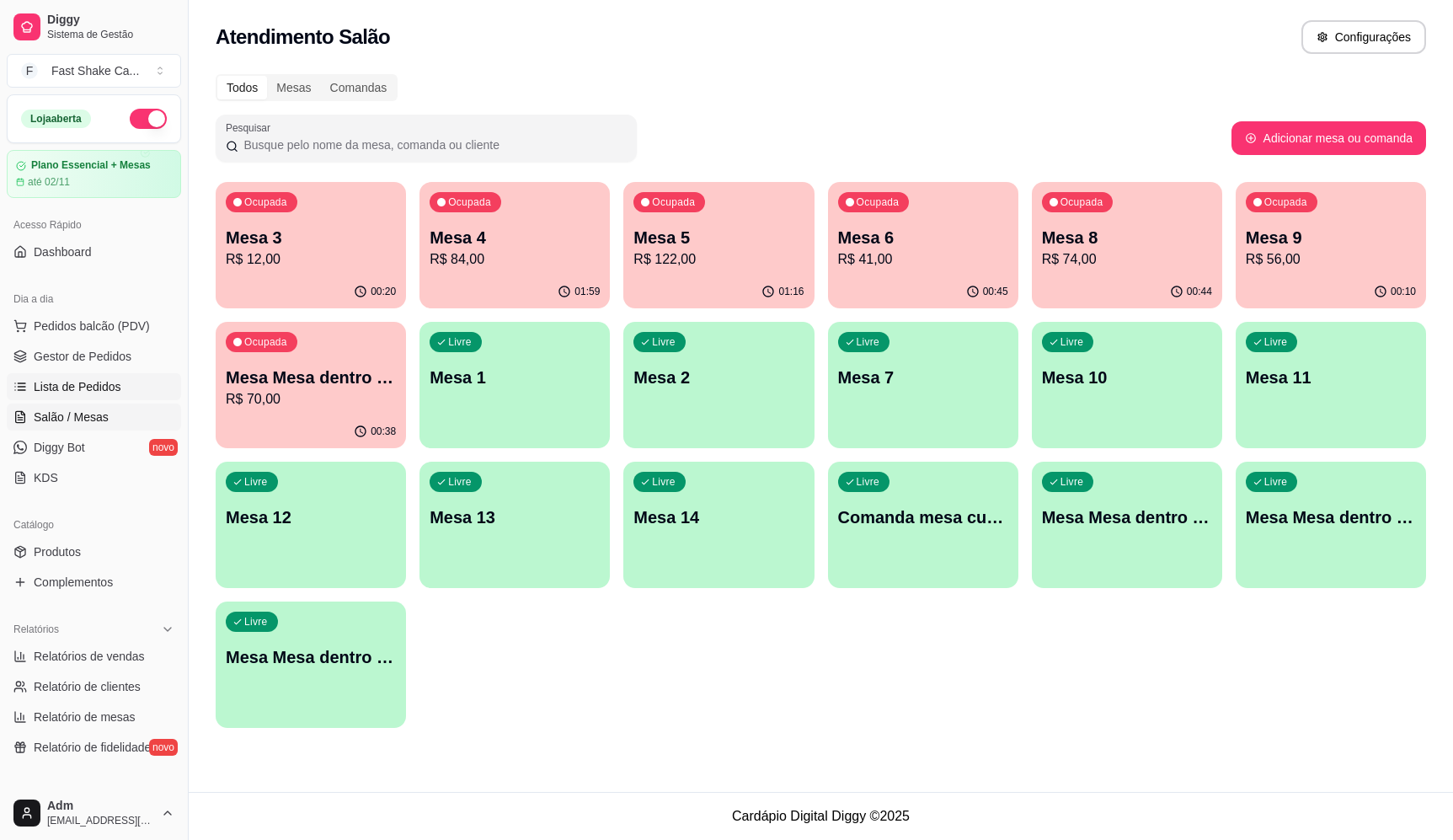
click at [111, 381] on span "Lista de Pedidos" at bounding box center [77, 386] width 87 height 16
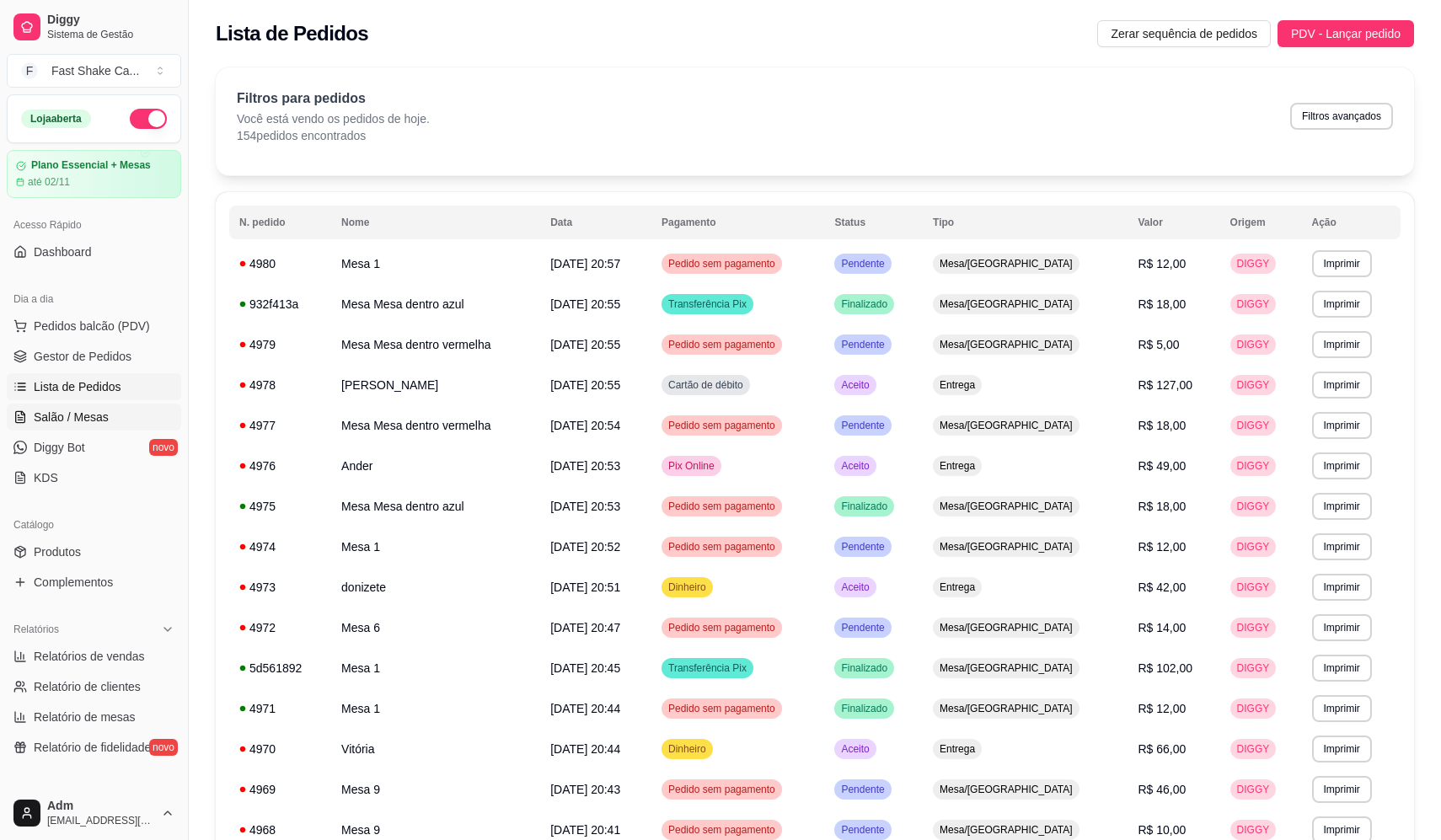
click at [52, 420] on span "Salão / Mesas" at bounding box center [71, 416] width 75 height 16
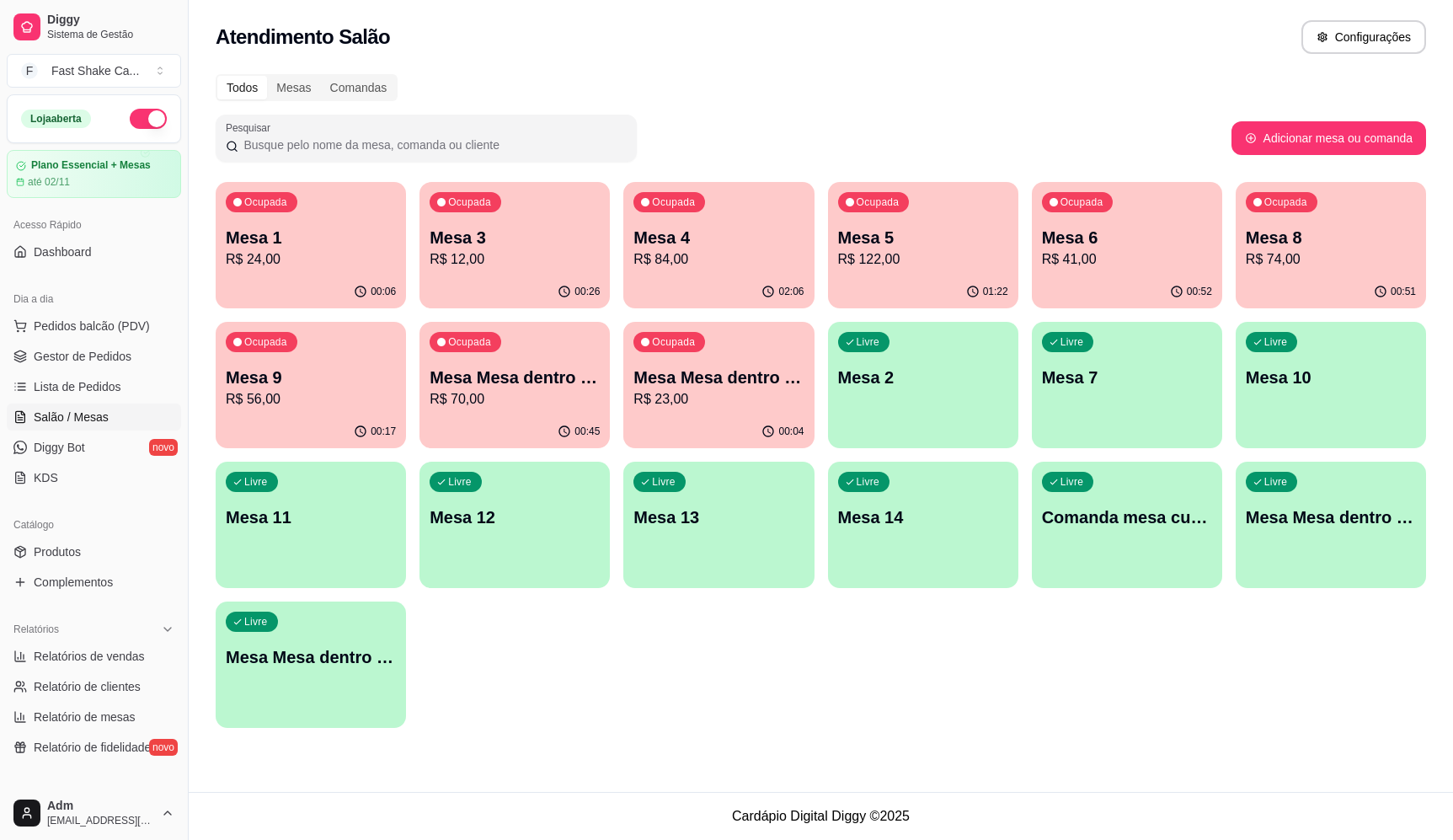
click at [825, 225] on div "Ocupada Mesa 1 R$ 24,00 00:06 Ocupada Mesa 3 R$ 12,00 00:26 Ocupada Mesa 4 R$ 8…" at bounding box center [820, 454] width 1211 height 546
click at [749, 234] on p "Mesa 4" at bounding box center [718, 238] width 165 height 22
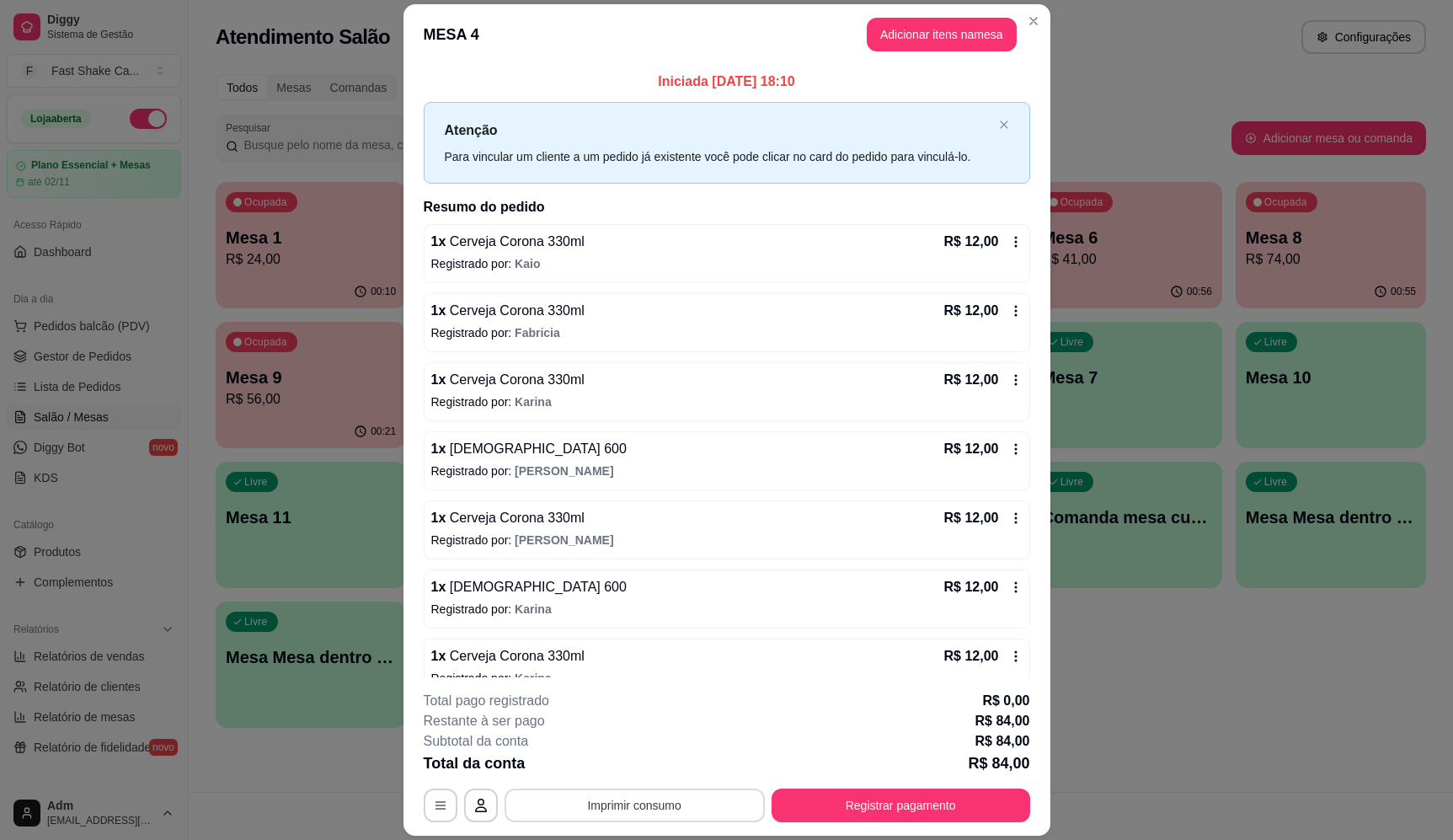
click at [598, 800] on button "Imprimir consumo" at bounding box center [634, 805] width 260 height 34
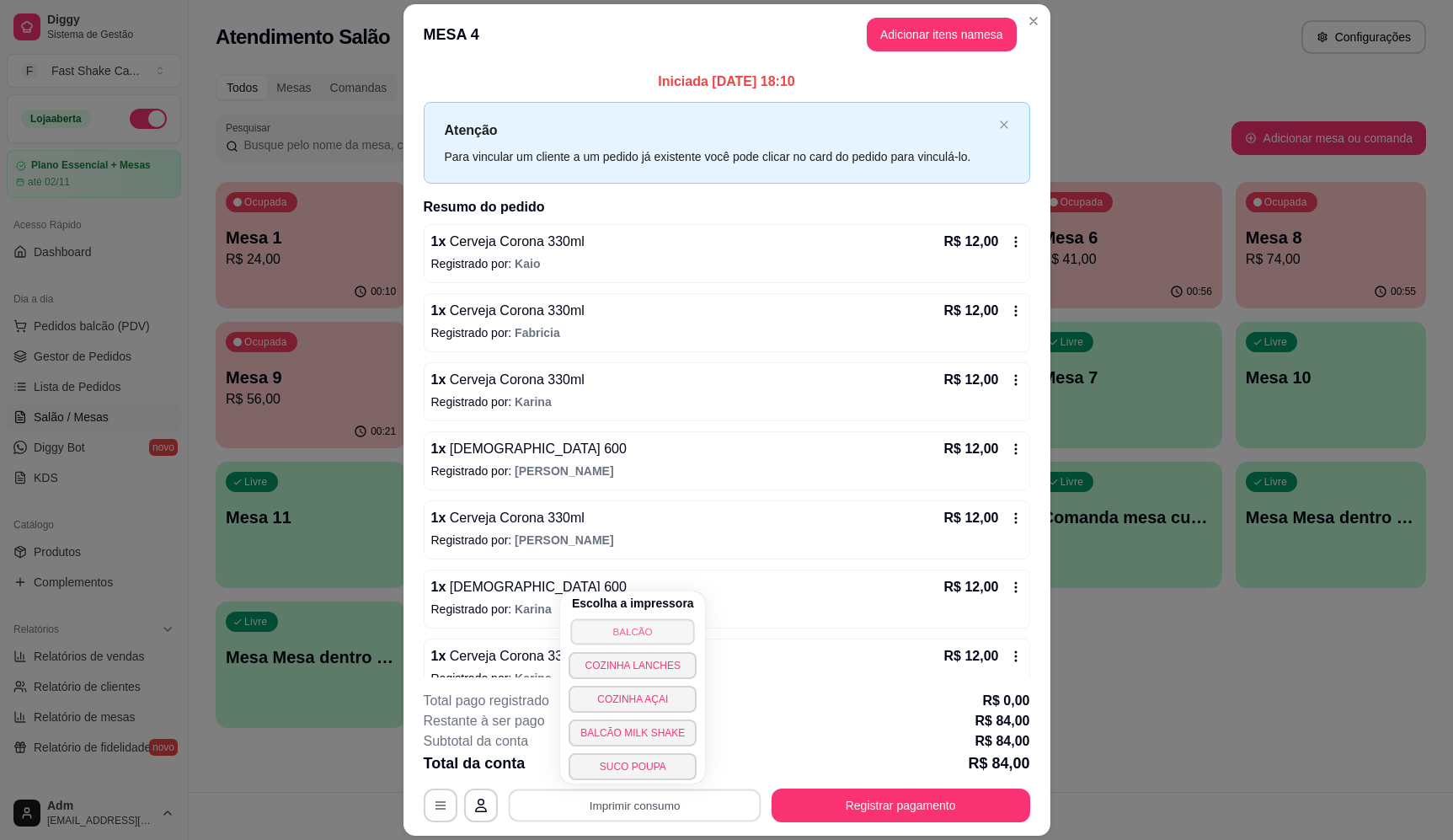
click at [621, 632] on button "BALCÃO" at bounding box center [633, 632] width 124 height 26
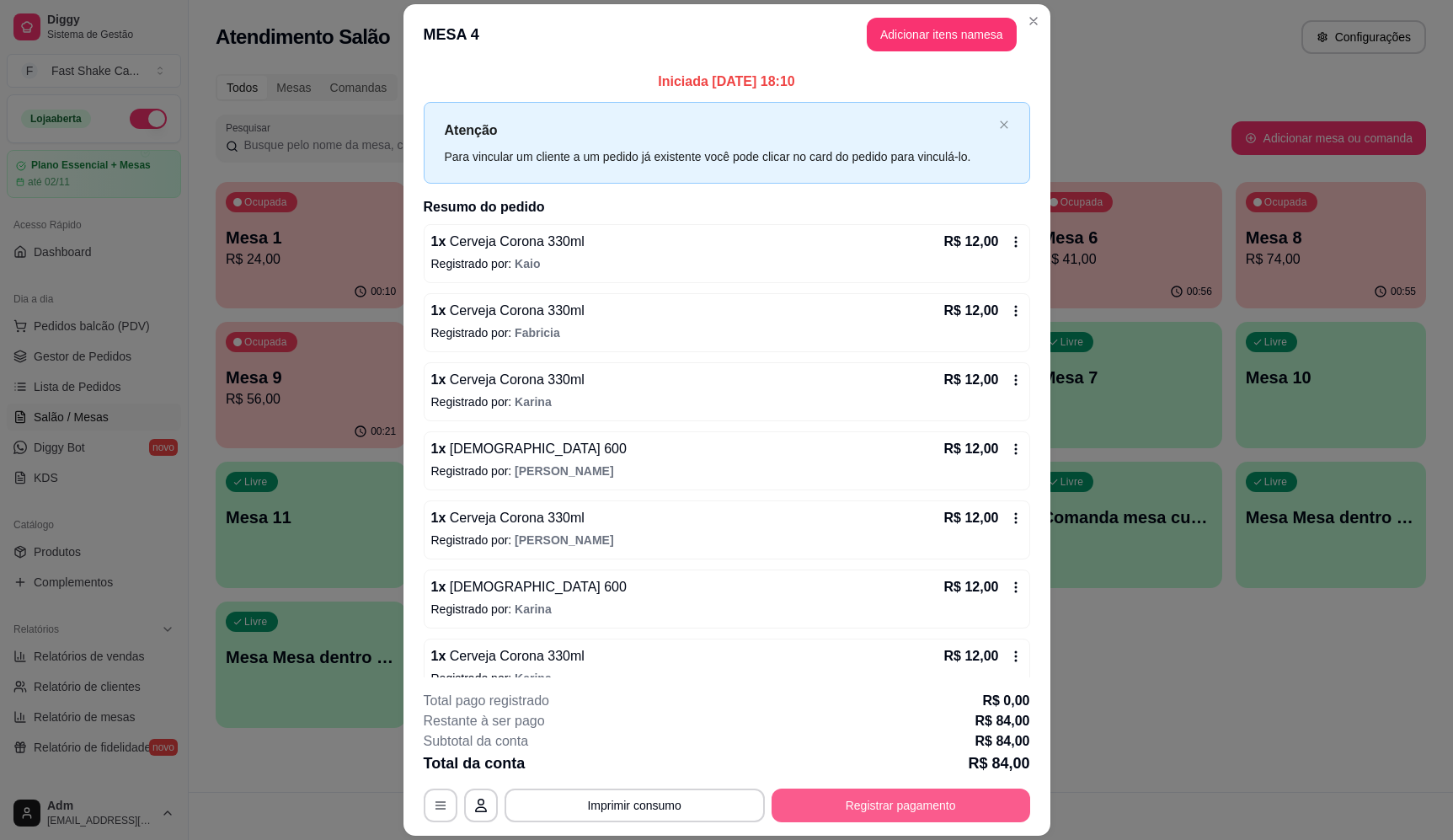
click at [893, 807] on button "Registrar pagamento" at bounding box center [901, 805] width 259 height 34
click at [824, 352] on div "Débito" at bounding box center [841, 356] width 43 height 22
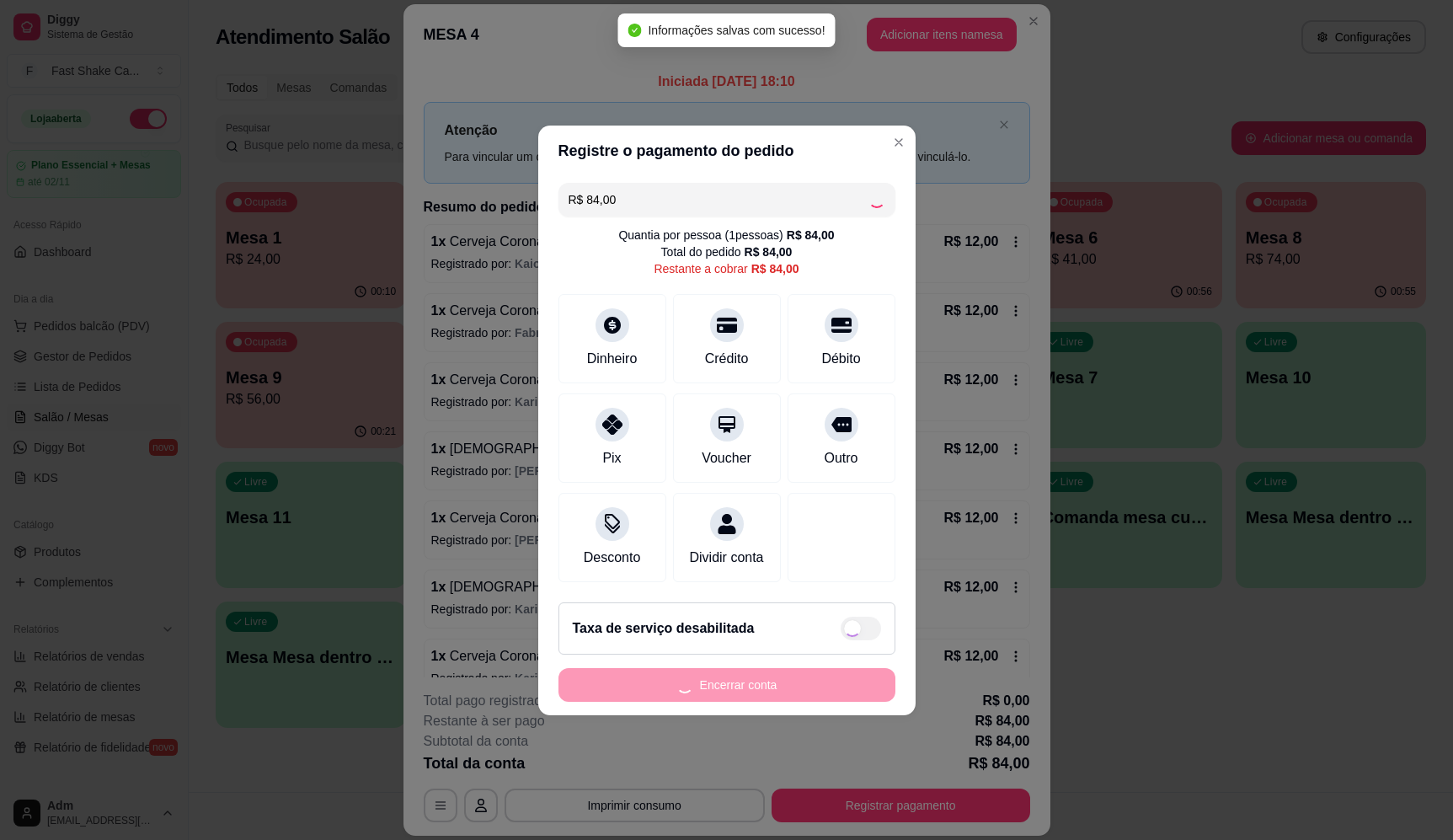
type input "R$ 0,00"
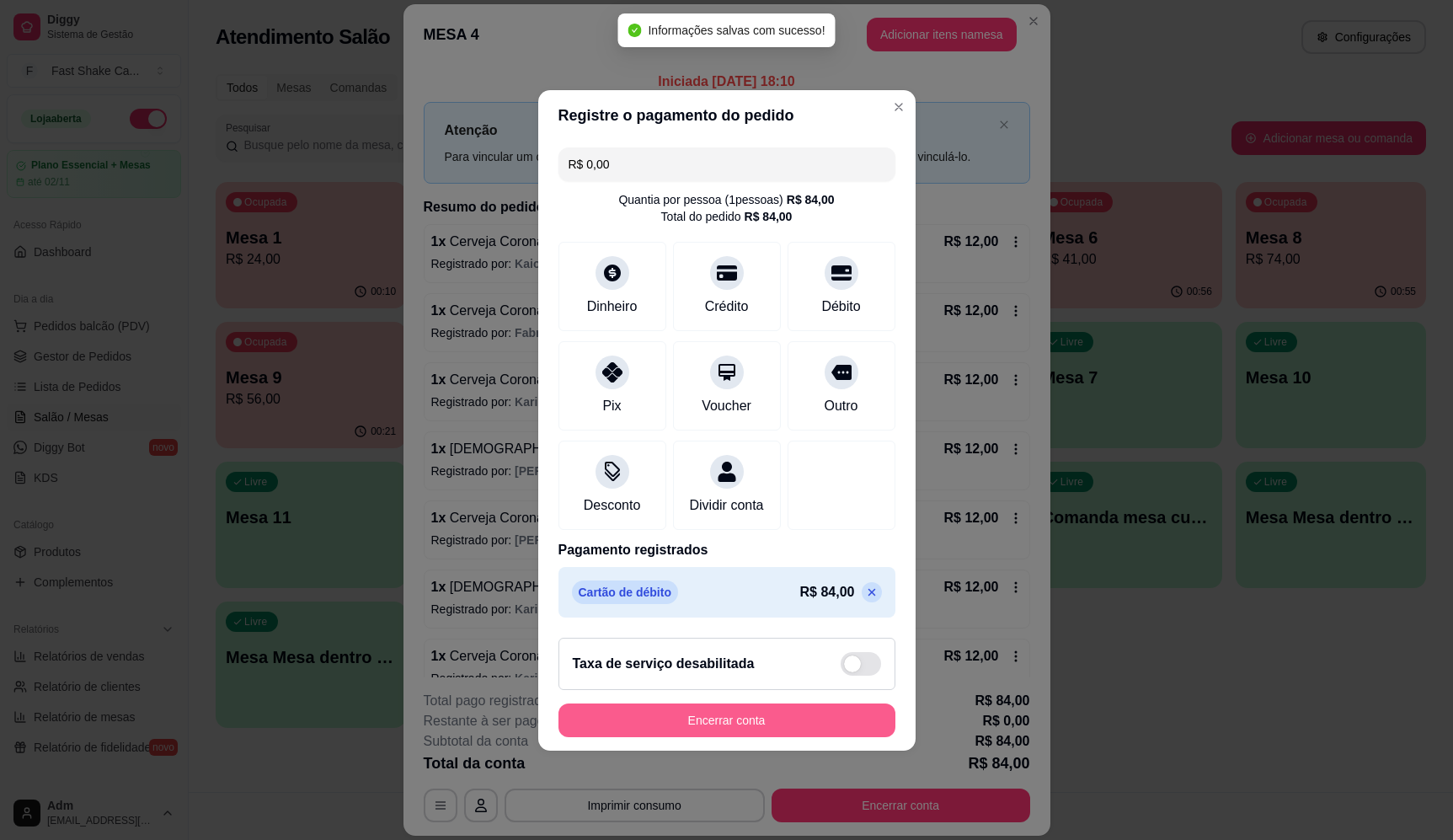
click at [800, 715] on button "Encerrar conta" at bounding box center [726, 720] width 337 height 34
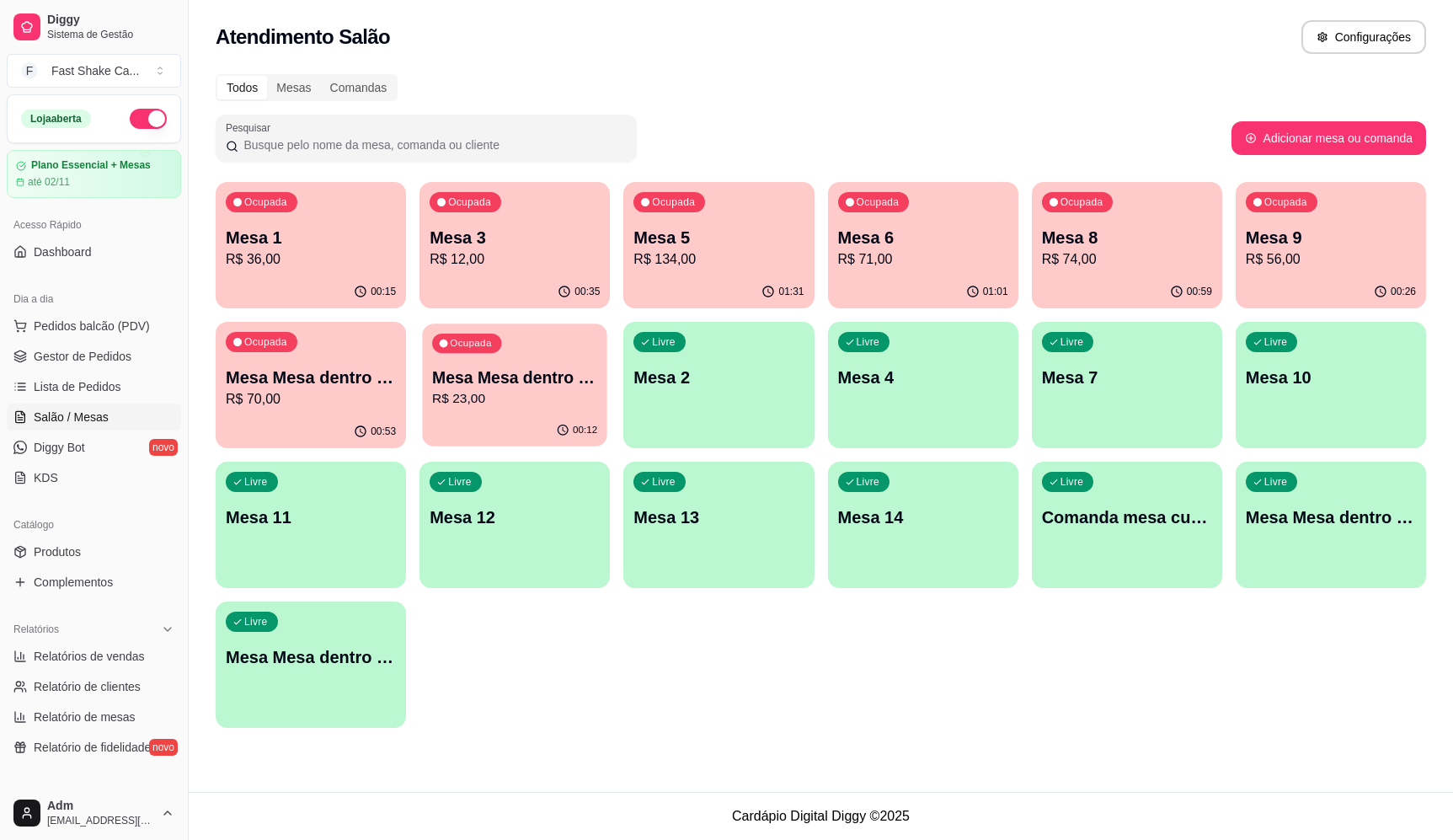
click at [514, 401] on p "R$ 23,00" at bounding box center [514, 399] width 165 height 19
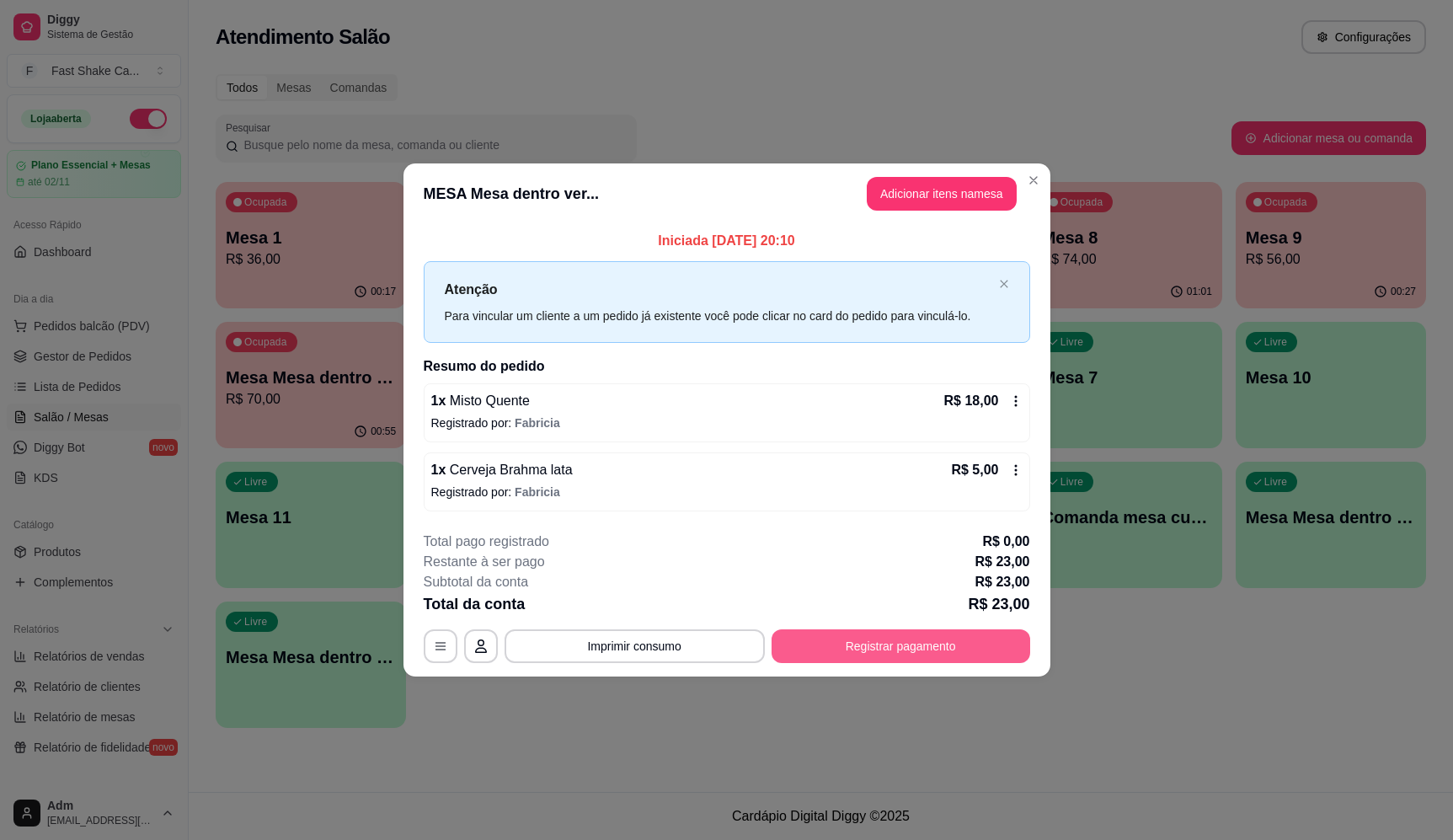
click at [867, 639] on button "Registrar pagamento" at bounding box center [901, 645] width 259 height 34
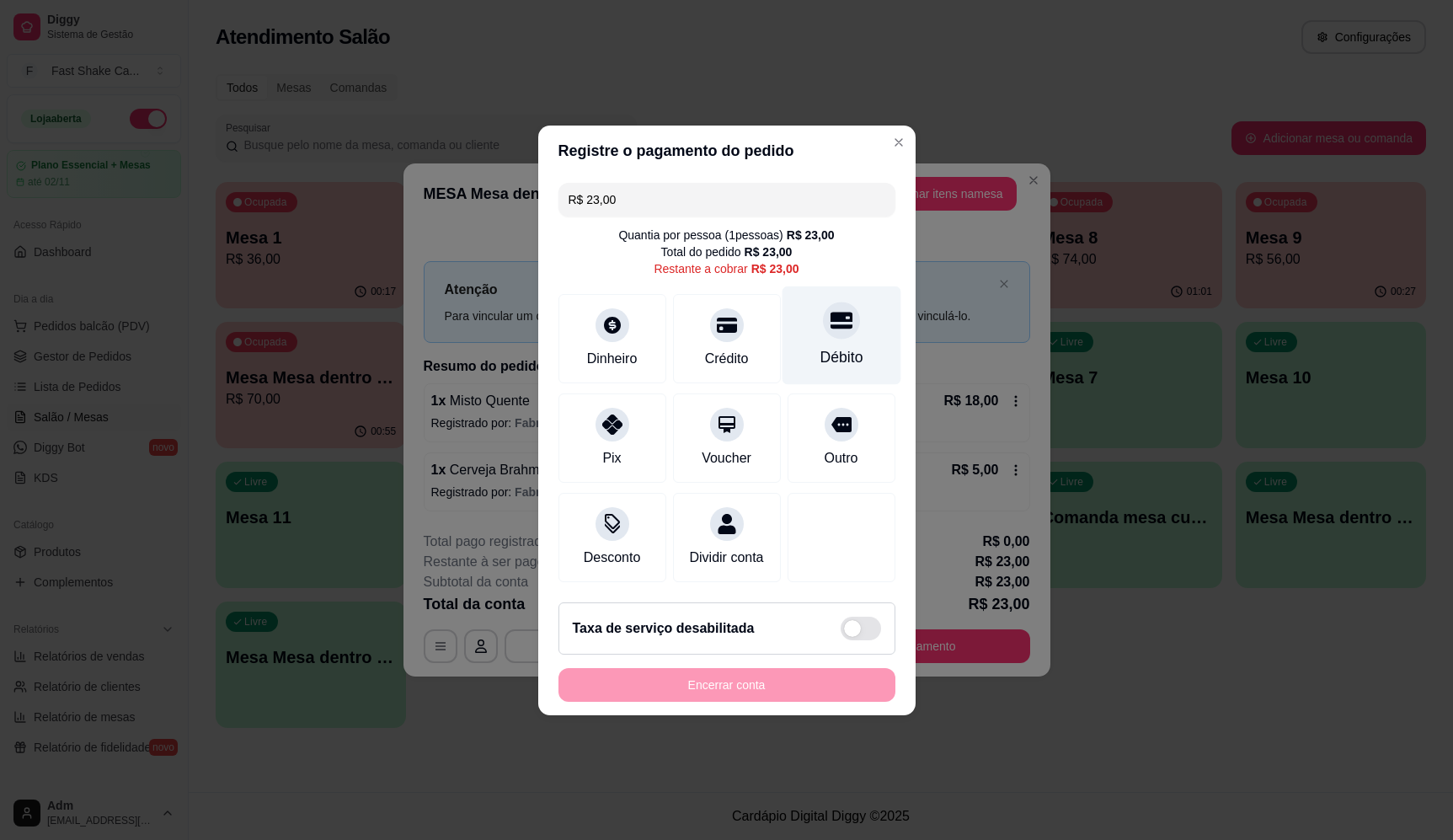
drag, startPoint x: 842, startPoint y: 324, endPoint x: 833, endPoint y: 329, distance: 10.3
click at [841, 323] on div at bounding box center [841, 320] width 37 height 37
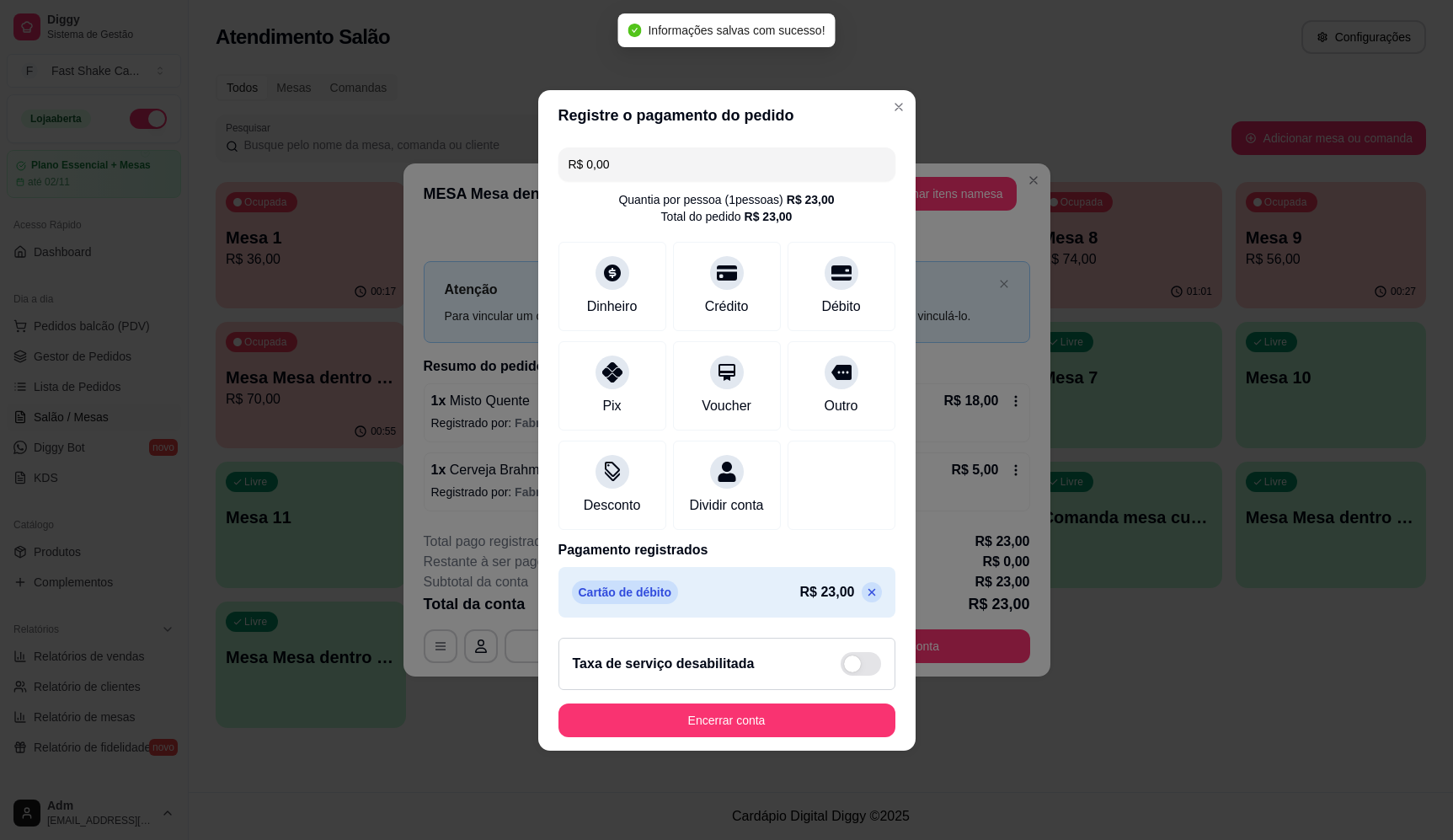
type input "R$ 0,00"
click at [717, 737] on button "Encerrar conta" at bounding box center [726, 720] width 337 height 34
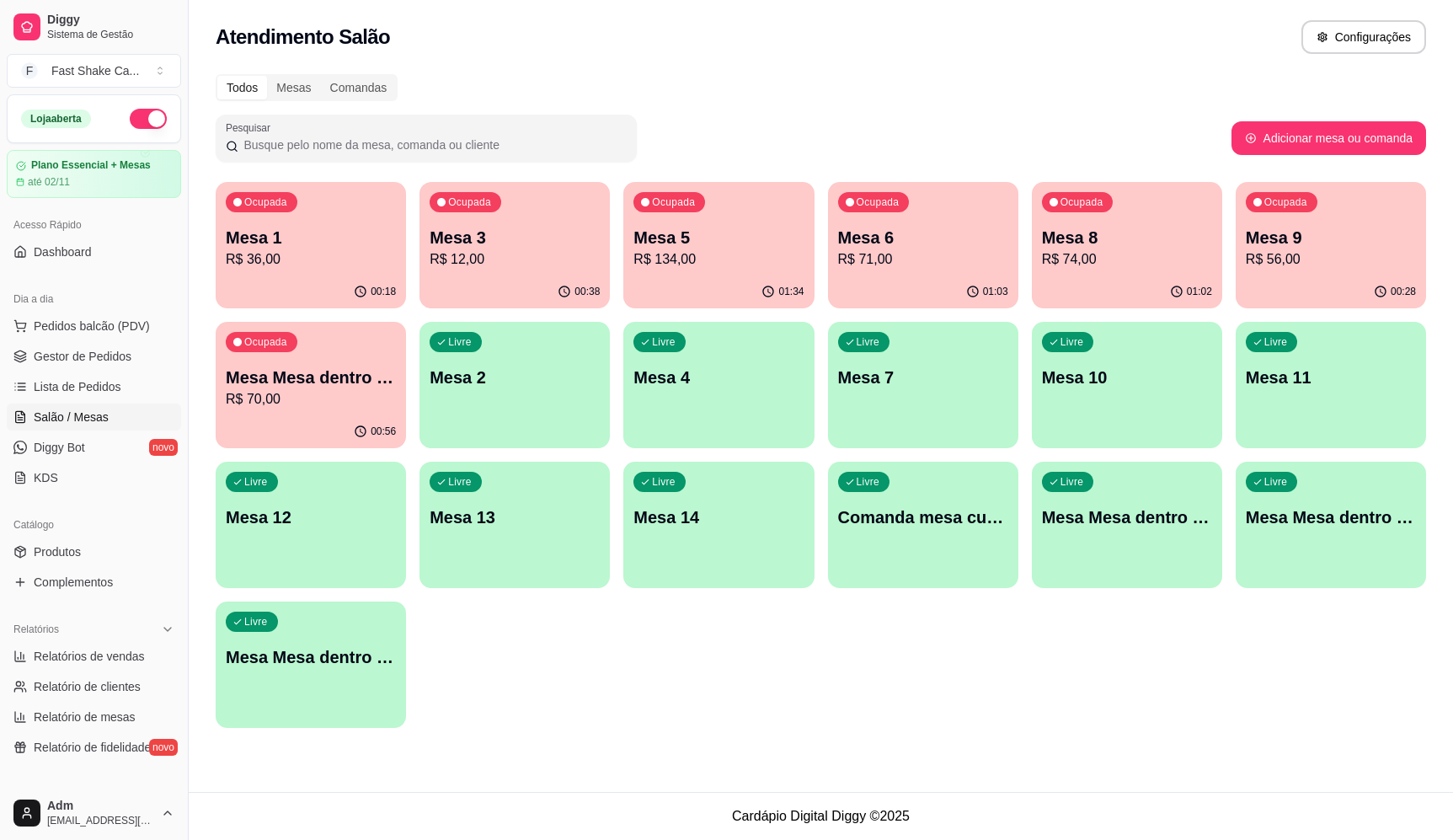
click at [701, 251] on p "R$ 134,00" at bounding box center [718, 259] width 170 height 20
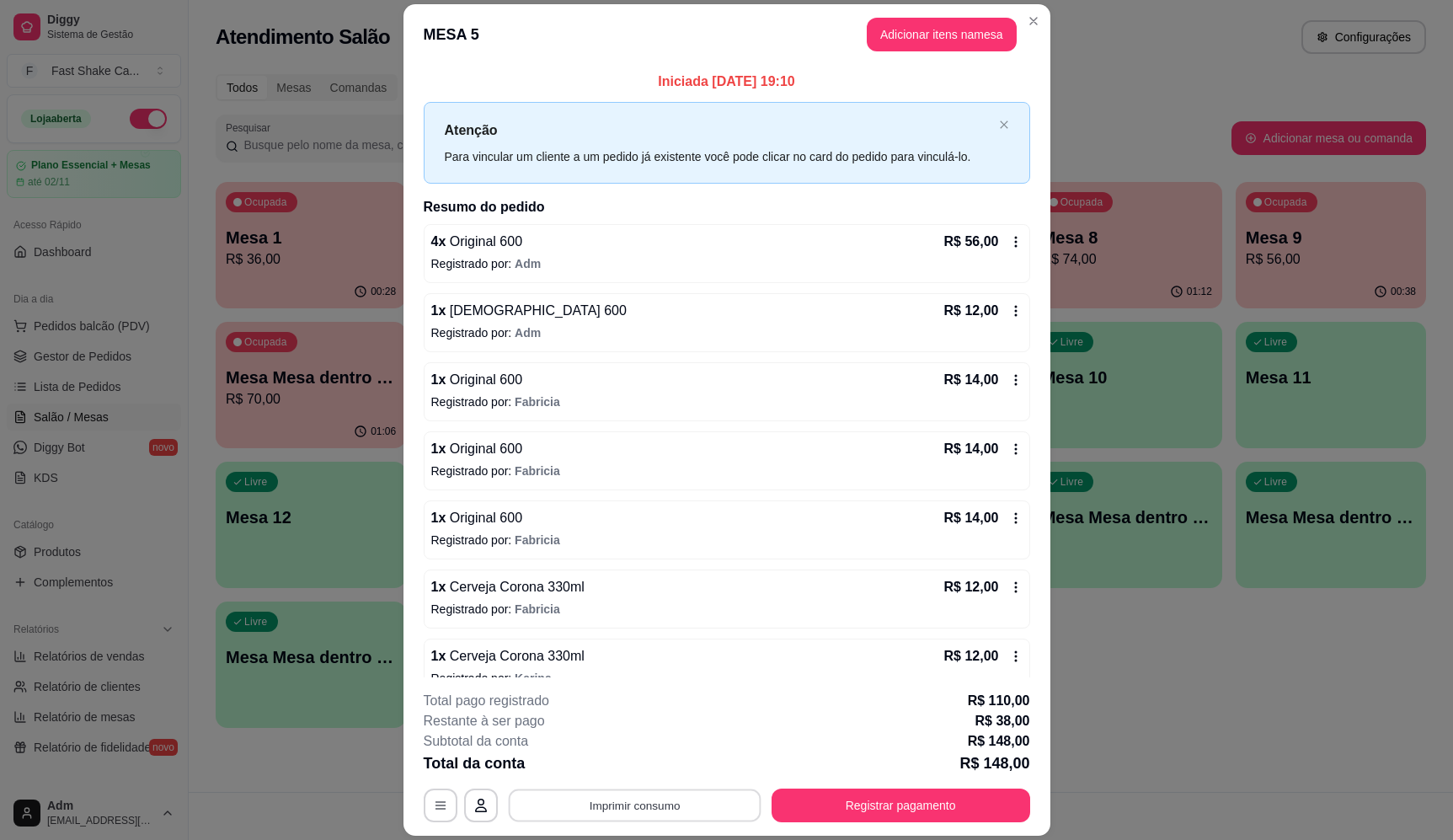
click at [627, 797] on button "Imprimir consumo" at bounding box center [634, 805] width 253 height 33
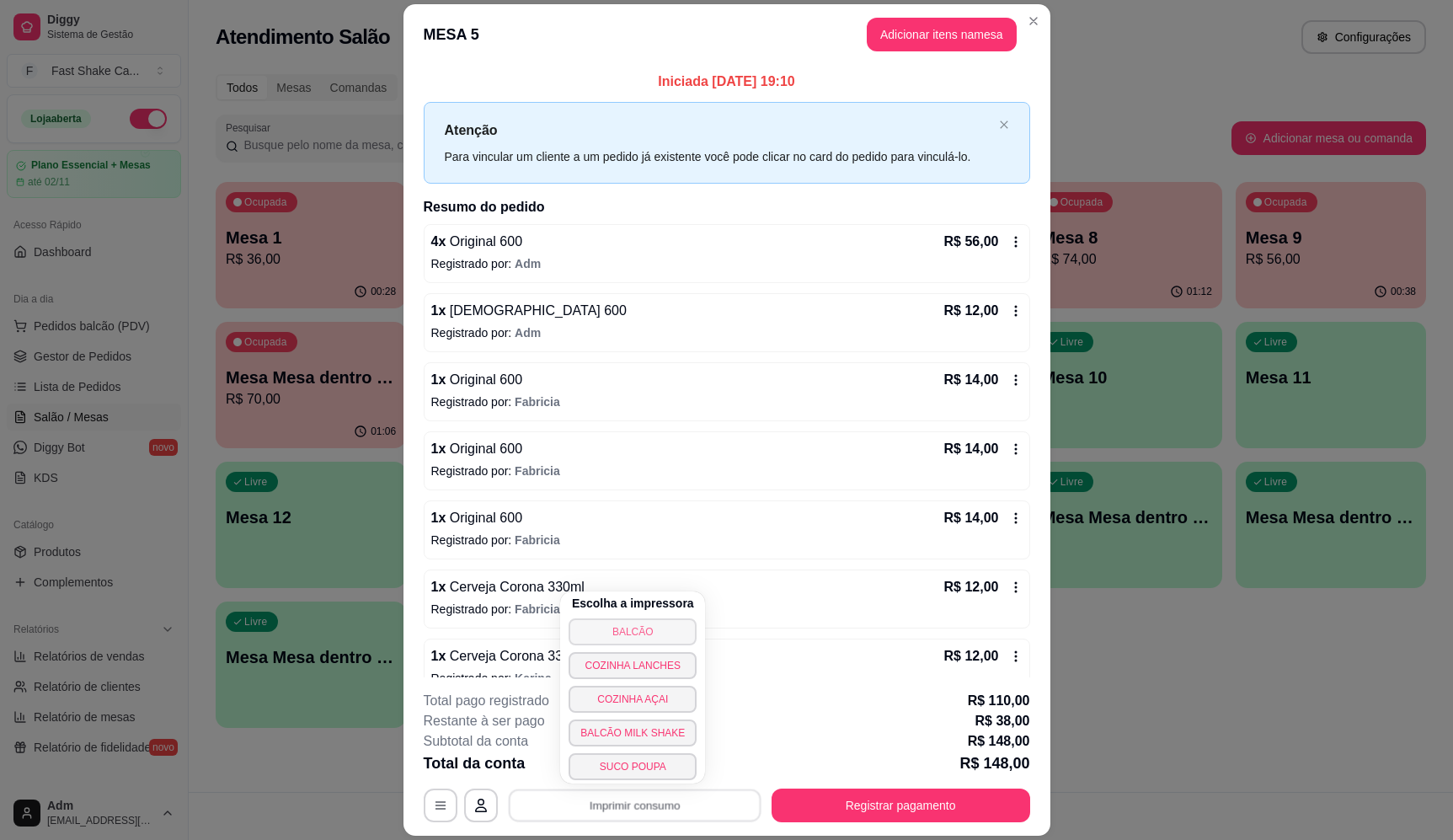
click at [665, 626] on button "BALCÃO" at bounding box center [633, 632] width 128 height 27
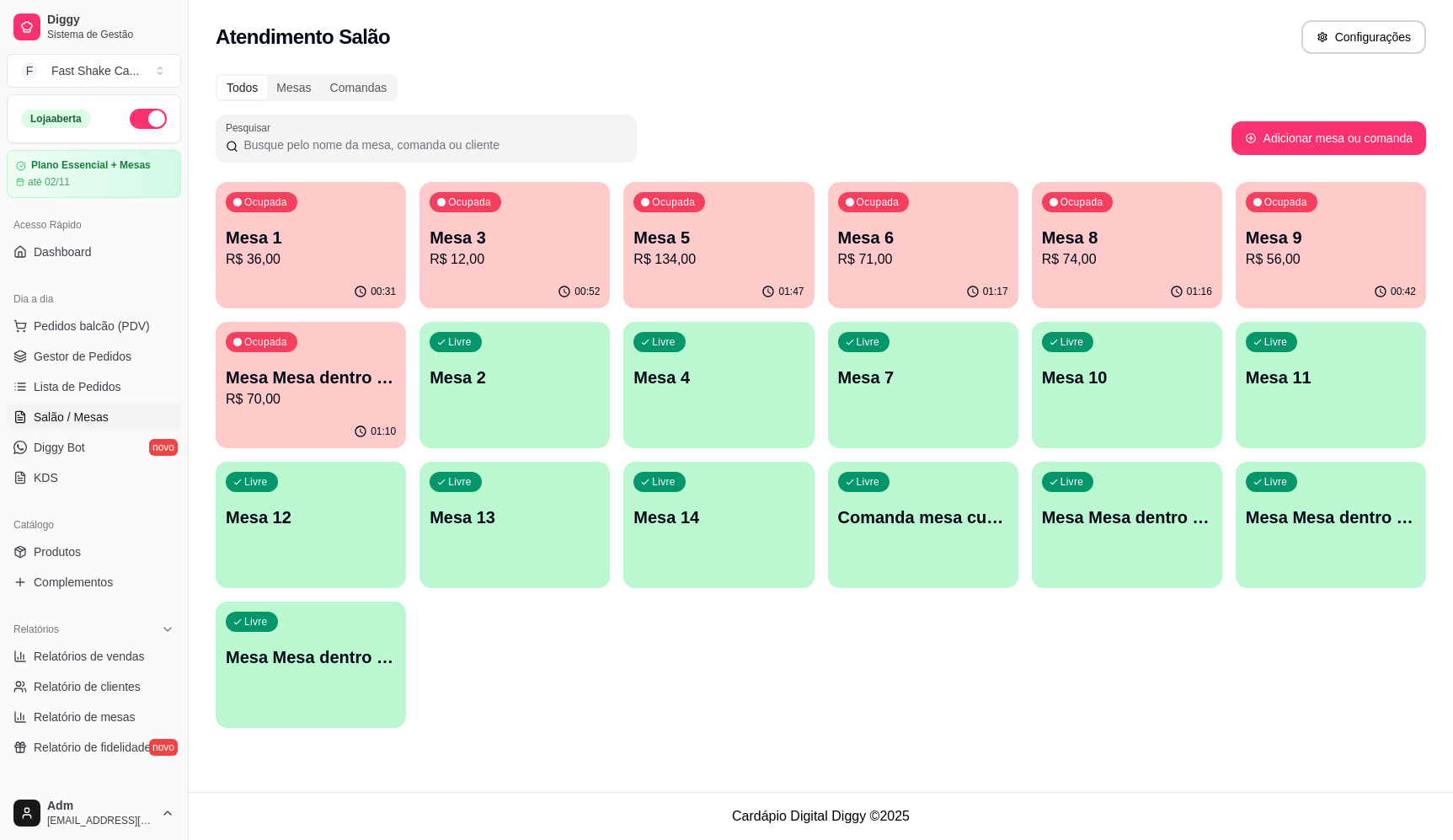
click at [466, 238] on p "Mesa 3" at bounding box center [514, 237] width 170 height 23
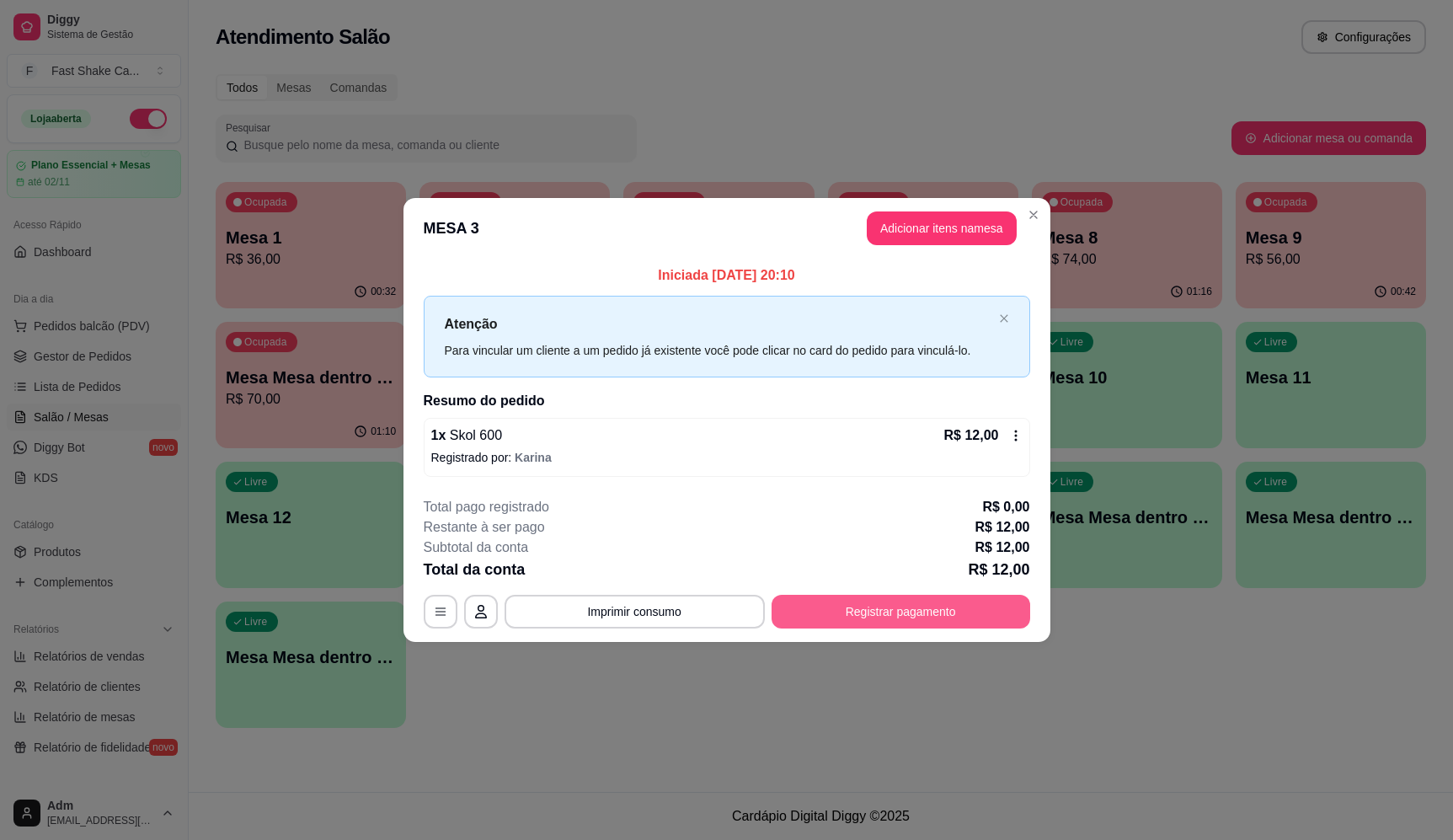
click at [889, 624] on button "Registrar pagamento" at bounding box center [901, 611] width 259 height 34
click at [858, 414] on div "Outro" at bounding box center [840, 434] width 119 height 99
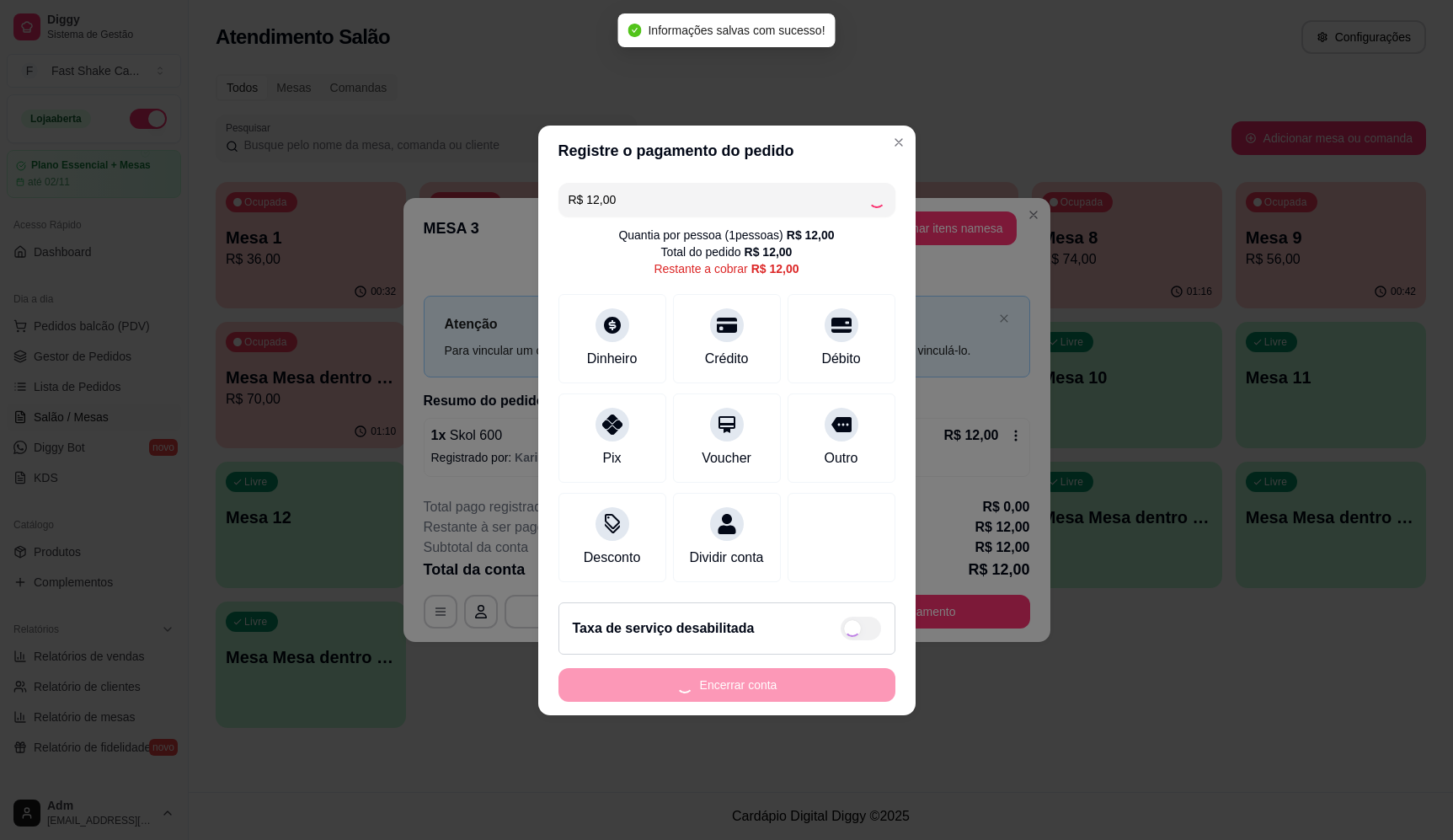
type input "R$ 0,00"
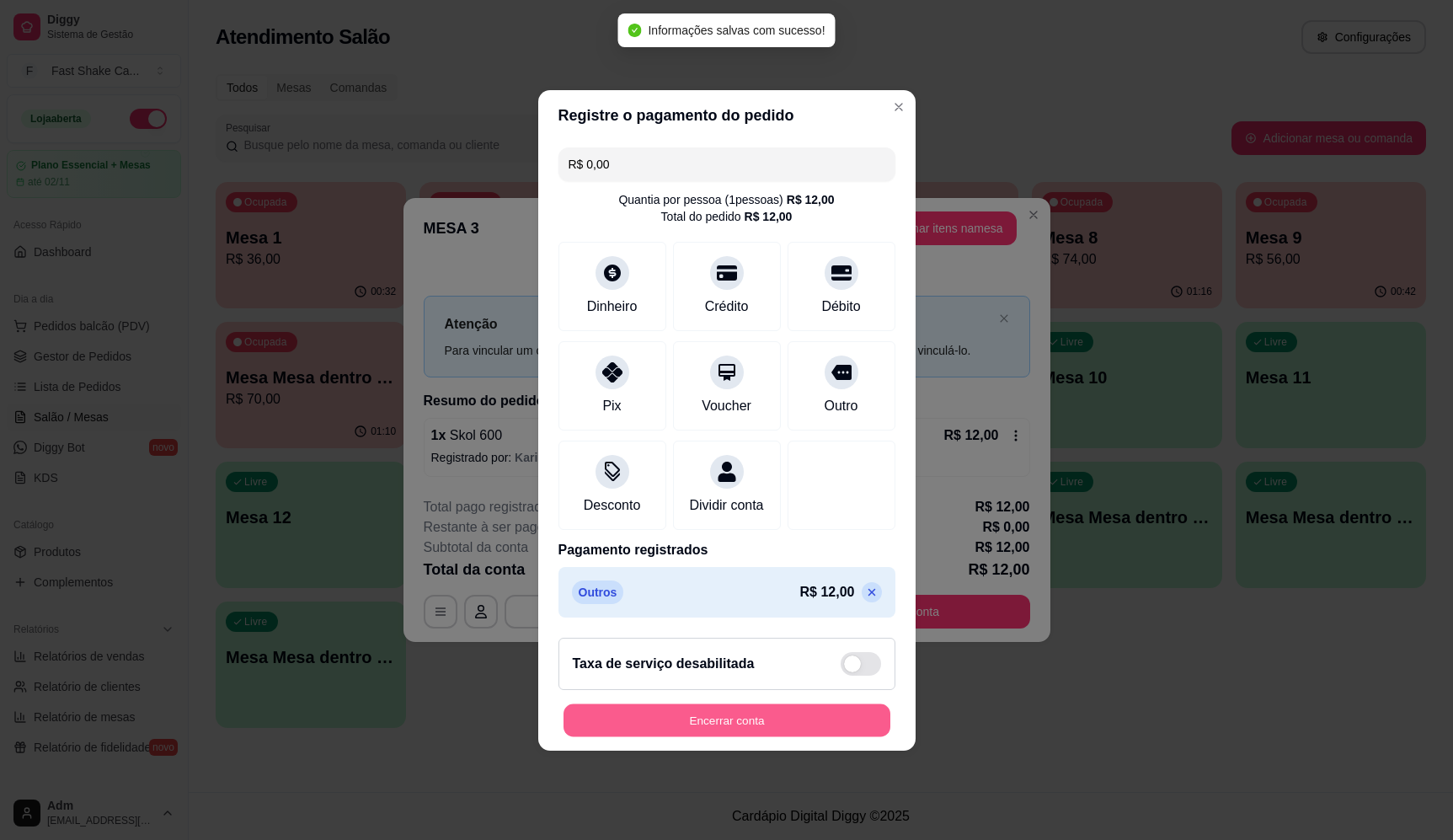
click at [761, 724] on button "Encerrar conta" at bounding box center [727, 720] width 327 height 33
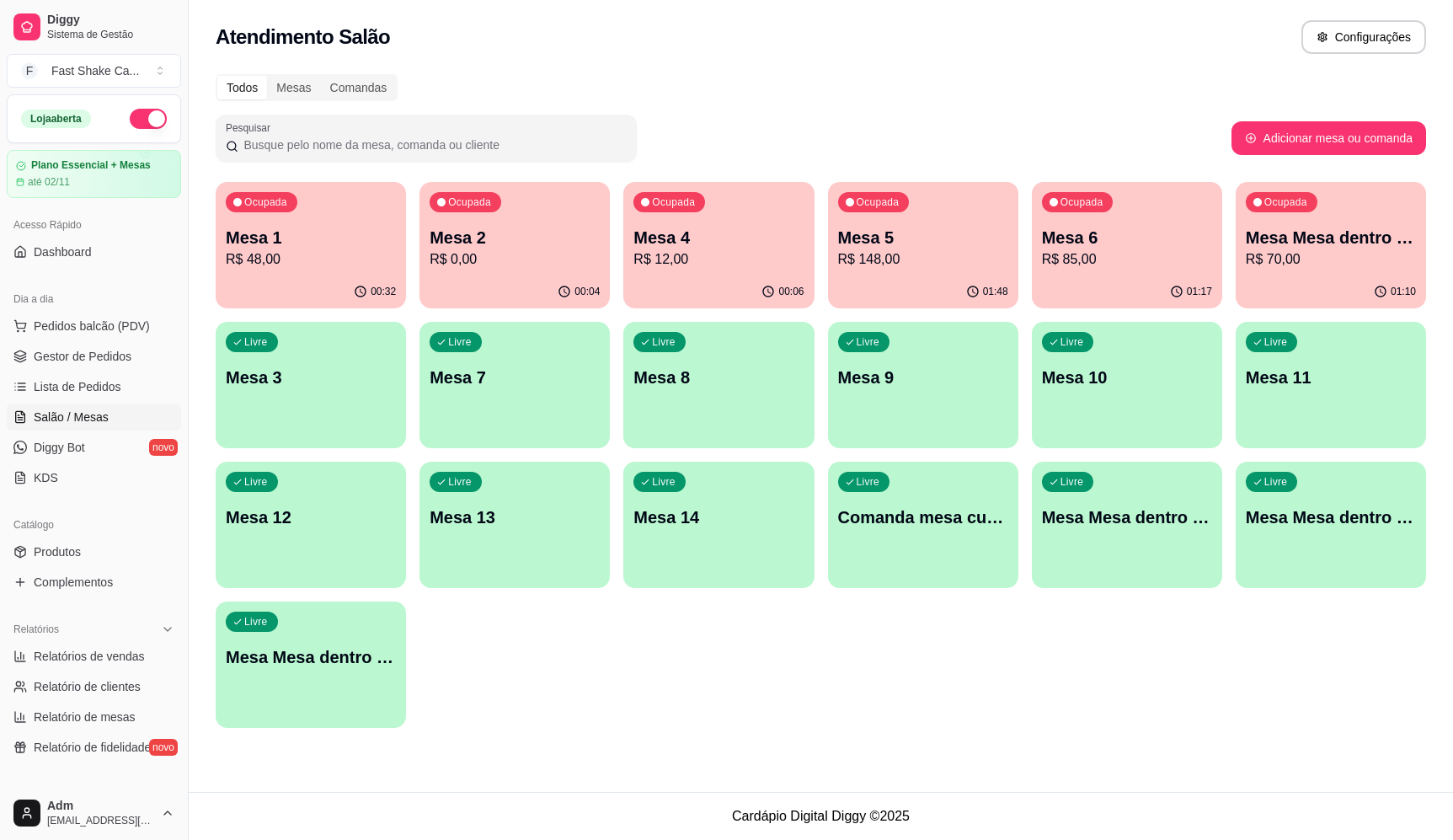
click at [488, 258] on p "R$ 0,00" at bounding box center [514, 259] width 170 height 20
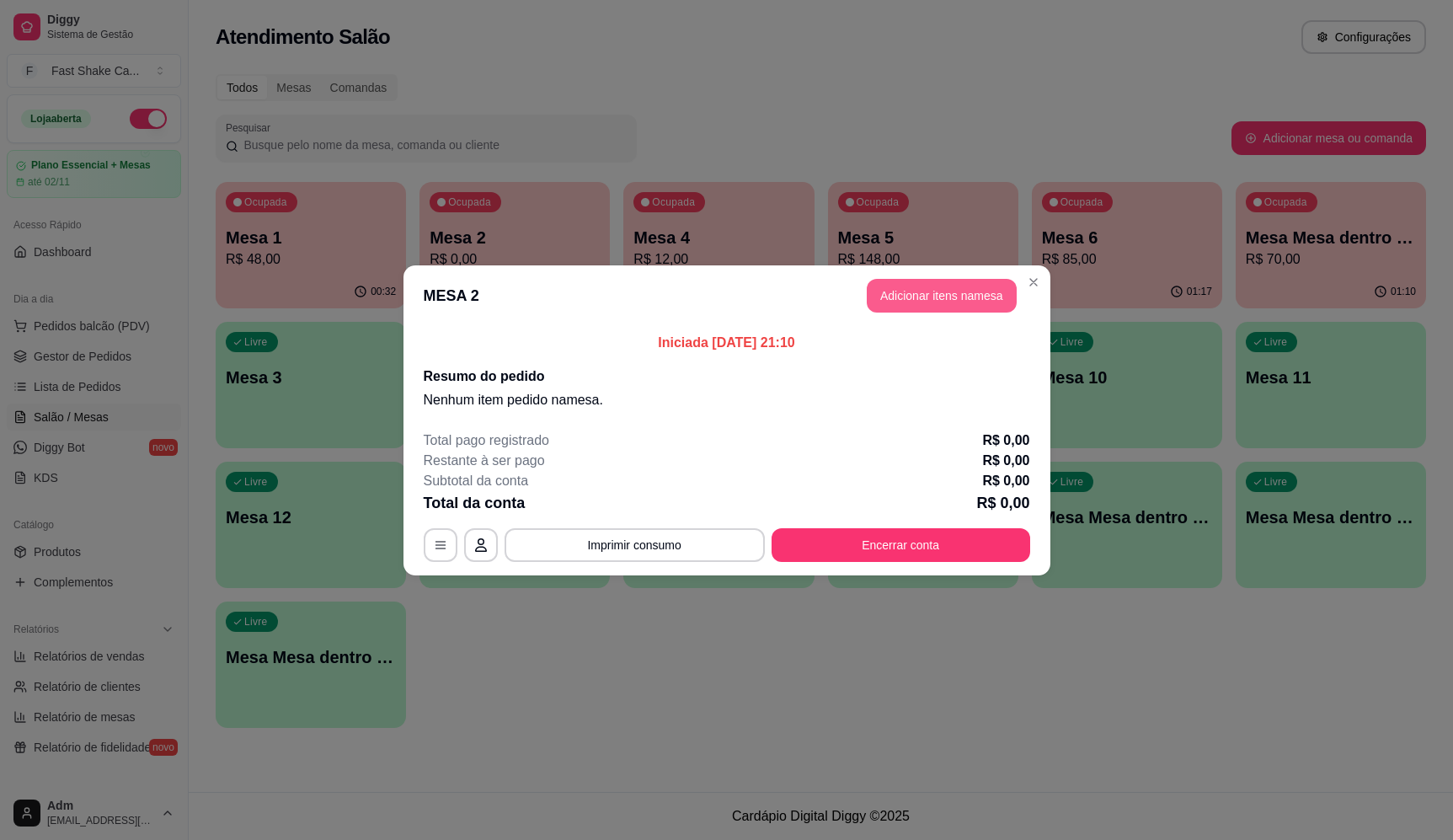
click at [950, 303] on button "Adicionar itens na mesa" at bounding box center [942, 295] width 150 height 34
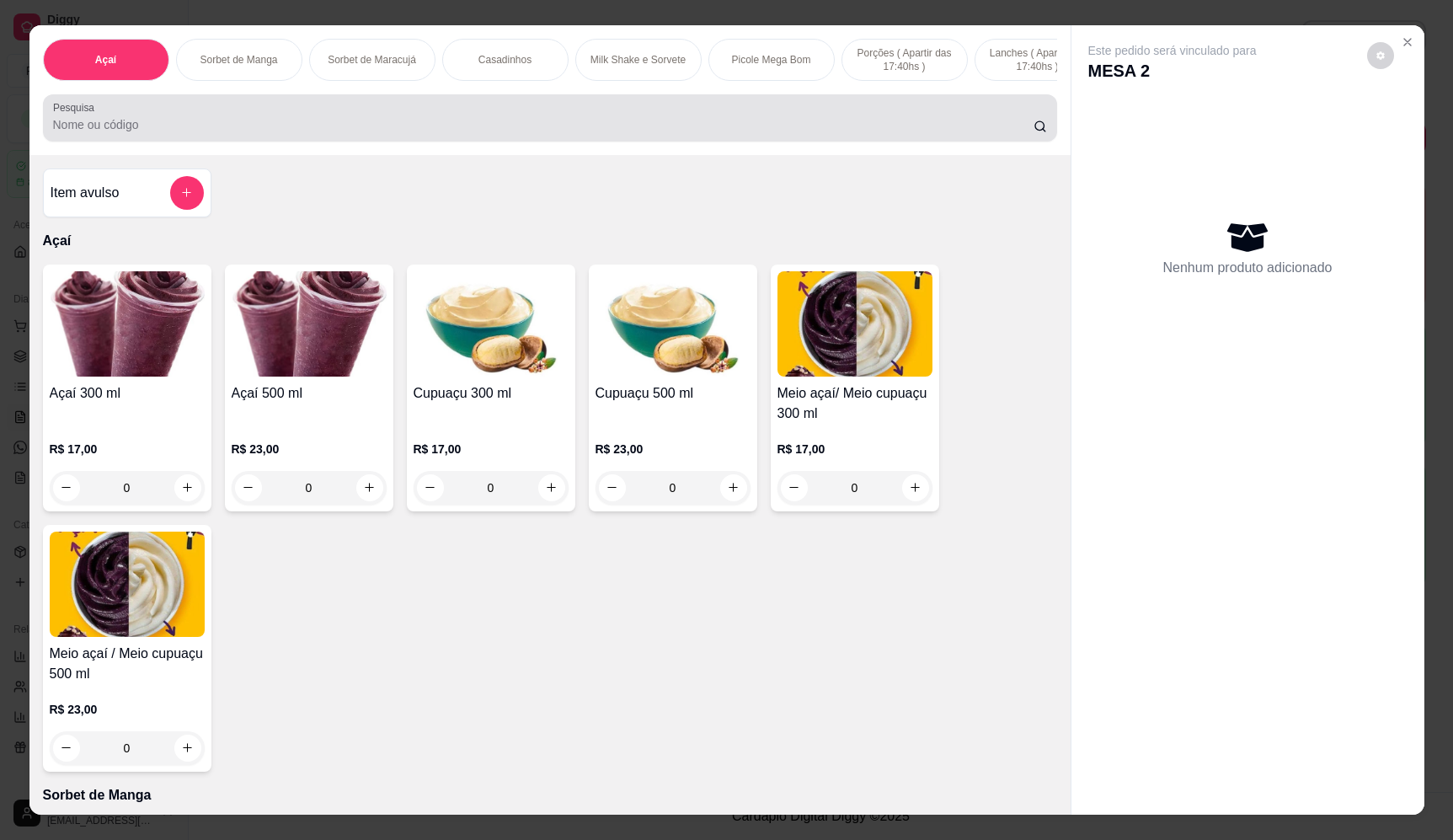
click at [614, 133] on input "Pesquisa" at bounding box center [543, 124] width 980 height 16
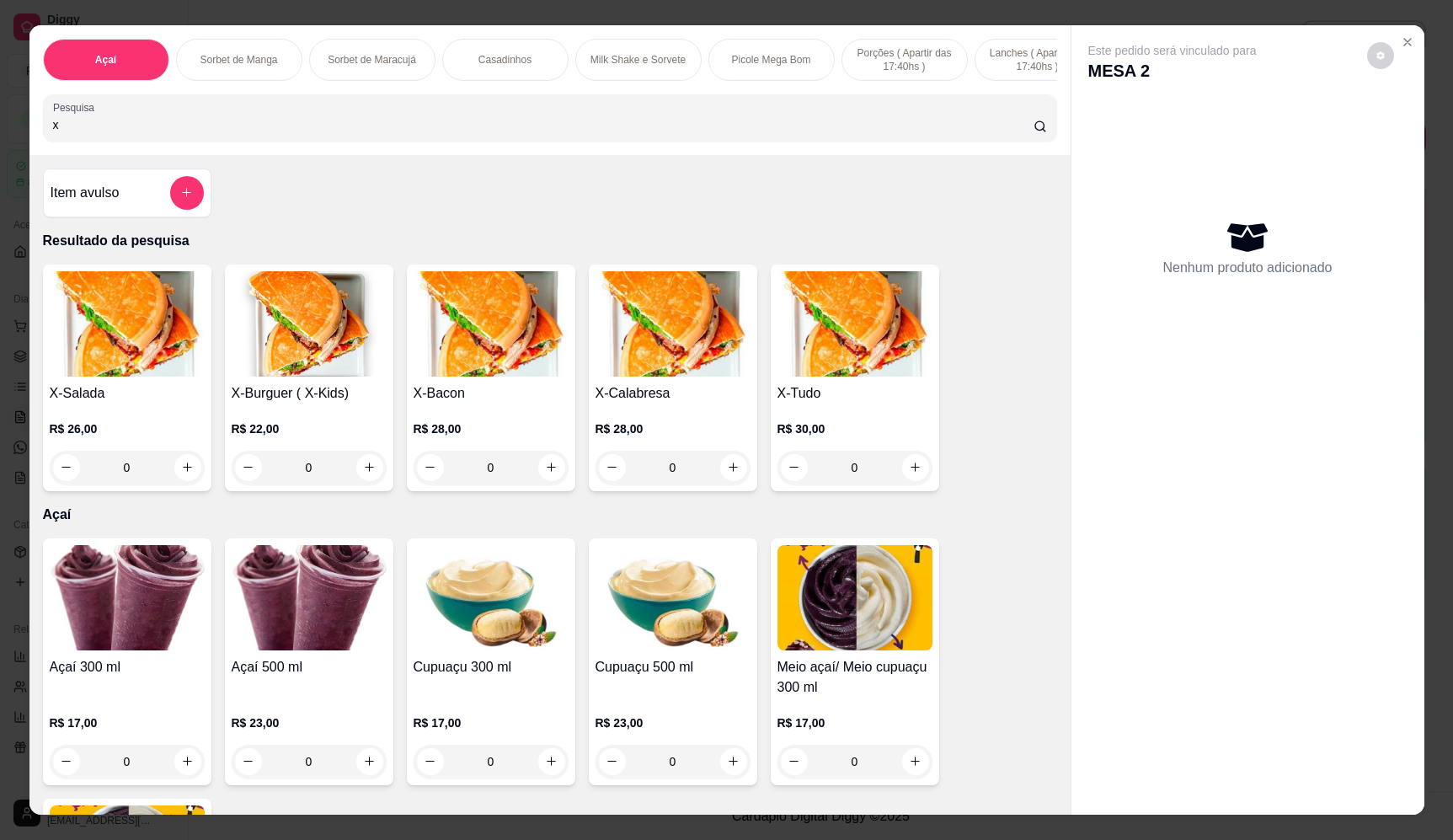
type input "x"
click at [189, 480] on div "0" at bounding box center [126, 467] width 155 height 34
click at [181, 479] on div "0" at bounding box center [126, 467] width 155 height 34
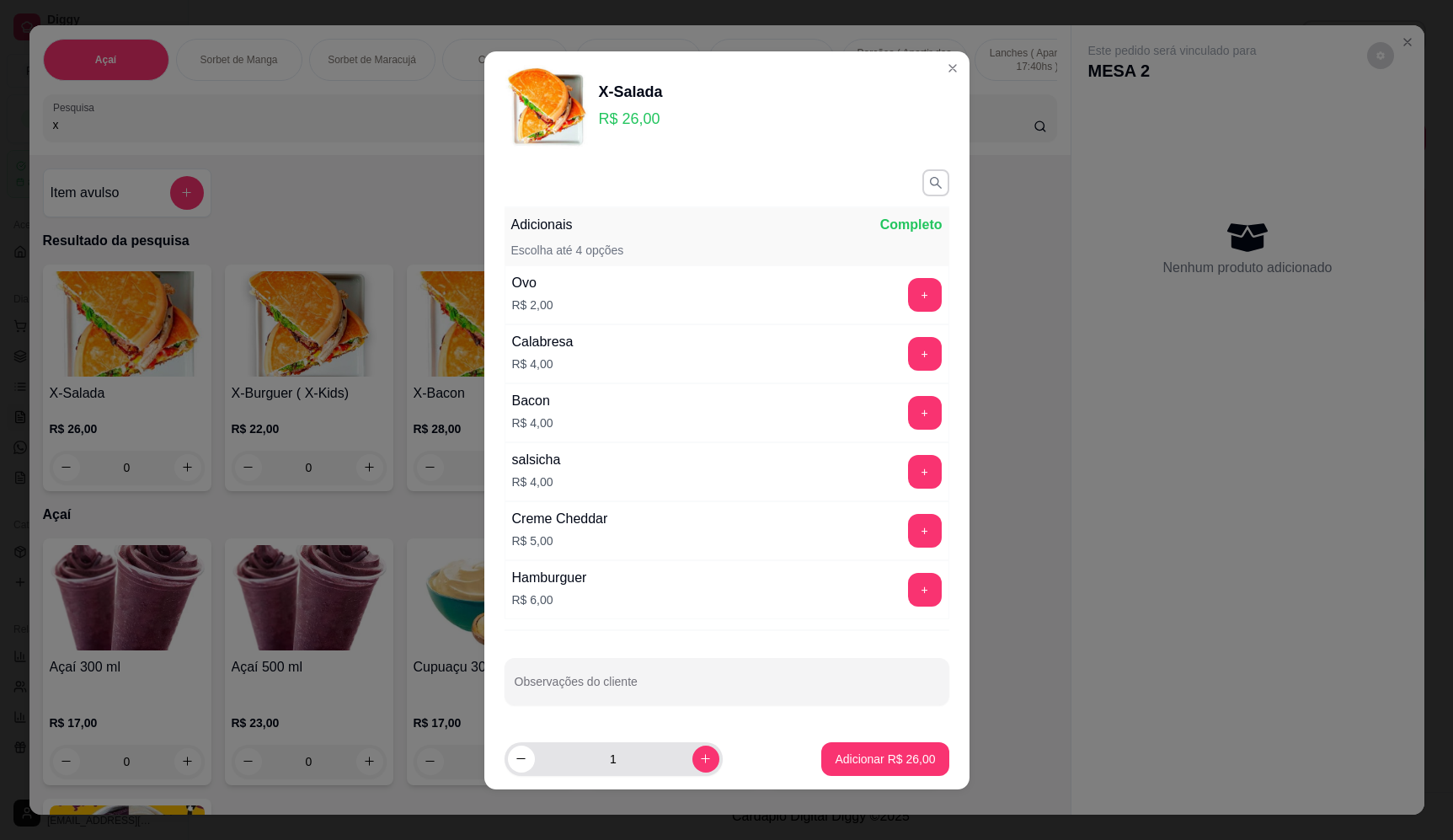
click at [668, 769] on input "1" at bounding box center [614, 759] width 158 height 34
click at [692, 768] on button "increase-product-quantity" at bounding box center [705, 759] width 27 height 27
click at [692, 766] on button "increase-product-quantity" at bounding box center [705, 759] width 27 height 27
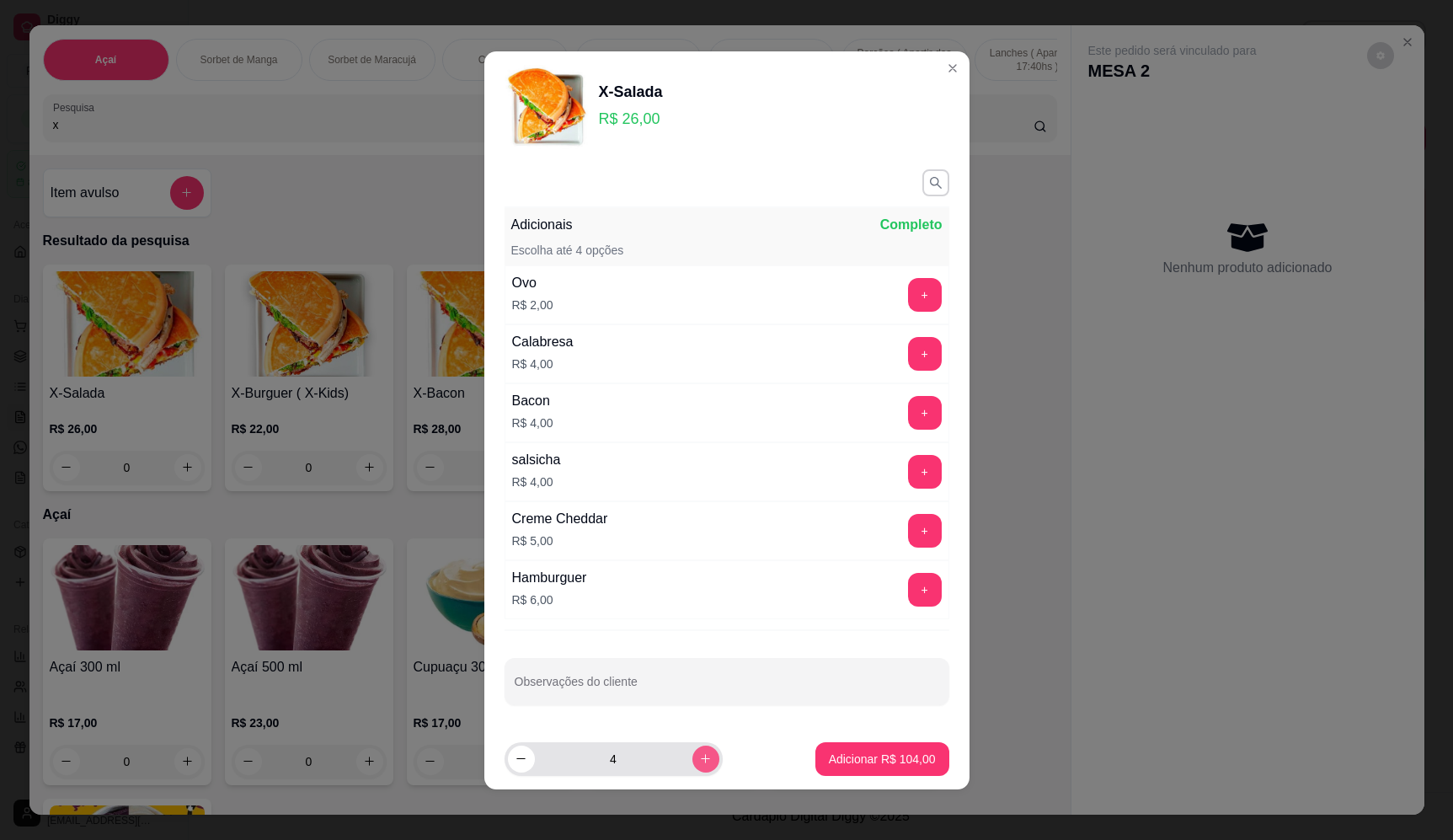
type input "5"
click at [876, 775] on button "Adicionar R$ 130,00" at bounding box center [882, 759] width 134 height 34
type input "5"
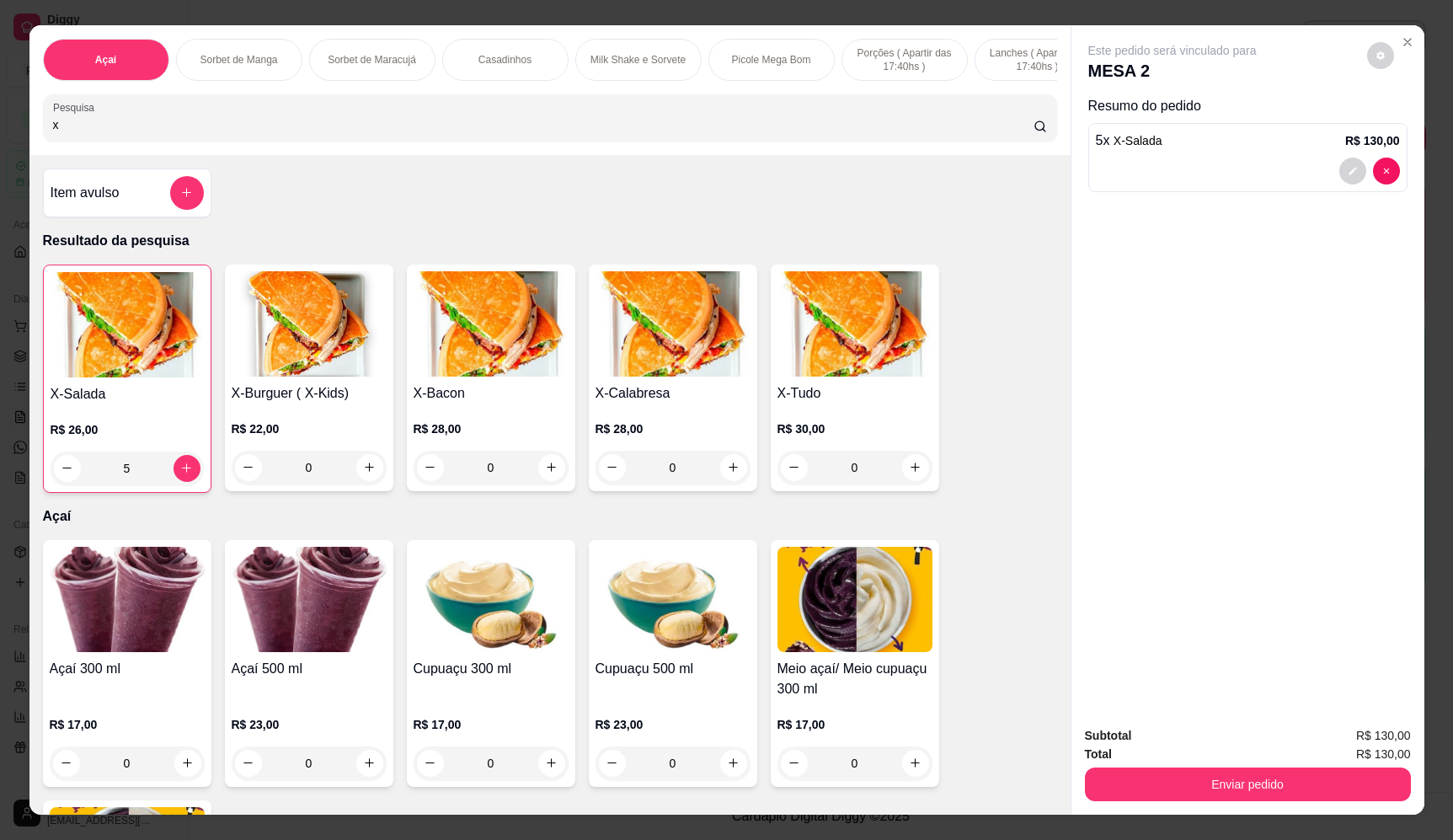
click at [1270, 780] on button "Enviar pedido" at bounding box center [1248, 784] width 326 height 34
click at [1365, 741] on button "Enviar pedido" at bounding box center [1367, 742] width 95 height 32
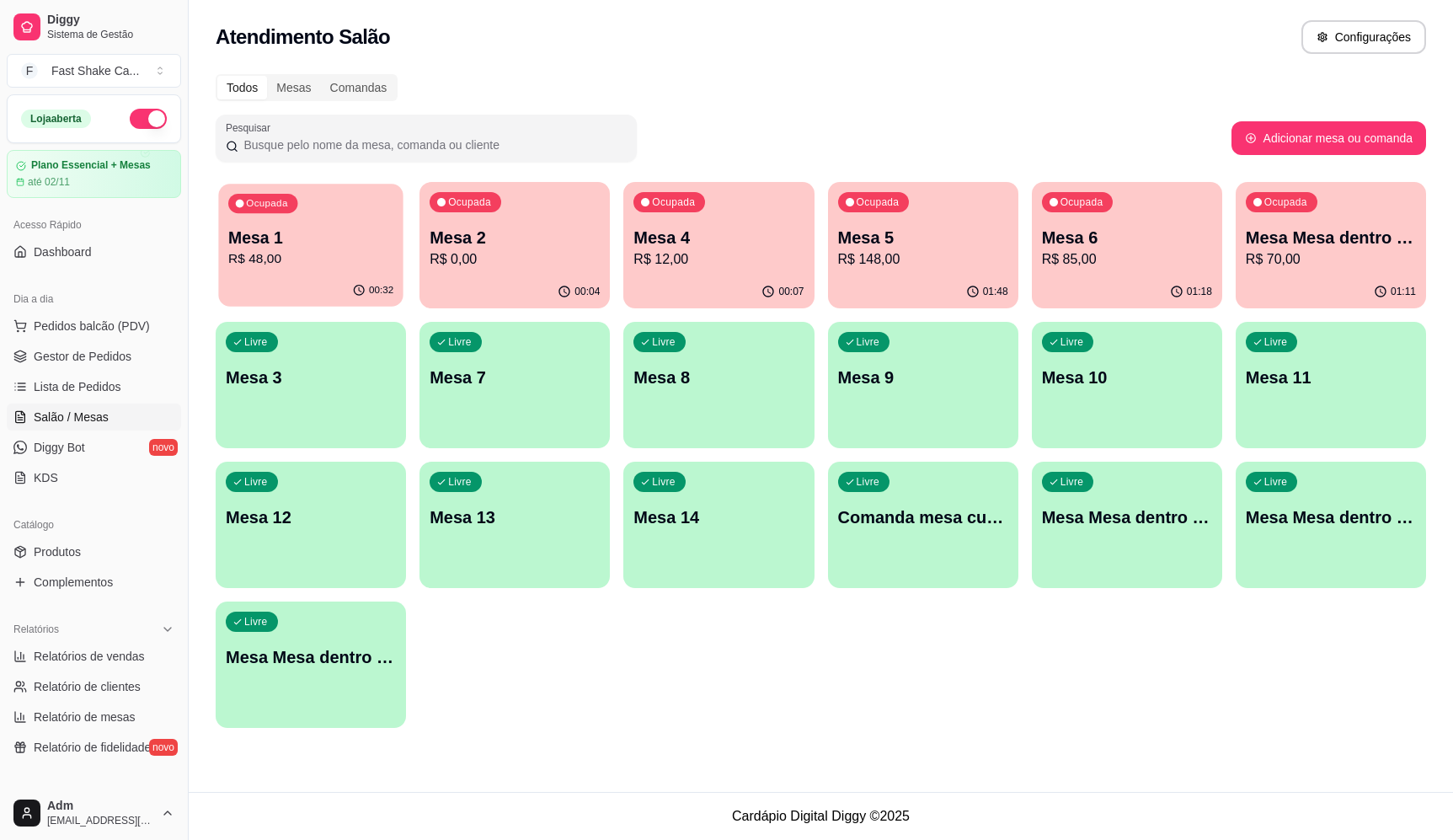
click at [322, 281] on div "00:32" at bounding box center [310, 290] width 184 height 32
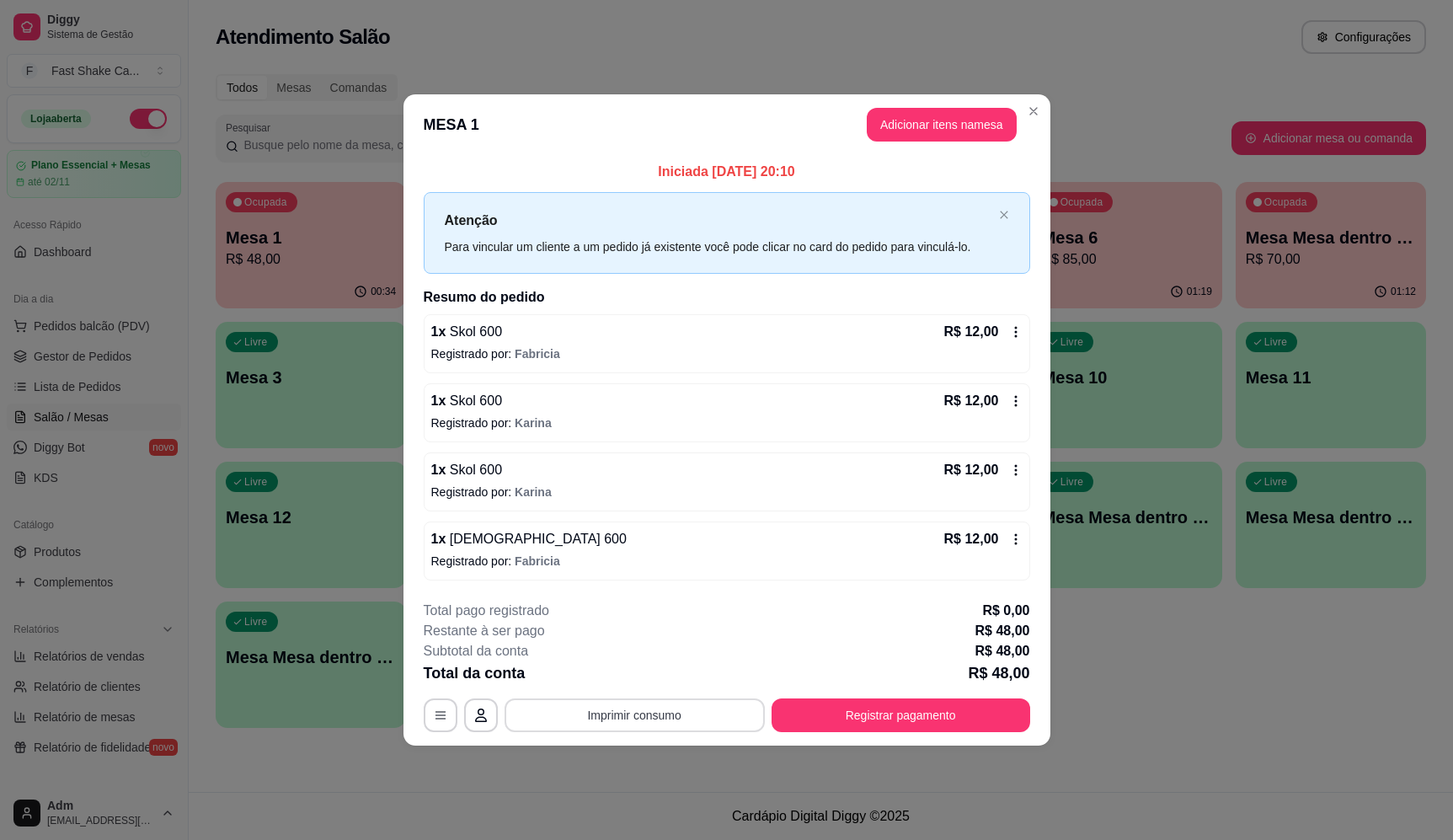
click at [671, 723] on button "Imprimir consumo" at bounding box center [634, 715] width 260 height 34
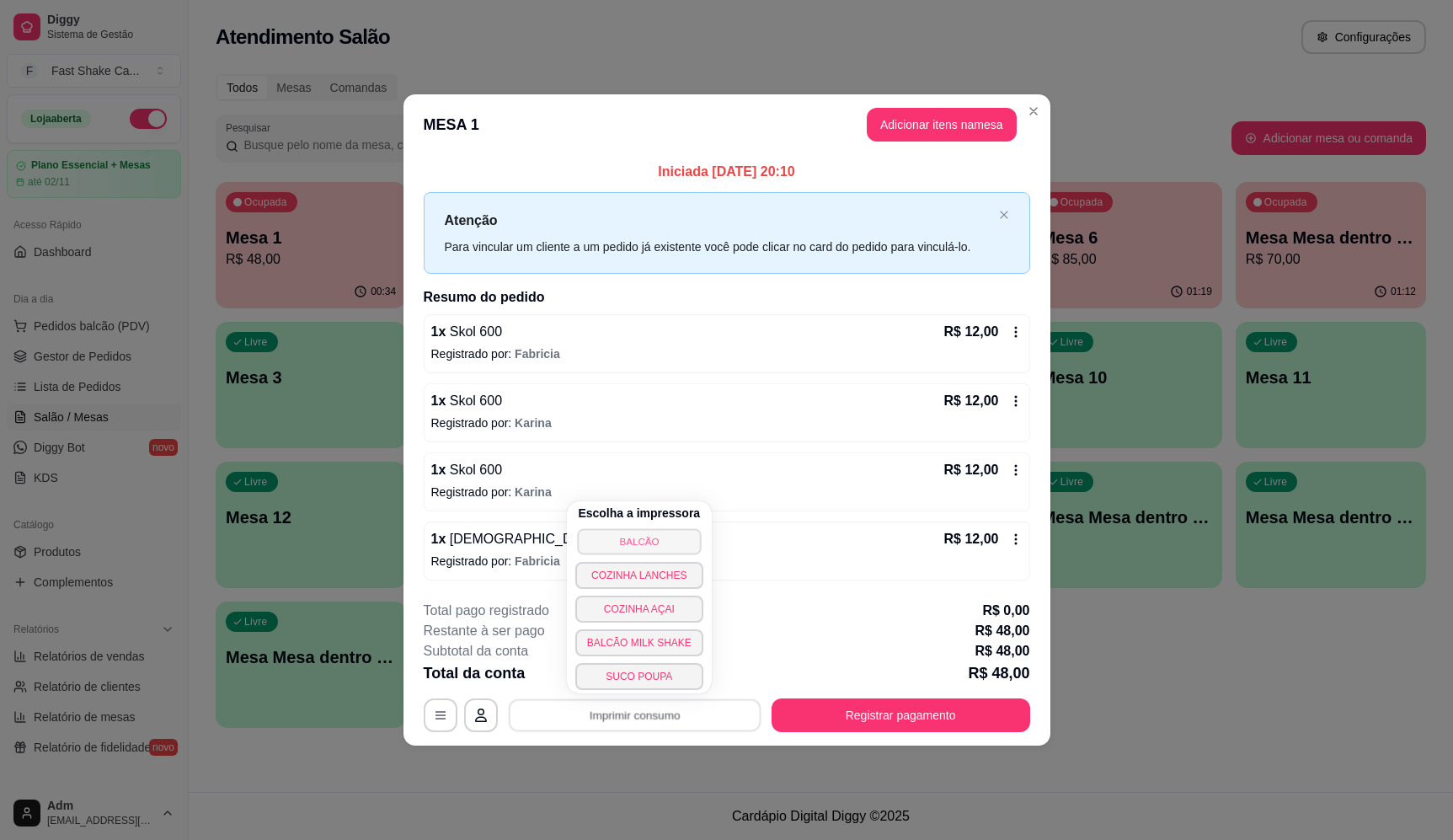
click at [636, 532] on button "BALCÃO" at bounding box center [639, 541] width 124 height 26
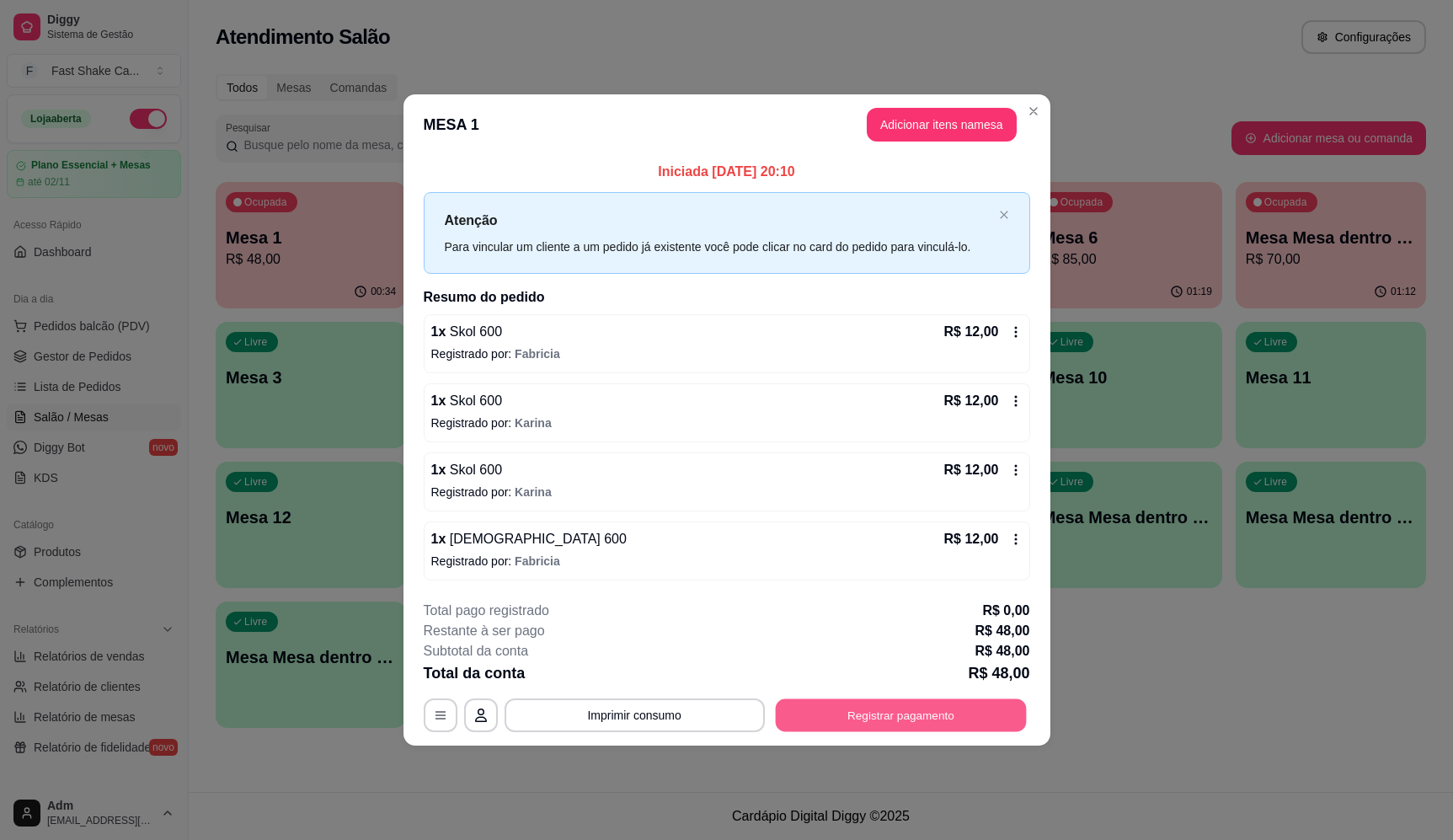
click at [976, 715] on button "Registrar pagamento" at bounding box center [901, 715] width 251 height 33
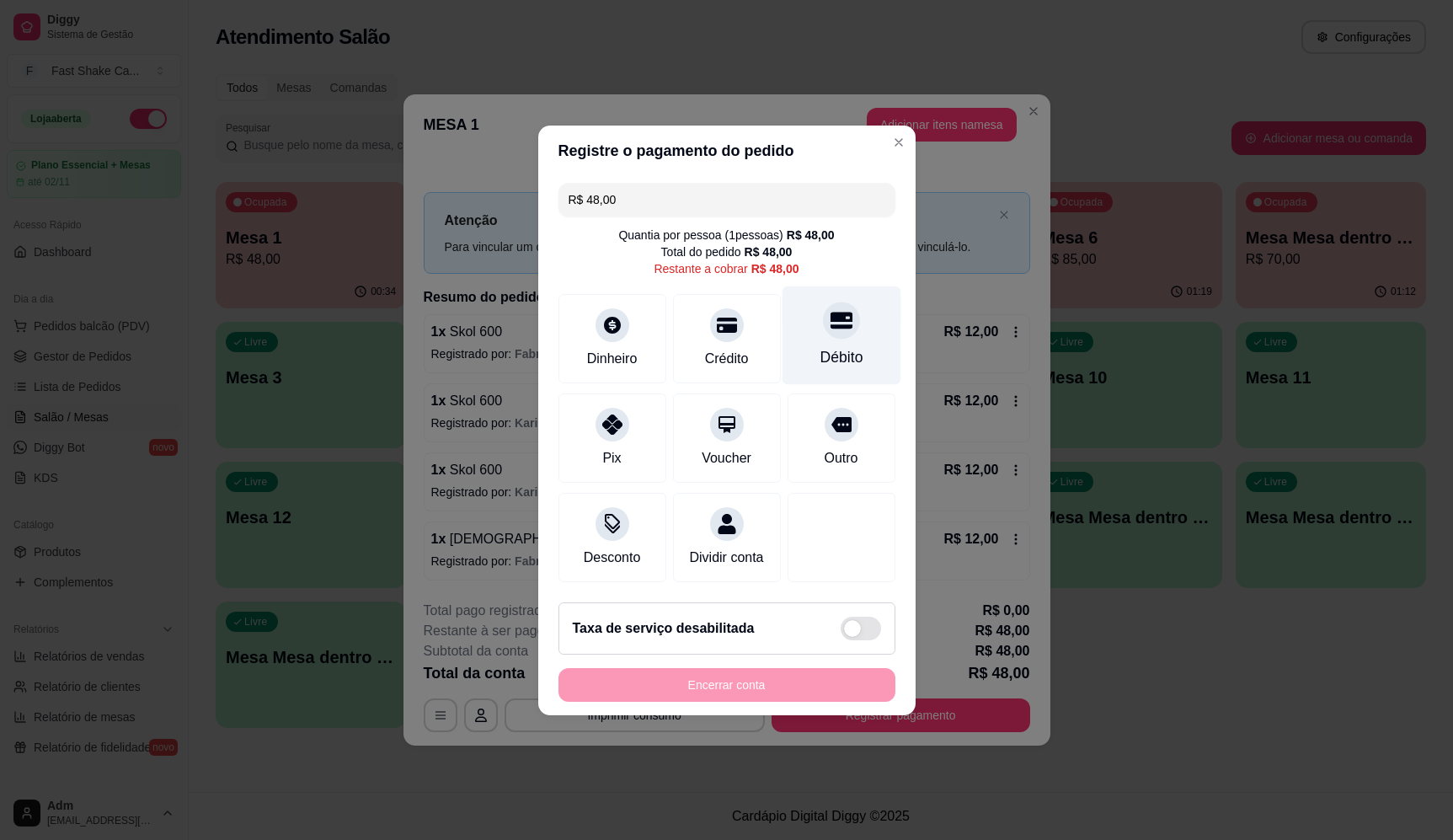
click at [846, 330] on div "Débito" at bounding box center [840, 335] width 119 height 99
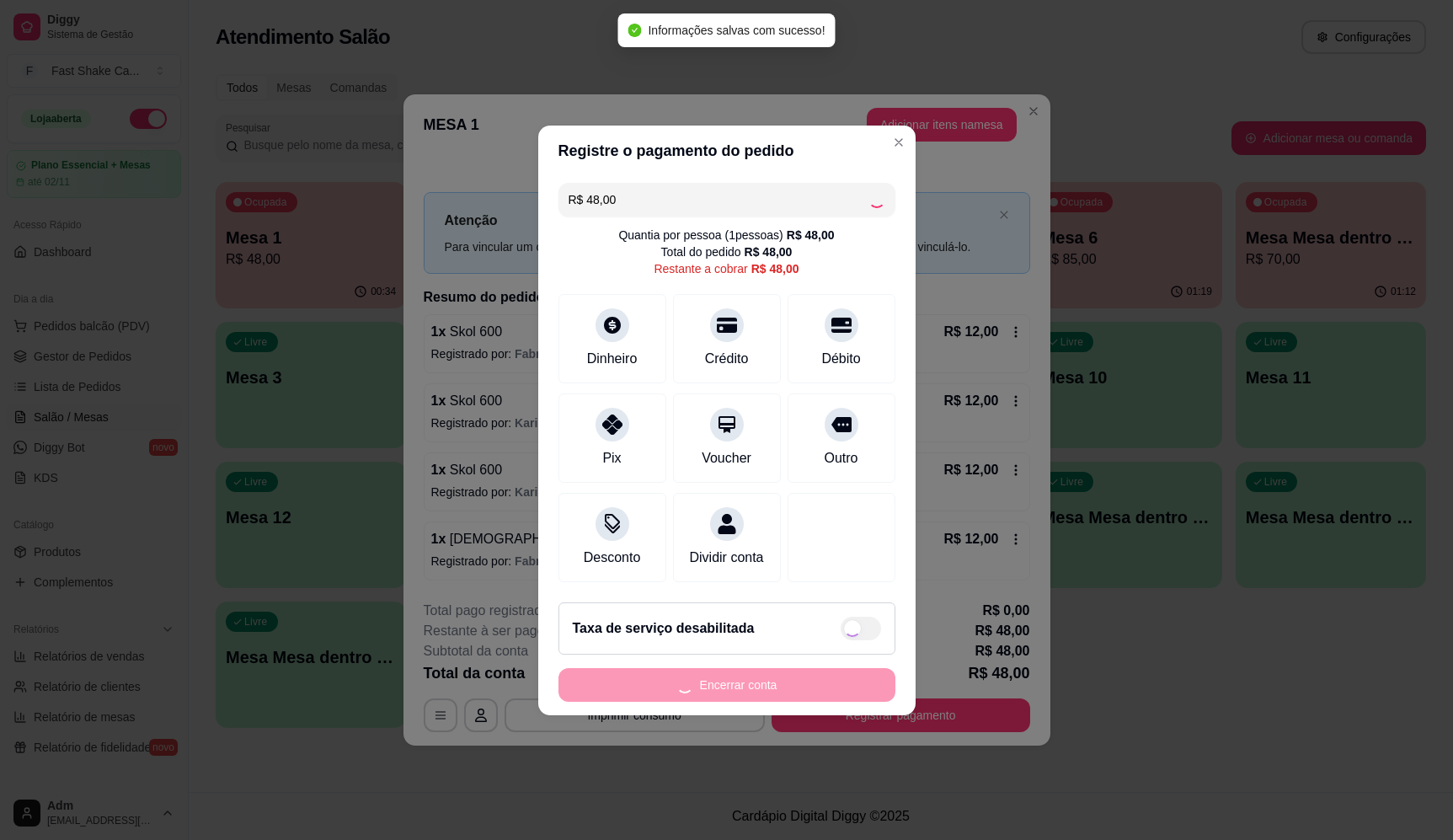
type input "R$ 0,00"
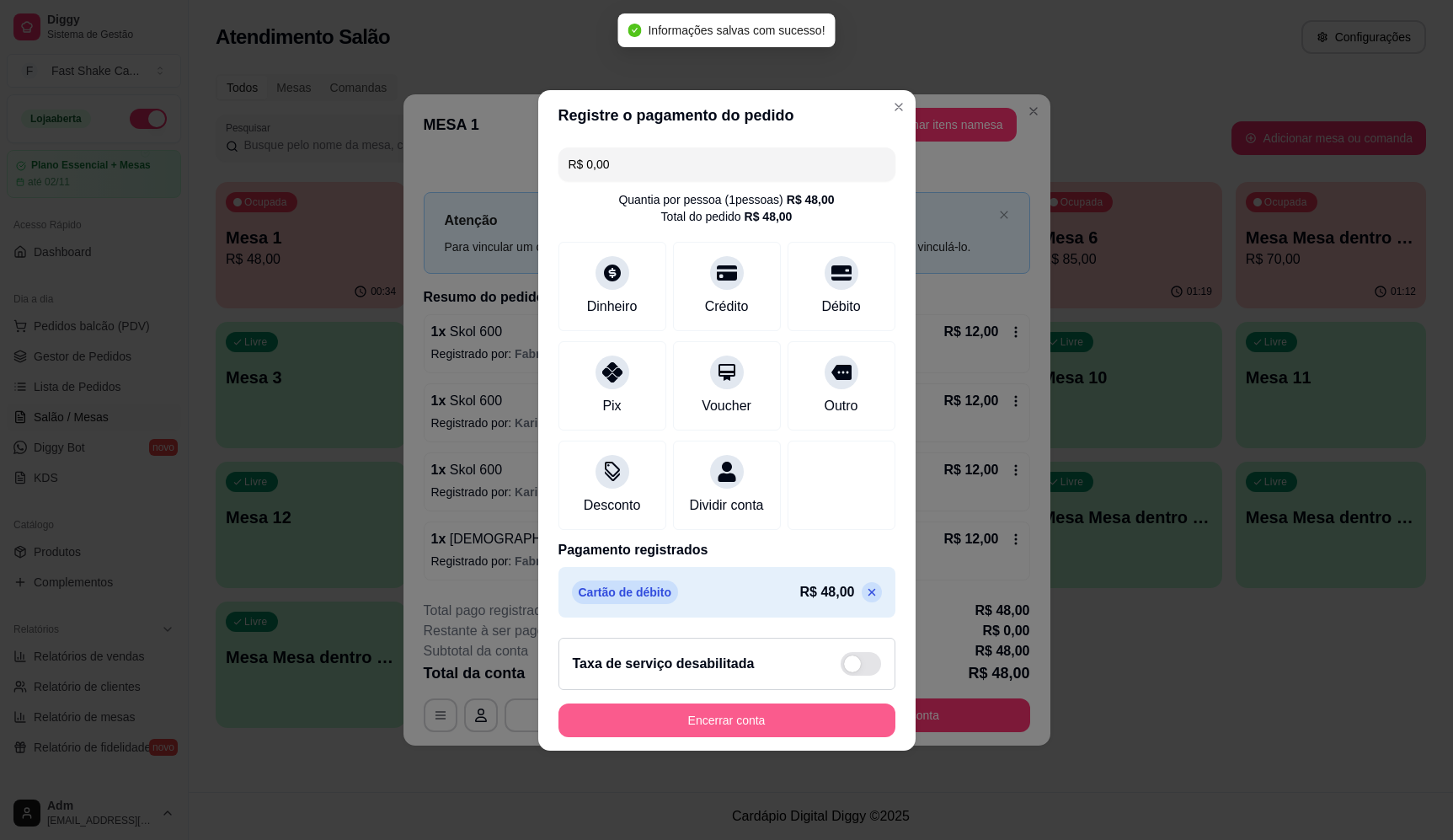
click at [743, 728] on button "Encerrar conta" at bounding box center [726, 720] width 337 height 34
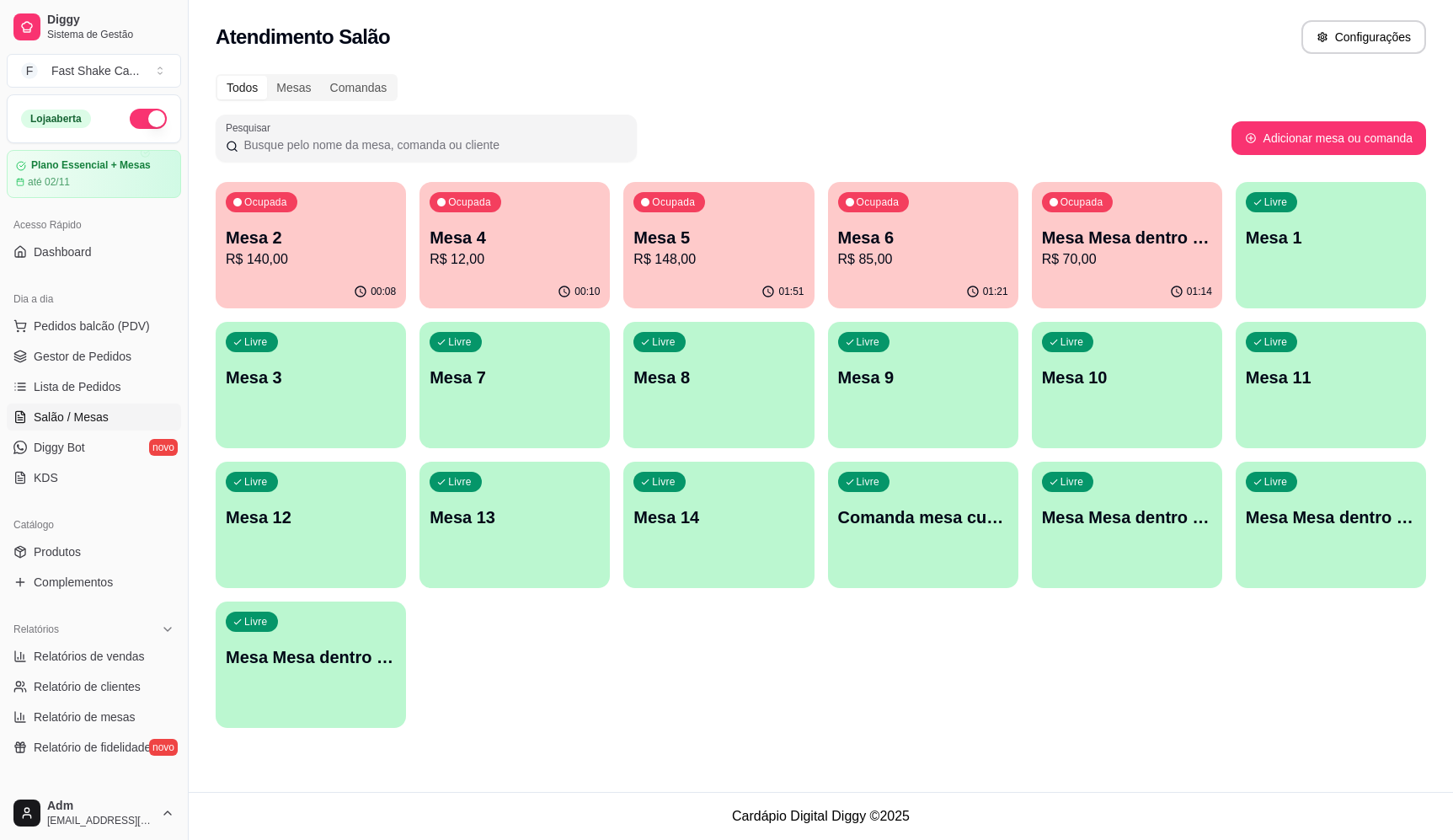
click at [527, 235] on p "Mesa 4" at bounding box center [514, 237] width 170 height 23
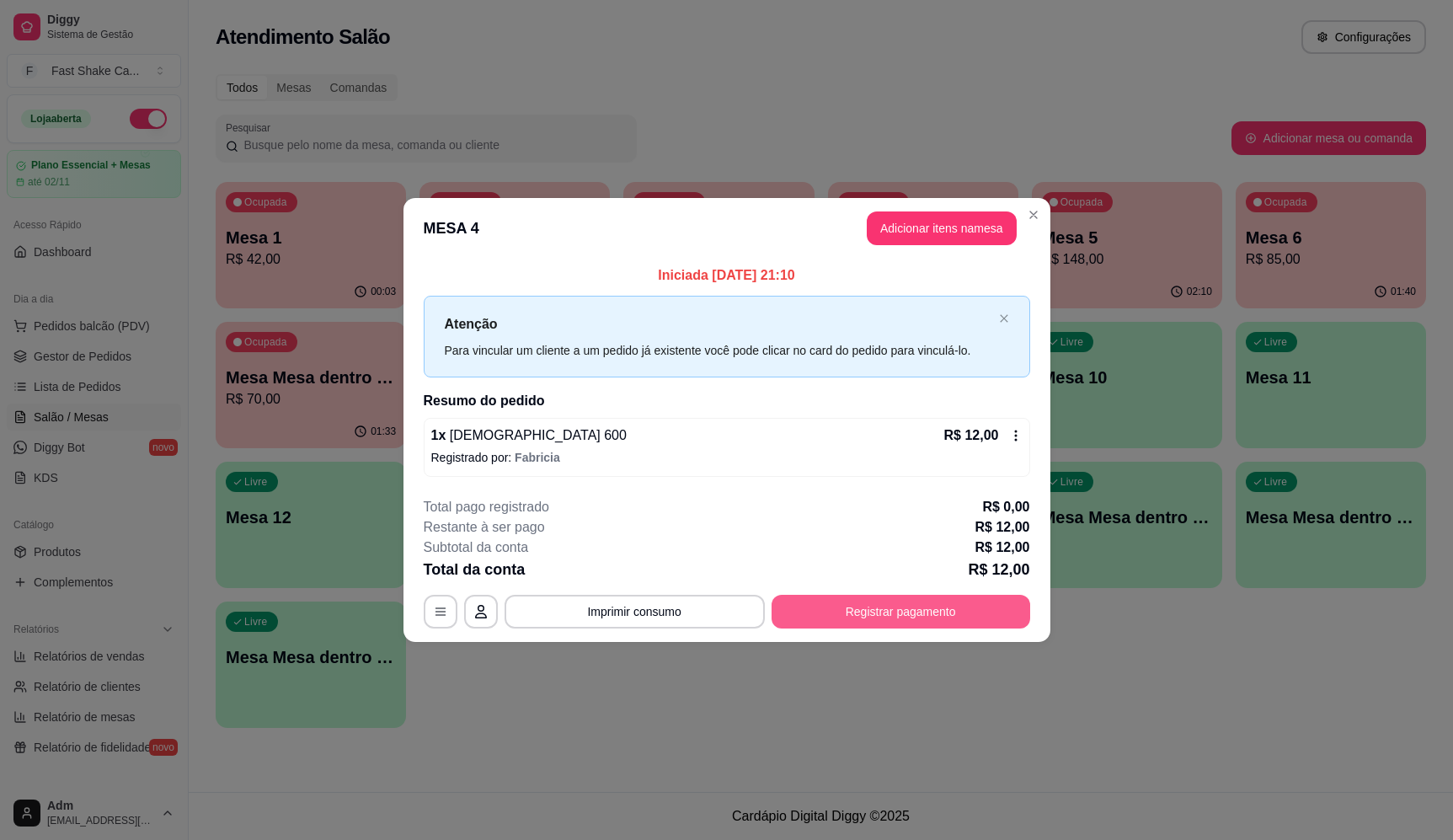
click at [944, 615] on button "Registrar pagamento" at bounding box center [901, 611] width 259 height 34
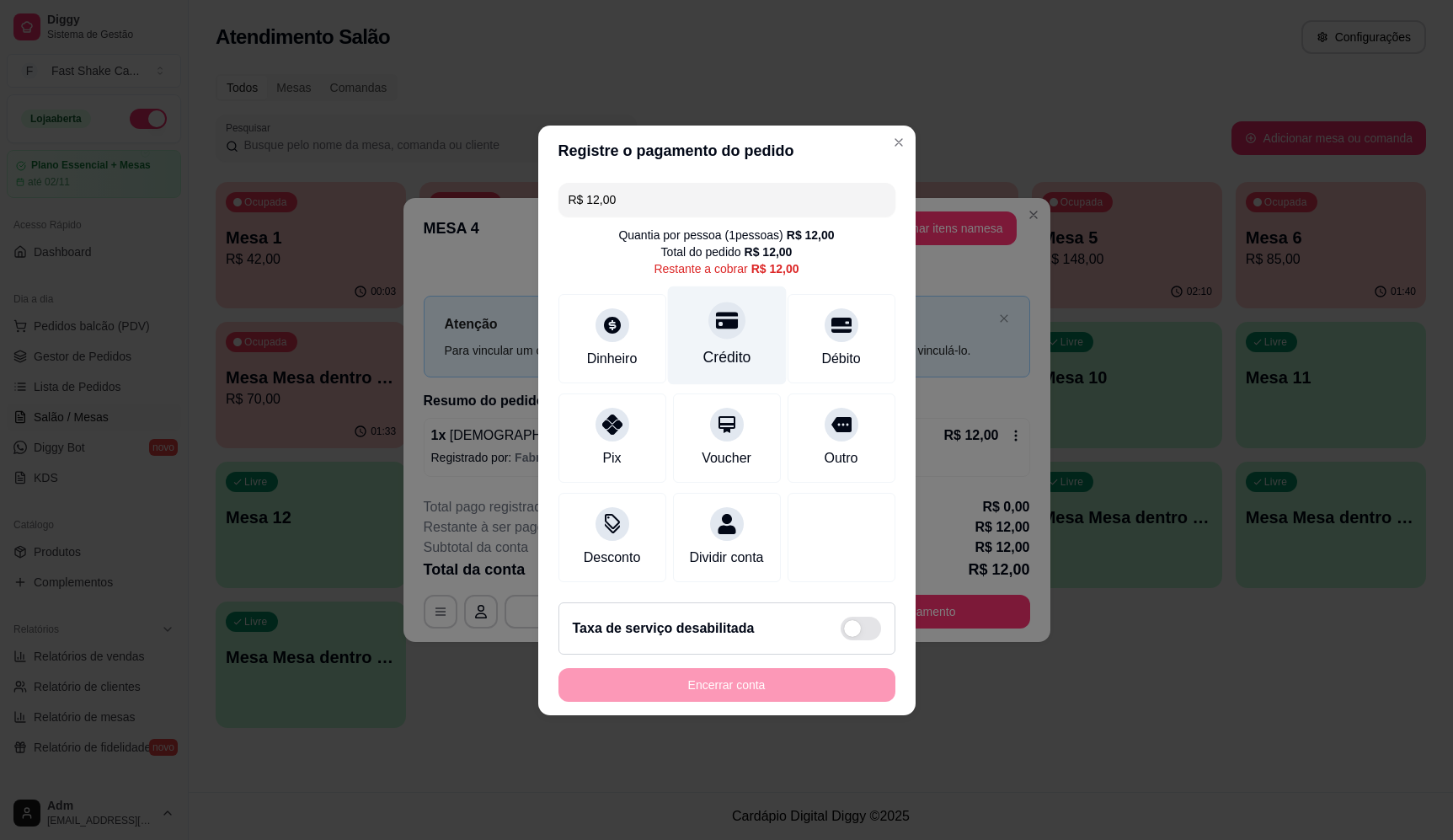
click at [678, 327] on div "Crédito" at bounding box center [726, 335] width 119 height 99
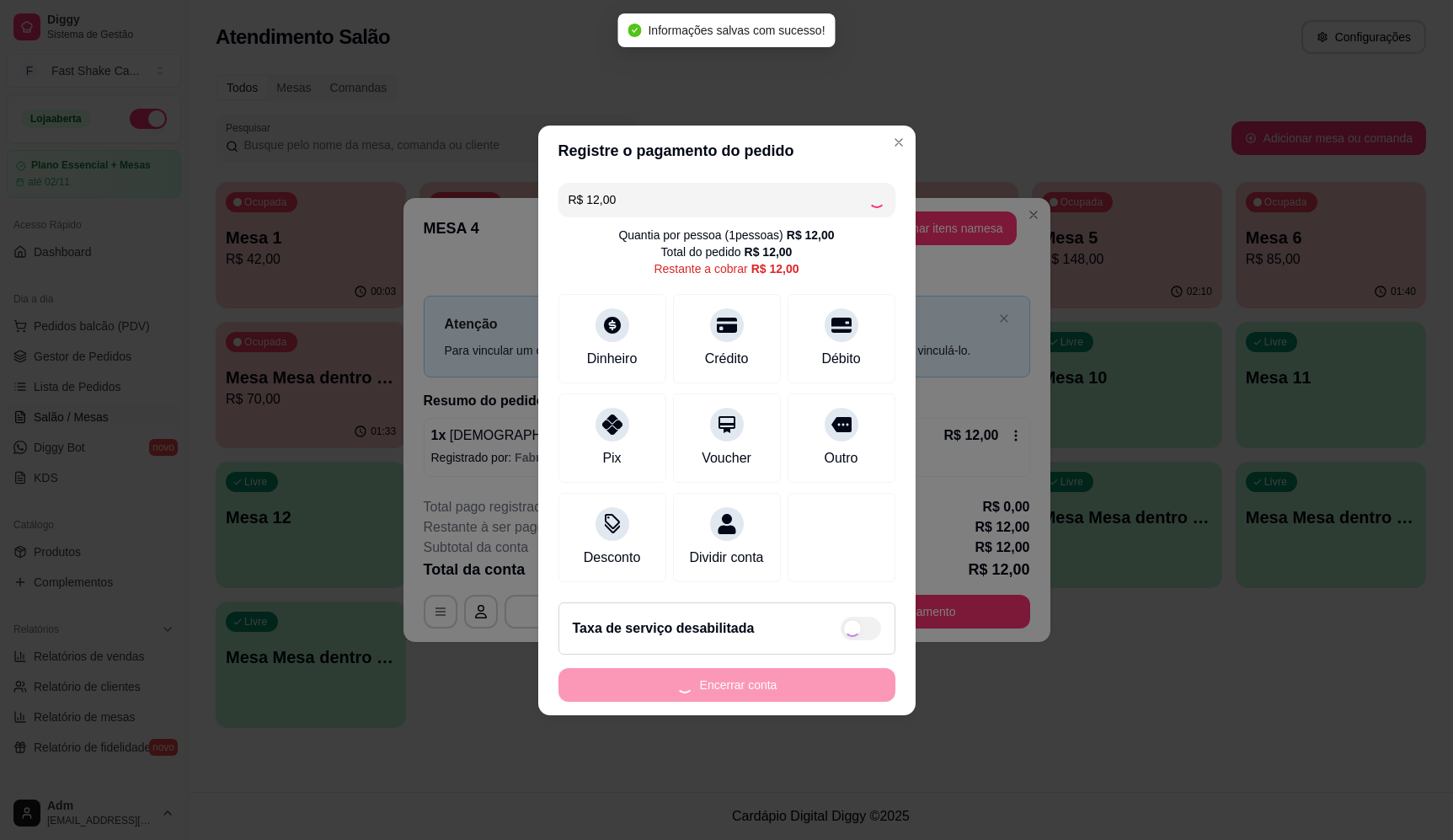
type input "R$ 0,00"
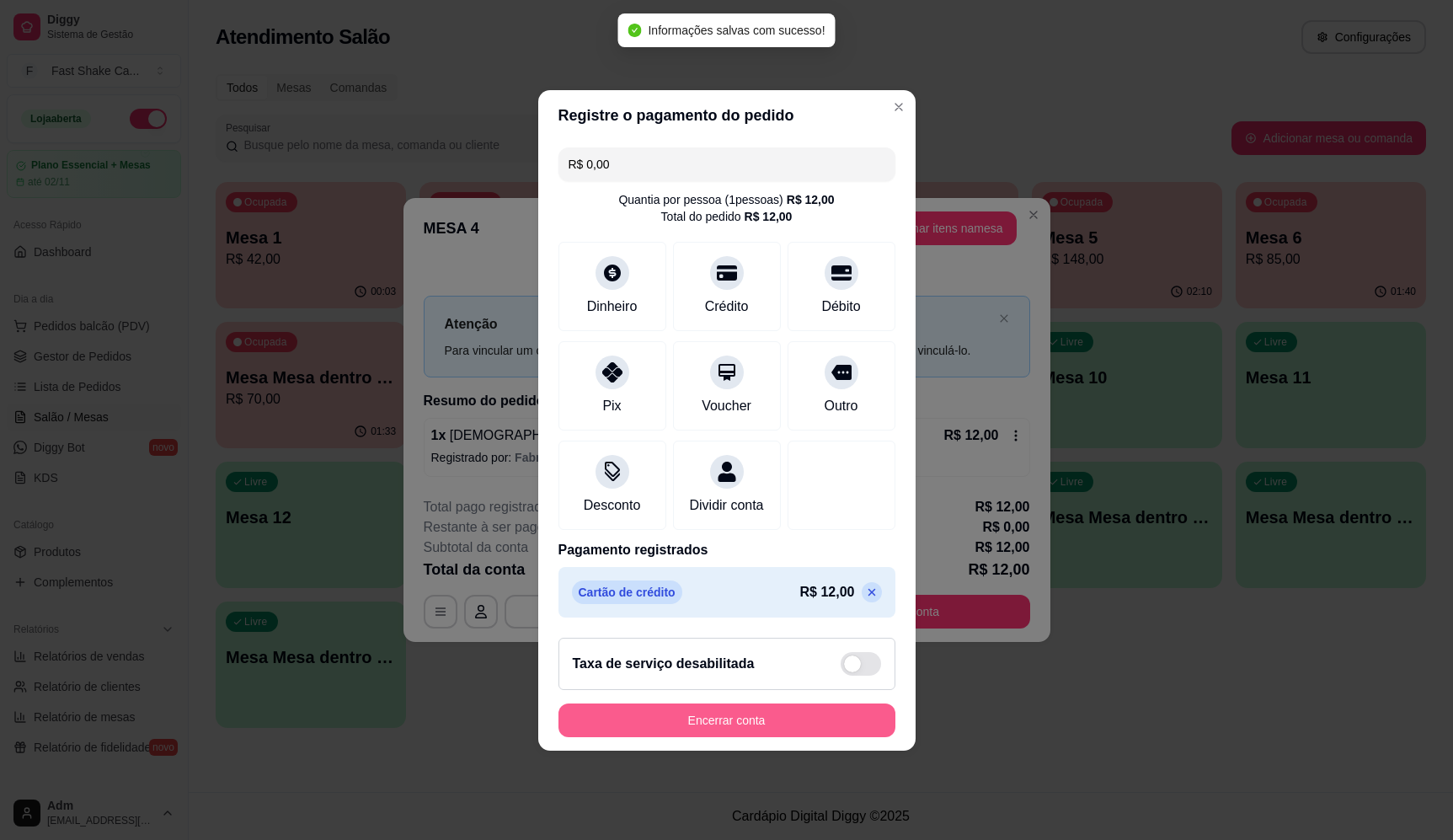
click at [755, 722] on button "Encerrar conta" at bounding box center [726, 720] width 337 height 34
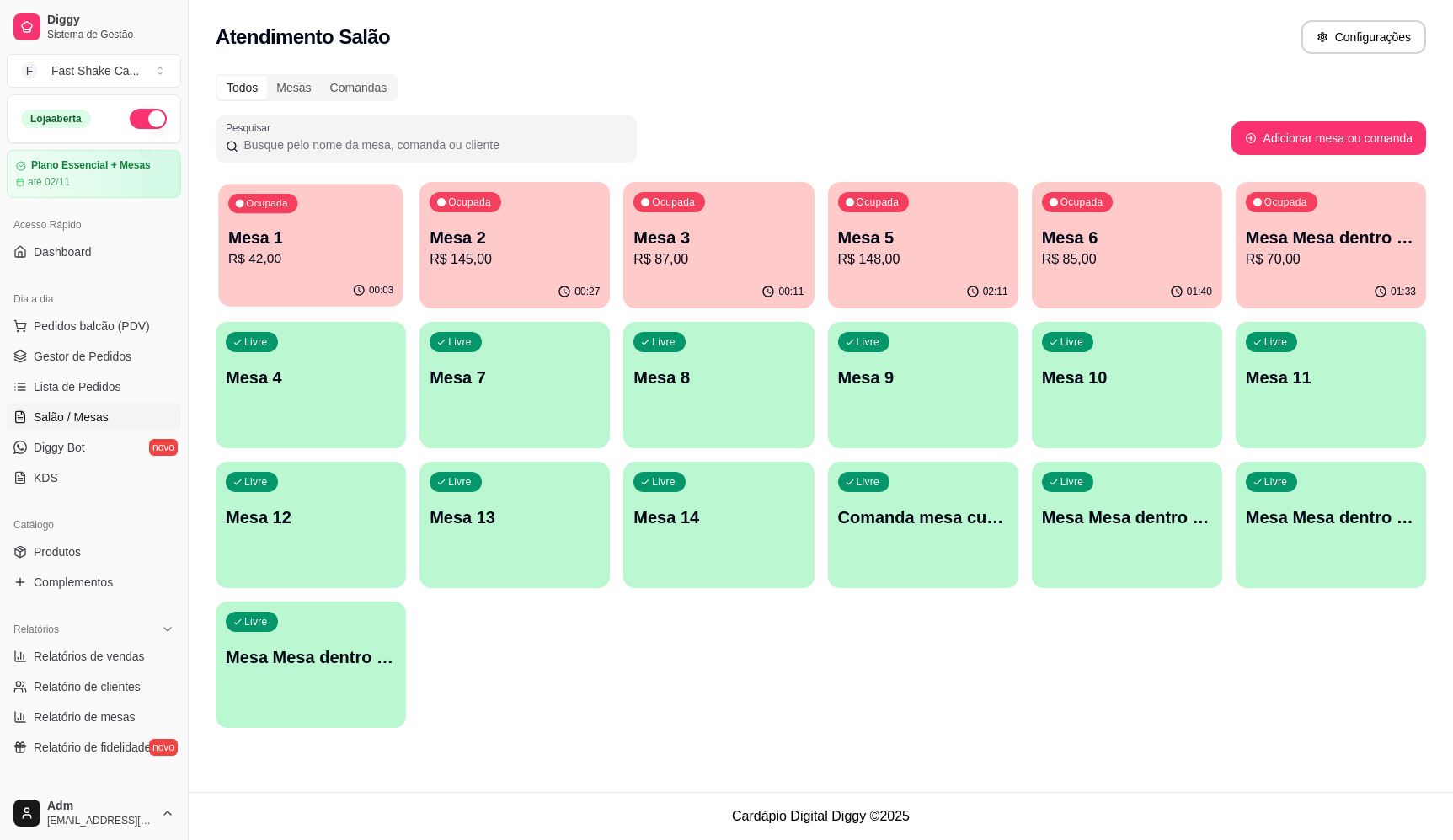
click at [306, 264] on p "R$ 42,00" at bounding box center [311, 259] width 165 height 19
click at [925, 221] on div "Ocupada Mesa 5 R$ 148,00" at bounding box center [923, 228] width 184 height 91
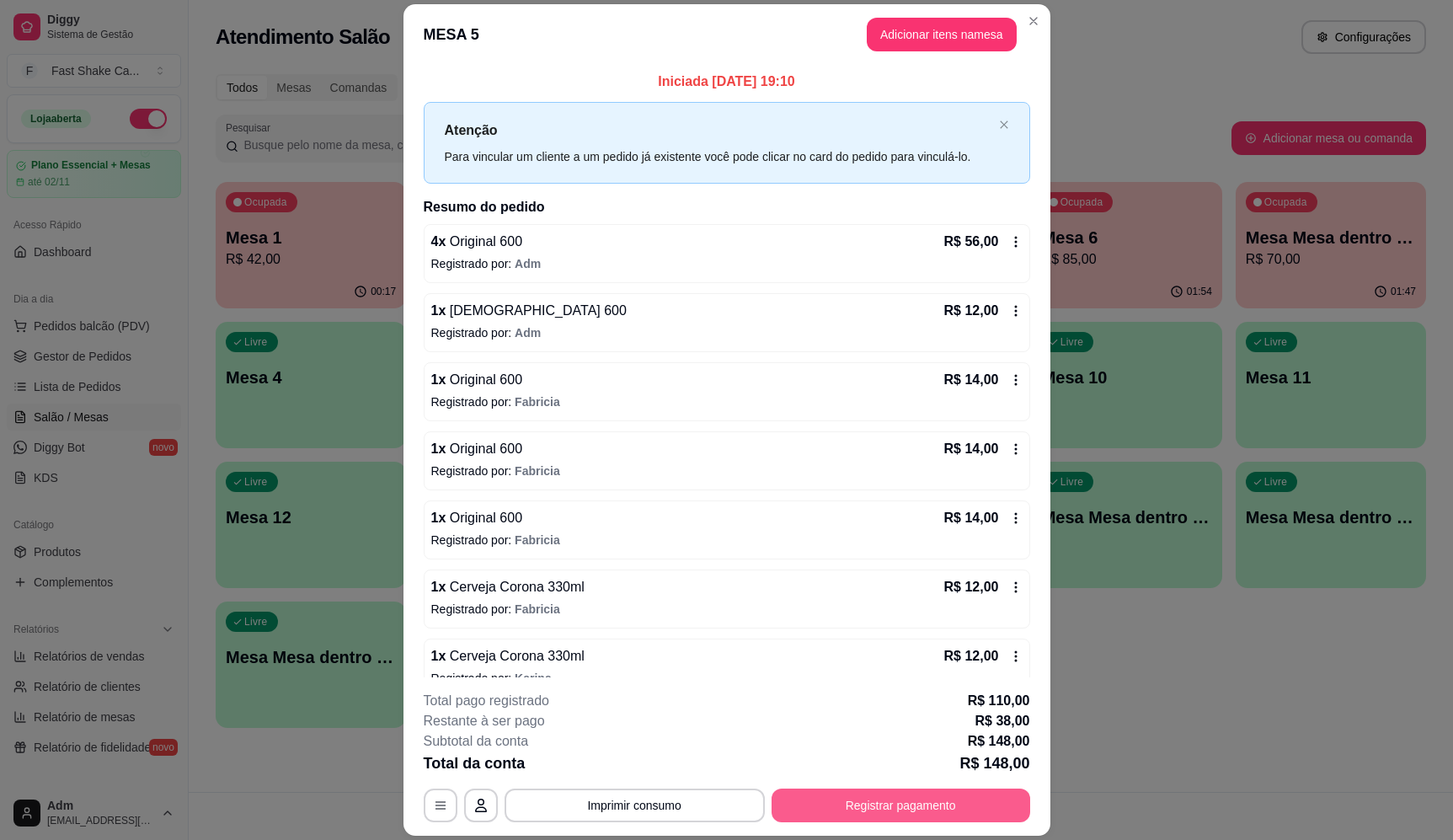
click at [832, 804] on button "Registrar pagamento" at bounding box center [901, 805] width 259 height 34
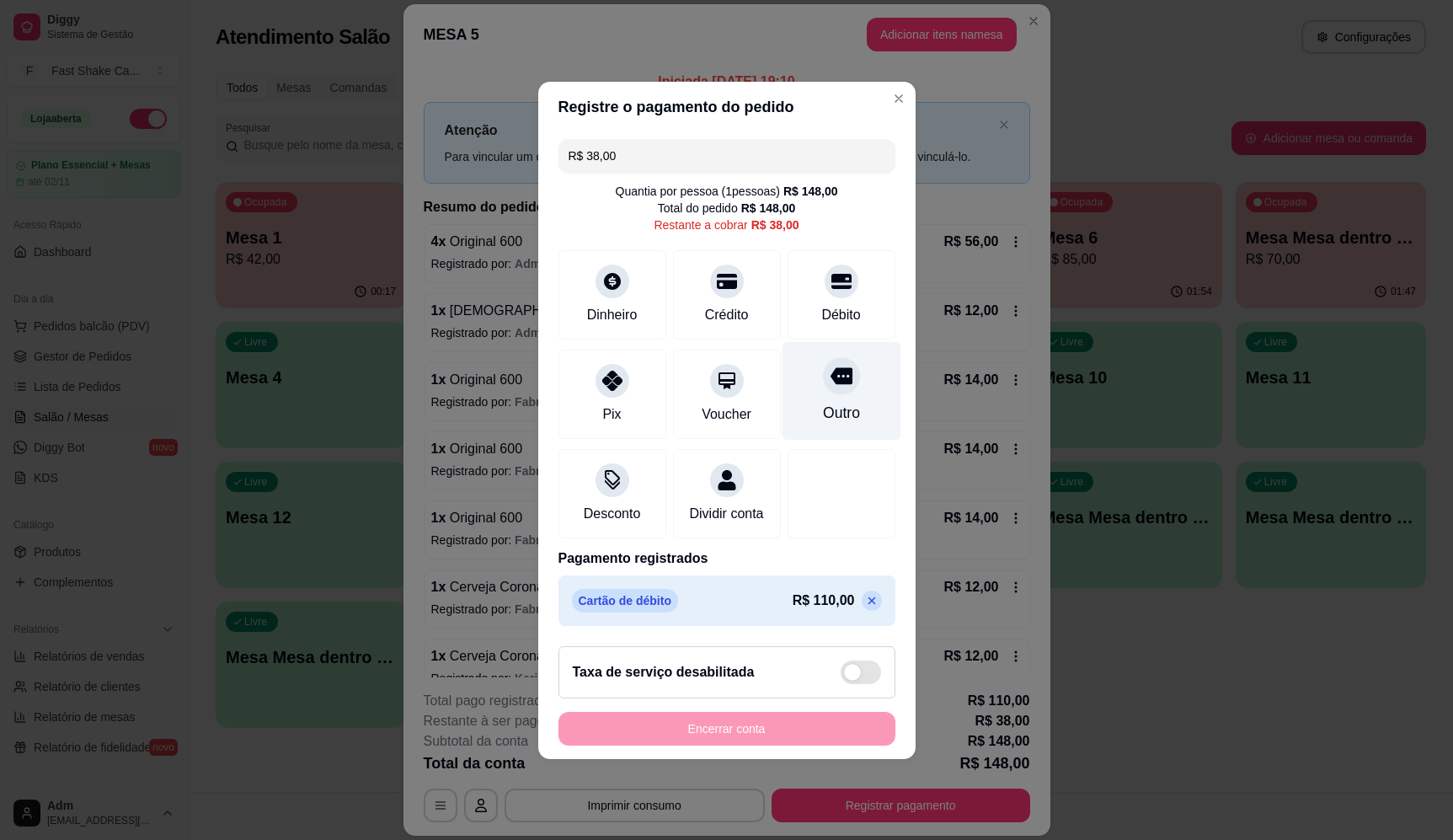
click at [876, 361] on div "Outro" at bounding box center [840, 390] width 119 height 99
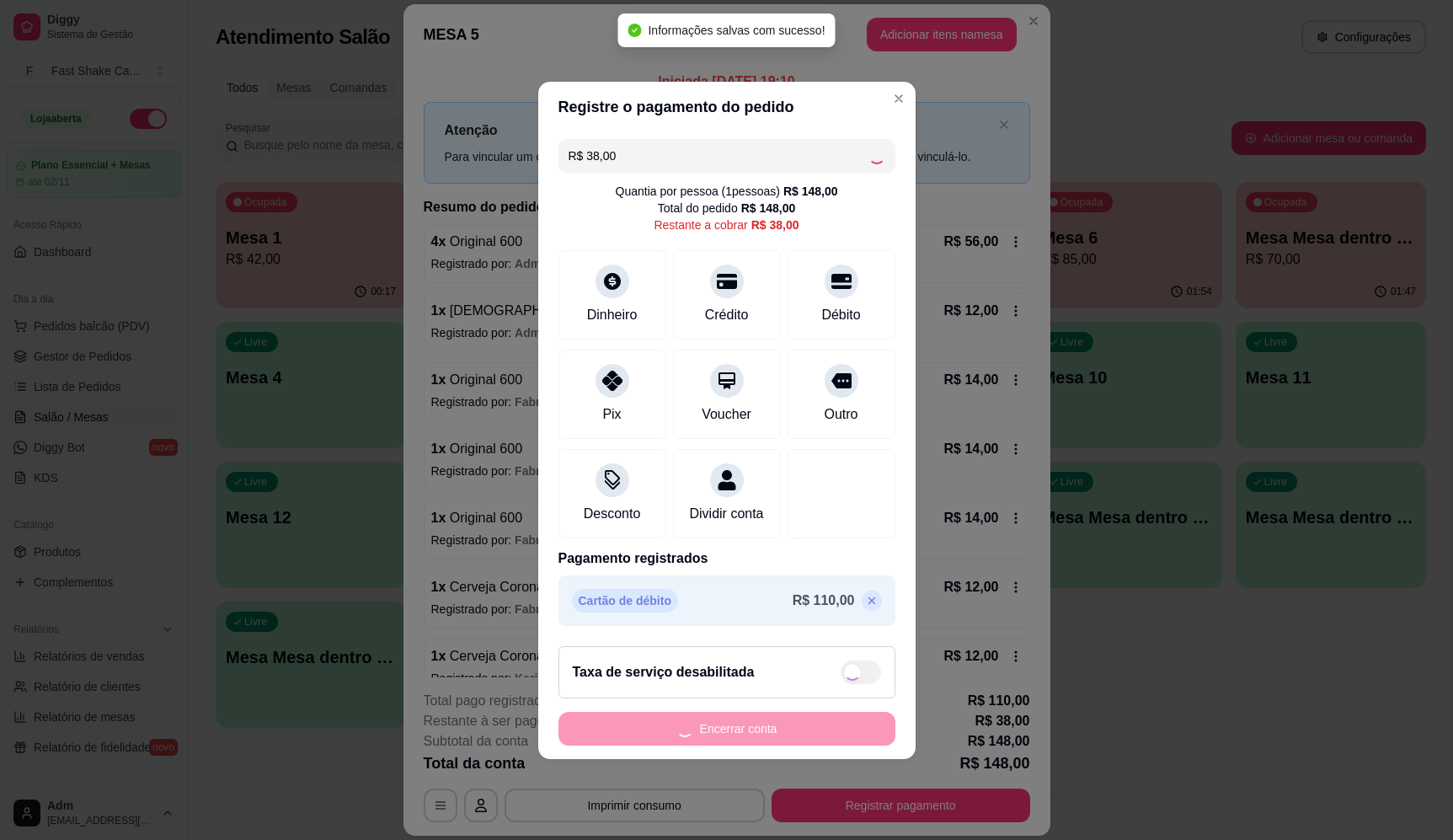
type input "R$ 0,00"
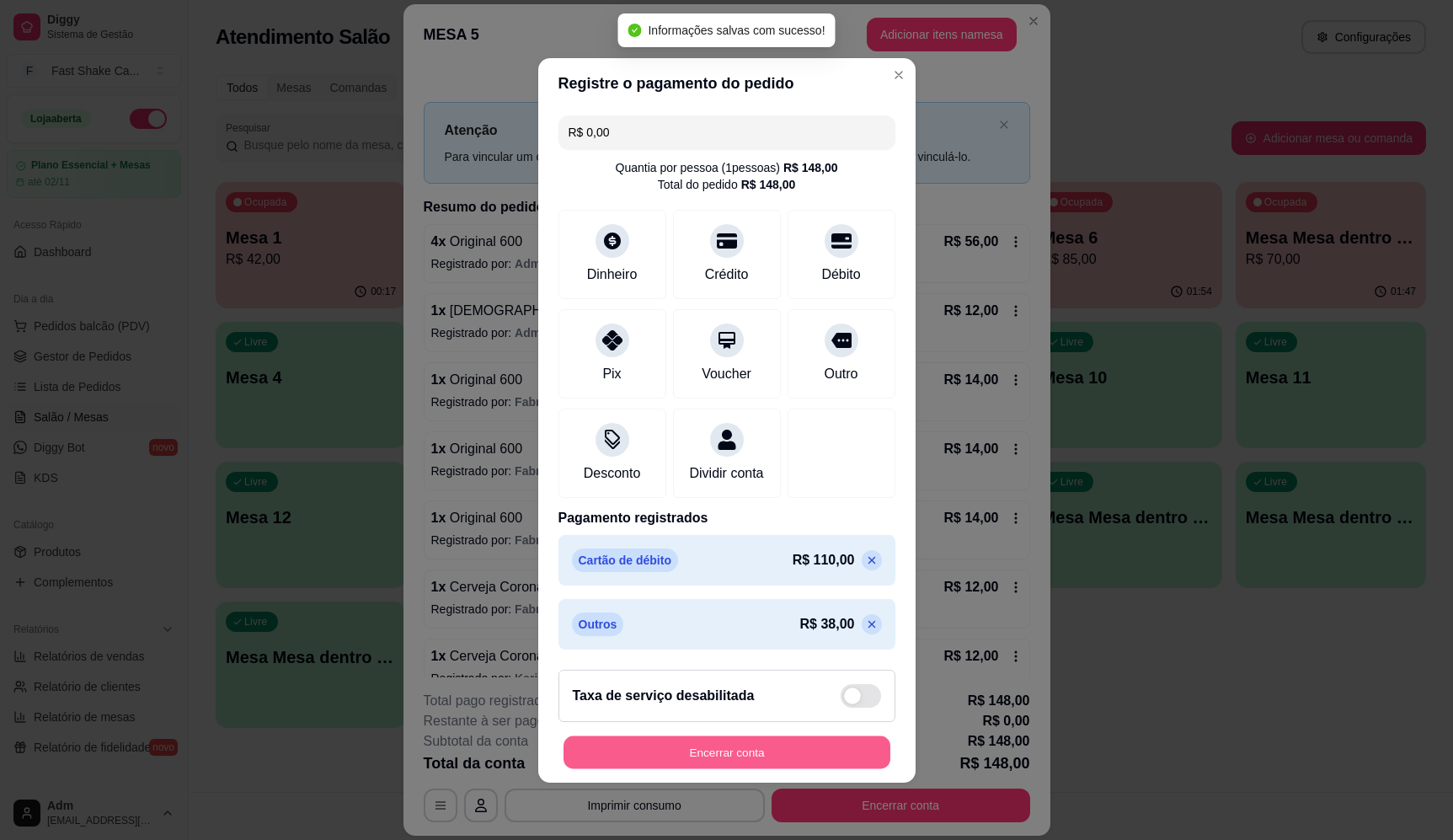
click at [804, 749] on button "Encerrar conta" at bounding box center [727, 752] width 327 height 33
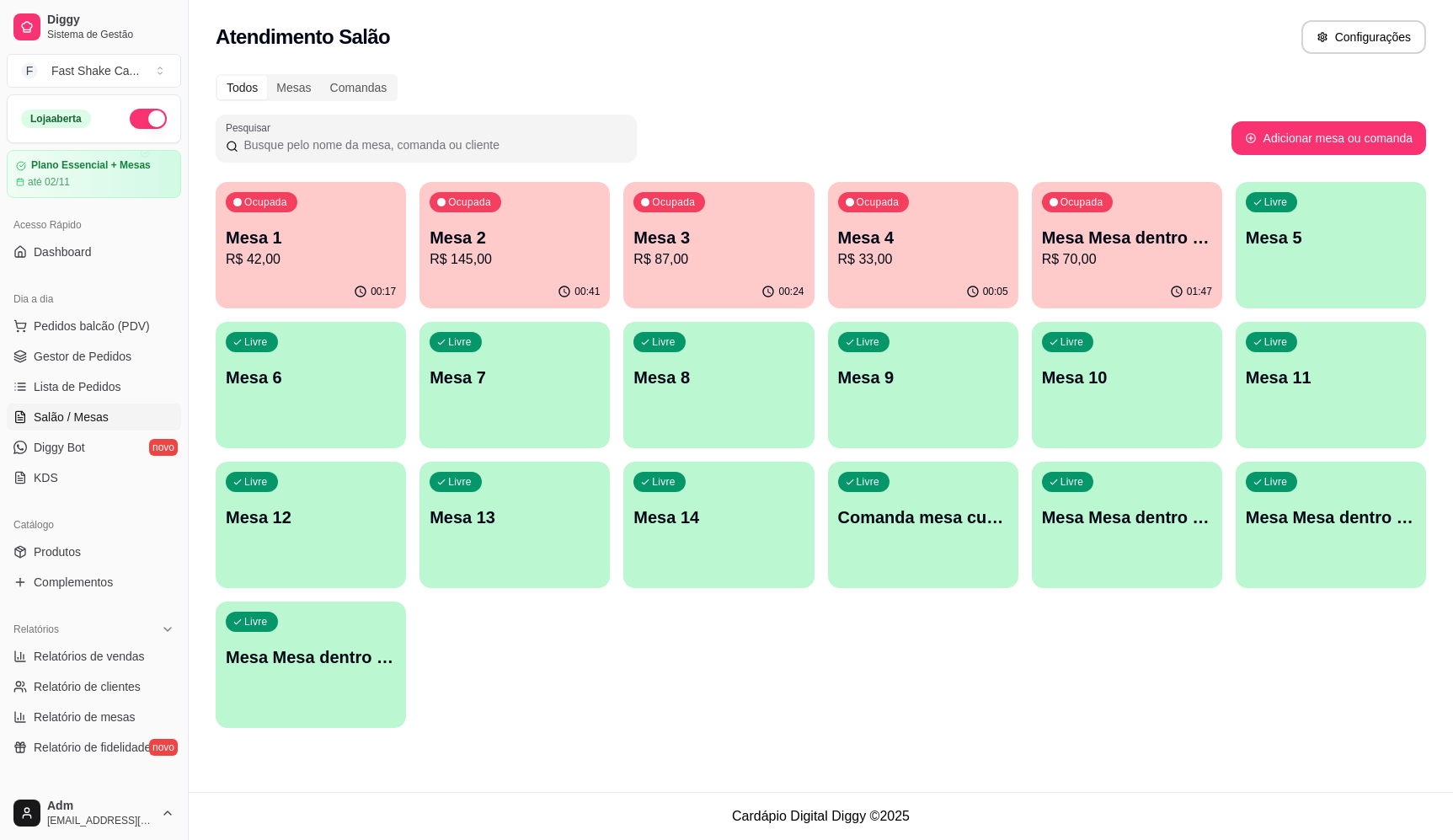
click at [889, 262] on p "R$ 33,00" at bounding box center [923, 259] width 170 height 20
click at [652, 217] on div "Ocupada Mesa 3 R$ 87,00" at bounding box center [718, 228] width 190 height 93
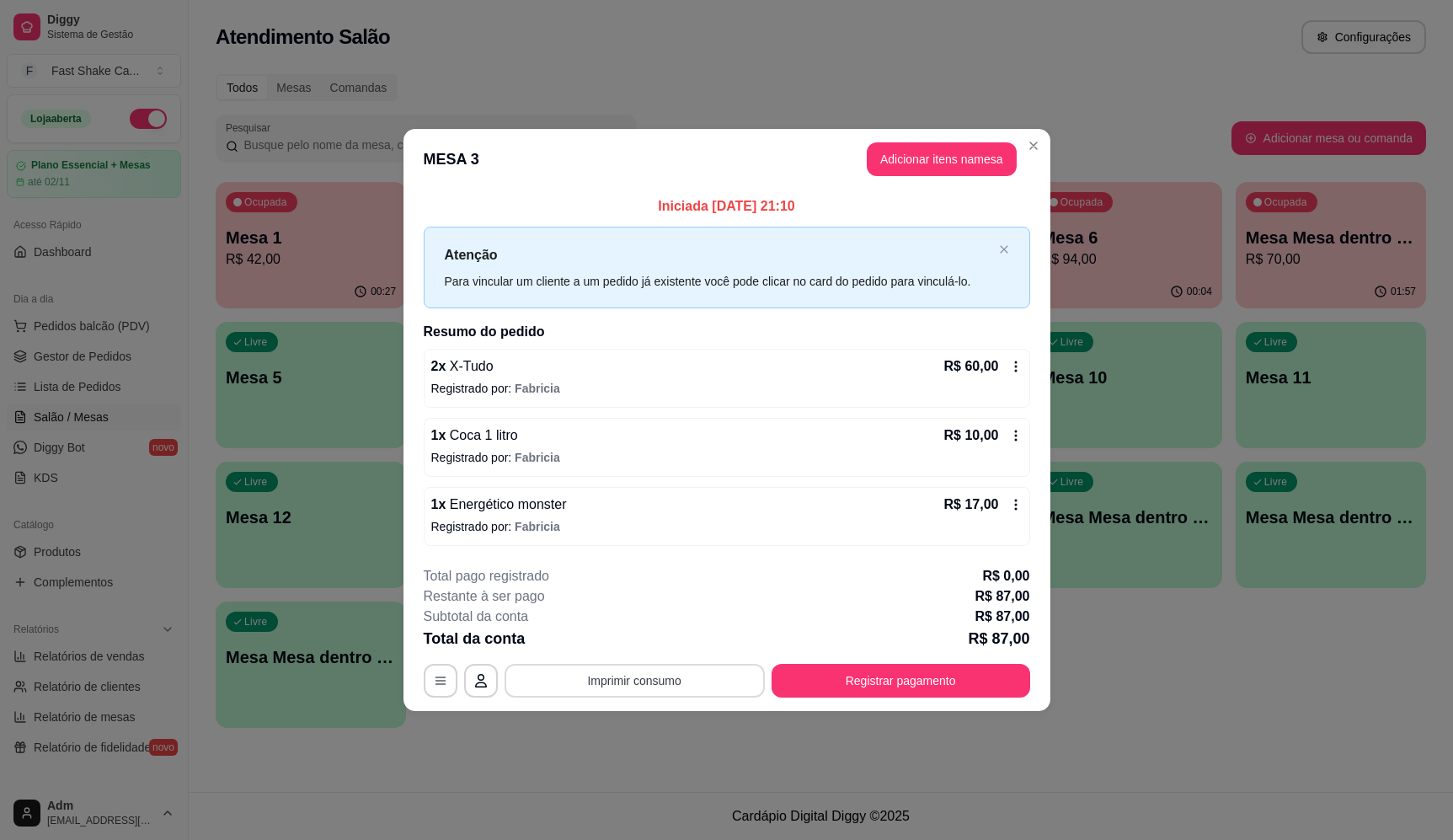
click at [675, 676] on button "Imprimir consumo" at bounding box center [634, 680] width 260 height 34
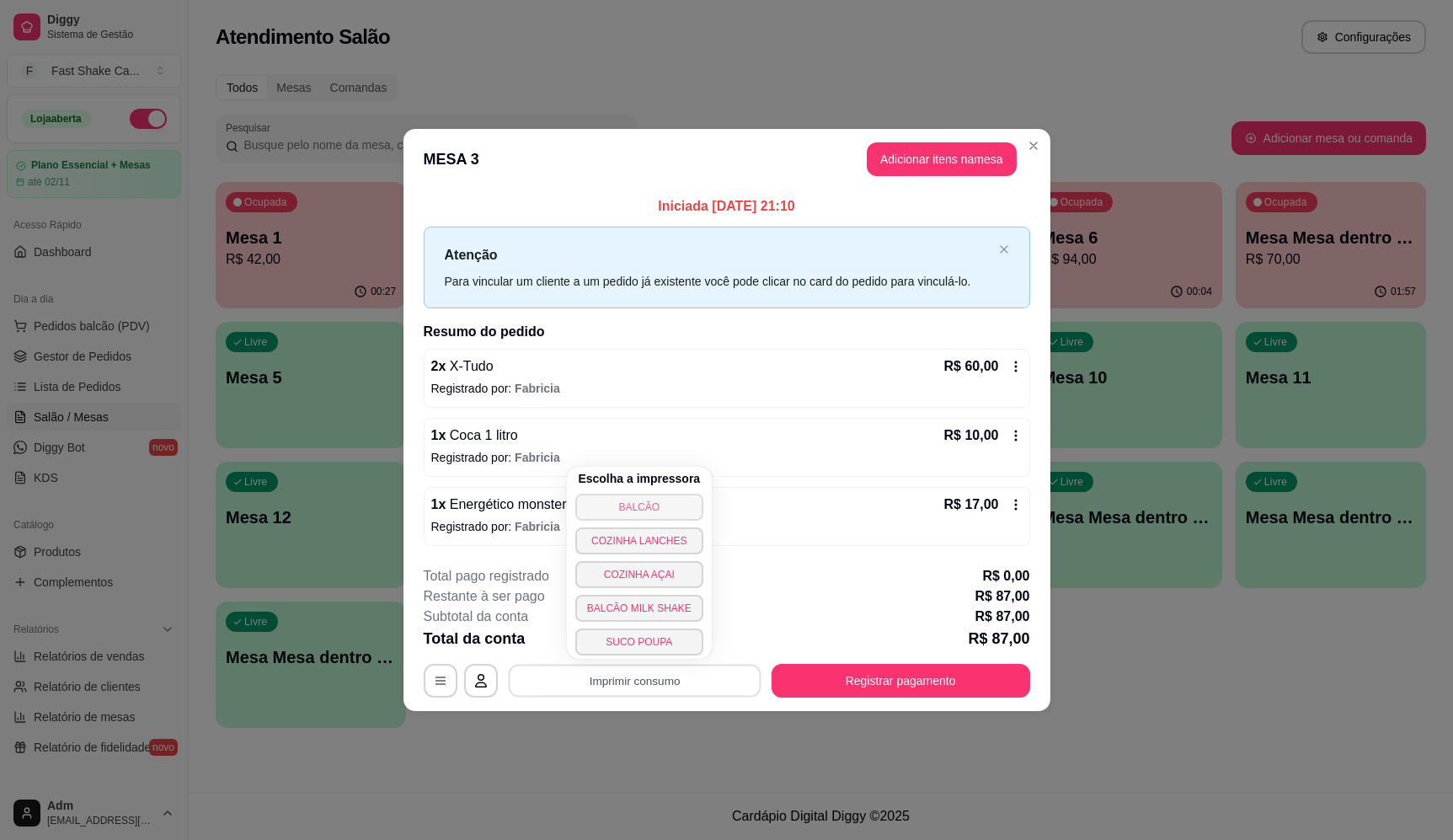
click at [685, 507] on button "BALCÃO" at bounding box center [640, 506] width 128 height 27
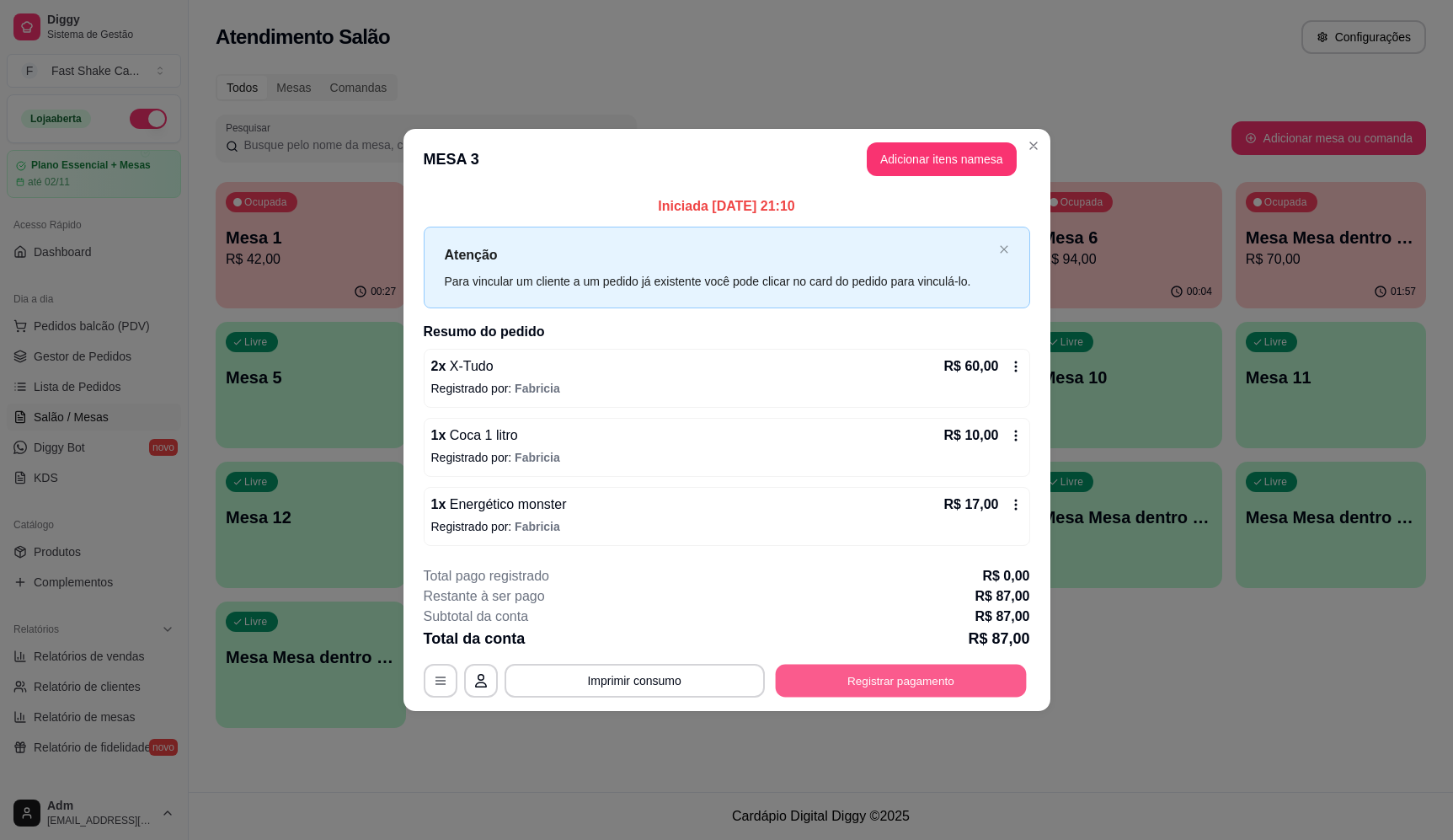
click at [890, 684] on button "Registrar pagamento" at bounding box center [901, 681] width 251 height 33
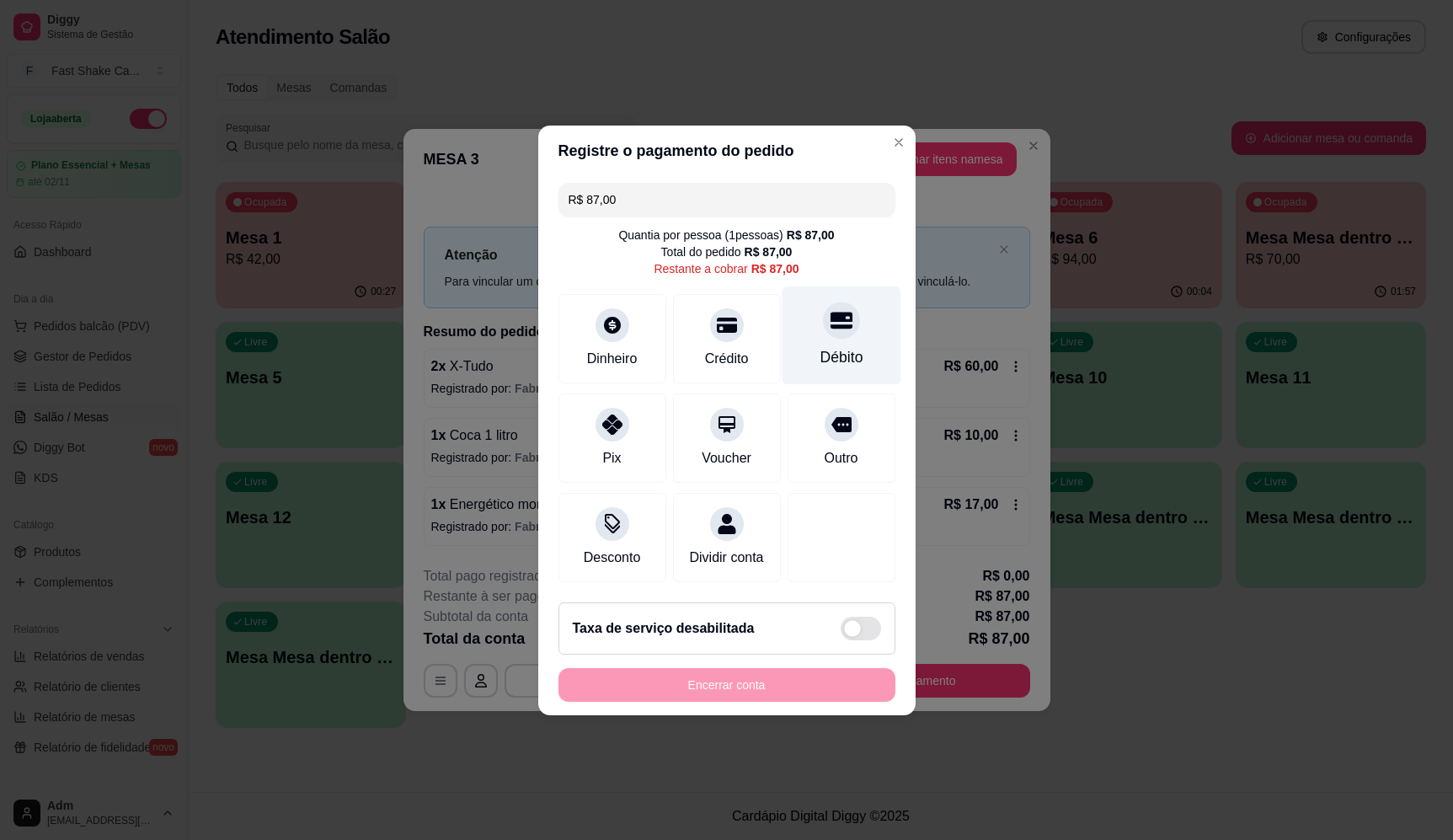
click at [842, 311] on icon at bounding box center [840, 319] width 22 height 16
type input "R$ 0,00"
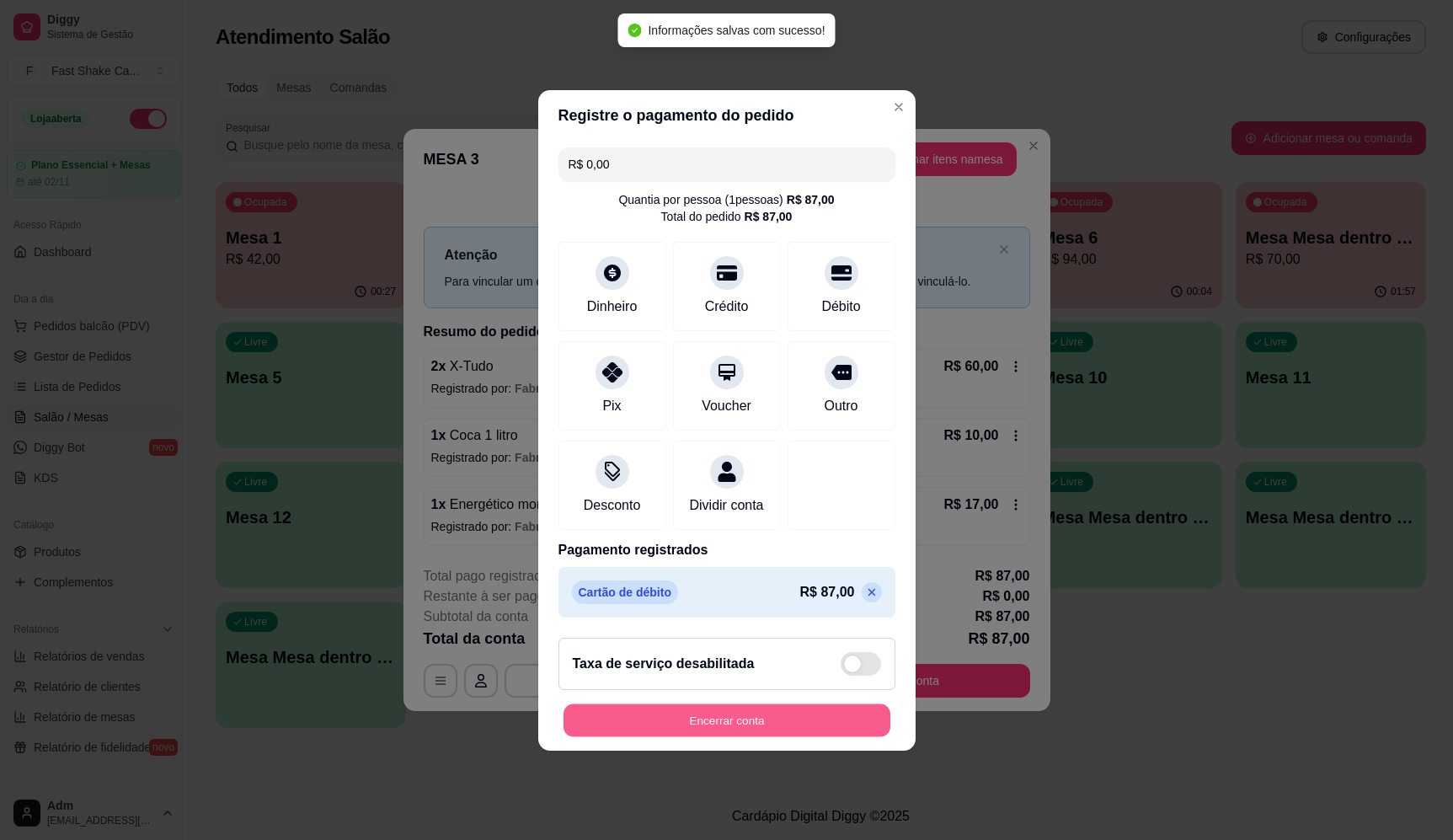
click at [773, 729] on button "Encerrar conta" at bounding box center [727, 720] width 327 height 33
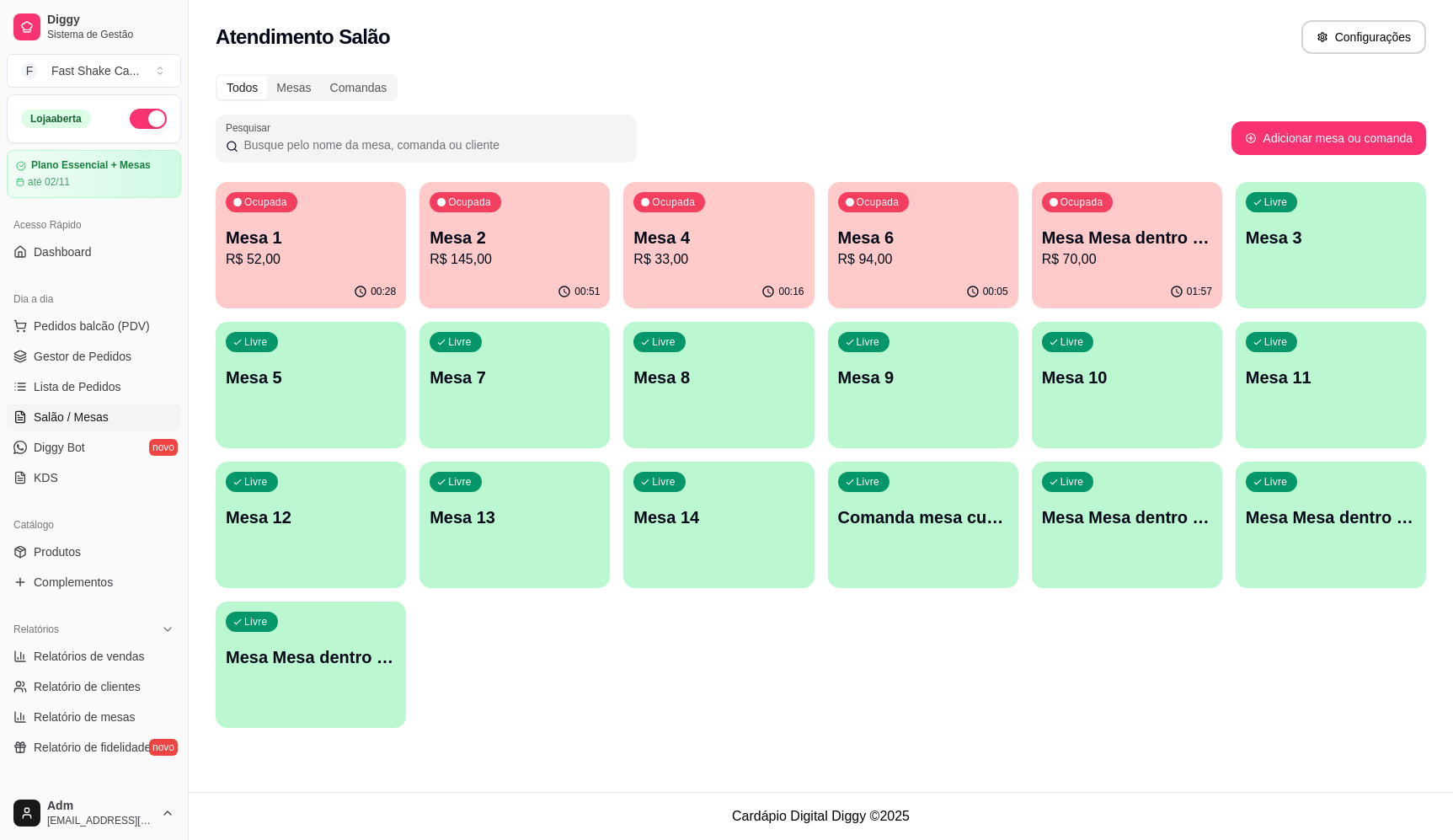
click at [581, 244] on p "Mesa 2" at bounding box center [514, 237] width 170 height 23
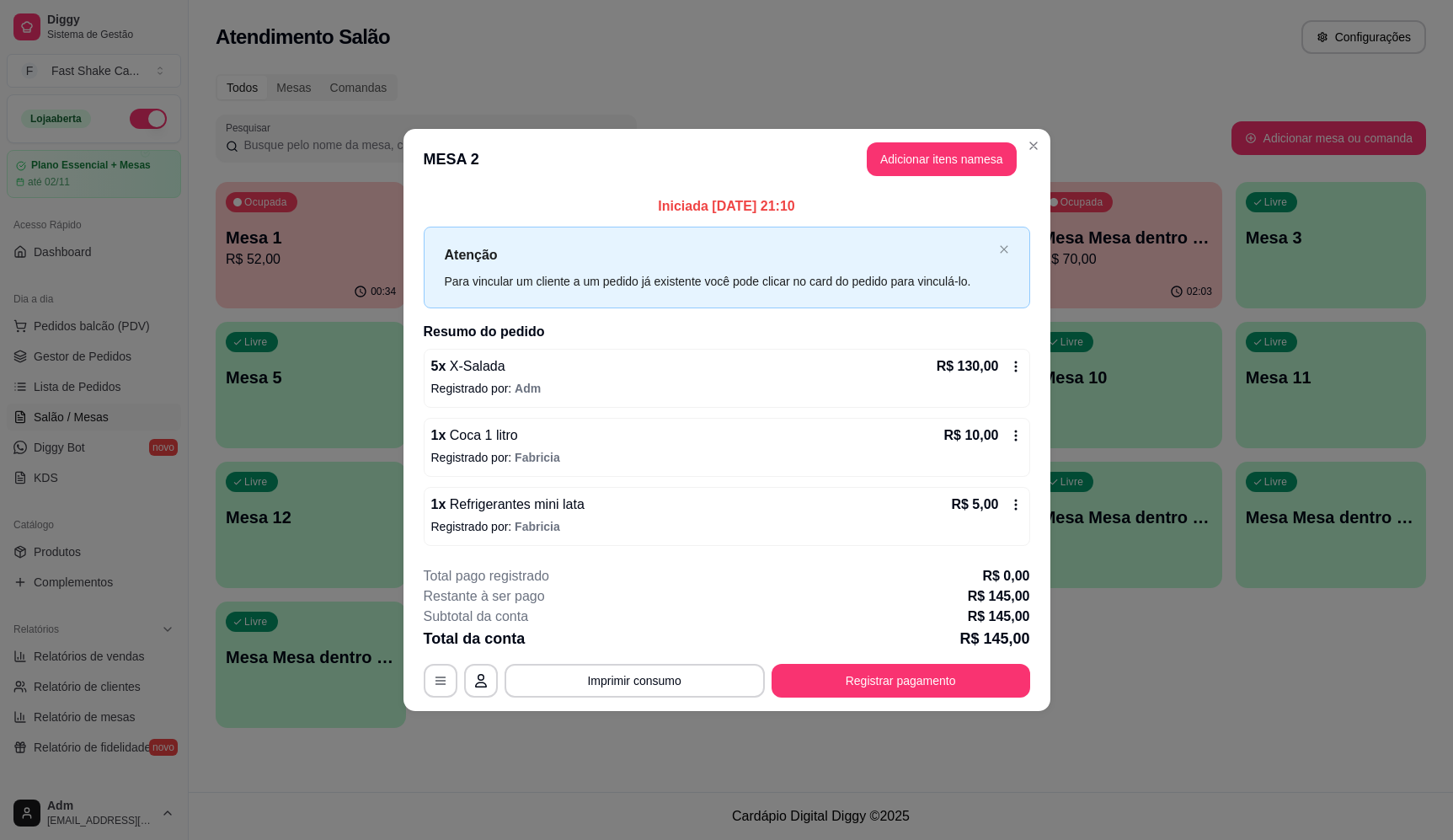
click at [604, 675] on button "Imprimir consumo" at bounding box center [634, 680] width 260 height 34
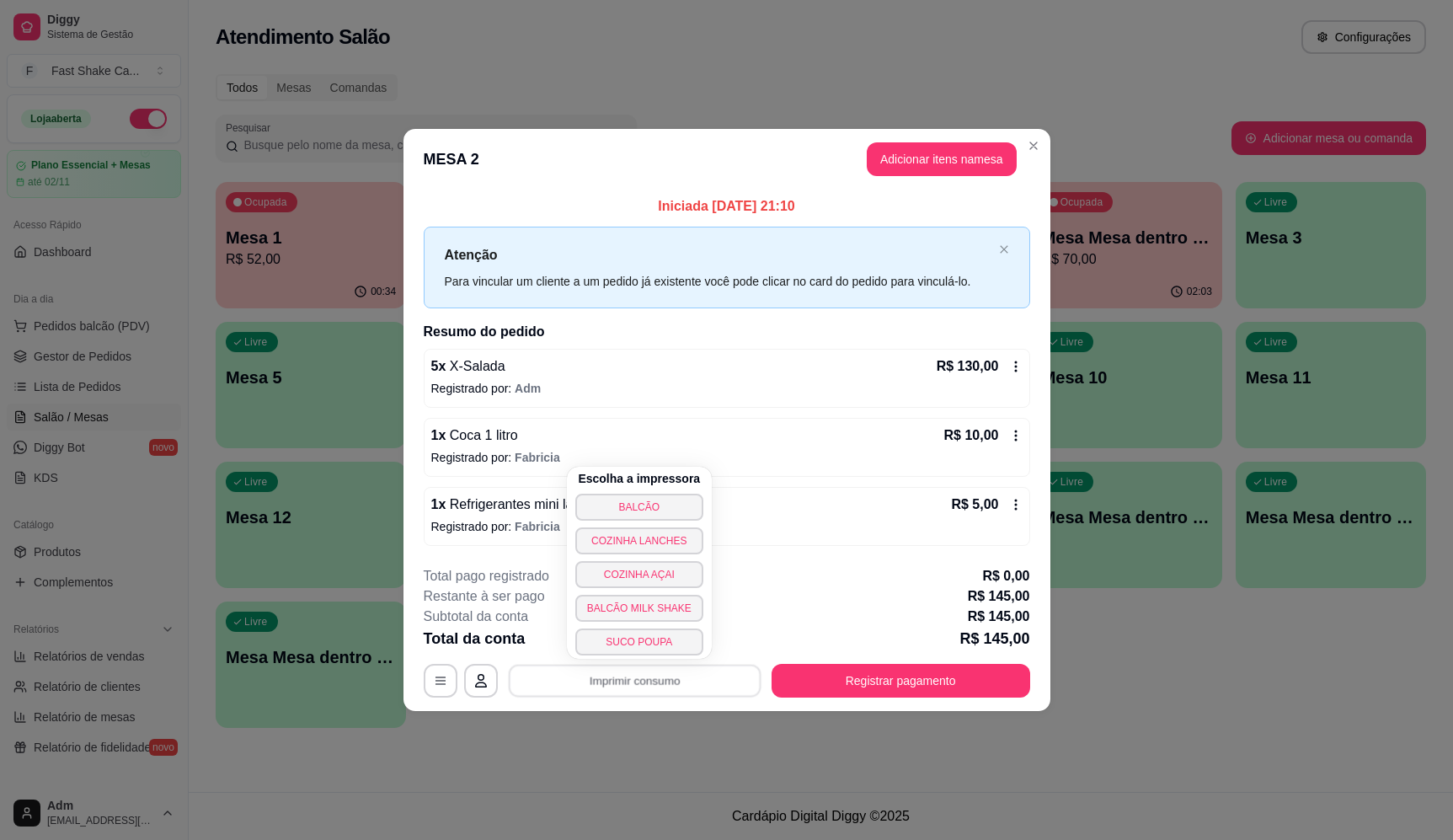
click at [654, 499] on button "BALCÃO" at bounding box center [640, 506] width 128 height 27
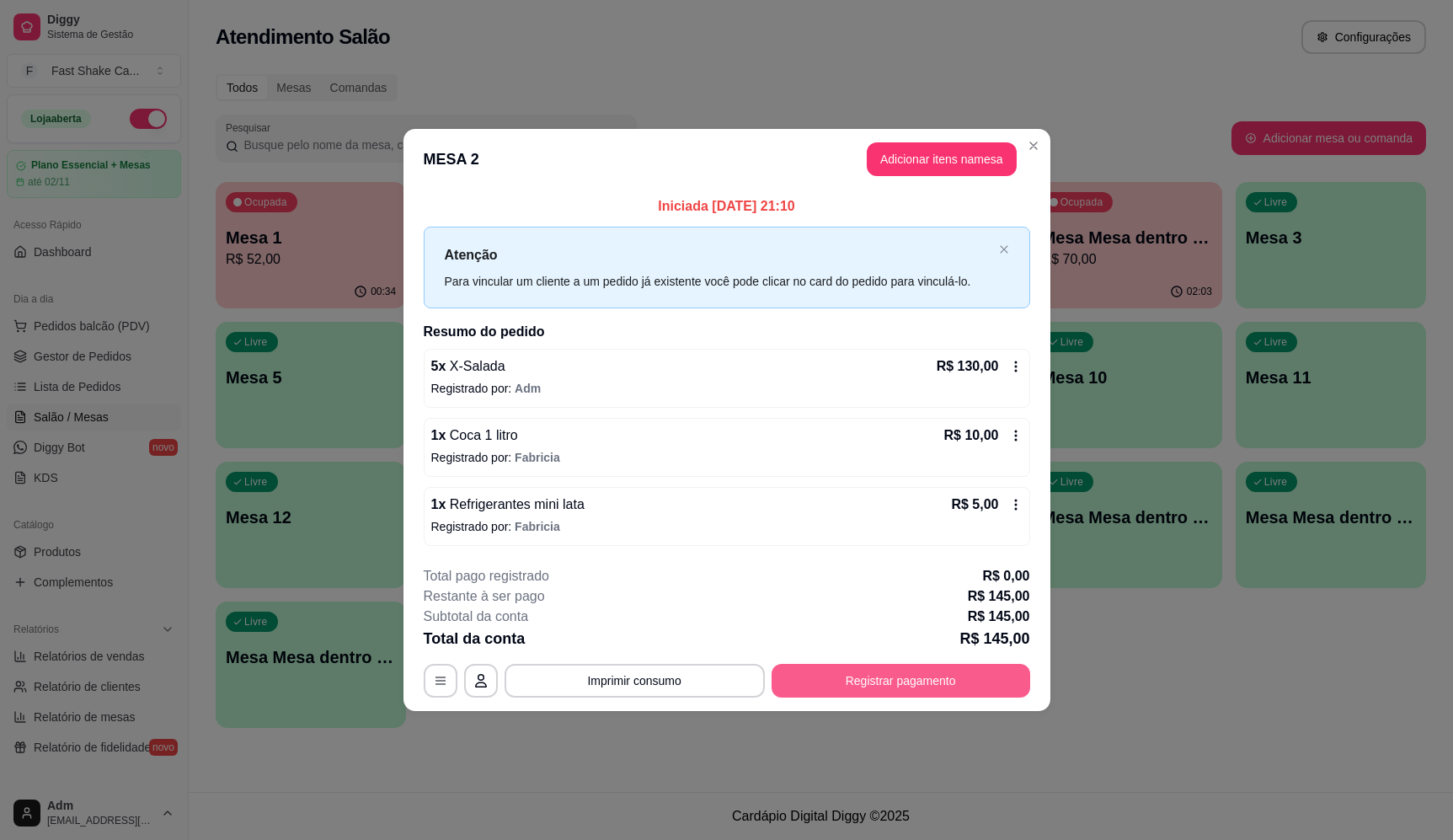
click at [904, 681] on button "Registrar pagamento" at bounding box center [901, 680] width 259 height 34
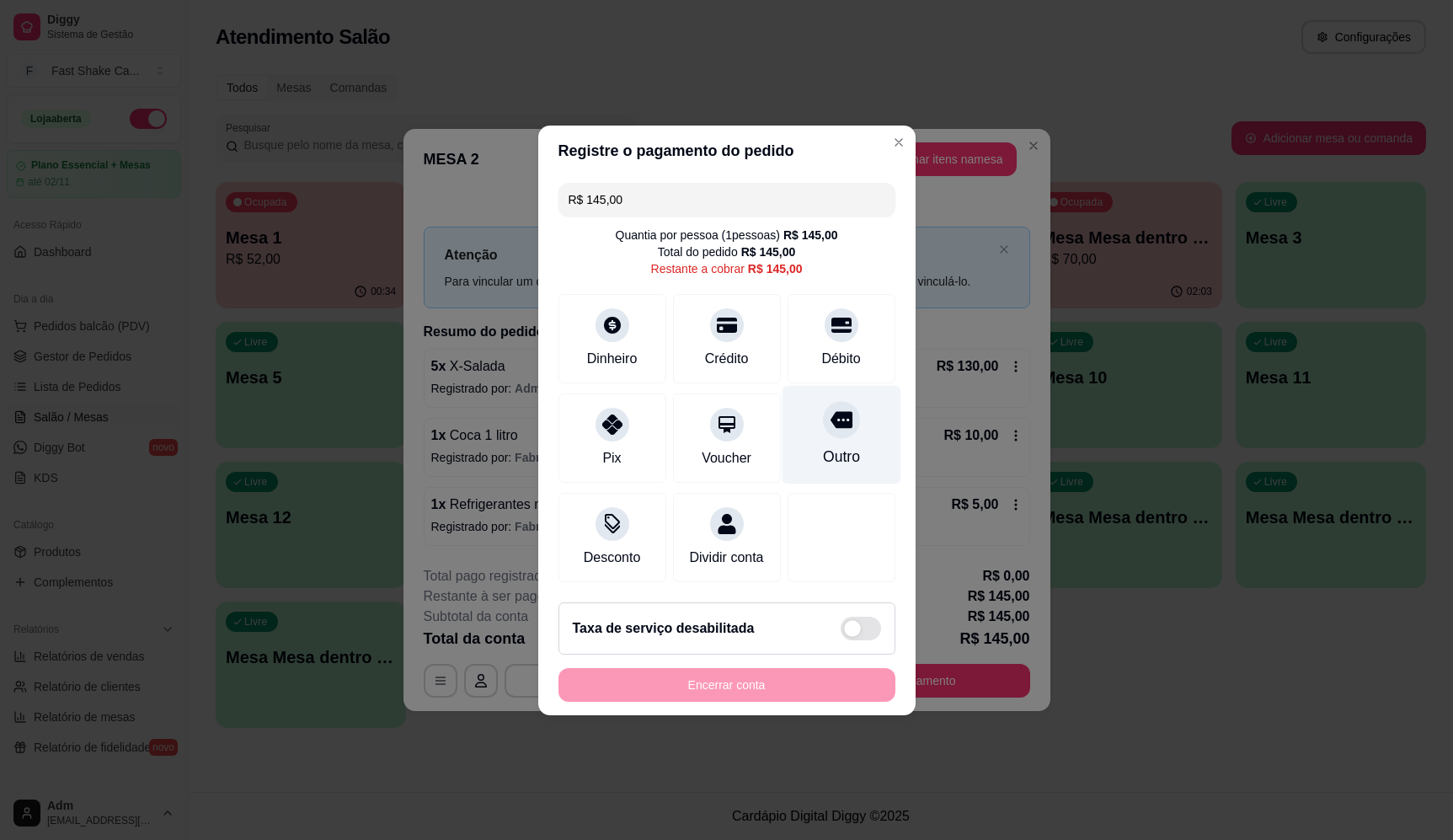
click at [832, 411] on icon at bounding box center [840, 419] width 22 height 16
type input "R$ 0,00"
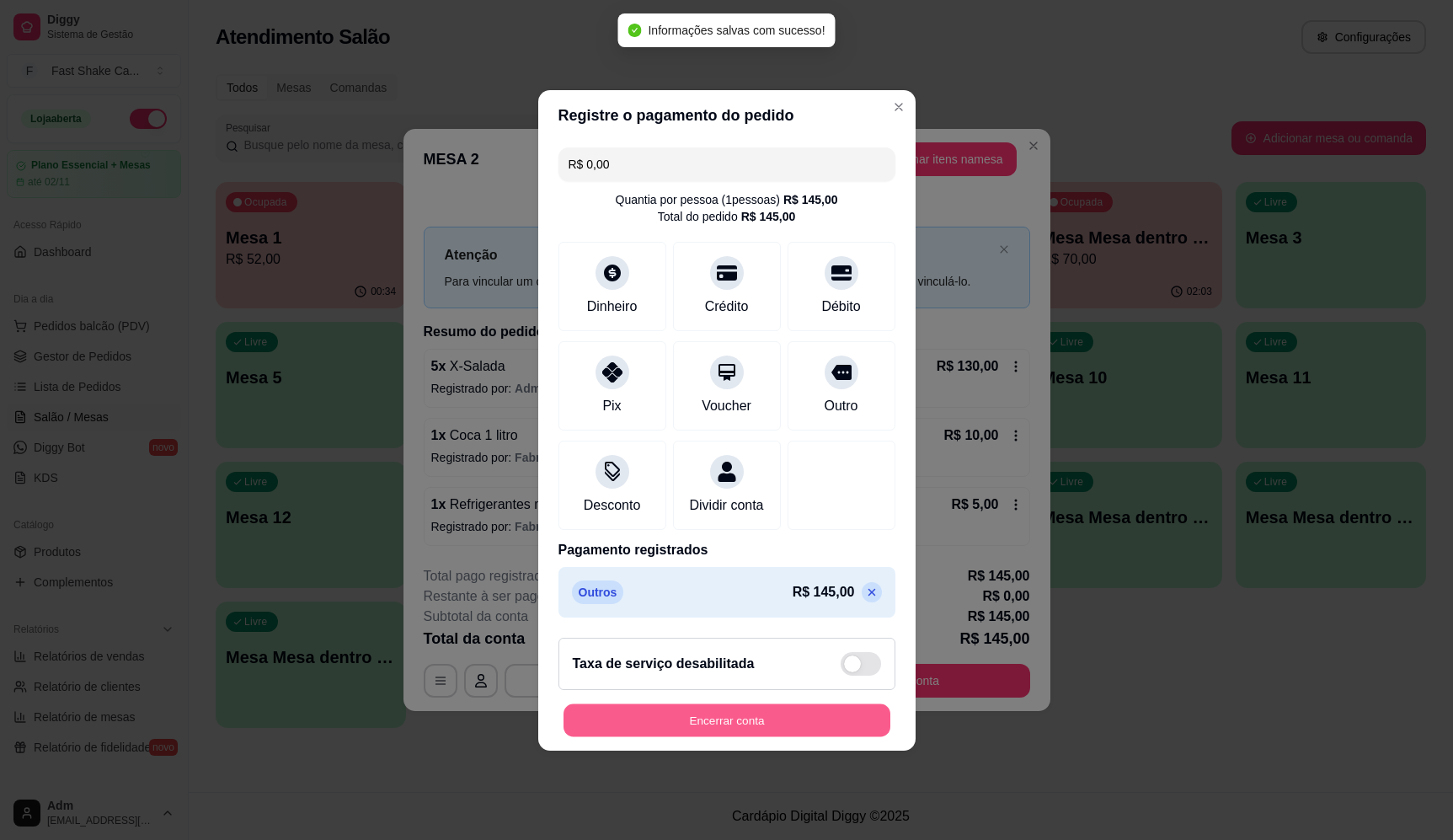
click at [779, 734] on button "Encerrar conta" at bounding box center [727, 720] width 327 height 33
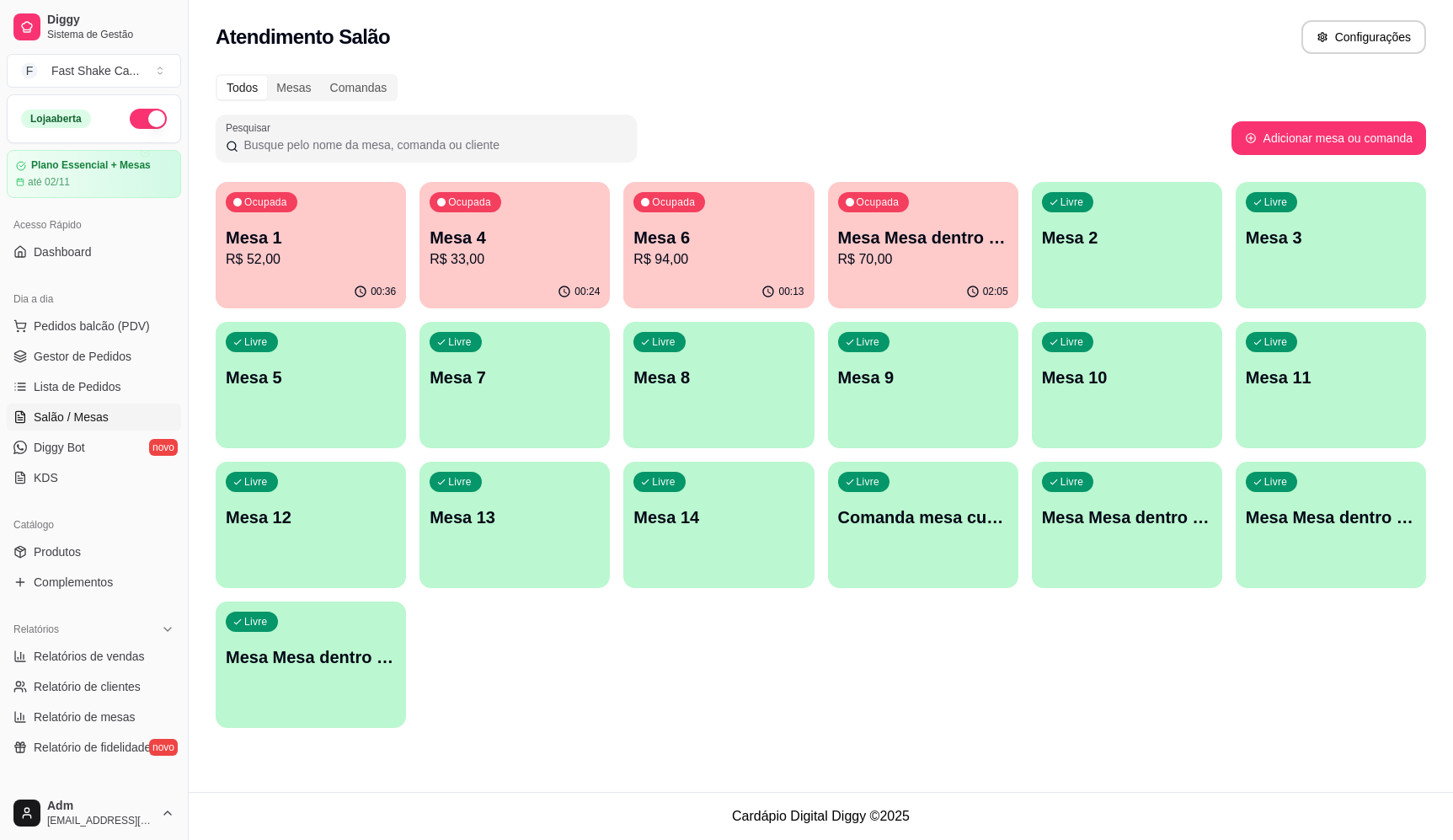
click at [278, 252] on p "R$ 52,00" at bounding box center [311, 259] width 170 height 20
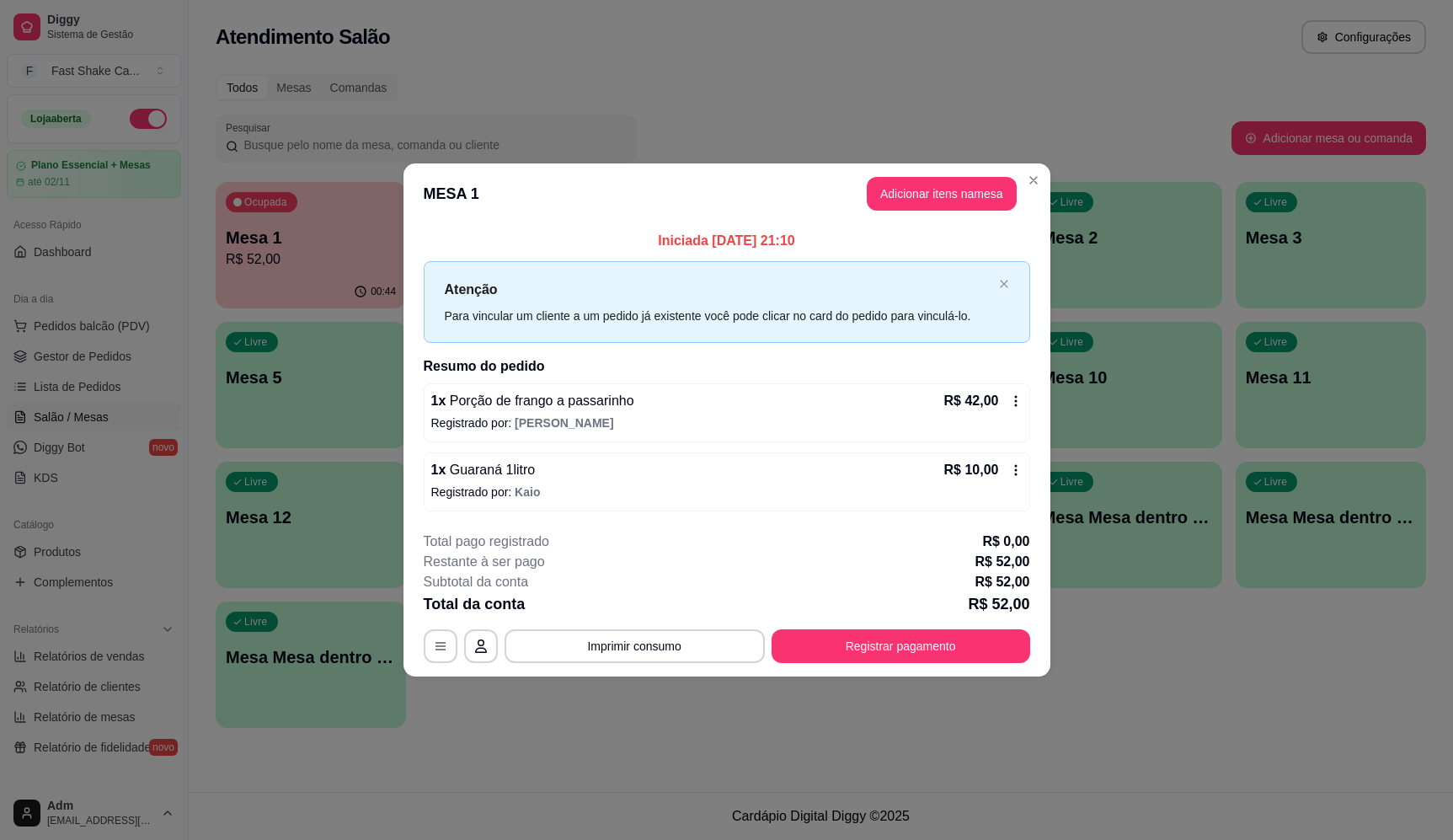
click at [653, 625] on div "**********" at bounding box center [727, 597] width 607 height 131
click at [659, 636] on button "Imprimir consumo" at bounding box center [634, 645] width 260 height 34
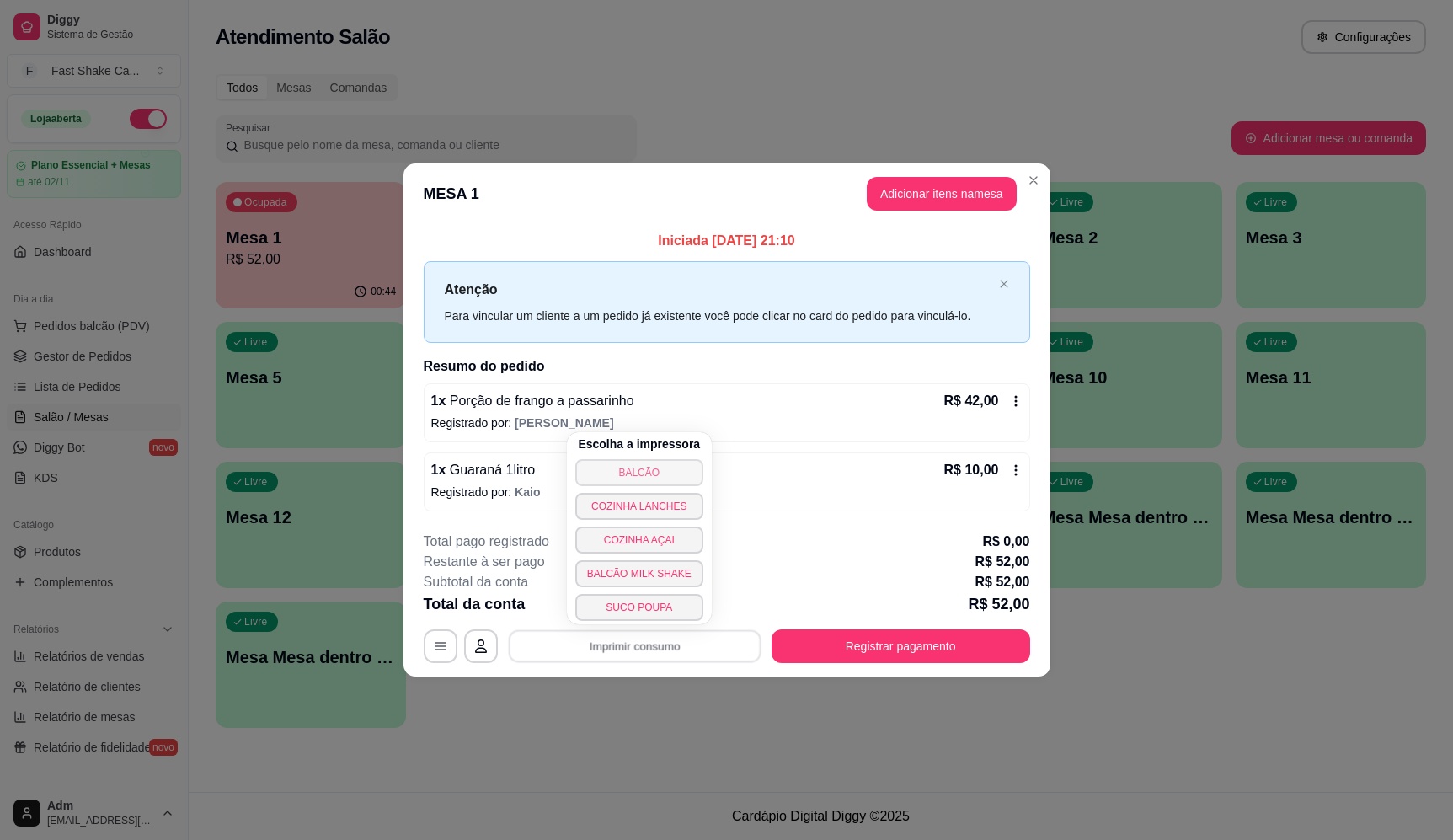
click at [676, 473] on button "BALCÃO" at bounding box center [640, 472] width 128 height 27
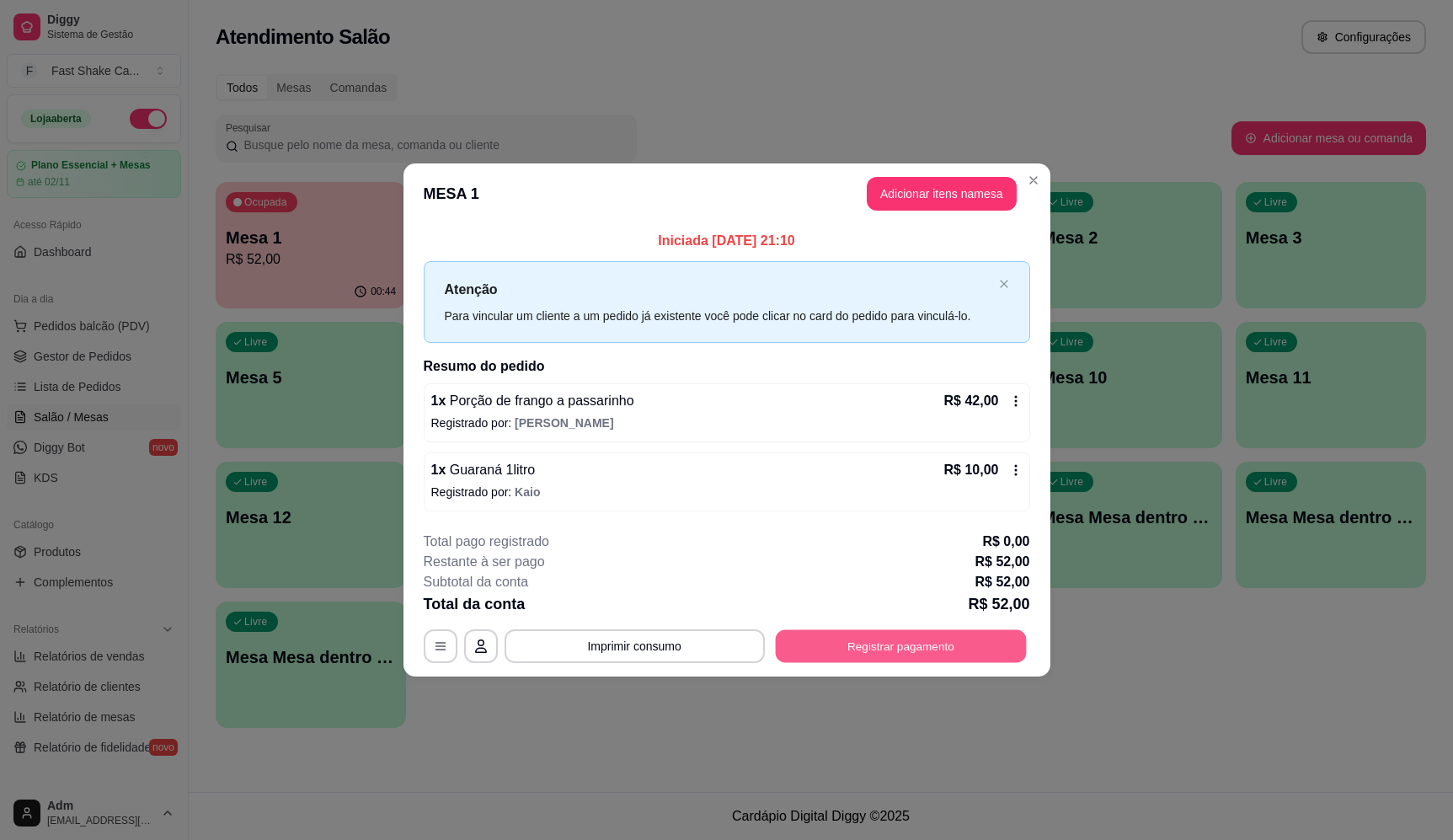
click at [994, 644] on button "Registrar pagamento" at bounding box center [901, 646] width 251 height 33
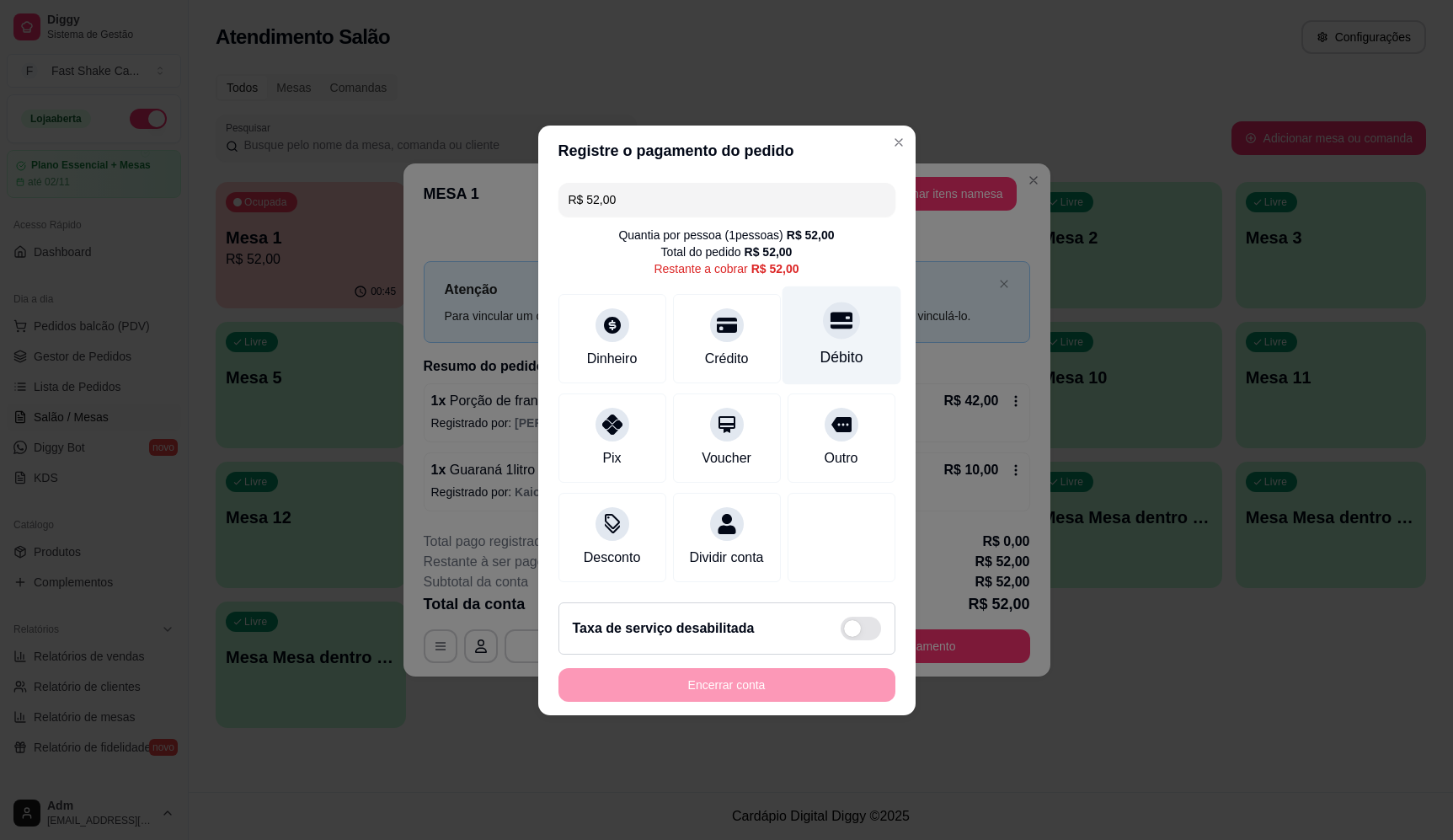
click at [830, 318] on icon at bounding box center [840, 319] width 22 height 22
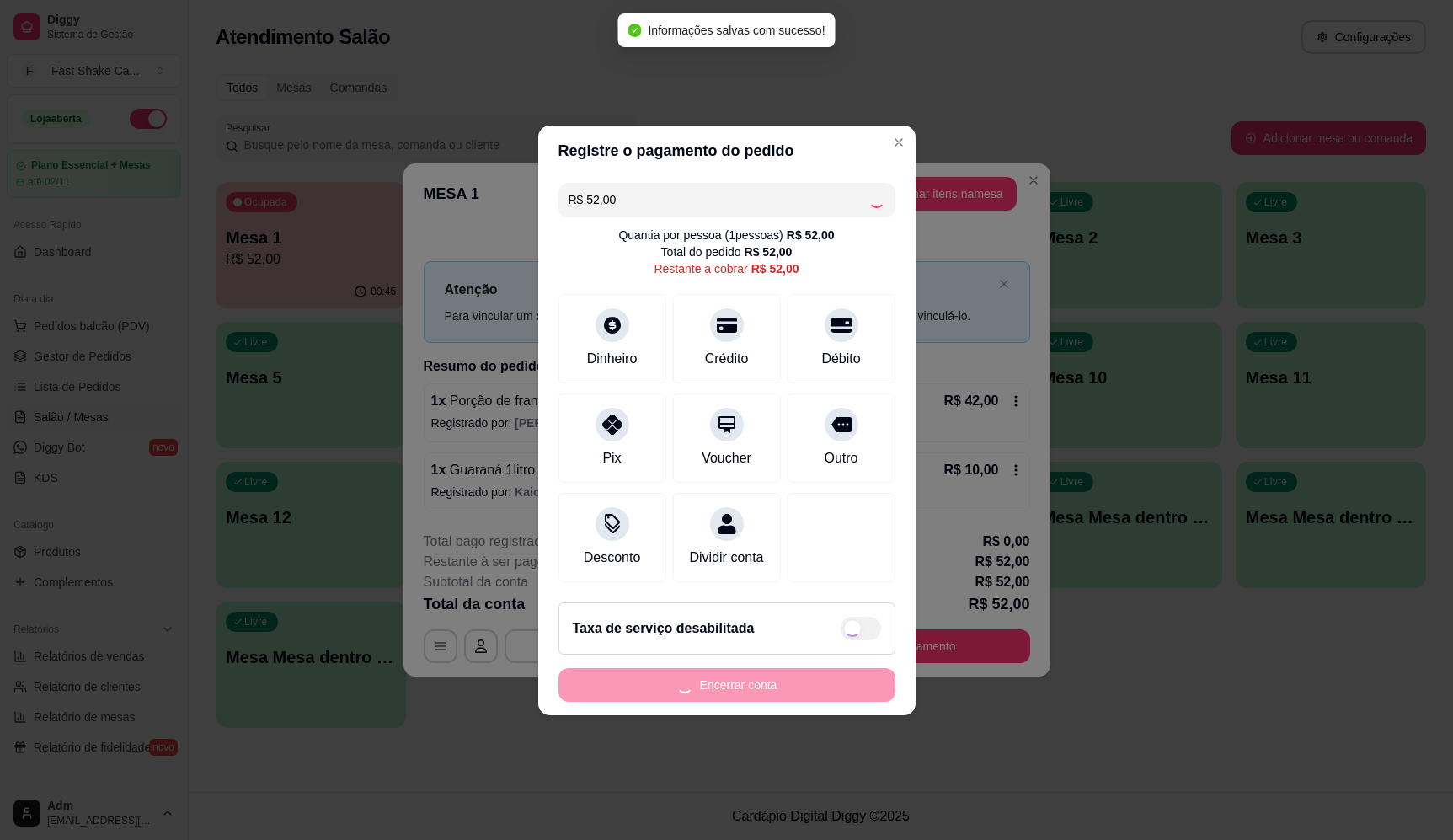
type input "R$ 0,00"
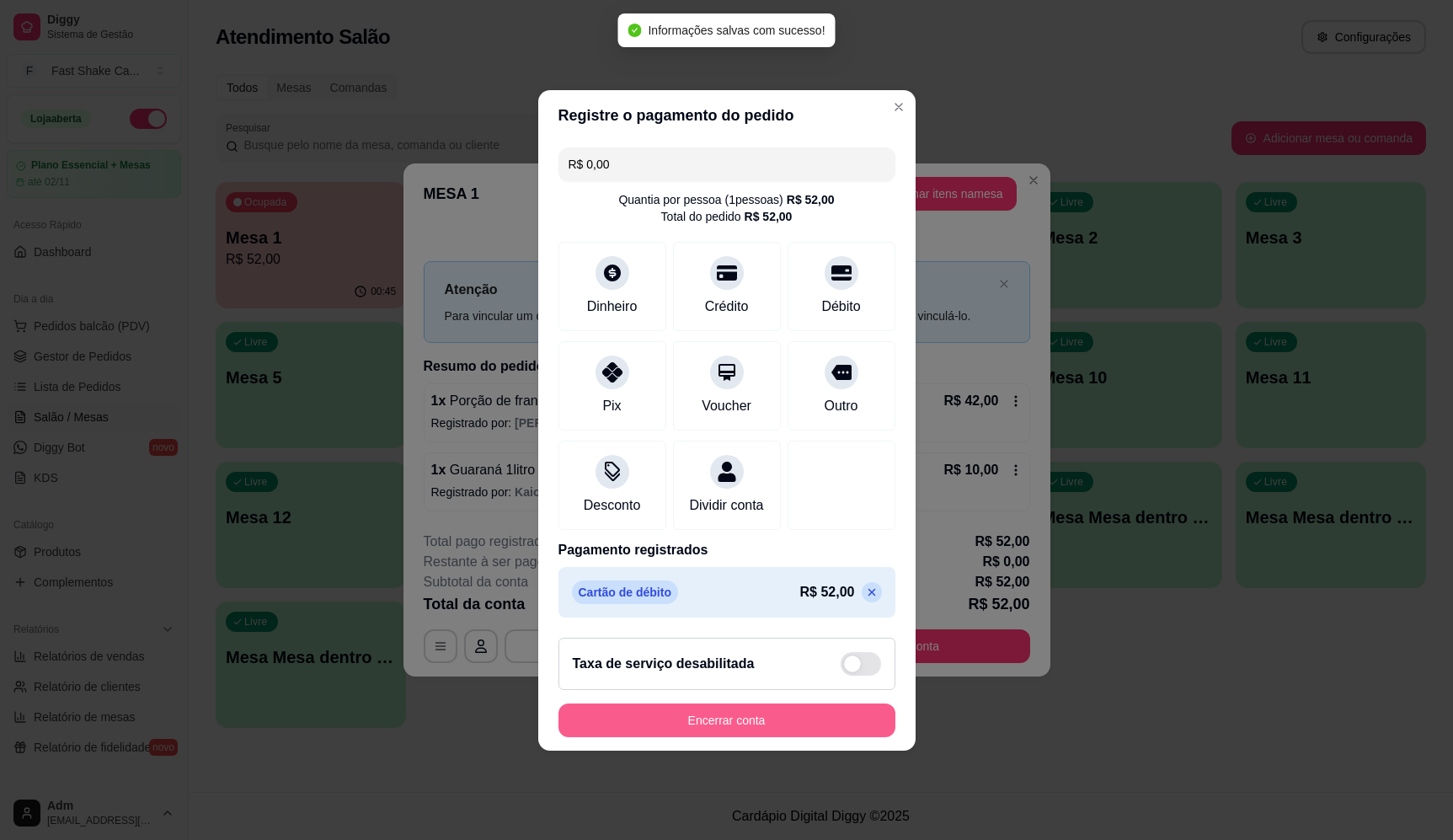
click at [813, 713] on div "Encerrar conta" at bounding box center [726, 720] width 337 height 34
click at [800, 721] on button "Encerrar conta" at bounding box center [726, 720] width 337 height 34
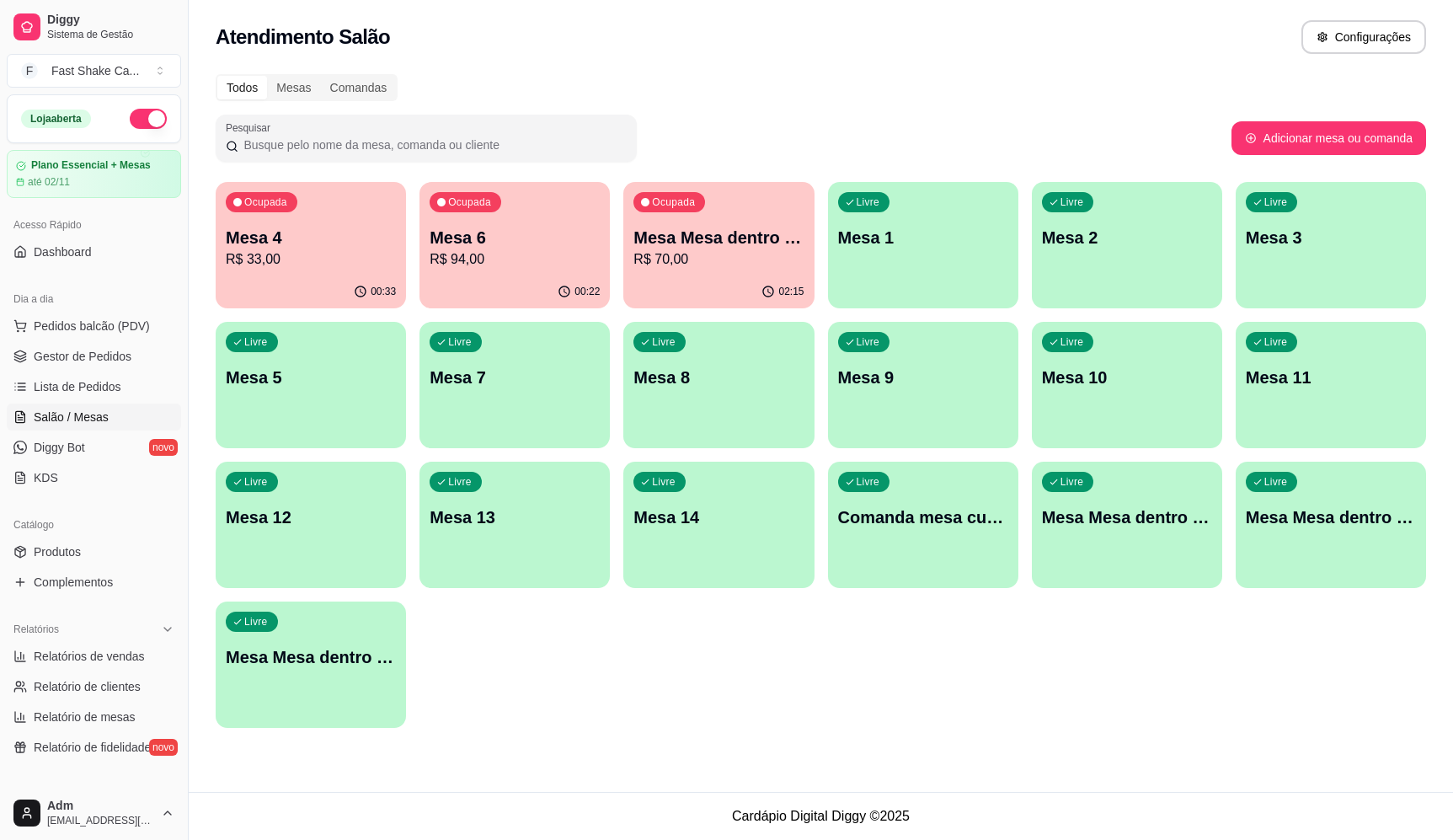
click at [556, 292] on button "Ocupada Mesa 6 R$ 94,00 00:22" at bounding box center [515, 245] width 190 height 126
click at [279, 239] on p "Mesa 4" at bounding box center [311, 237] width 170 height 23
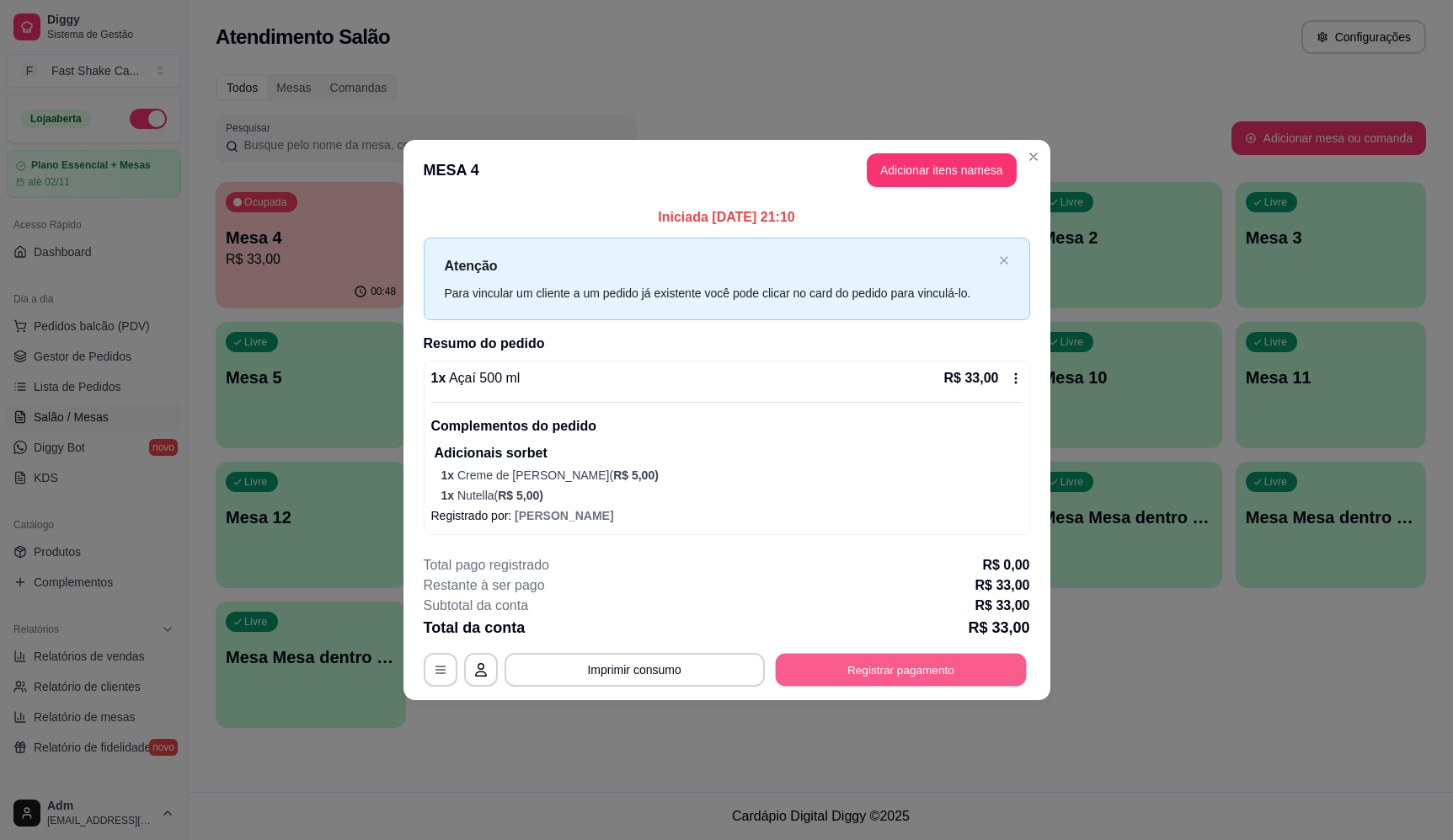
click at [866, 668] on button "Registrar pagamento" at bounding box center [901, 669] width 251 height 33
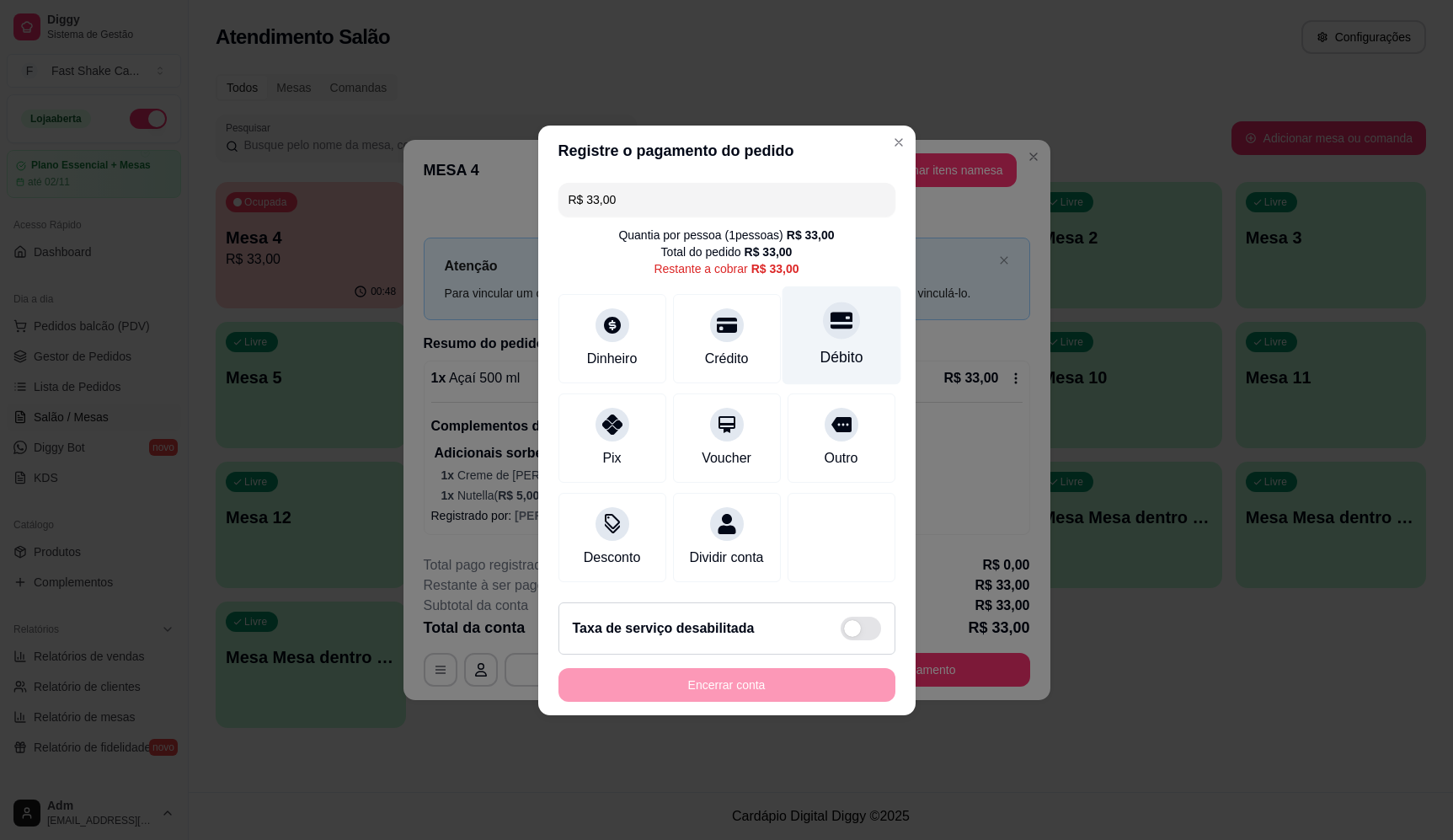
click at [848, 301] on div "Débito" at bounding box center [840, 335] width 119 height 99
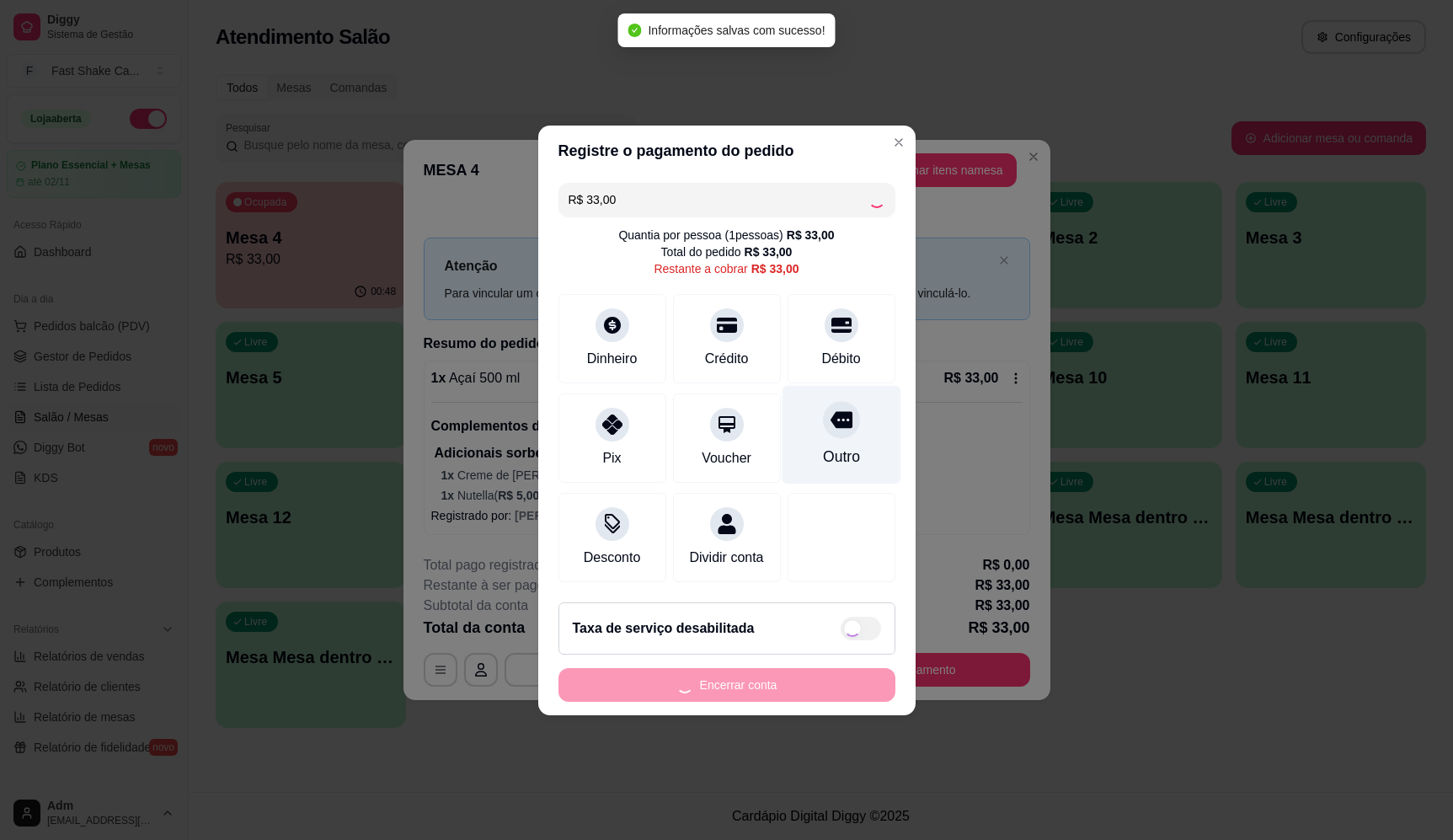
type input "R$ 0,00"
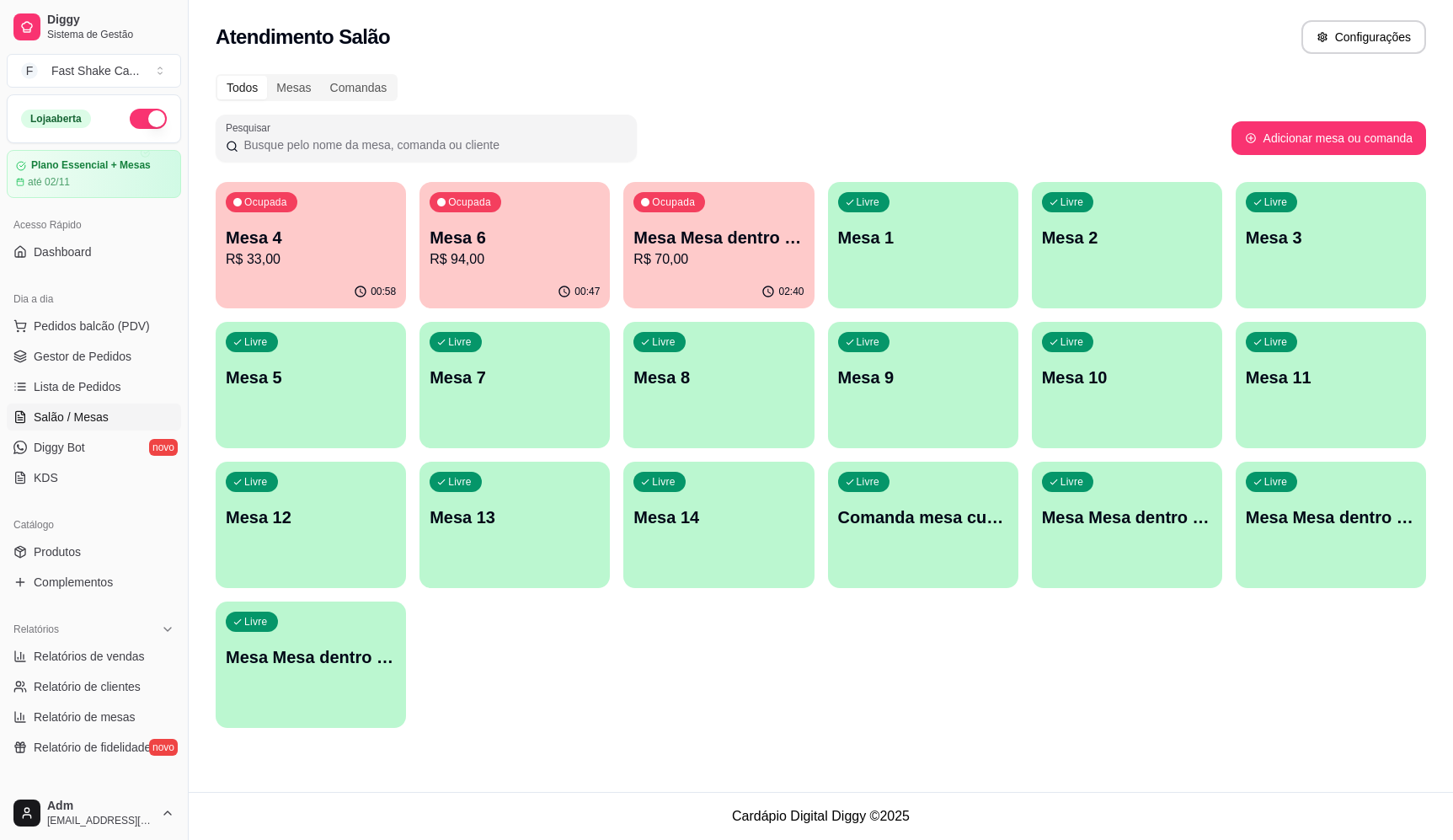
click at [298, 262] on p "R$ 33,00" at bounding box center [311, 259] width 170 height 20
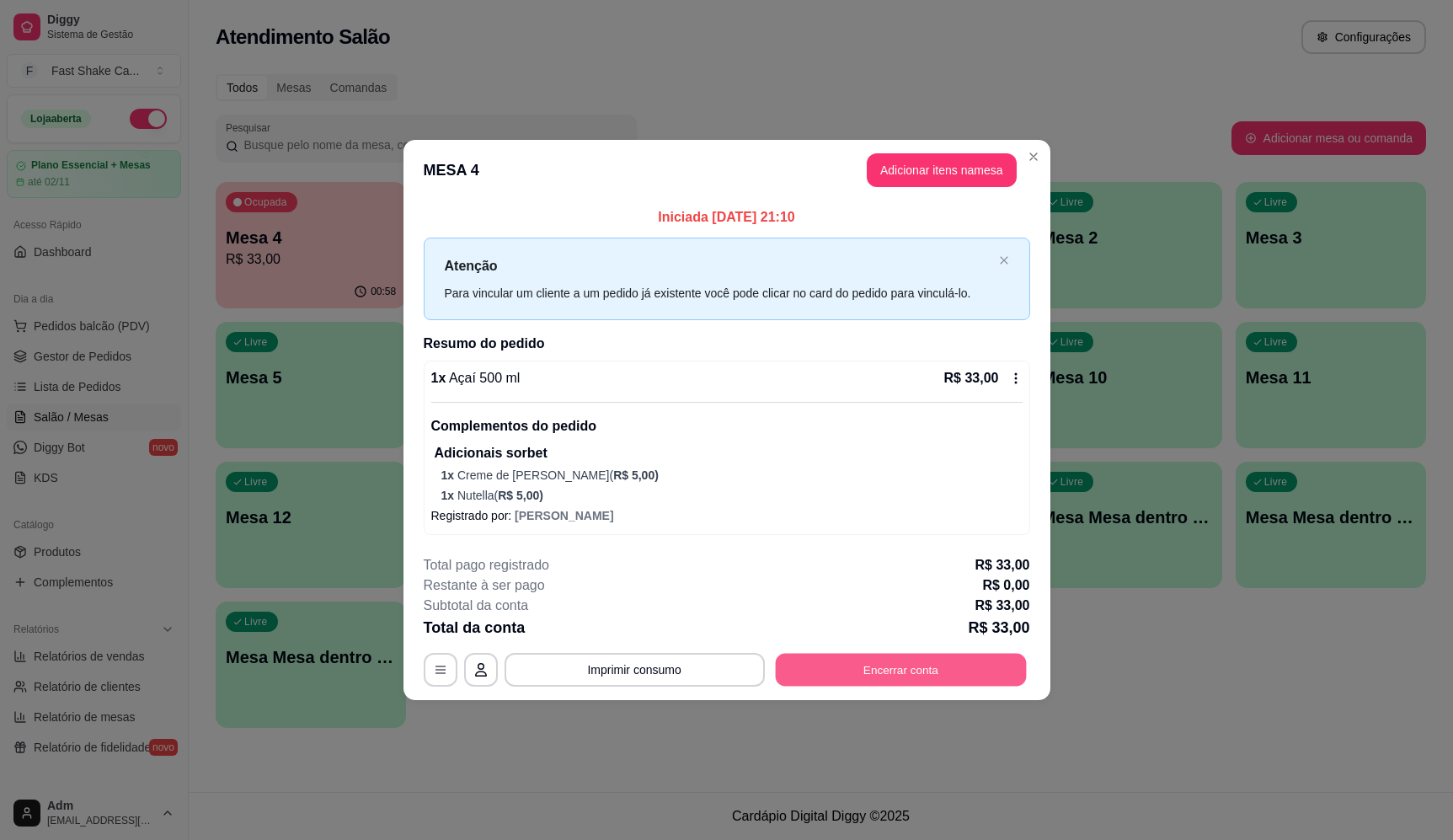
click at [920, 683] on button "Encerrar conta" at bounding box center [901, 669] width 251 height 33
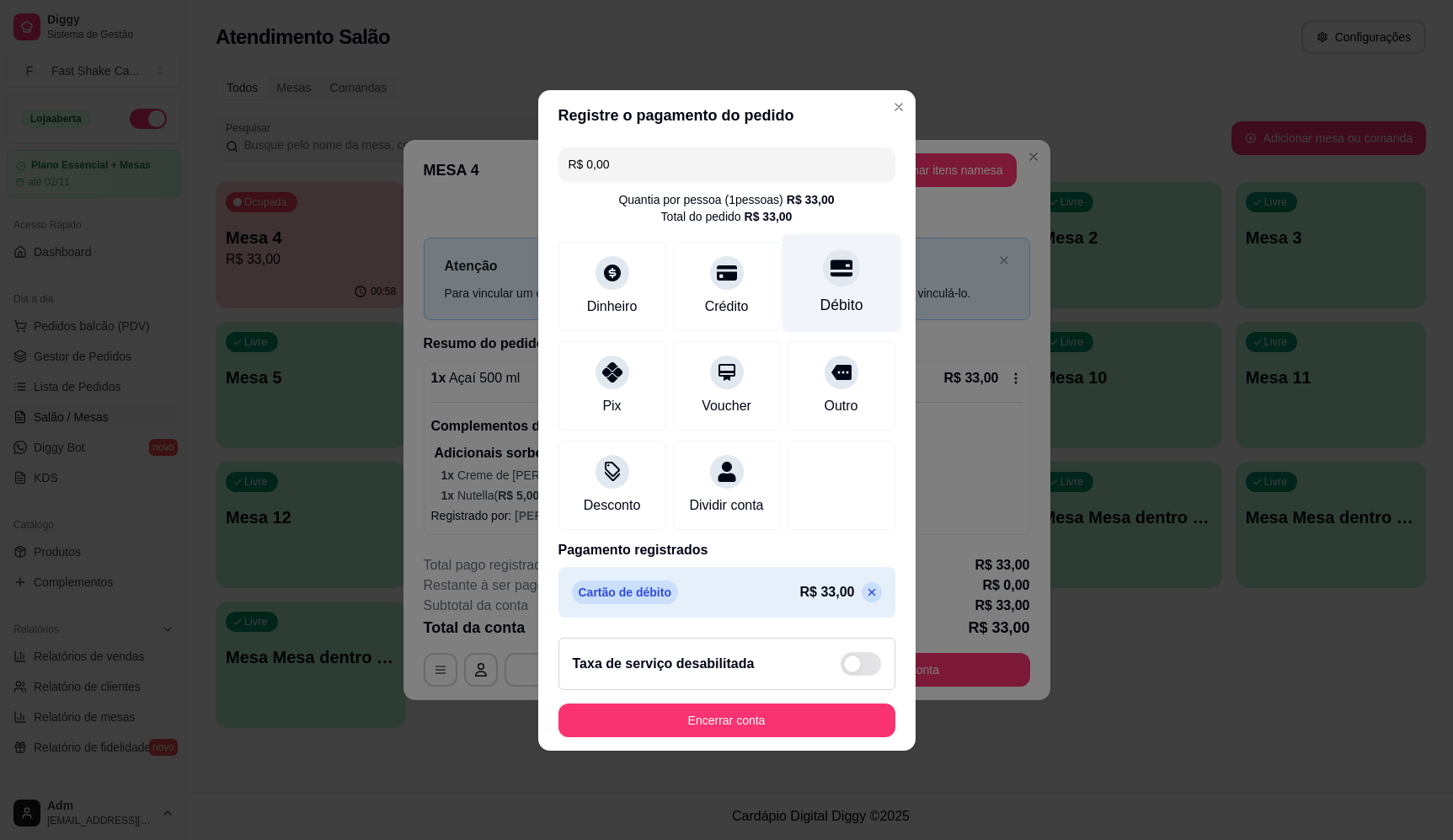
click at [816, 276] on div "Débito" at bounding box center [840, 283] width 119 height 99
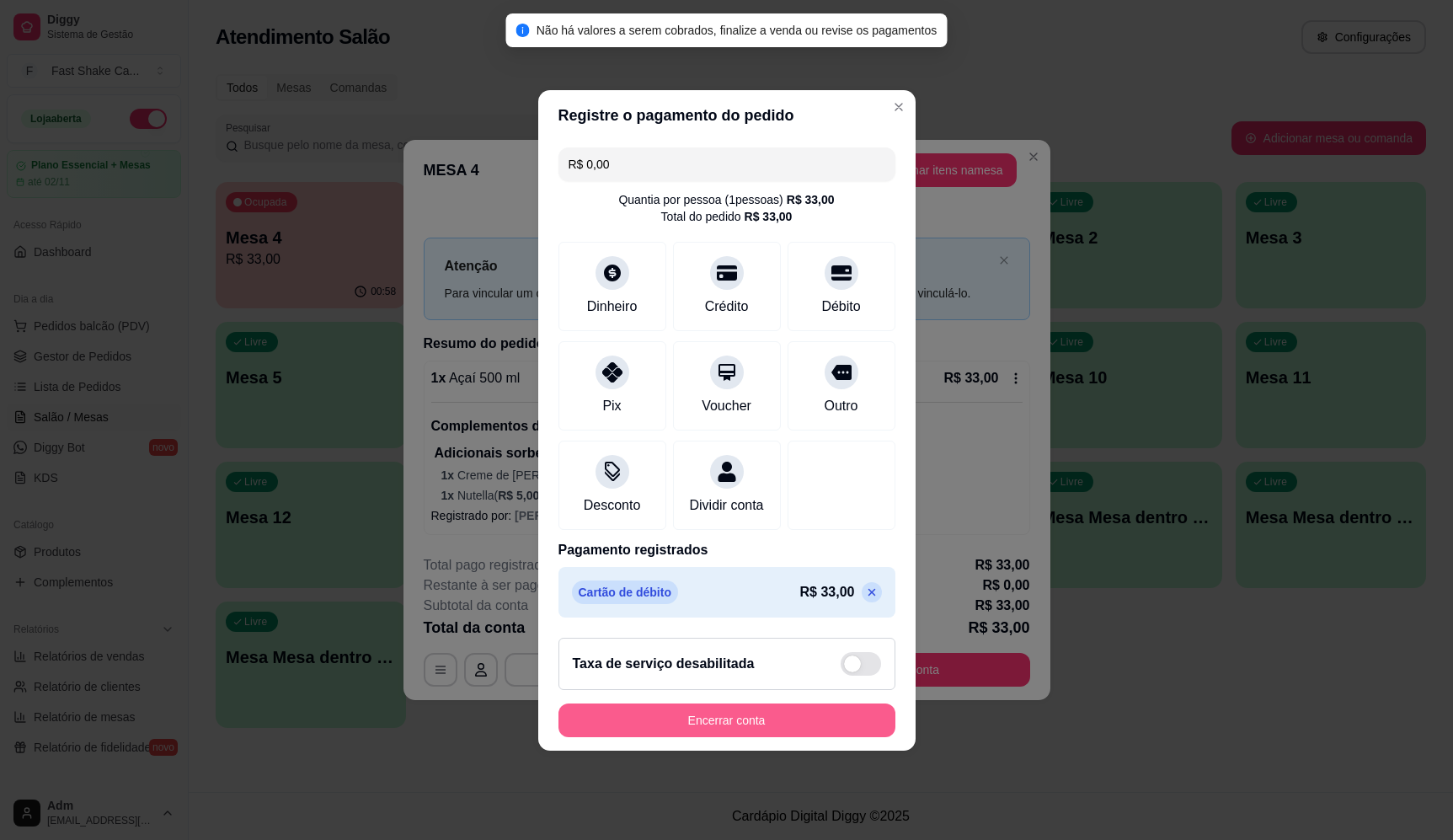
click at [778, 734] on button "Encerrar conta" at bounding box center [726, 720] width 337 height 34
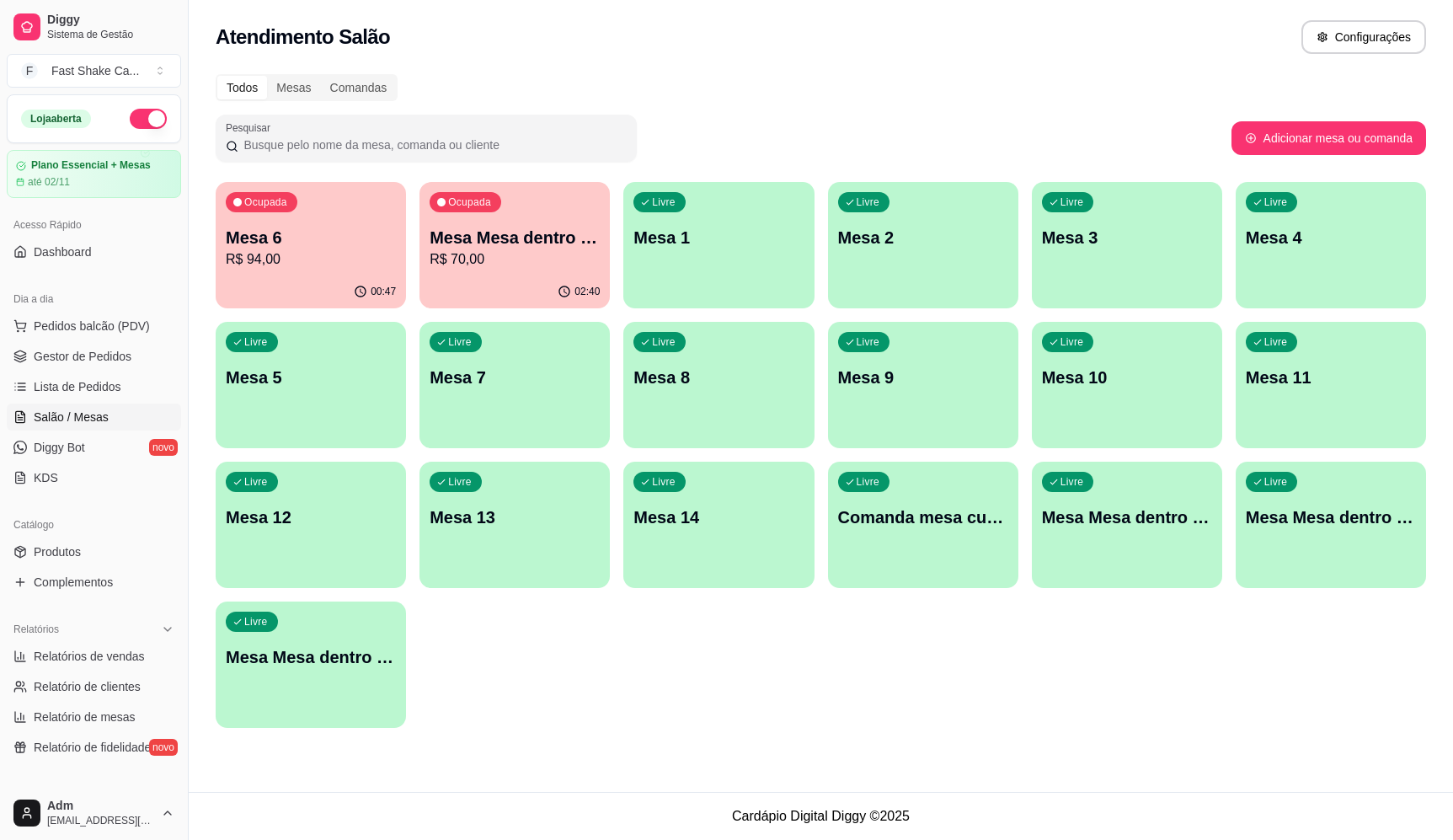
click at [504, 268] on p "R$ 70,00" at bounding box center [514, 259] width 170 height 20
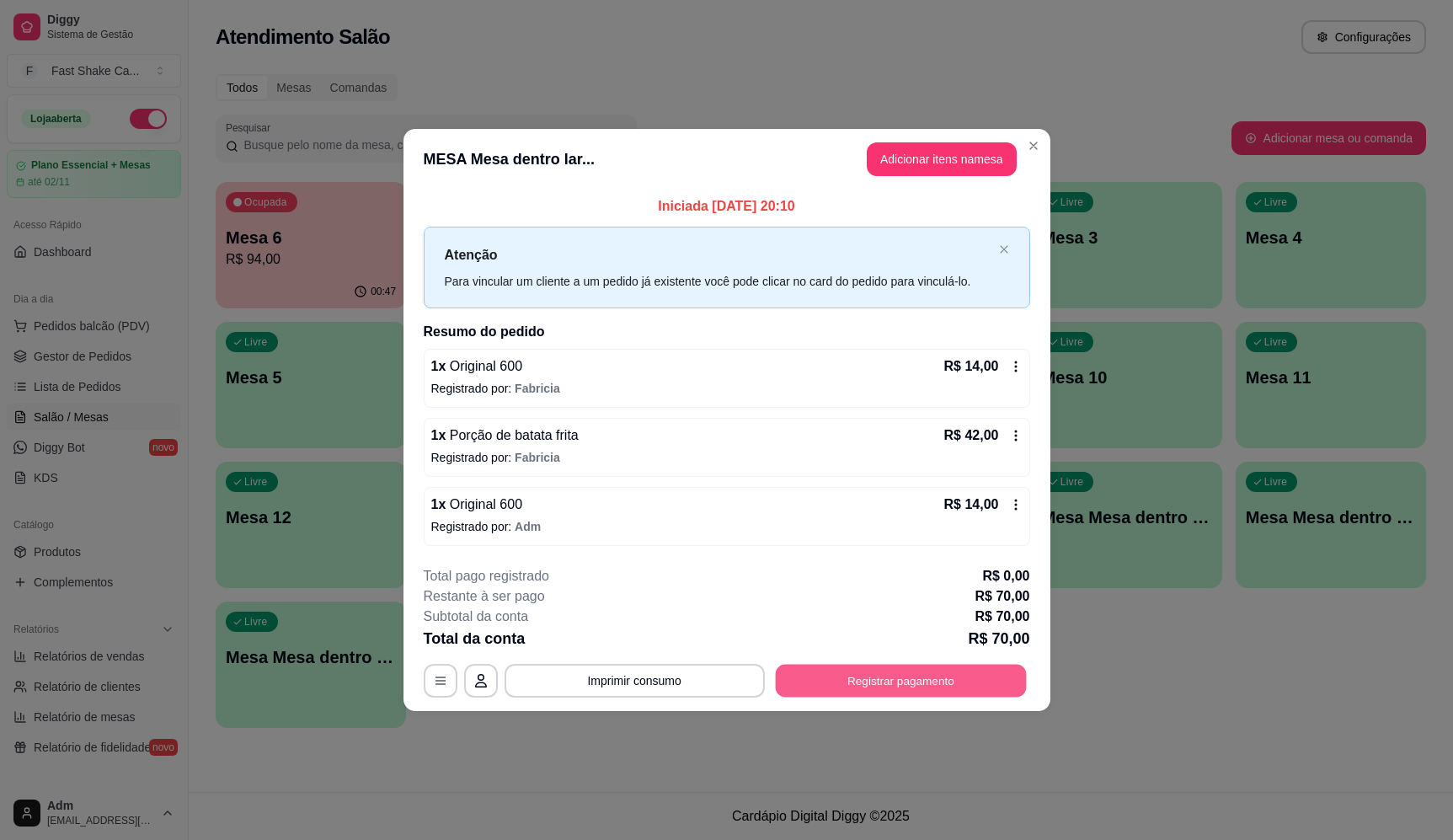
click at [887, 676] on button "Registrar pagamento" at bounding box center [901, 681] width 251 height 33
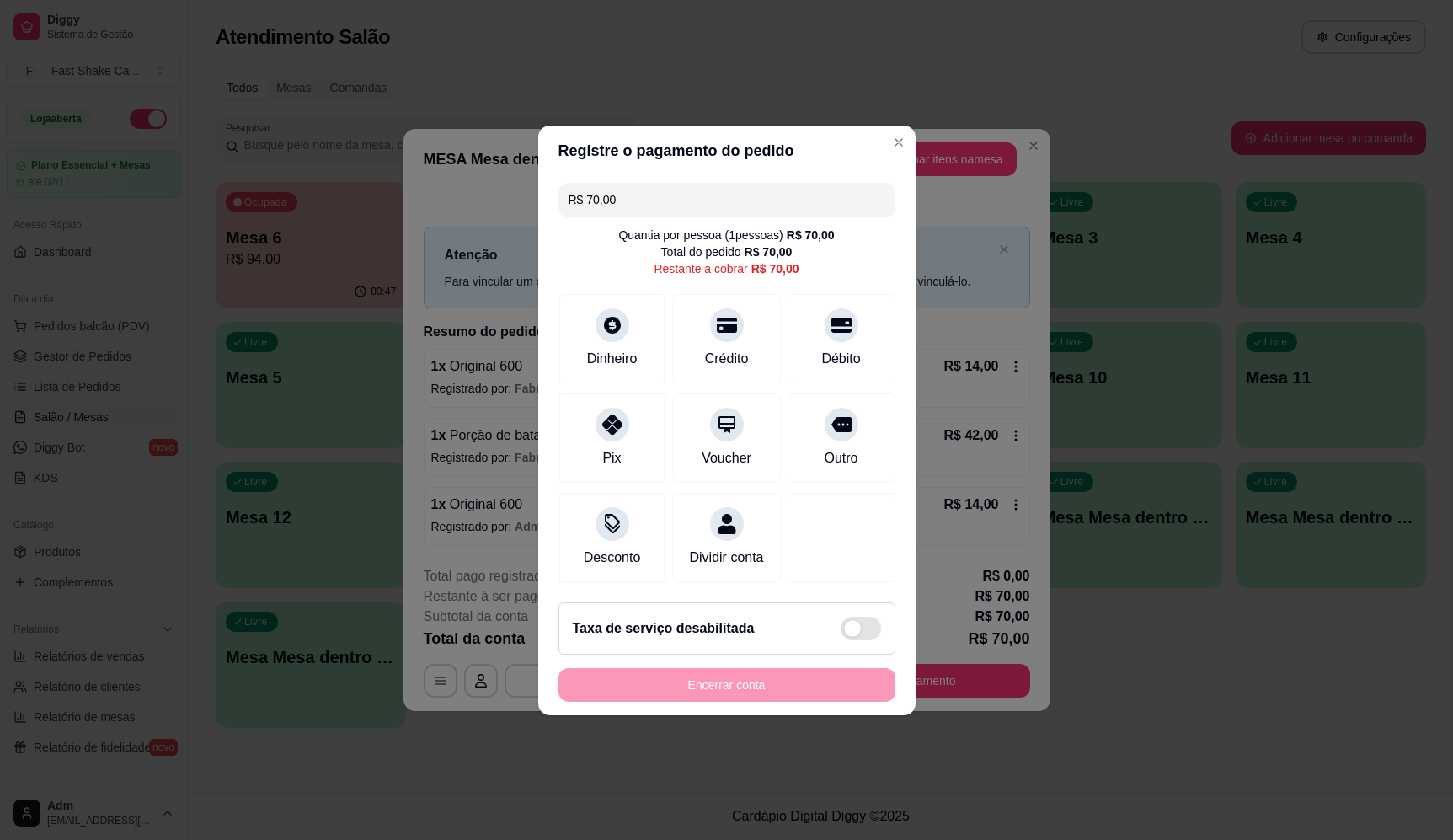
click at [799, 250] on div "Quantia por pessoa ( 1 pessoas) R$ 70,00 Total do pedido R$ 70,00 Restante a co…" at bounding box center [726, 252] width 337 height 50
click at [813, 292] on div "Débito" at bounding box center [840, 335] width 119 height 99
type input "R$ 0,00"
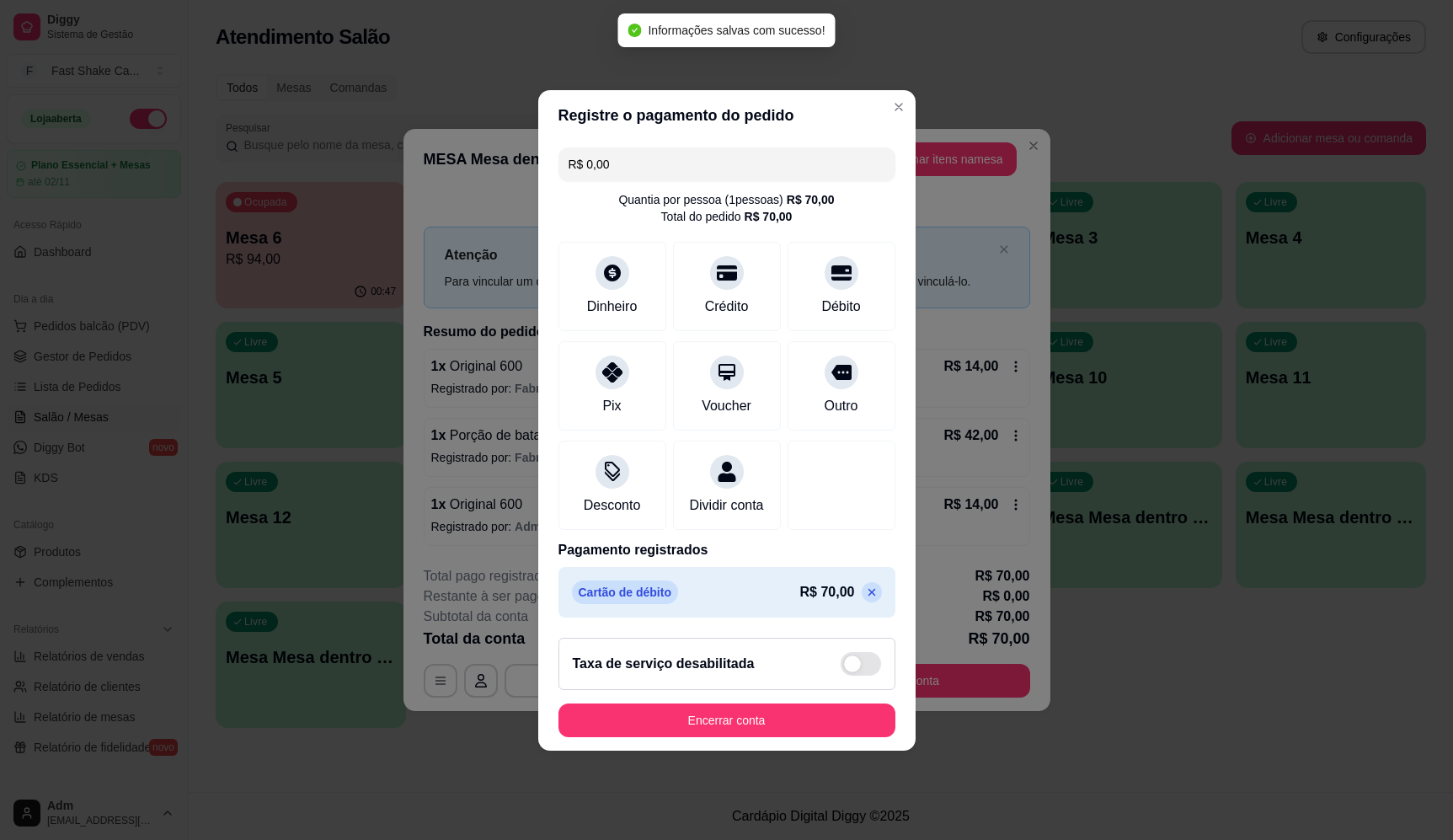
click at [781, 707] on footer "Taxa de serviço desabilitada Encerrar conta" at bounding box center [727, 687] width 377 height 126
click at [807, 727] on button "Encerrar conta" at bounding box center [726, 720] width 337 height 34
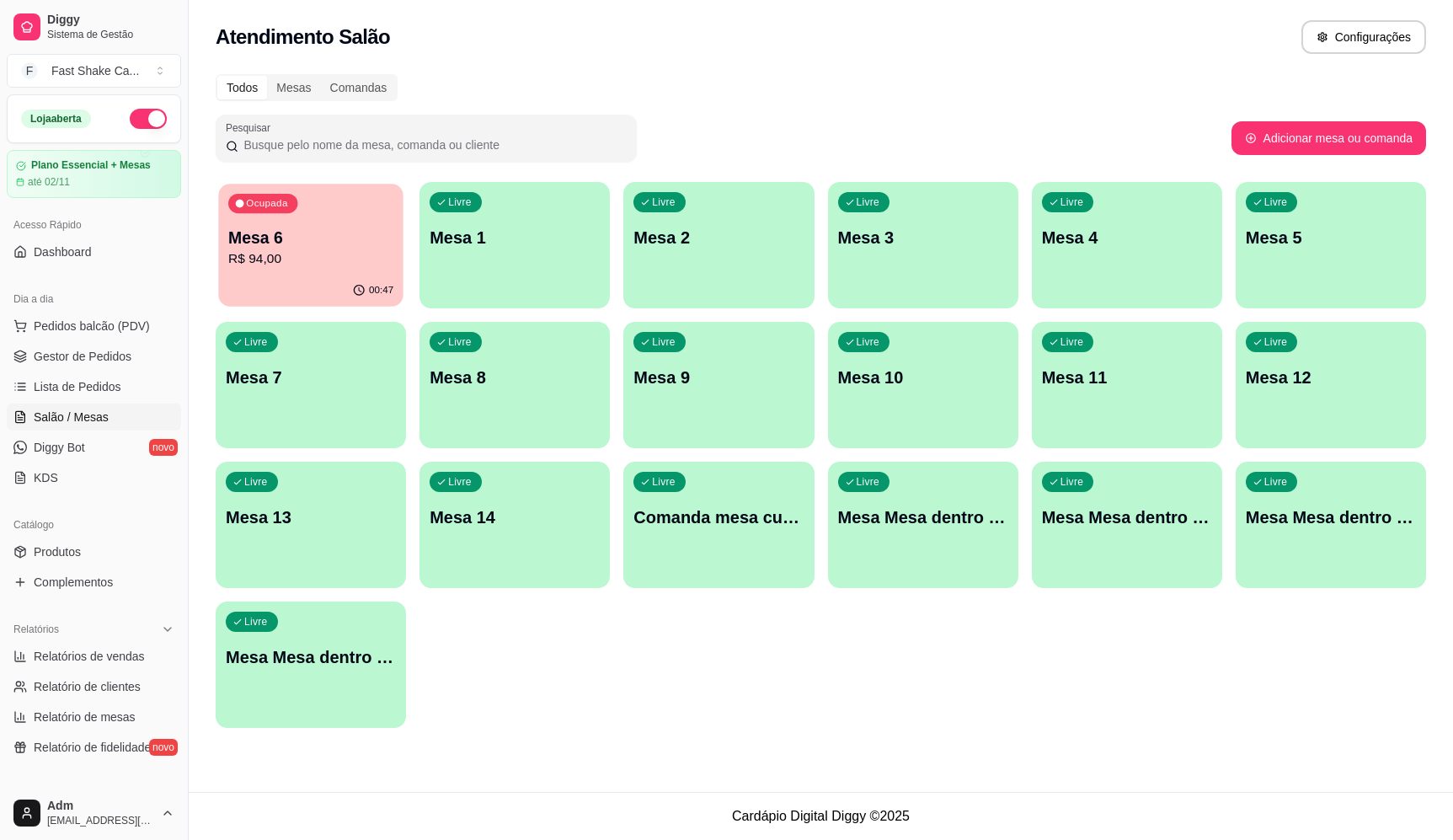
click at [280, 231] on p "Mesa 6" at bounding box center [311, 238] width 165 height 22
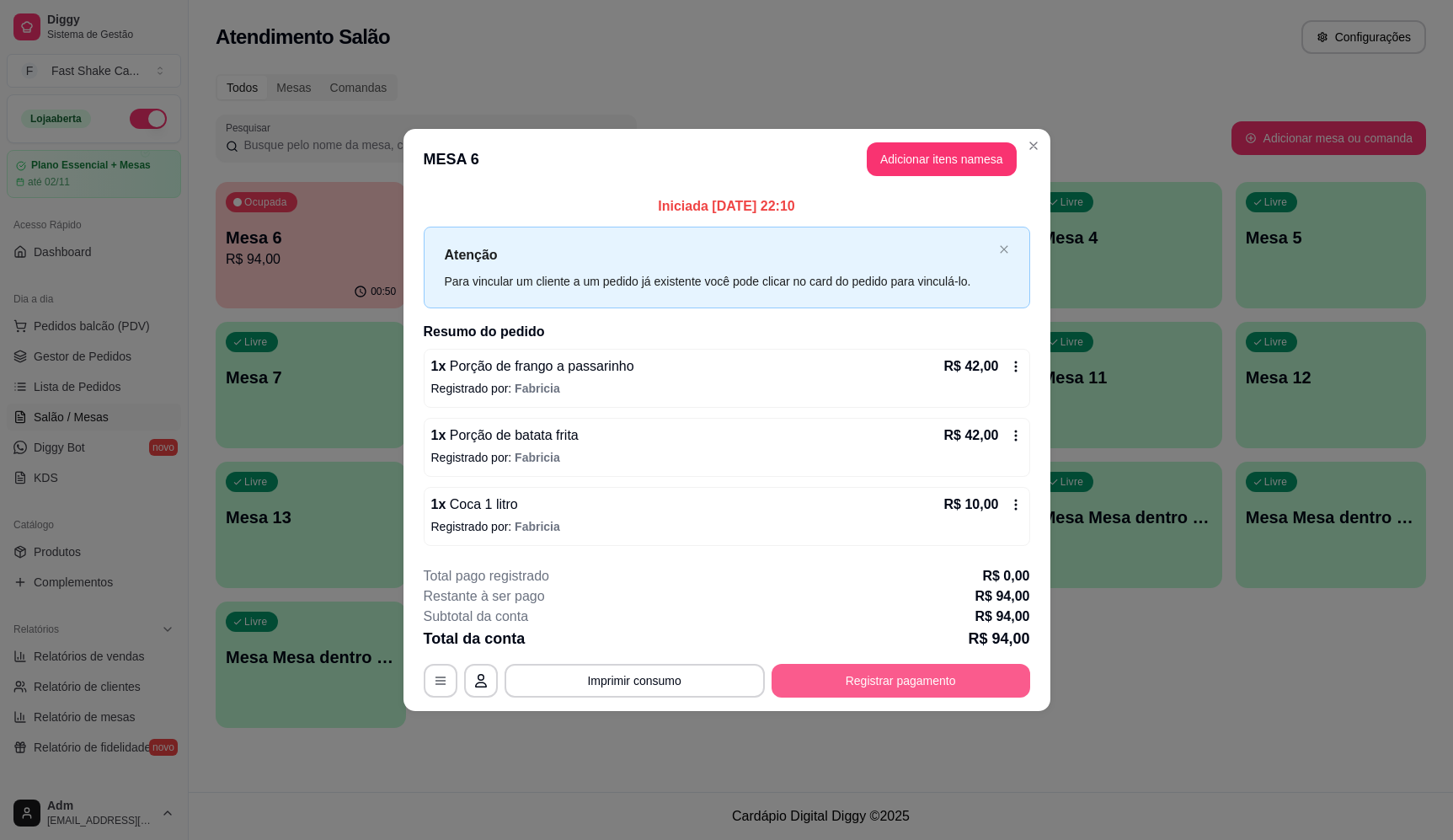
click at [874, 666] on button "Registrar pagamento" at bounding box center [901, 680] width 259 height 34
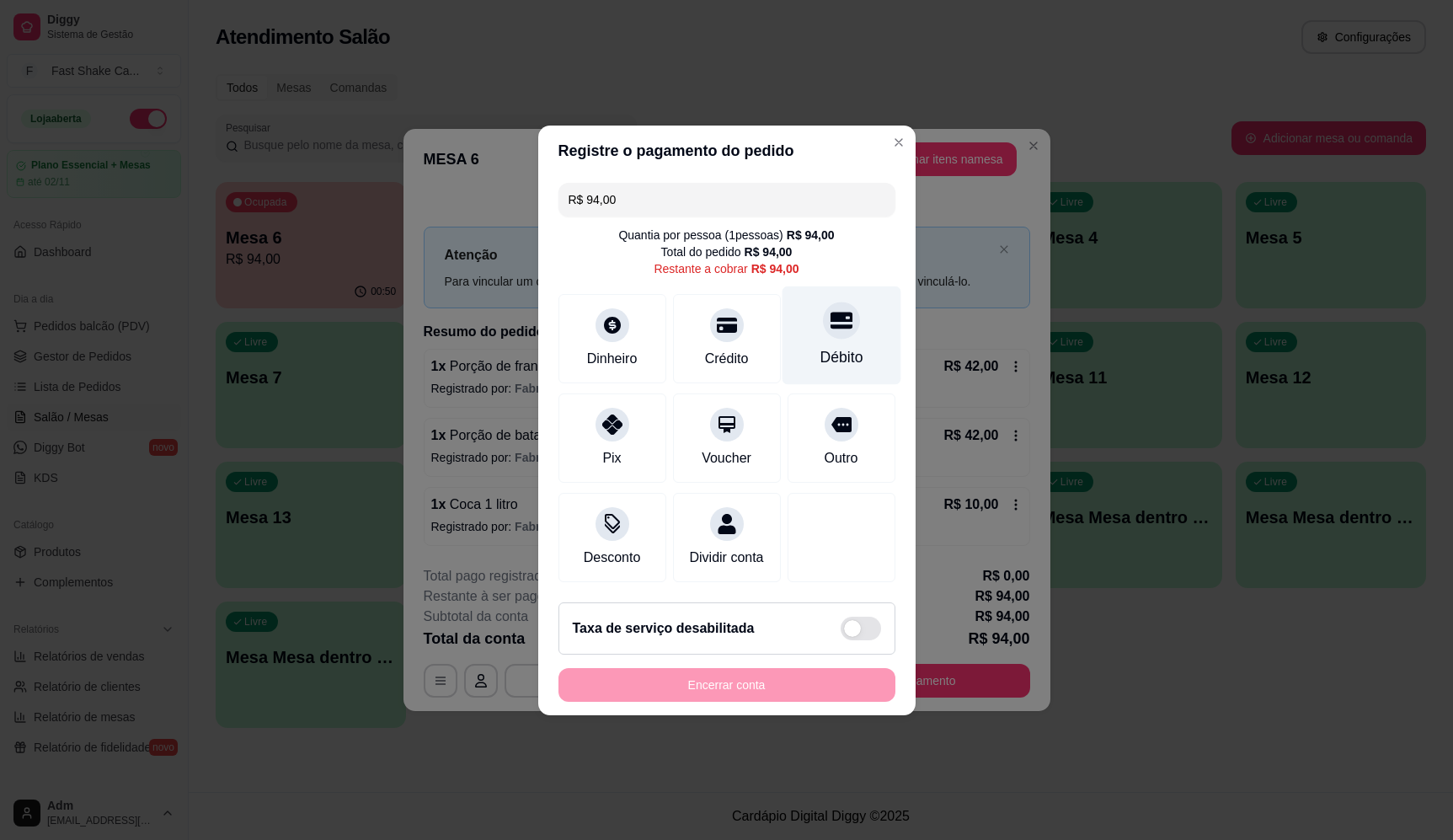
click at [844, 317] on div at bounding box center [841, 320] width 37 height 37
type input "R$ 0,00"
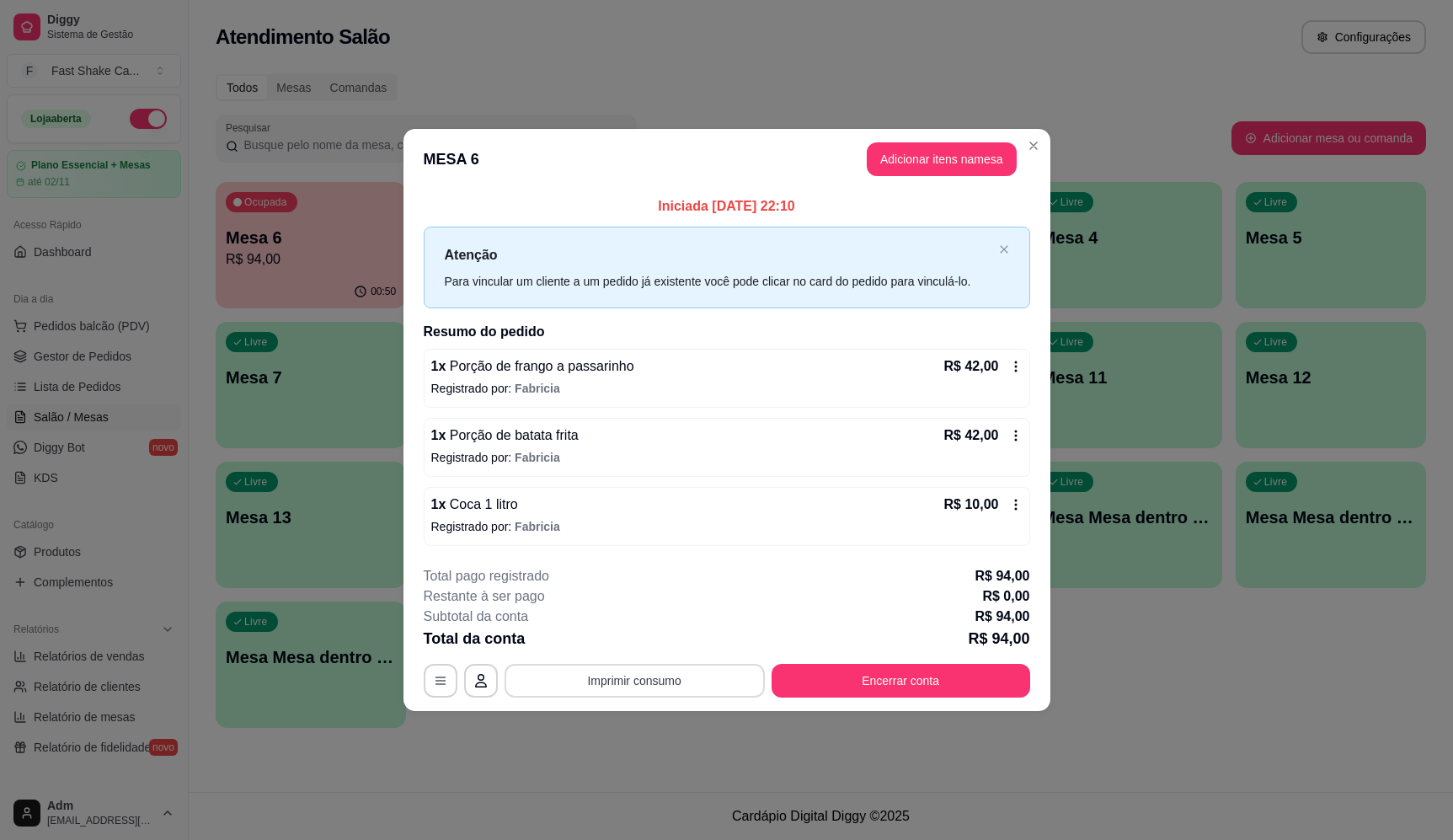
click at [620, 671] on button "Imprimir consumo" at bounding box center [634, 680] width 260 height 34
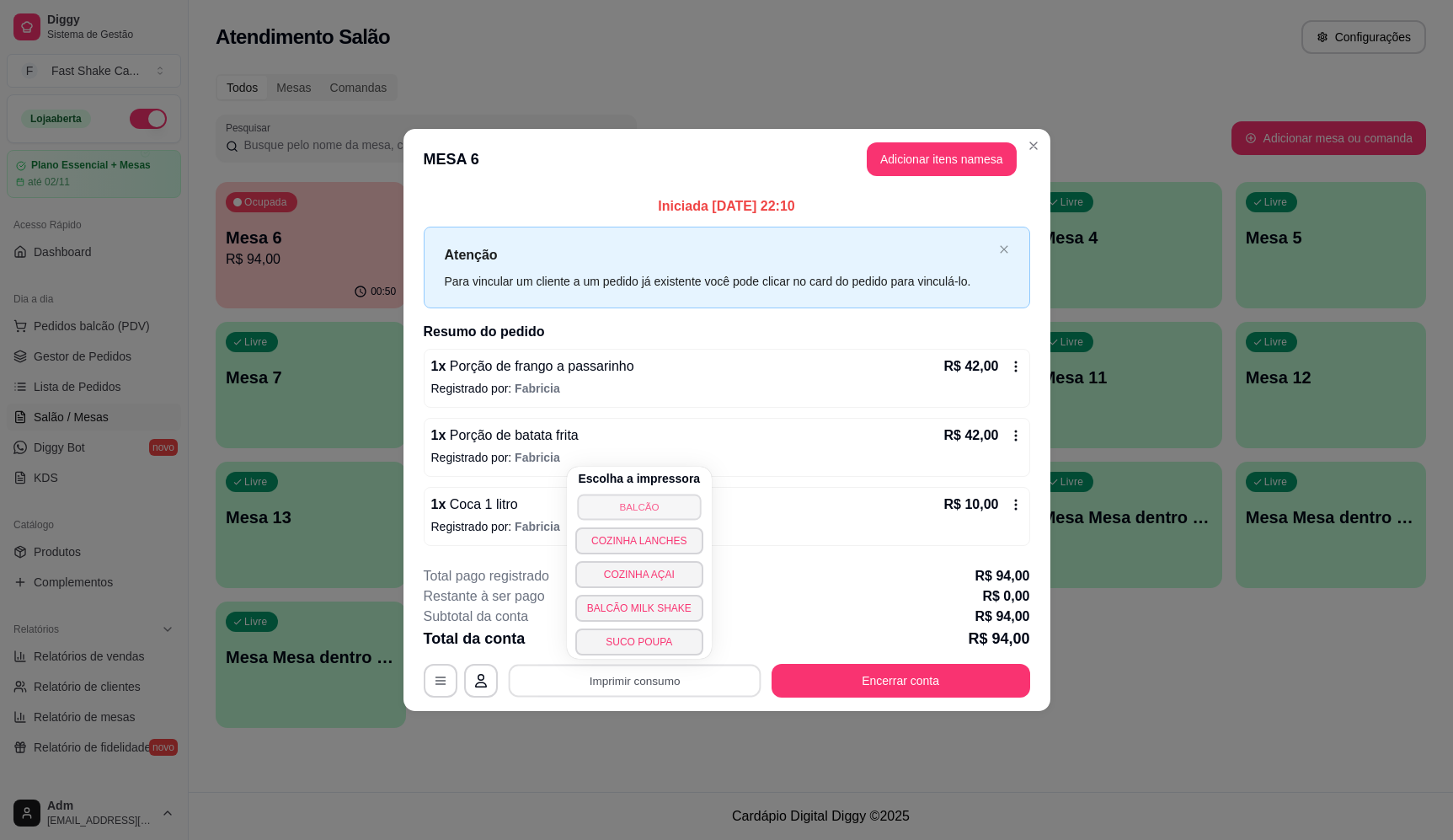
click at [631, 512] on button "BALCÃO" at bounding box center [639, 506] width 124 height 26
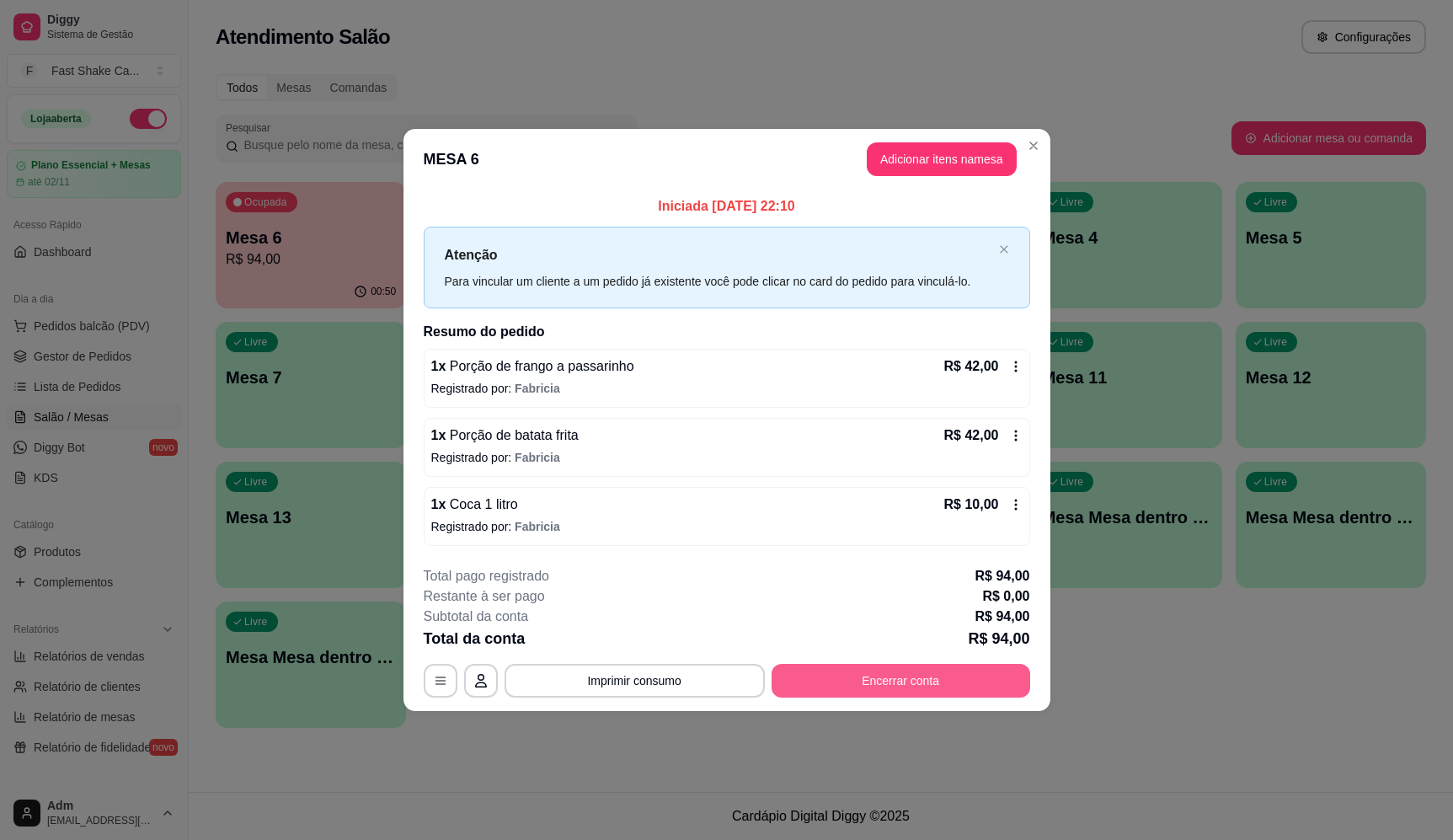
click at [927, 680] on button "Encerrar conta" at bounding box center [901, 680] width 259 height 34
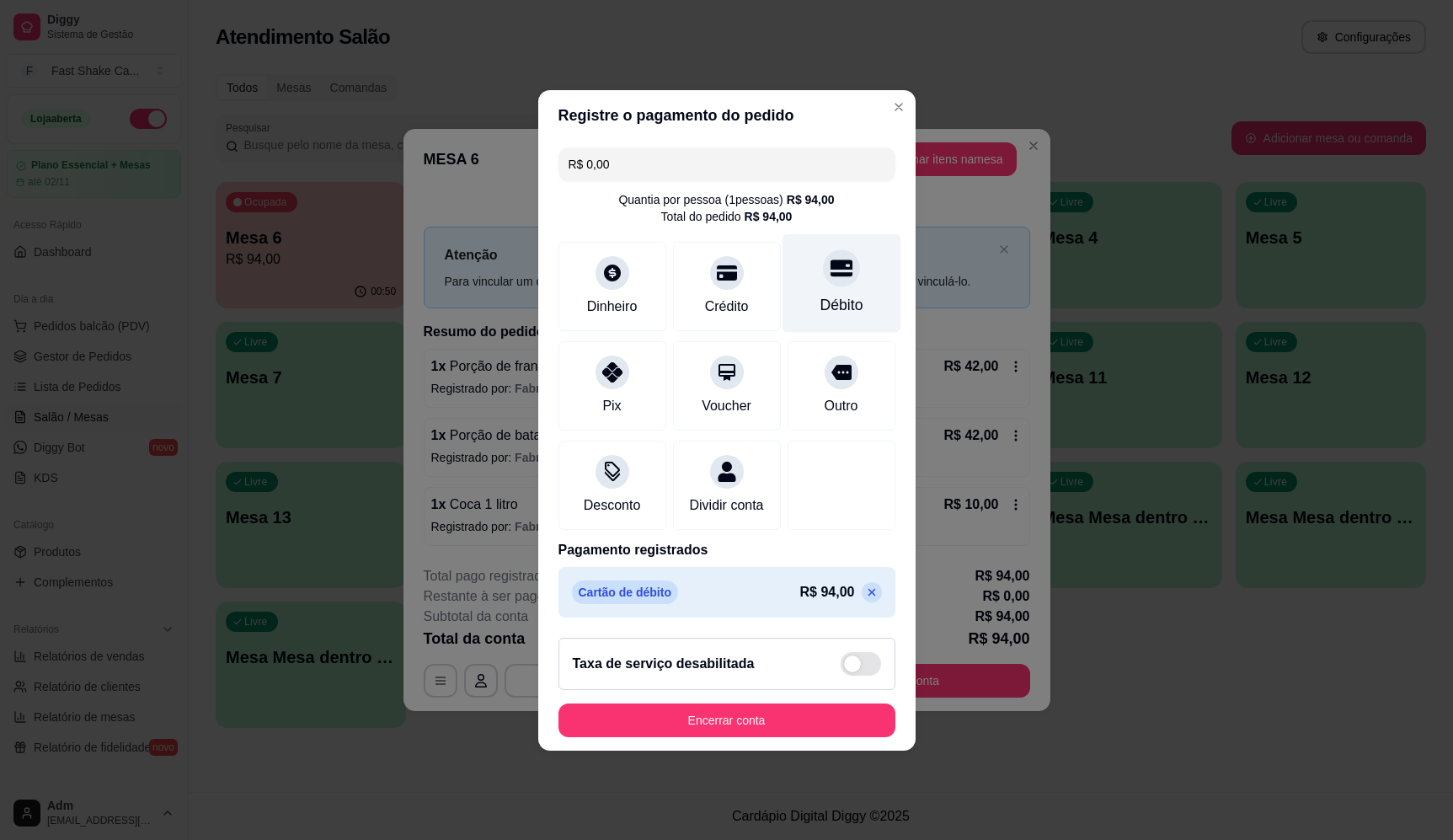
click at [849, 259] on div "Débito" at bounding box center [840, 283] width 119 height 99
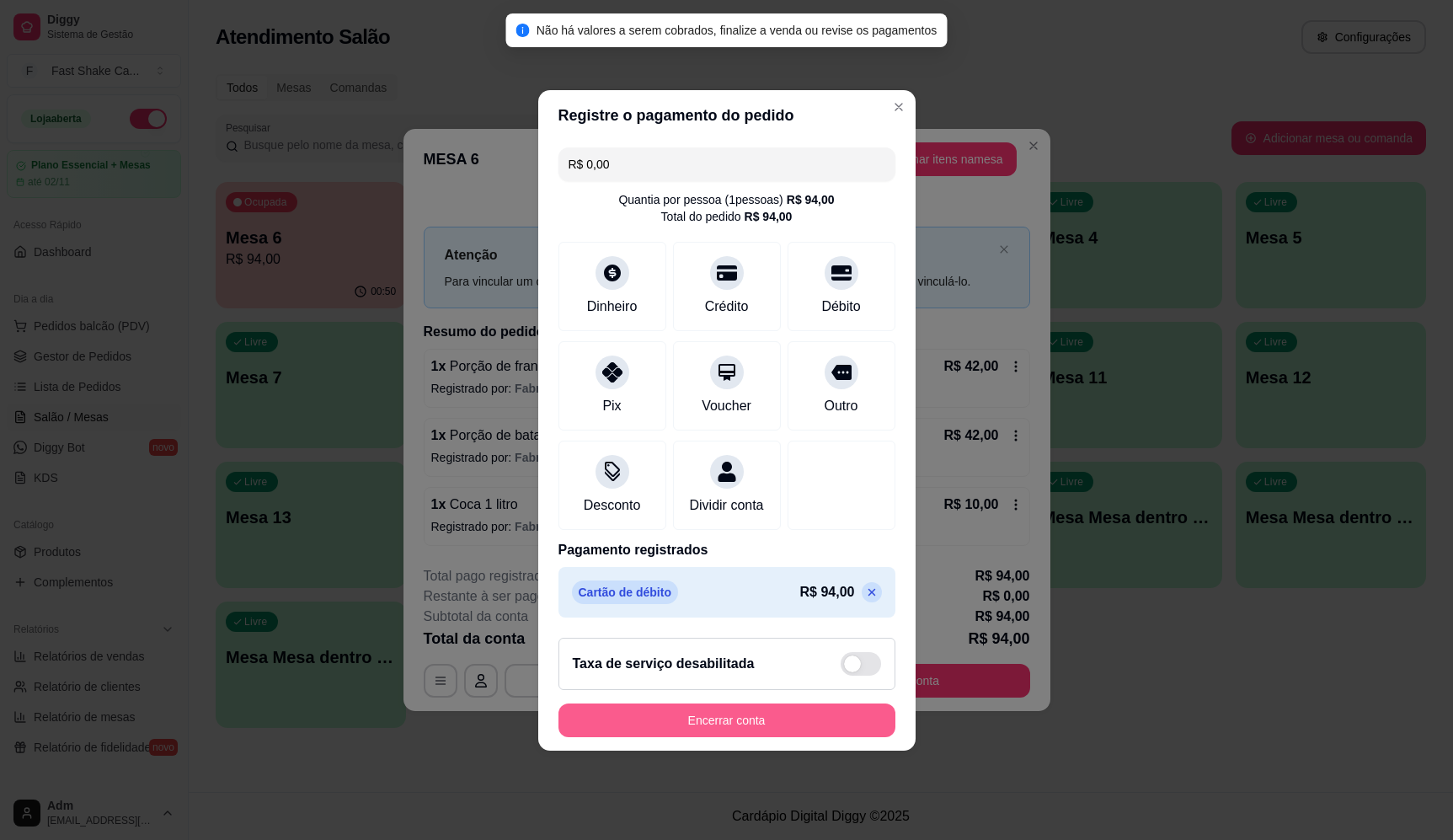
click at [755, 726] on button "Encerrar conta" at bounding box center [726, 720] width 337 height 34
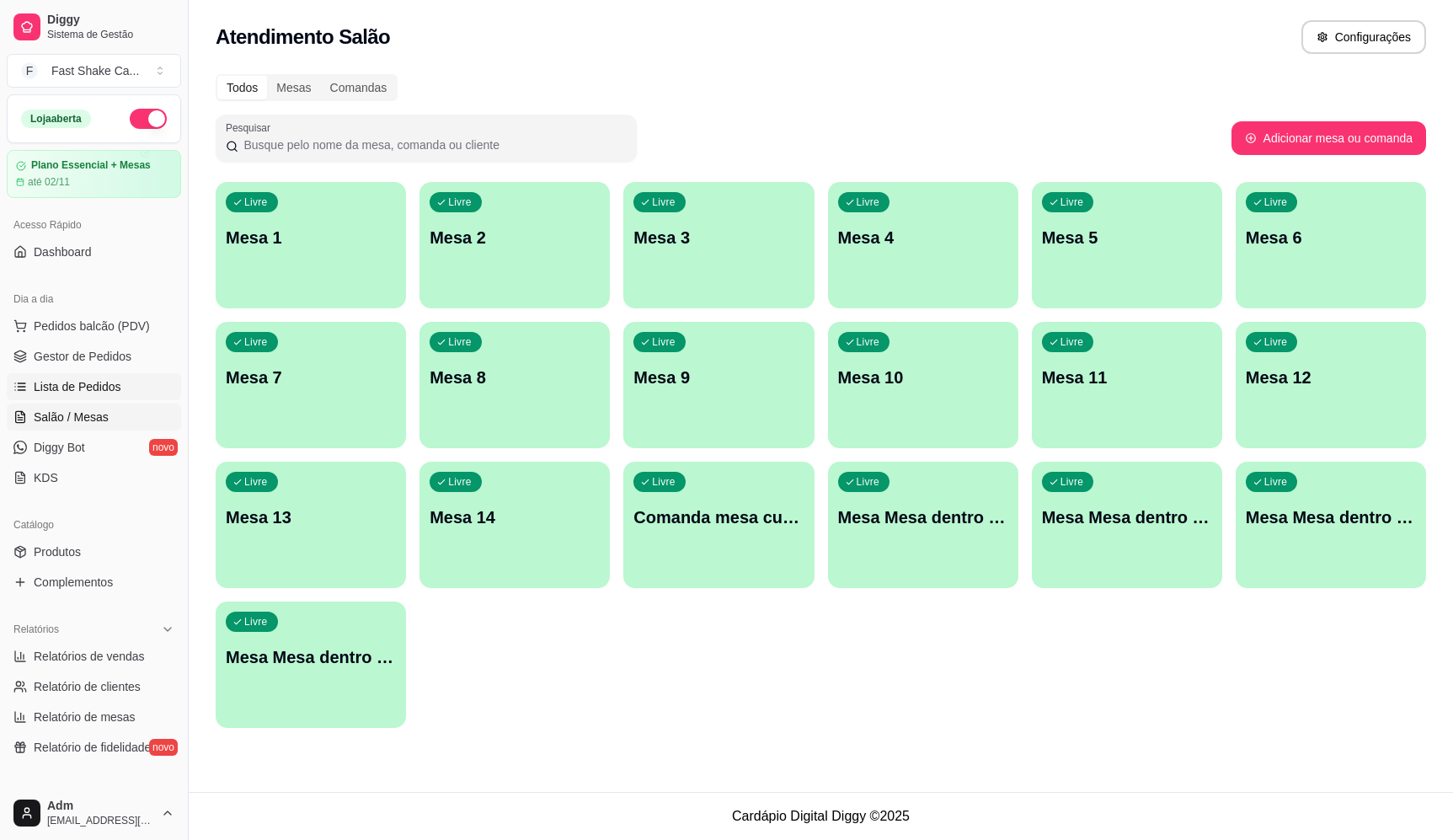
click at [76, 385] on span "Lista de Pedidos" at bounding box center [77, 386] width 87 height 16
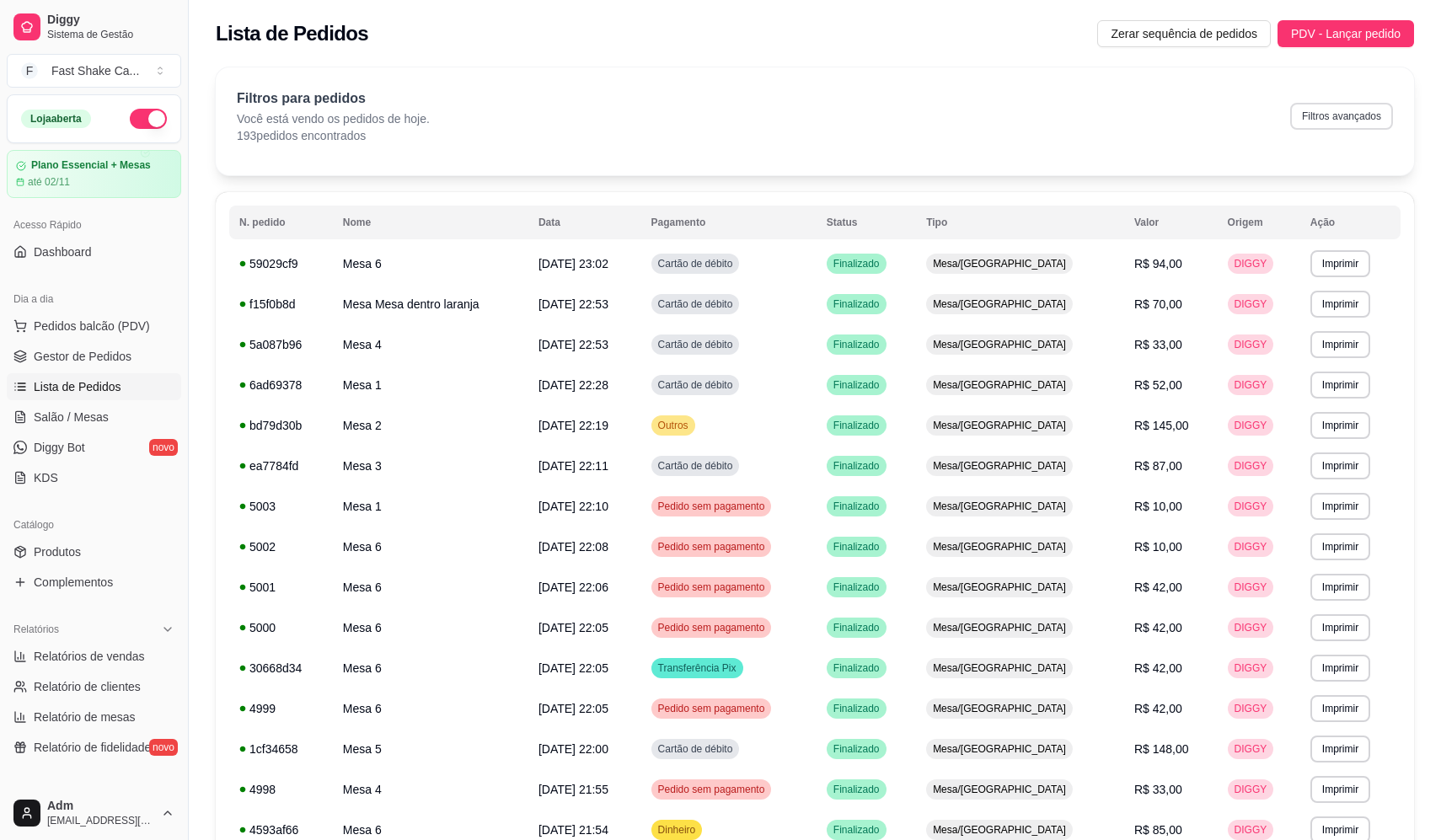
click at [1341, 128] on button "Filtros avançados" at bounding box center [1341, 116] width 103 height 27
select select "0"
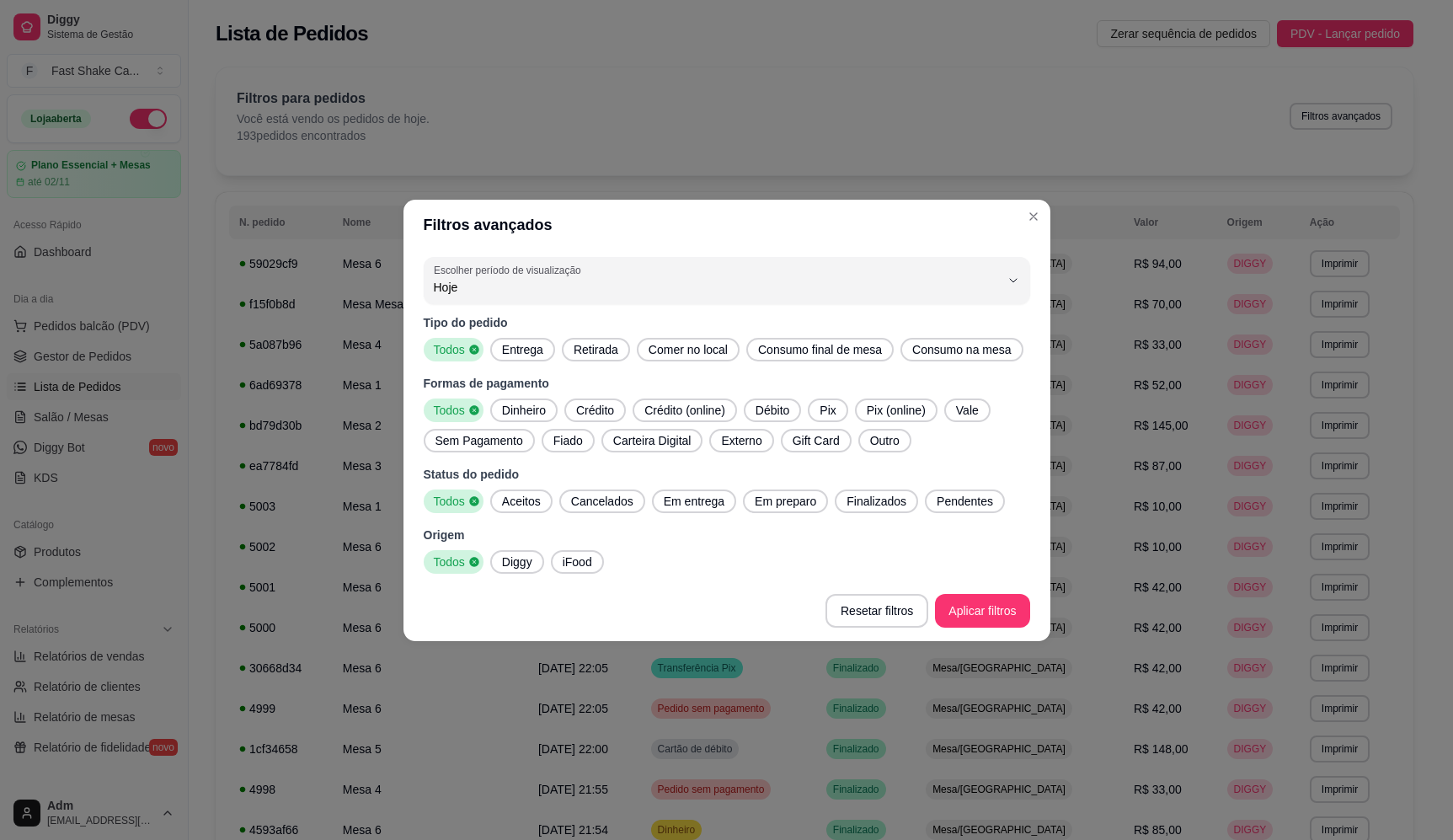
click at [897, 404] on span "Pix (online)" at bounding box center [897, 409] width 73 height 16
